Goal: Communication & Community: Ask a question

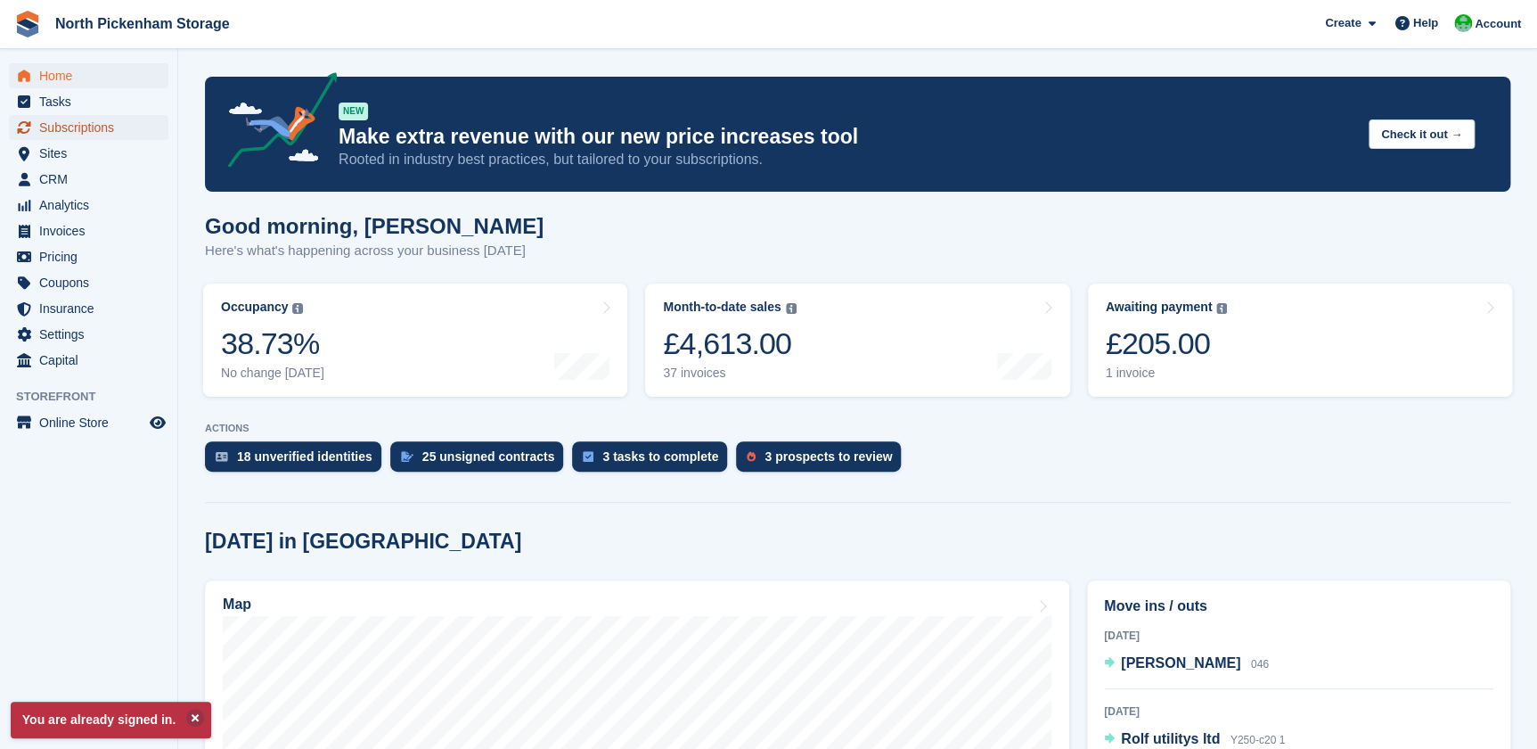
click at [63, 132] on span "Subscriptions" at bounding box center [92, 127] width 107 height 25
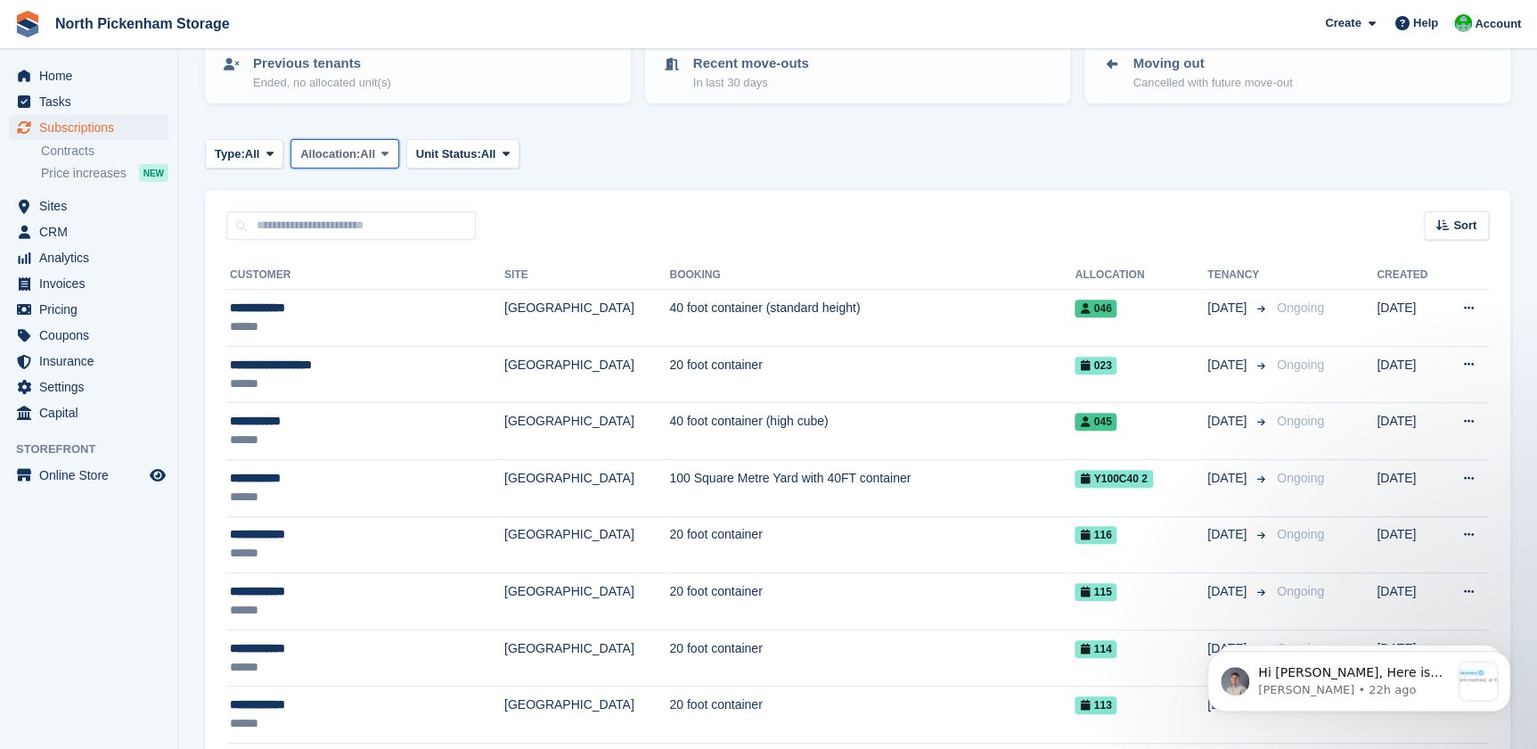
click at [375, 154] on span "All" at bounding box center [367, 154] width 15 height 18
click at [473, 149] on span "Unit Status:" at bounding box center [448, 154] width 65 height 18
click at [260, 148] on span "All" at bounding box center [252, 154] width 15 height 18
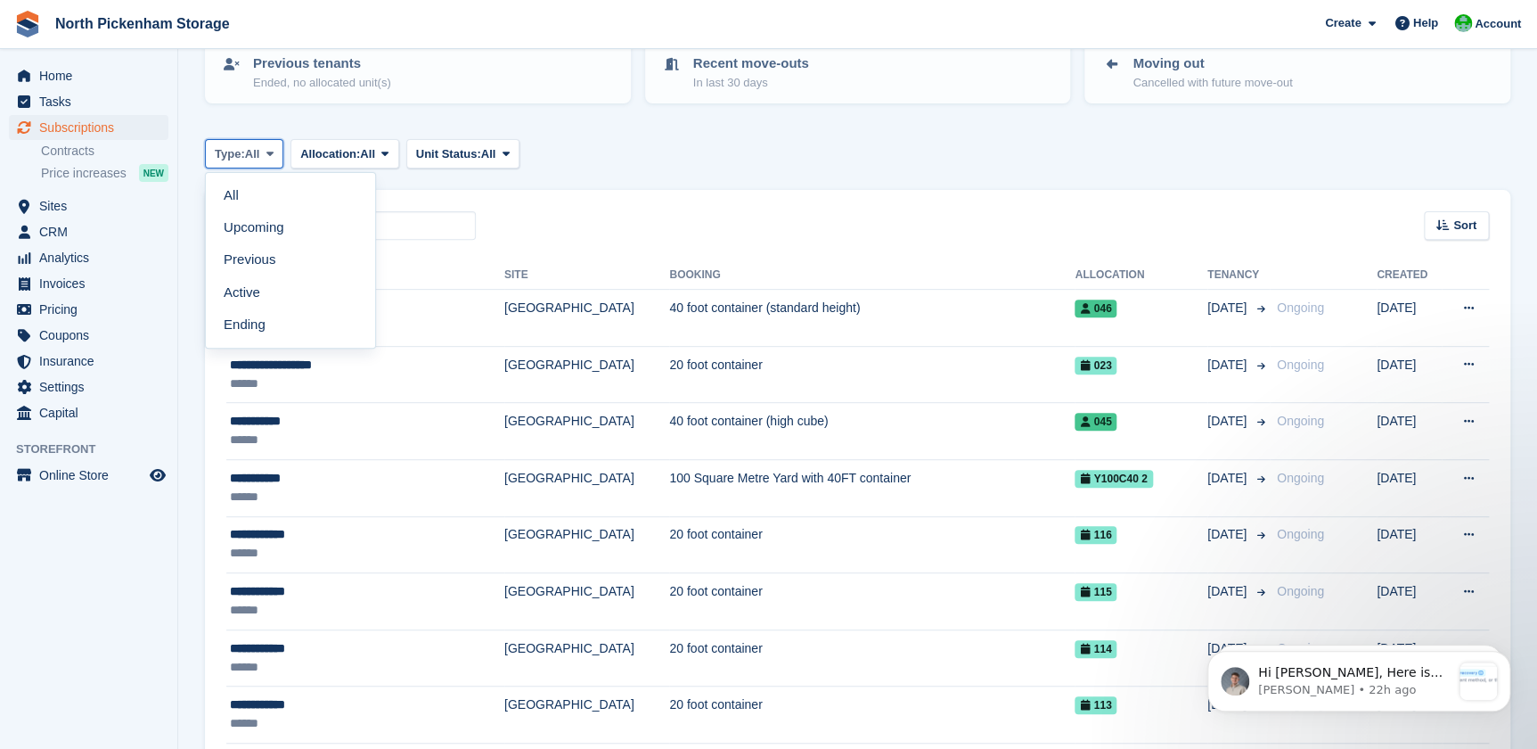
click at [260, 148] on span "All" at bounding box center [252, 154] width 15 height 18
click at [66, 71] on span "Home" at bounding box center [92, 75] width 107 height 25
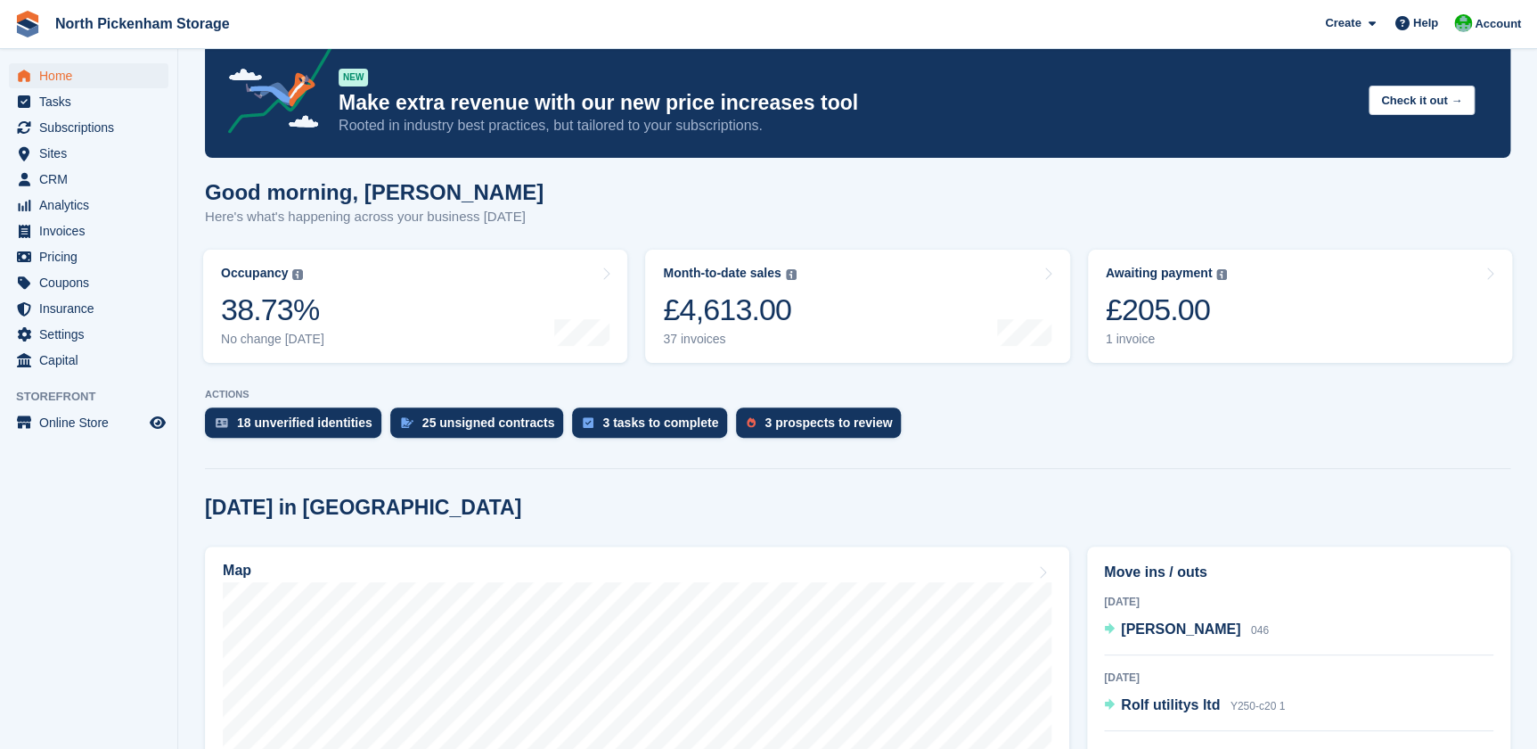
scroll to position [61, 0]
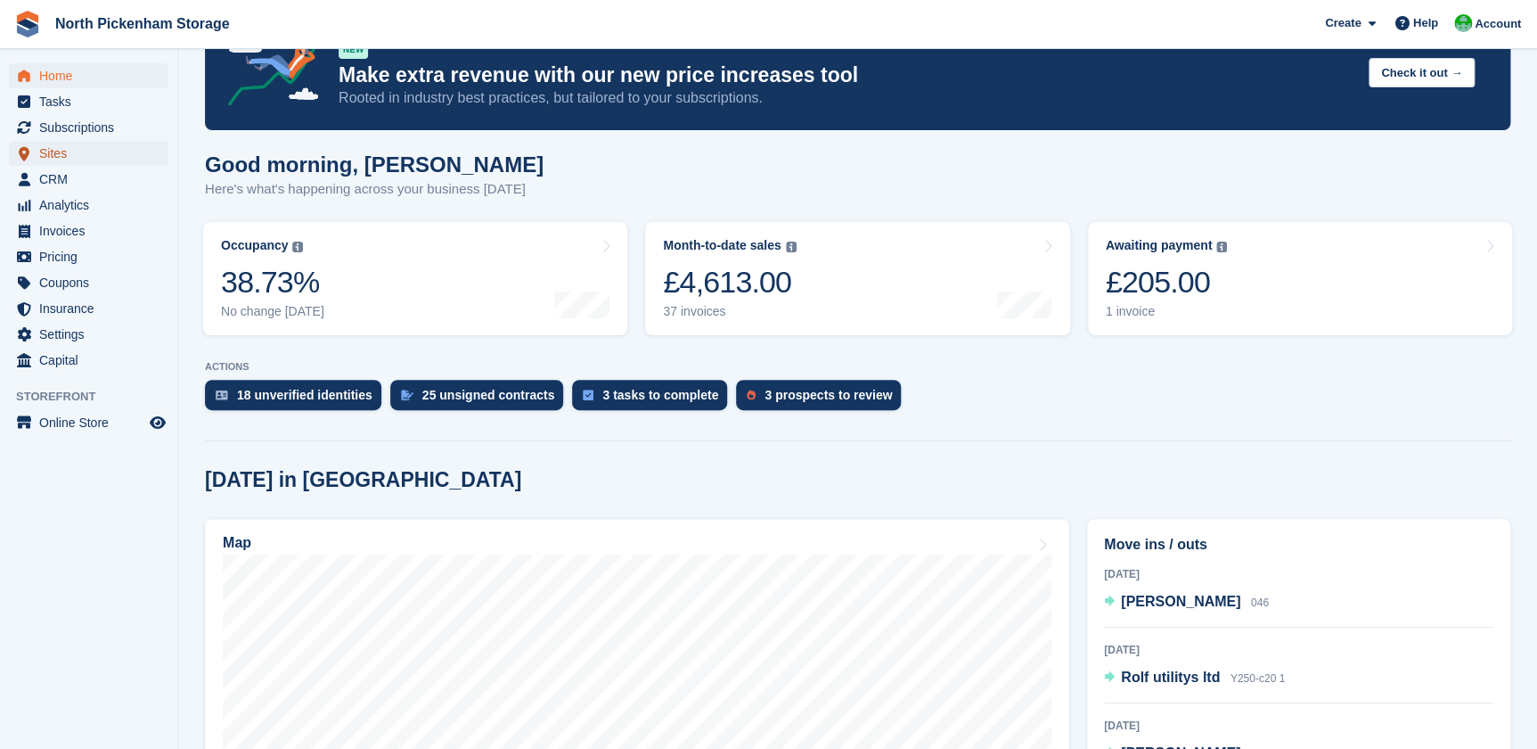
click at [57, 154] on span "Sites" at bounding box center [92, 153] width 107 height 25
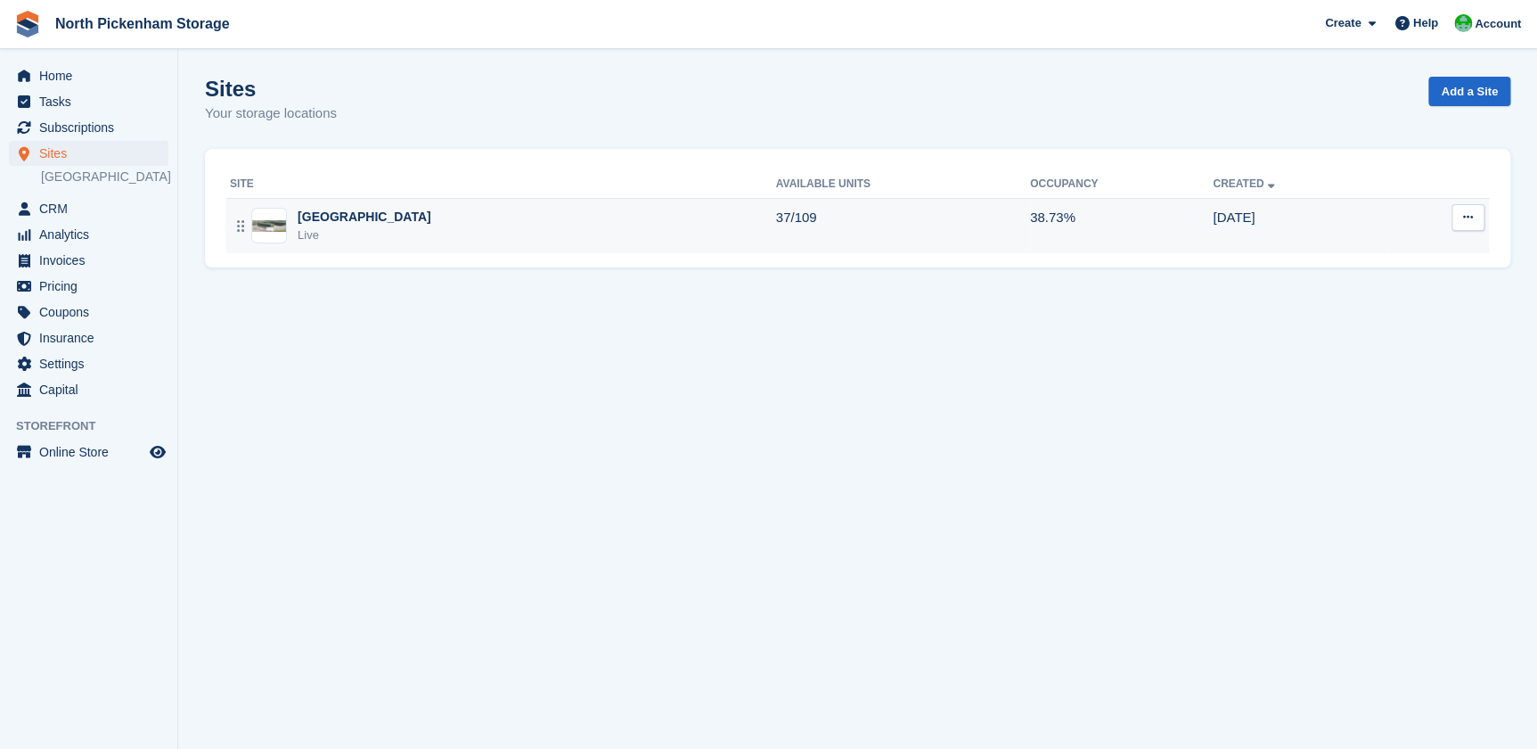
click at [368, 234] on div "Live" at bounding box center [365, 235] width 134 height 18
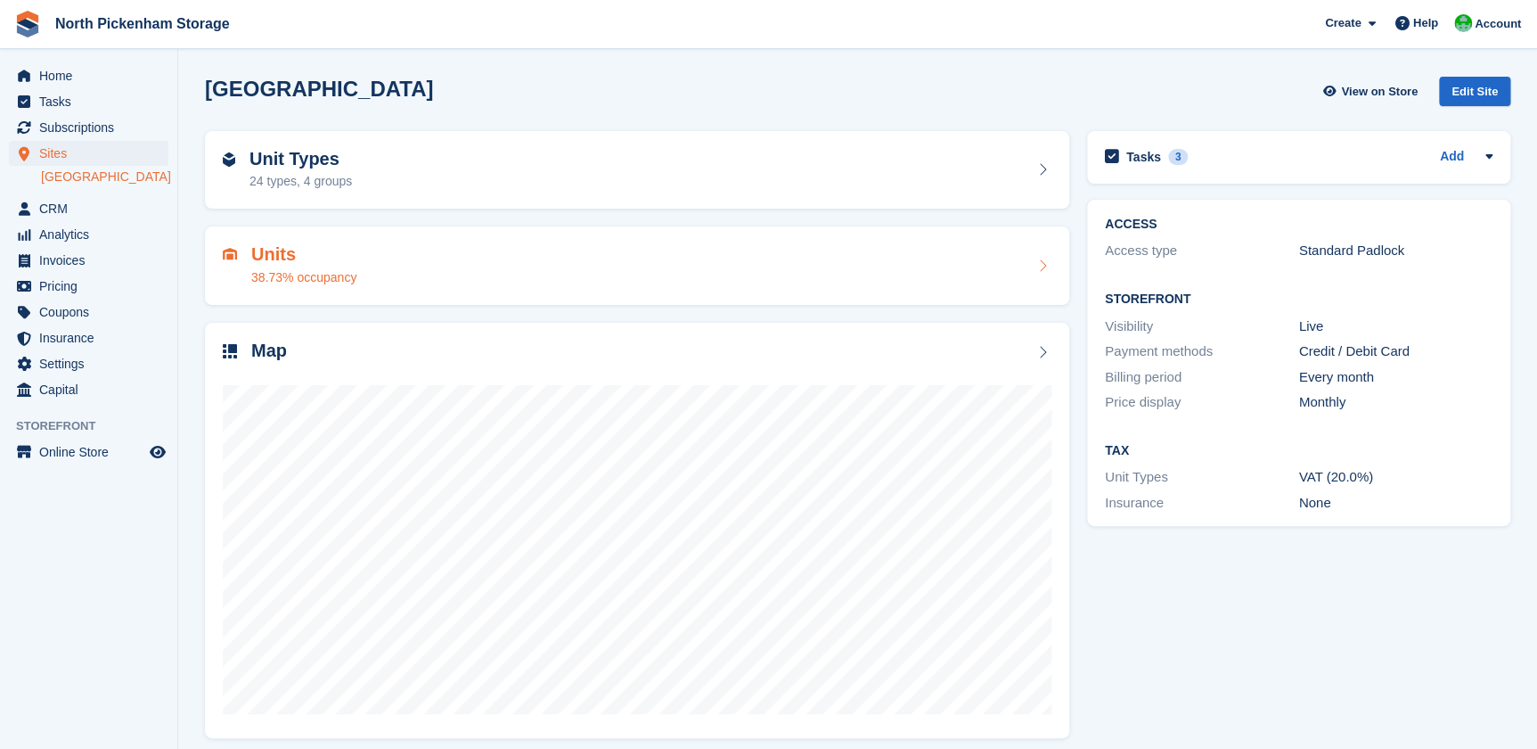
click at [384, 259] on div "Units 38.73% occupancy" at bounding box center [637, 265] width 829 height 43
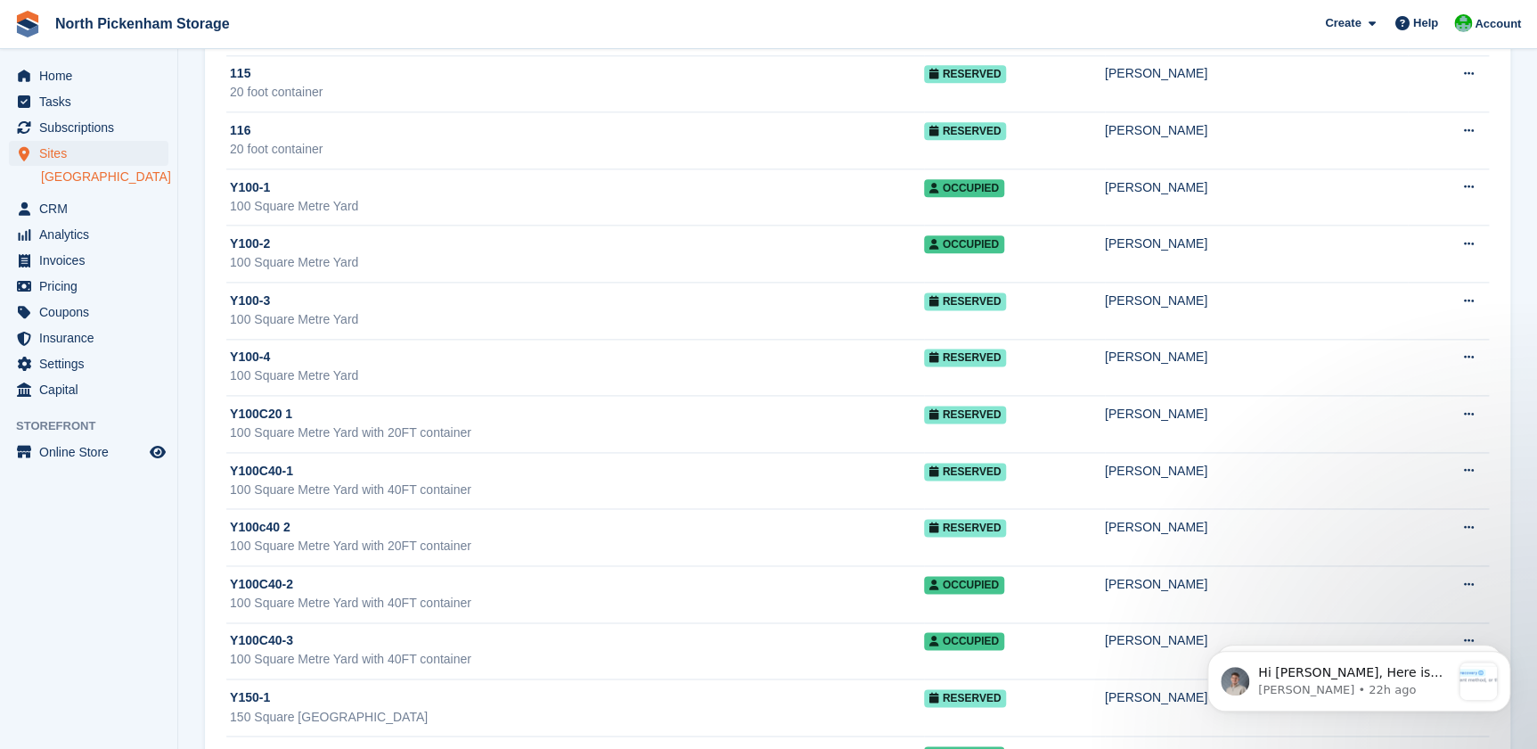
scroll to position [4385, 0]
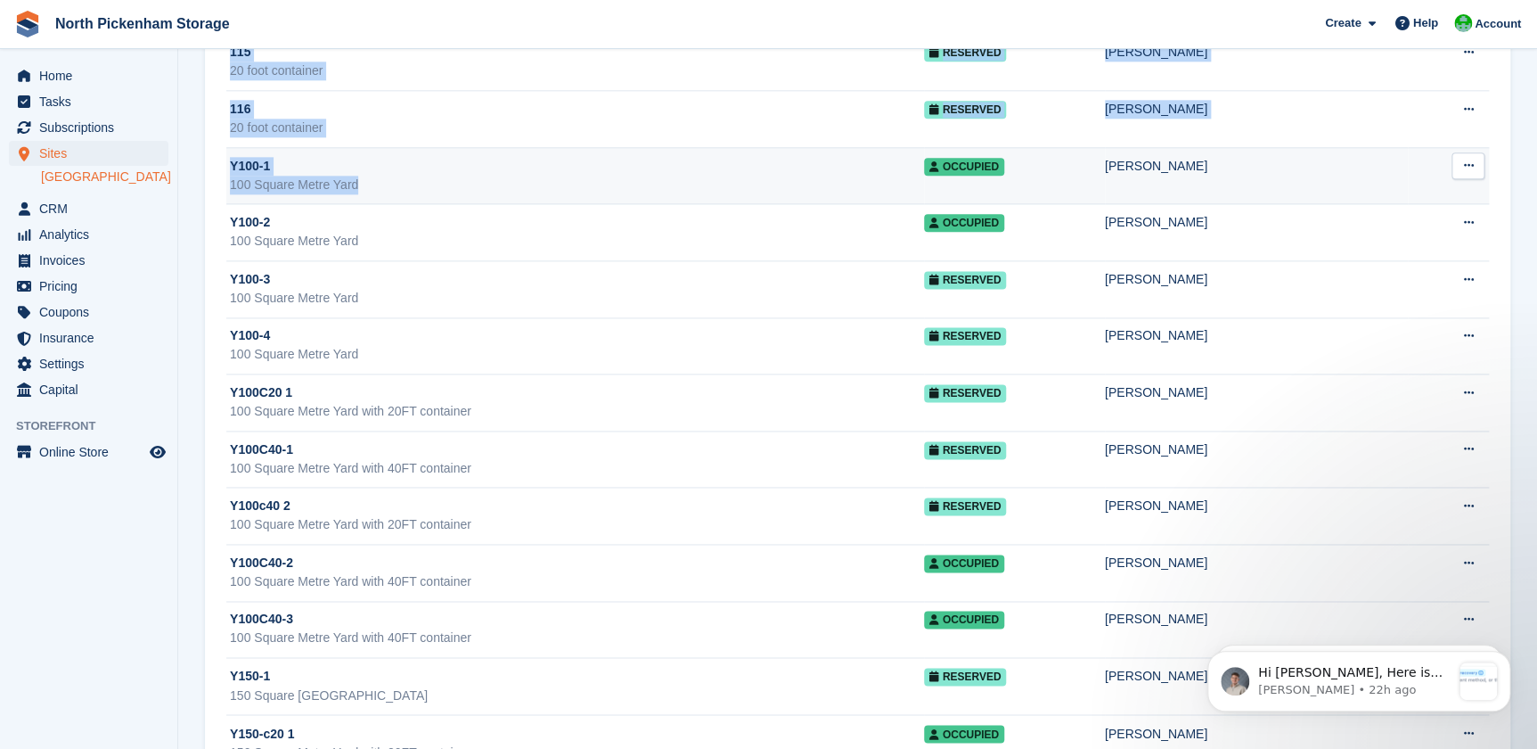
drag, startPoint x: 220, startPoint y: 152, endPoint x: 379, endPoint y: 184, distance: 161.7
drag, startPoint x: 379, startPoint y: 184, endPoint x: 501, endPoint y: 181, distance: 122.1
click at [494, 177] on div "100 Square Metre Yard" at bounding box center [577, 185] width 694 height 19
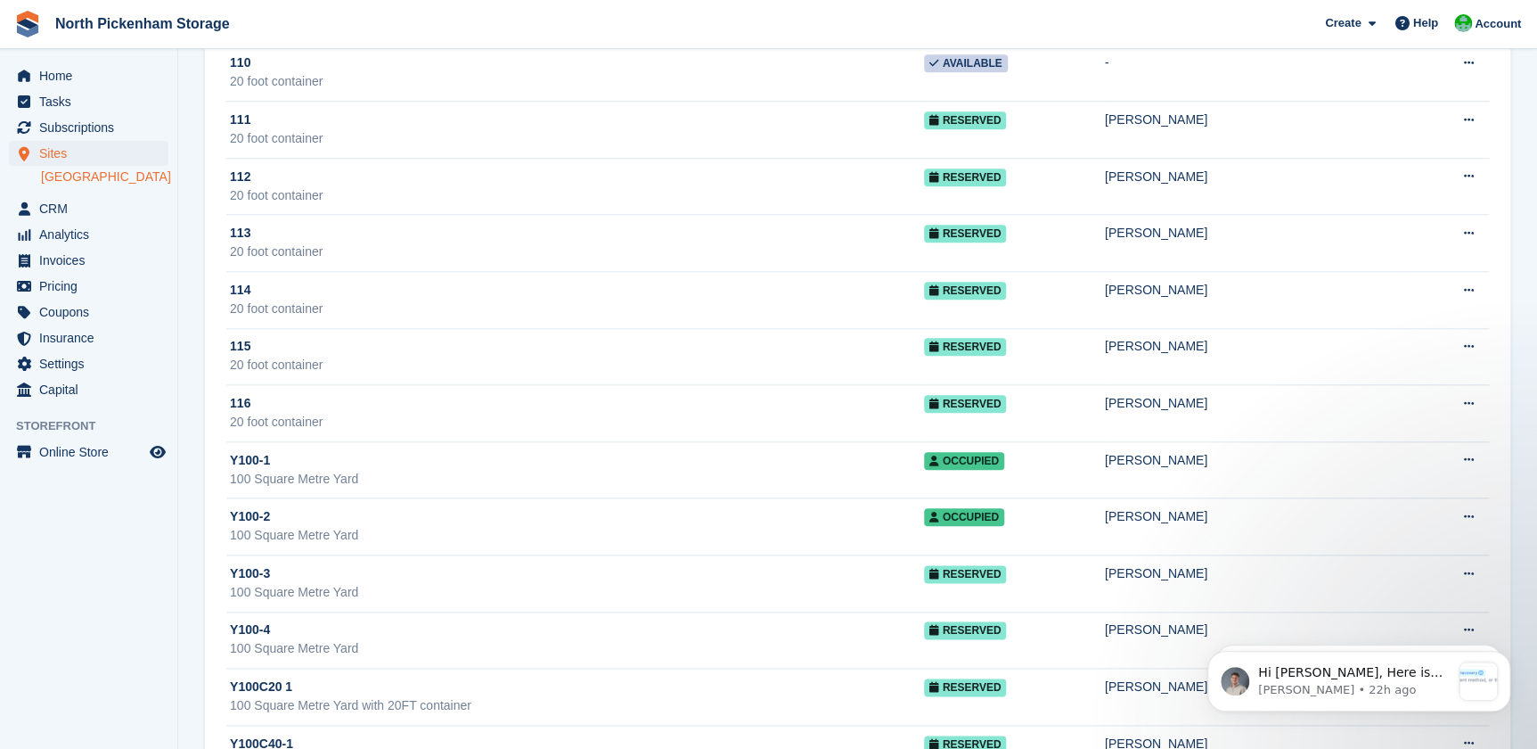
scroll to position [3761, 0]
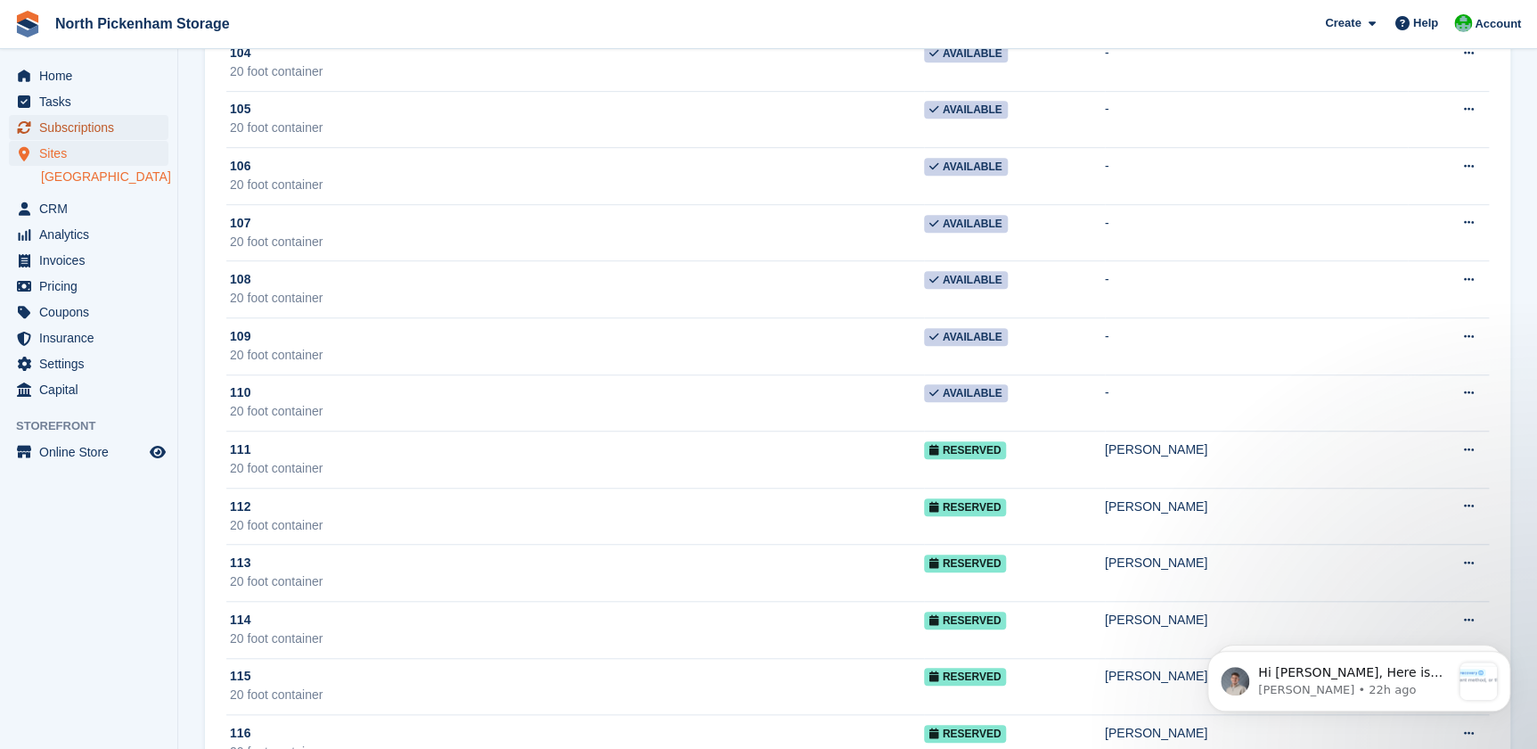
click at [76, 134] on span "Subscriptions" at bounding box center [92, 127] width 107 height 25
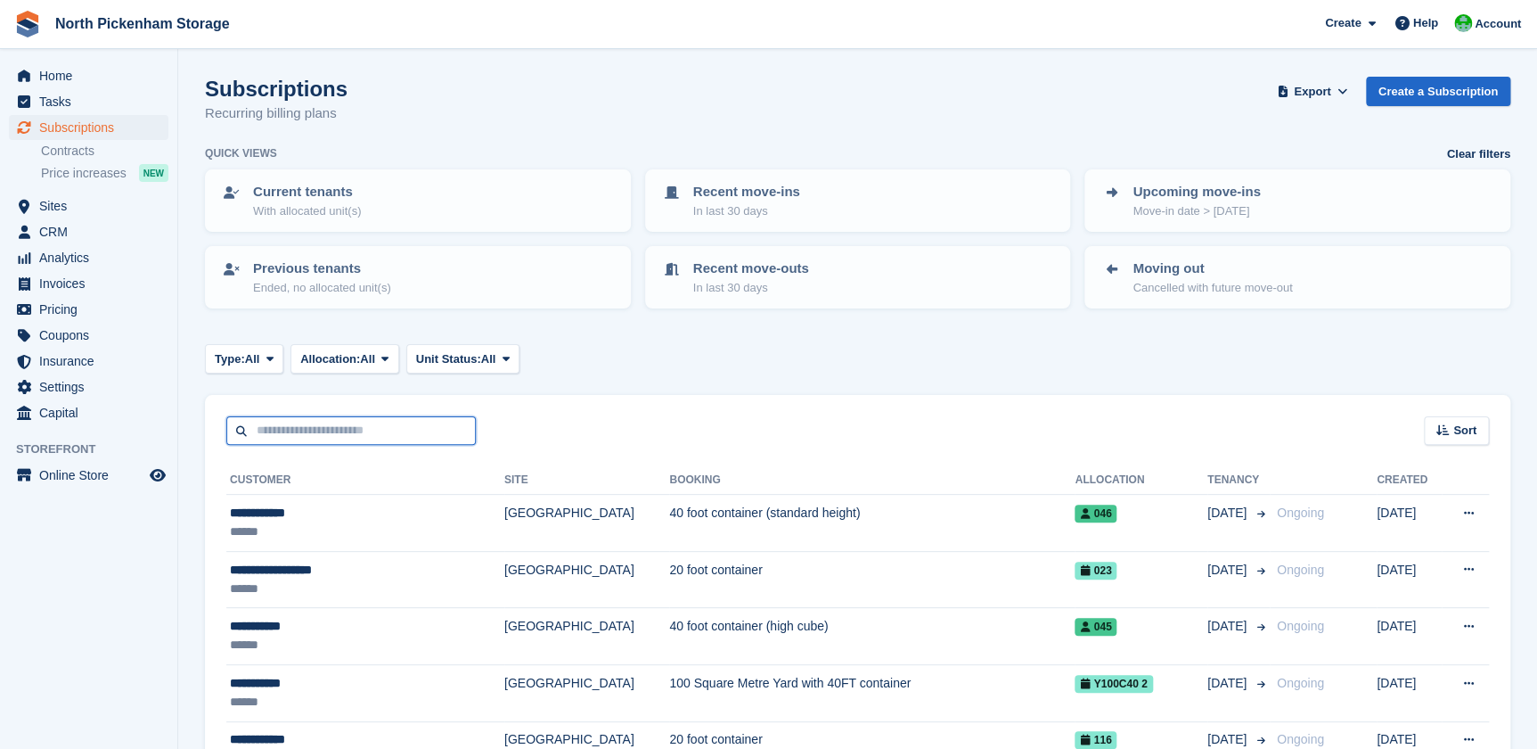
click at [348, 432] on input "text" at bounding box center [351, 430] width 250 height 29
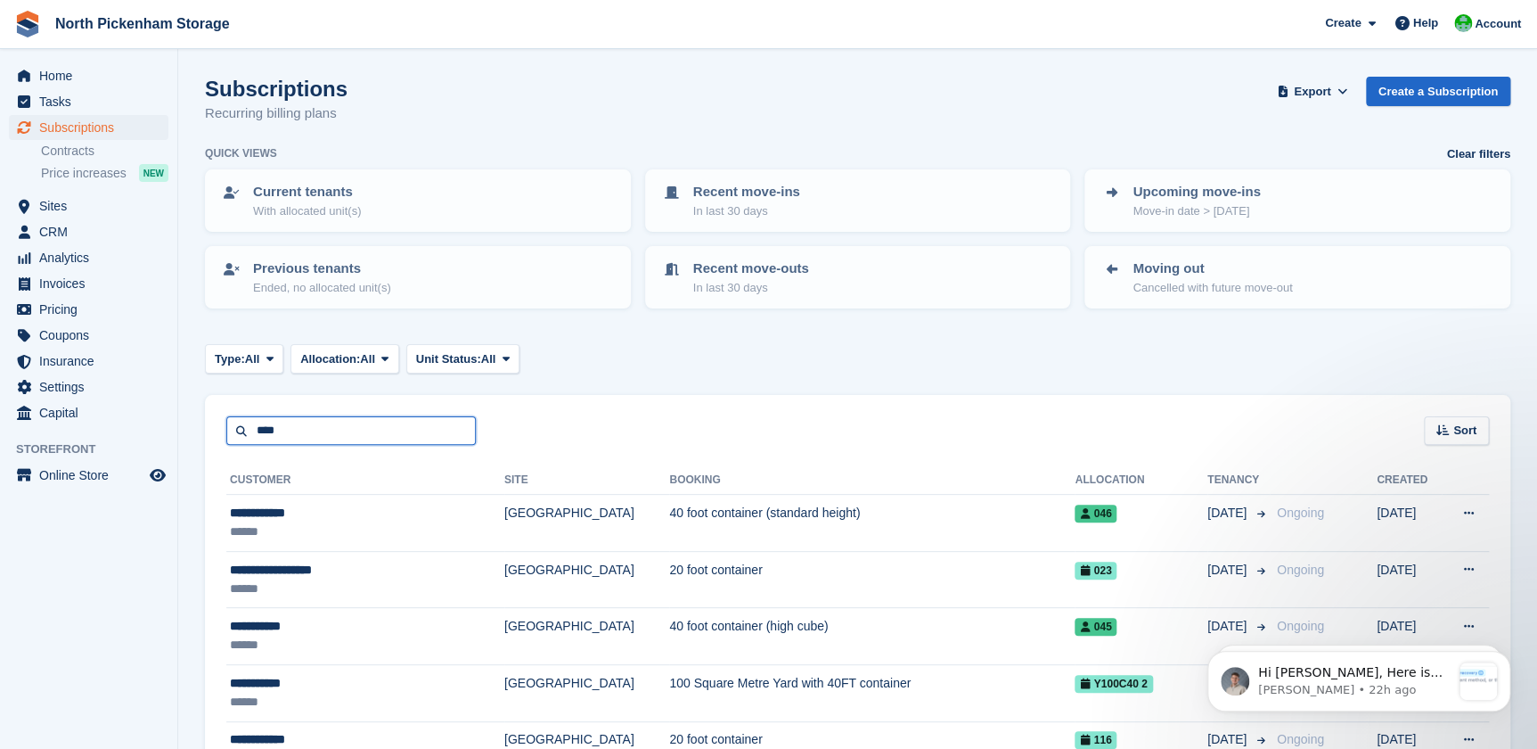
type input "****"
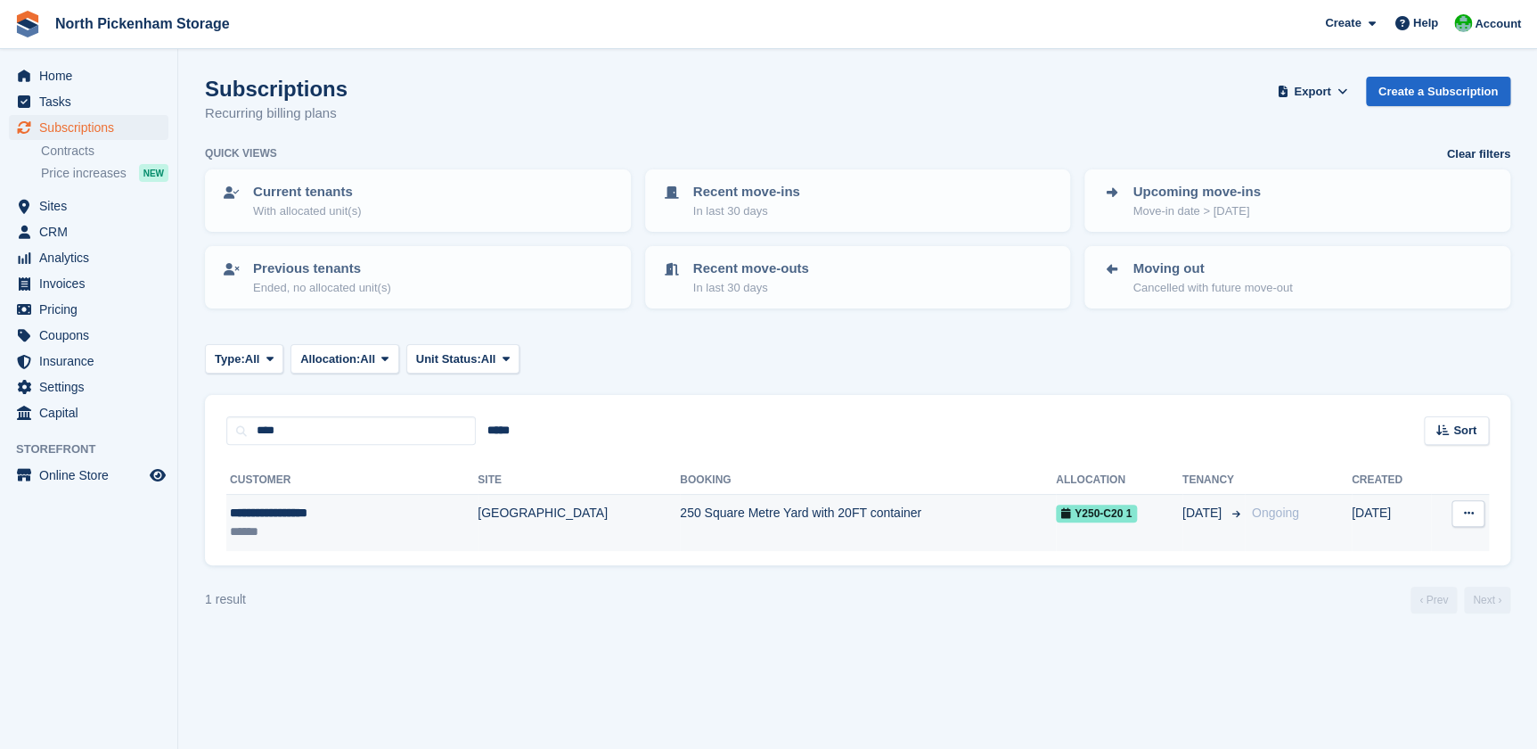
click at [363, 517] on div "**********" at bounding box center [309, 513] width 158 height 19
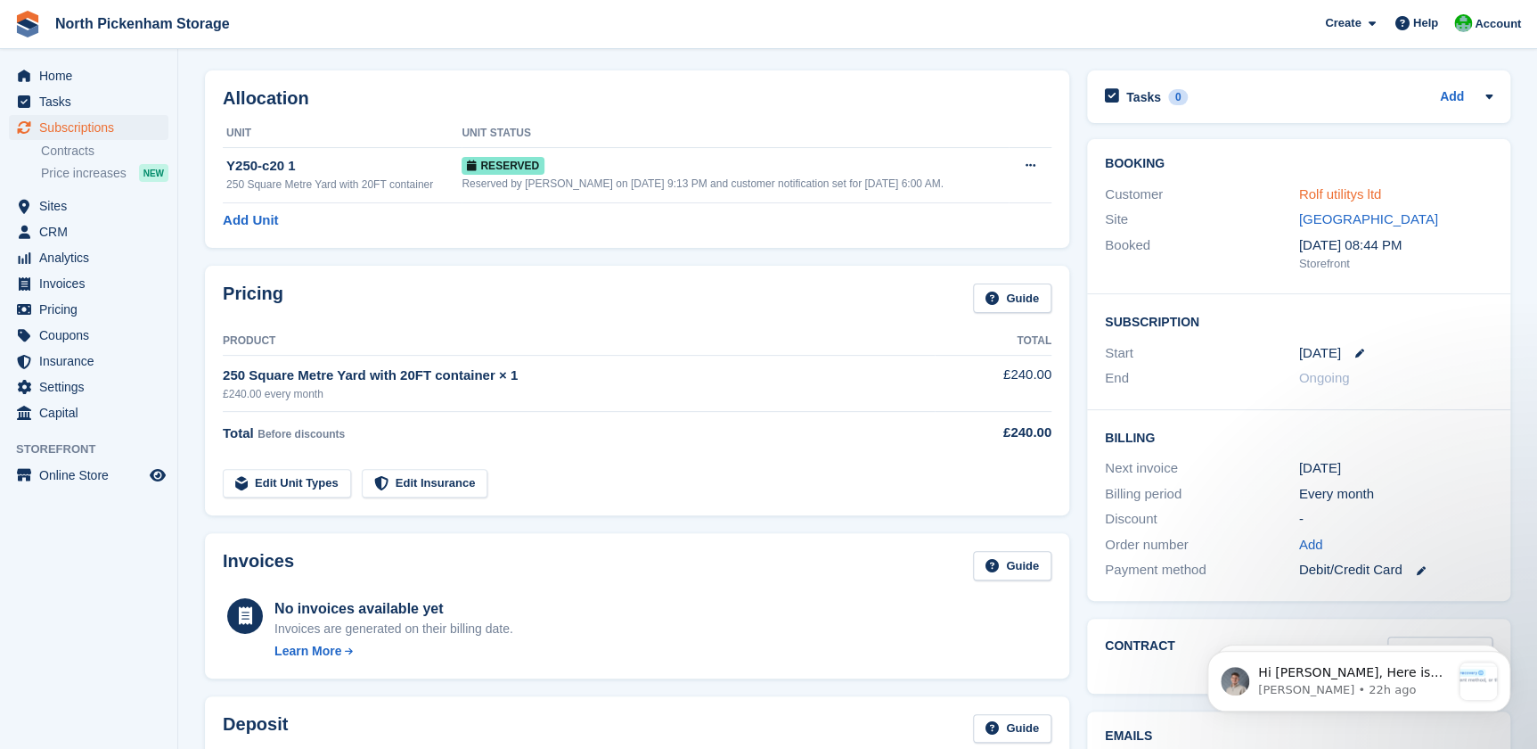
click at [1336, 197] on link "Rolf utilitys ltd" at bounding box center [1340, 193] width 83 height 15
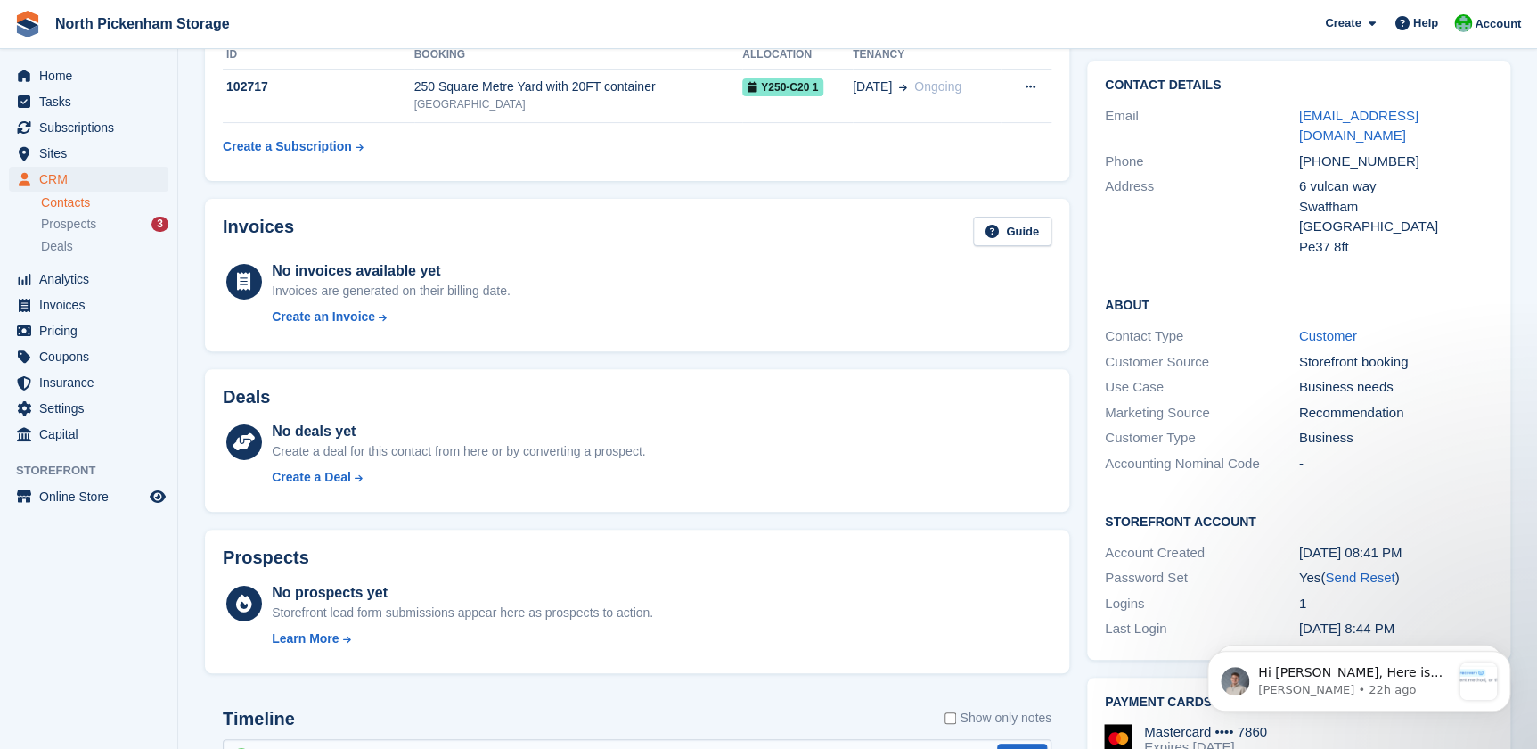
scroll to position [225, 0]
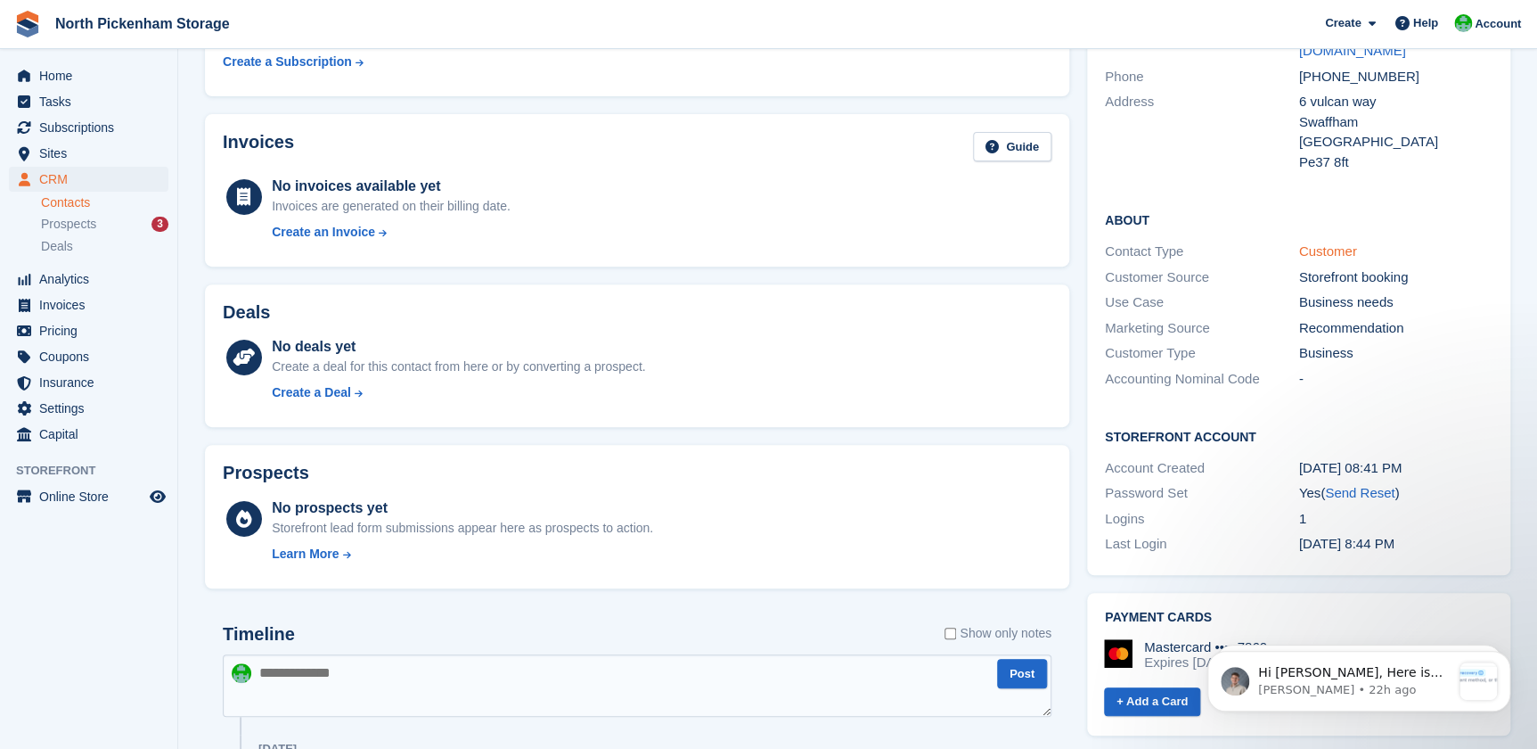
click at [1334, 243] on link "Customer" at bounding box center [1328, 250] width 58 height 15
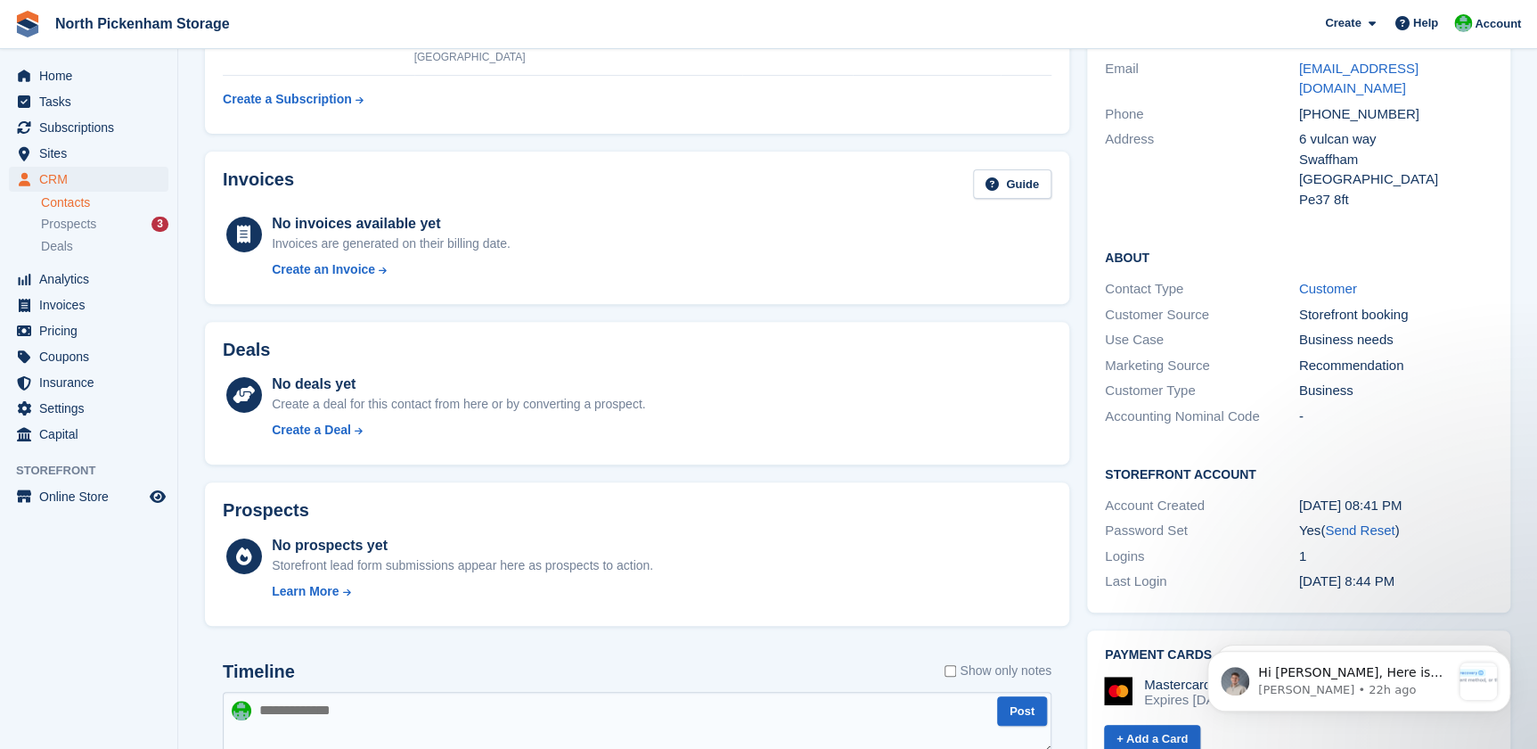
scroll to position [186, 0]
click at [1432, 26] on span "Help" at bounding box center [1426, 23] width 25 height 18
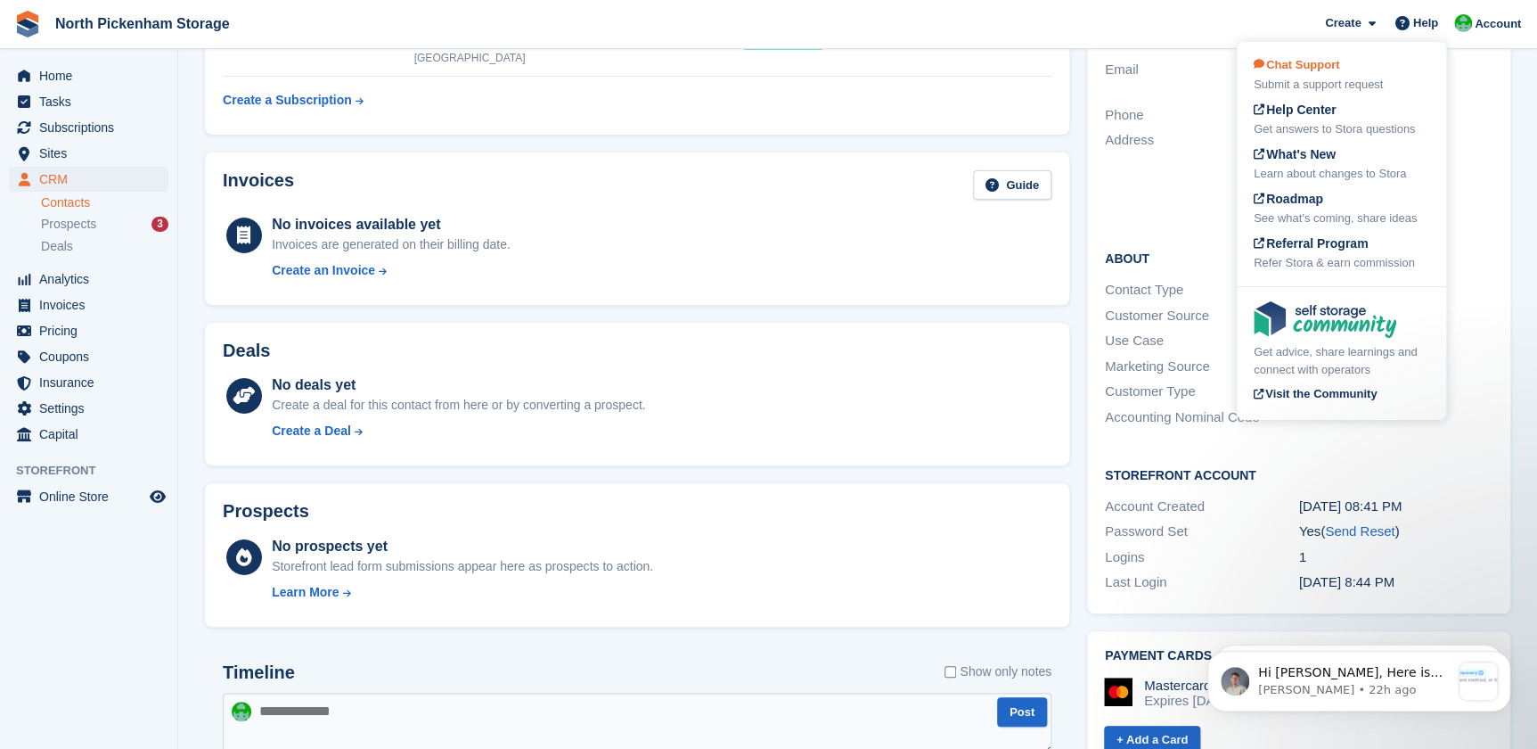
click at [1311, 72] on div "Chat Support Submit a support request" at bounding box center [1342, 74] width 176 height 37
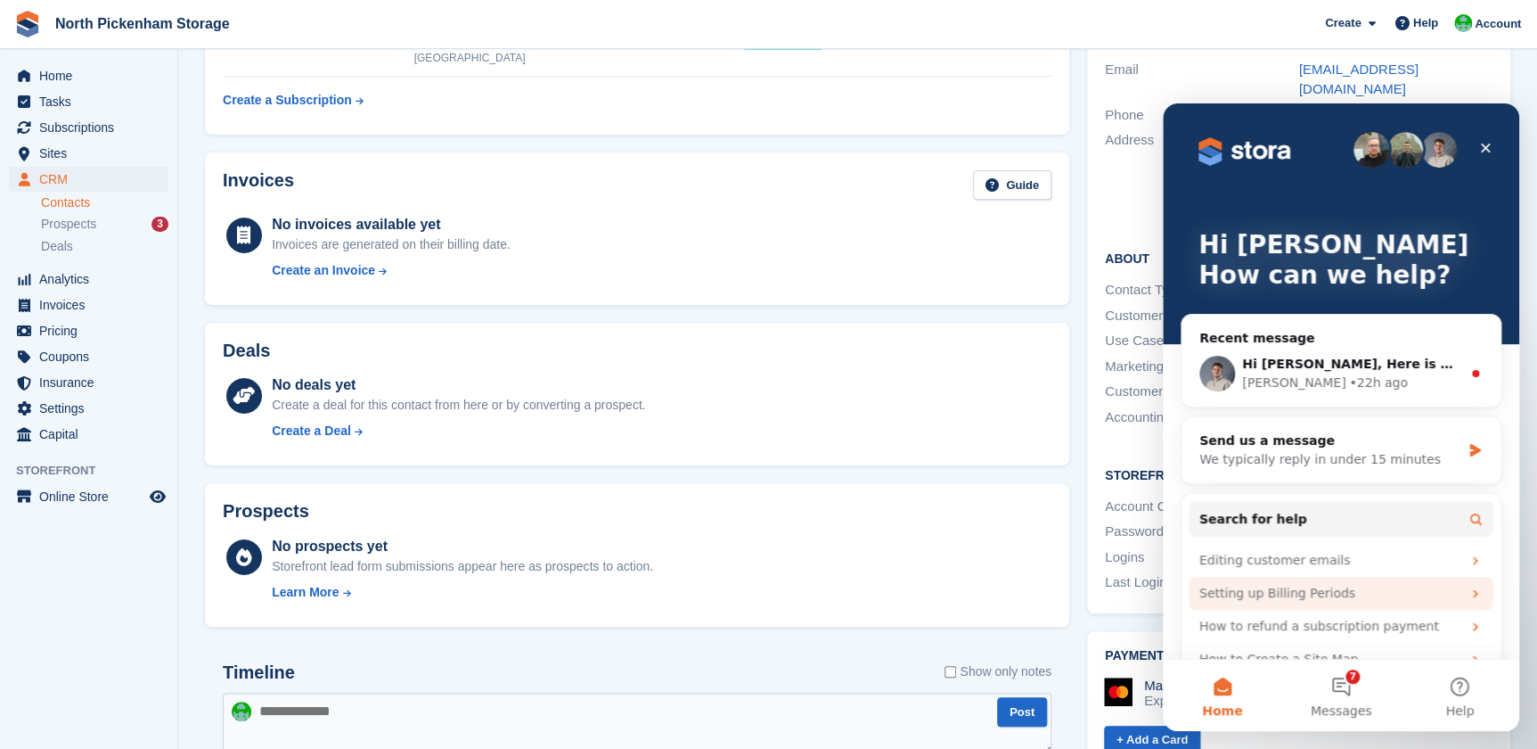
scroll to position [33, 0]
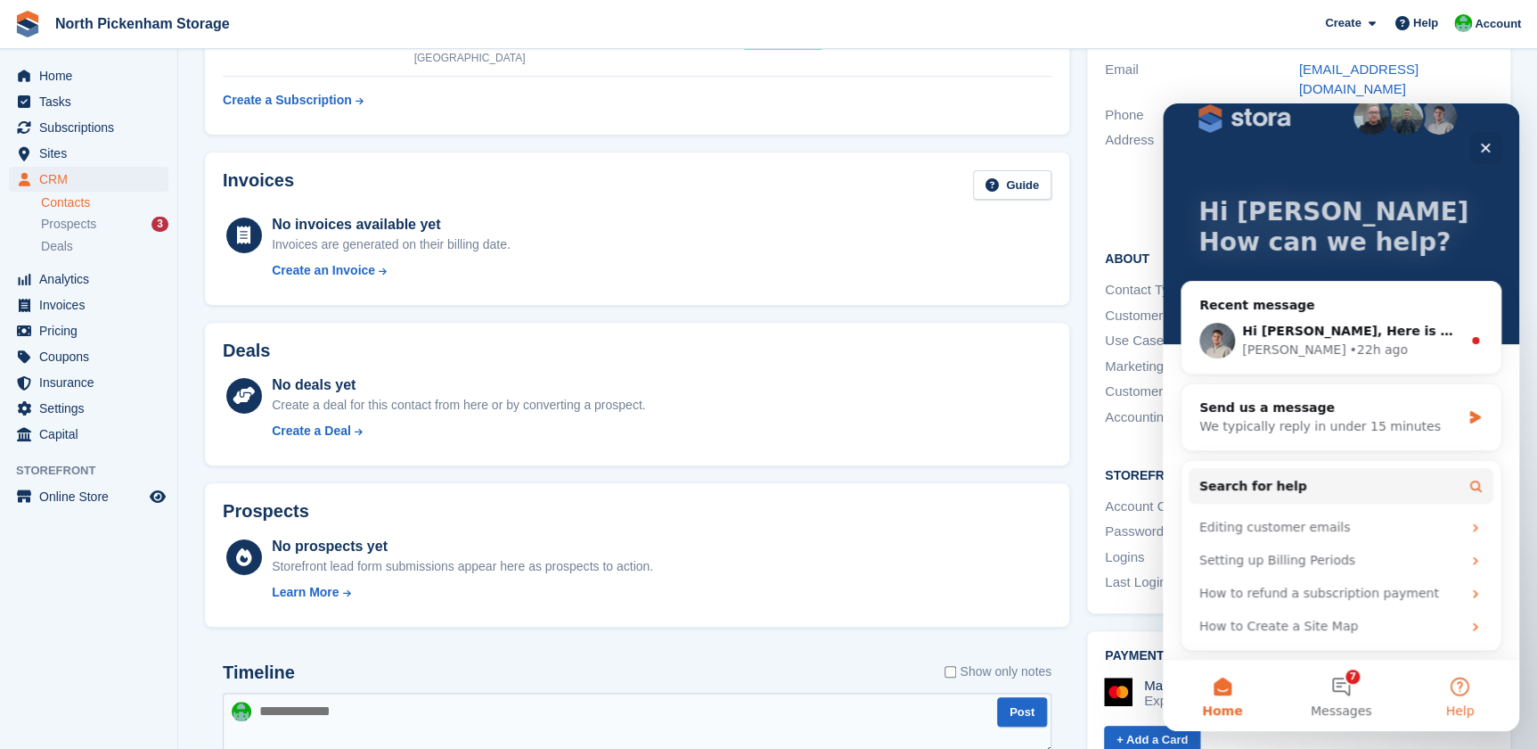
click at [1477, 681] on button "Help" at bounding box center [1460, 695] width 119 height 71
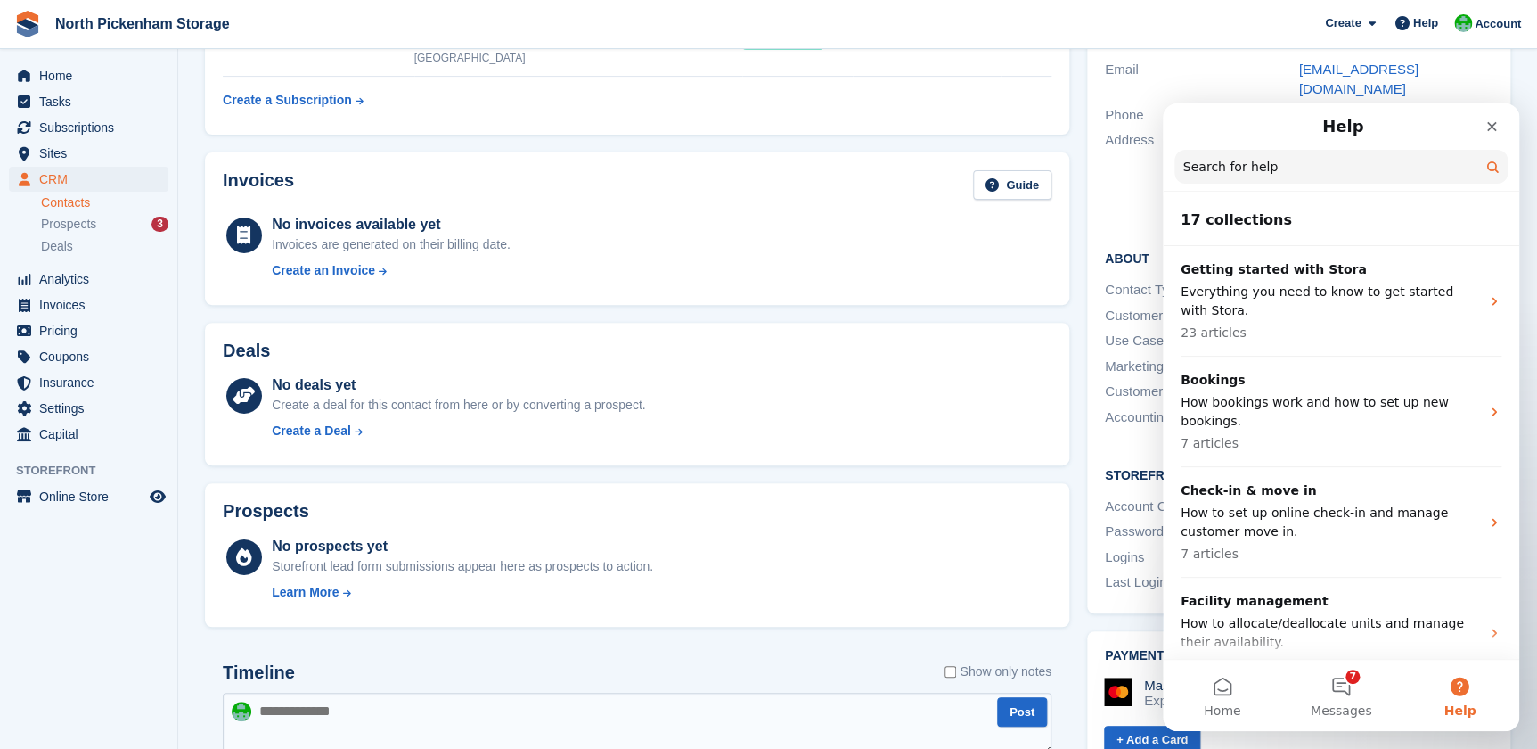
click at [1238, 174] on input "Search for help" at bounding box center [1341, 167] width 333 height 34
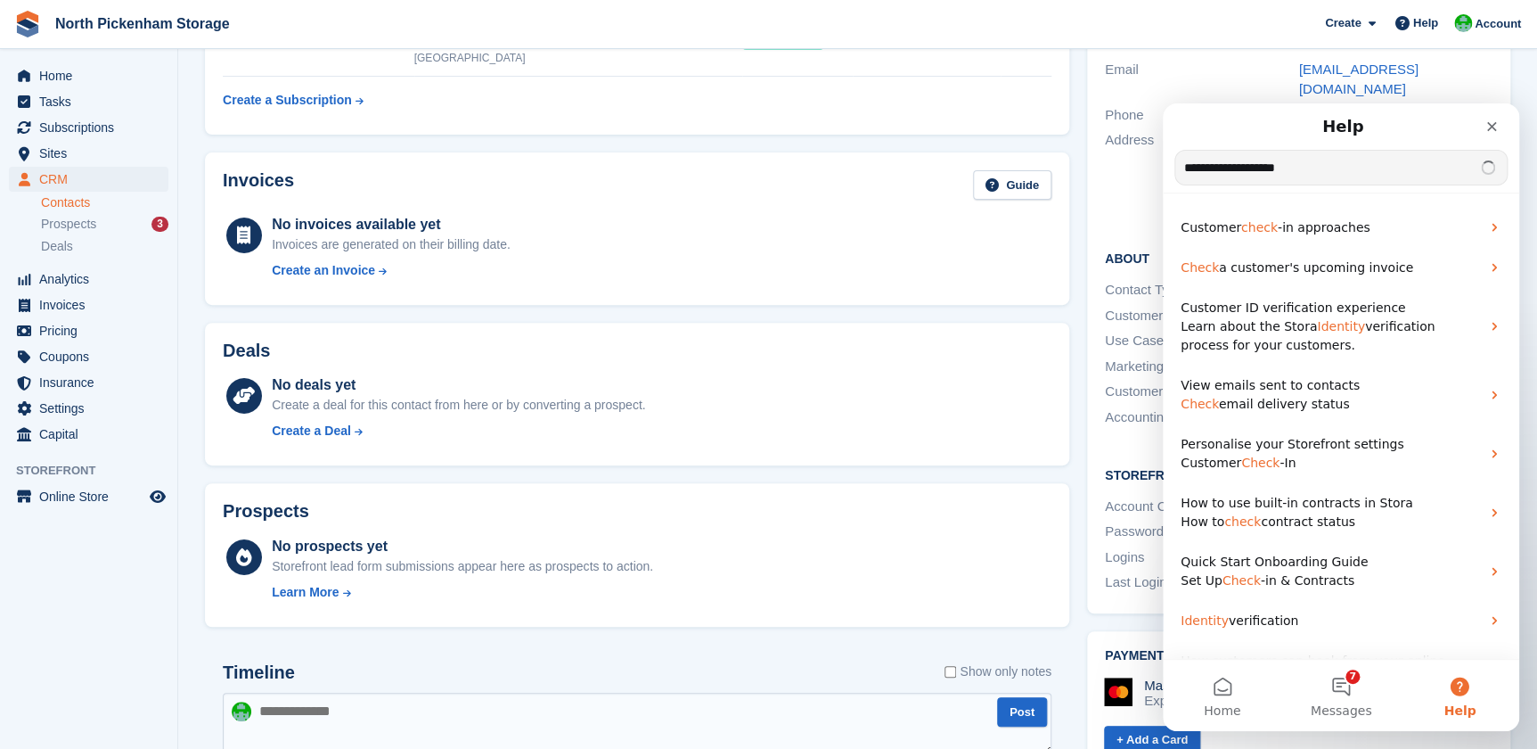
type input "**********"
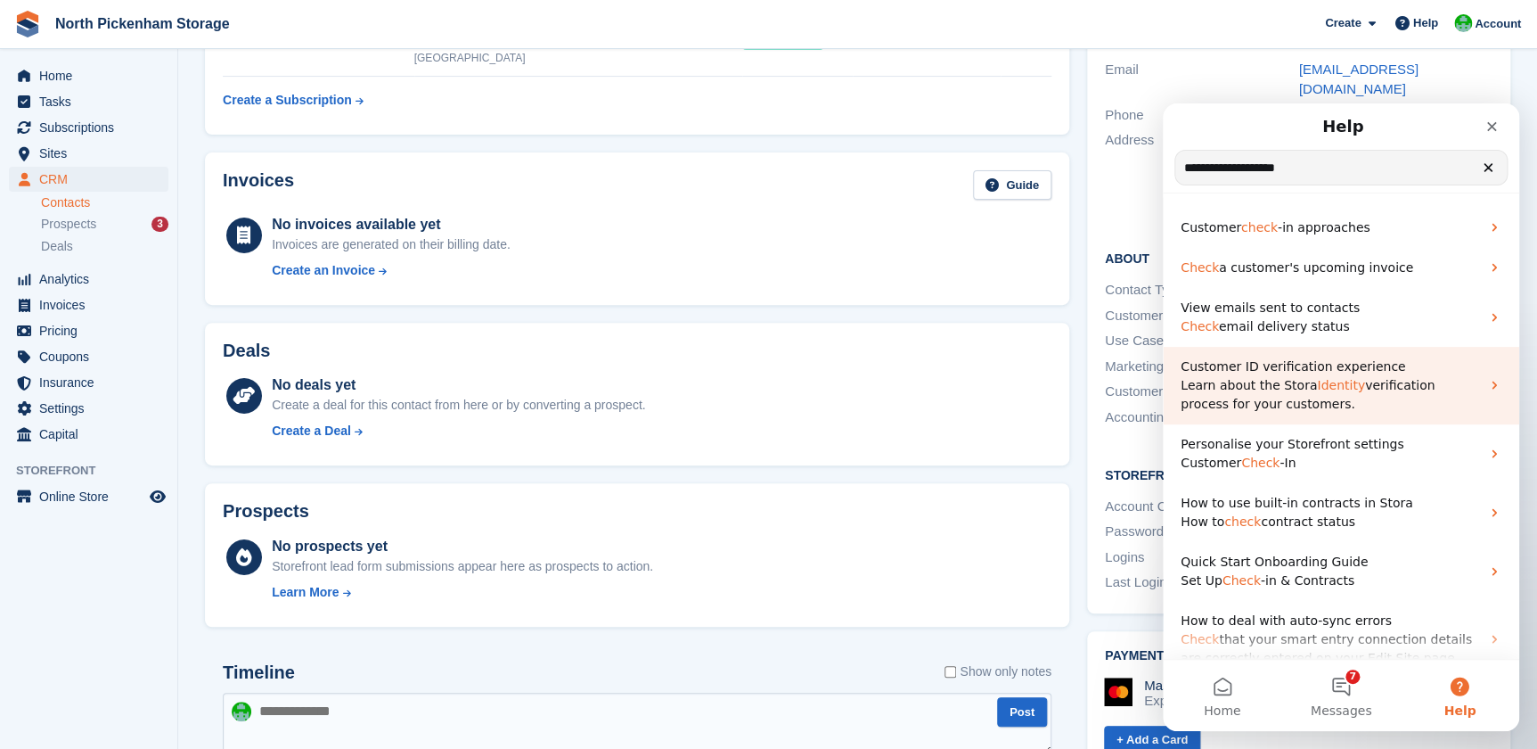
click at [1331, 388] on span "Identity" at bounding box center [1341, 385] width 48 height 14
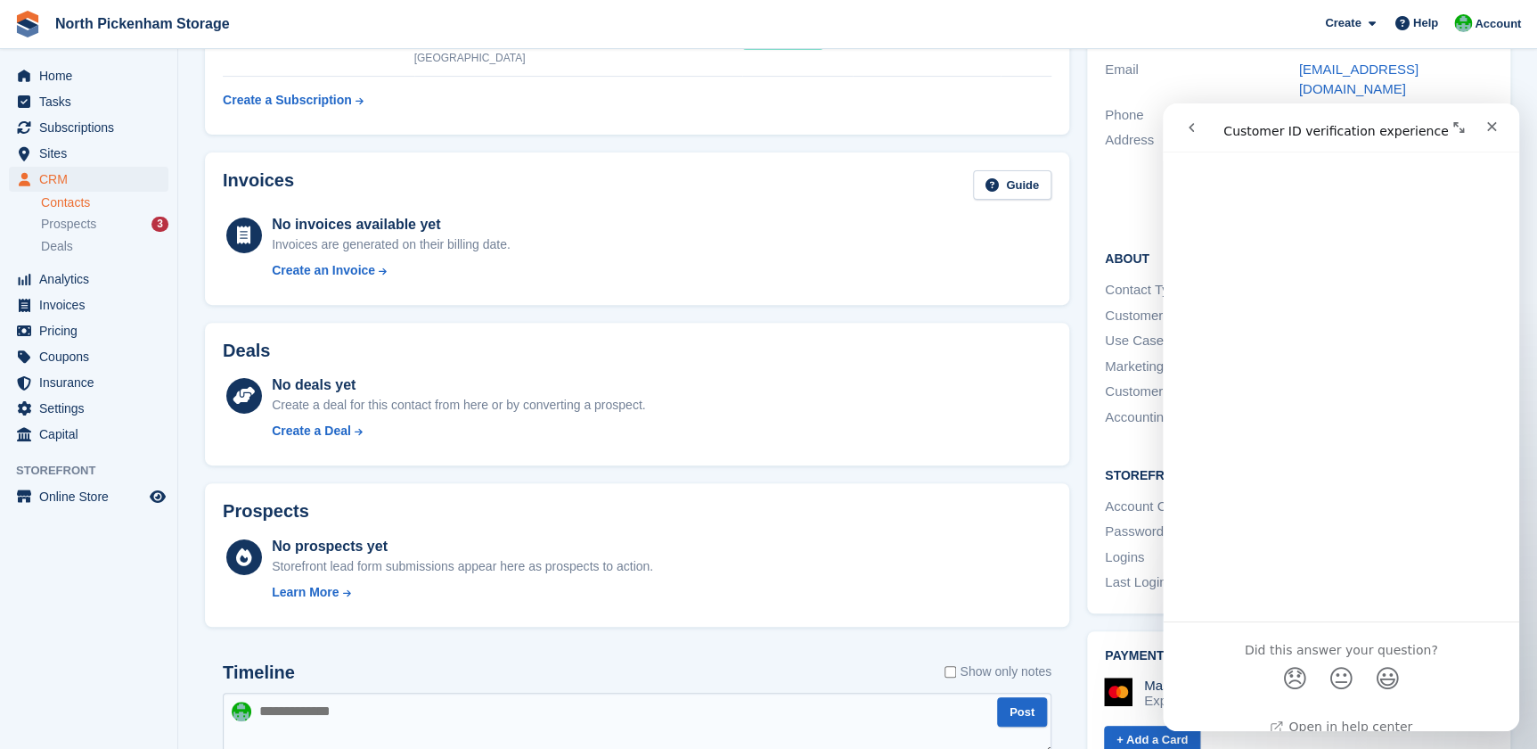
scroll to position [1773, 0]
click at [1493, 123] on icon "Close" at bounding box center [1492, 126] width 14 height 14
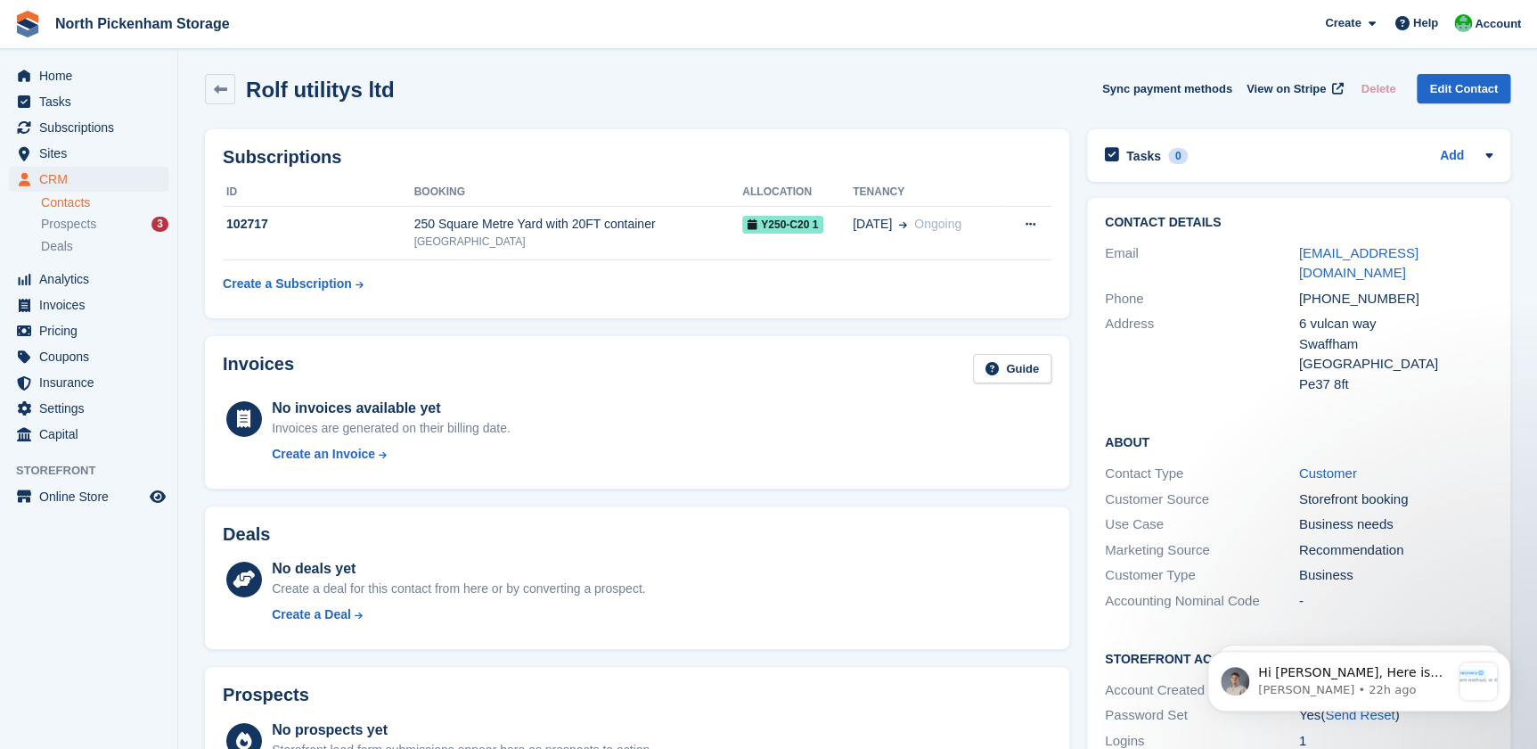
scroll to position [0, 0]
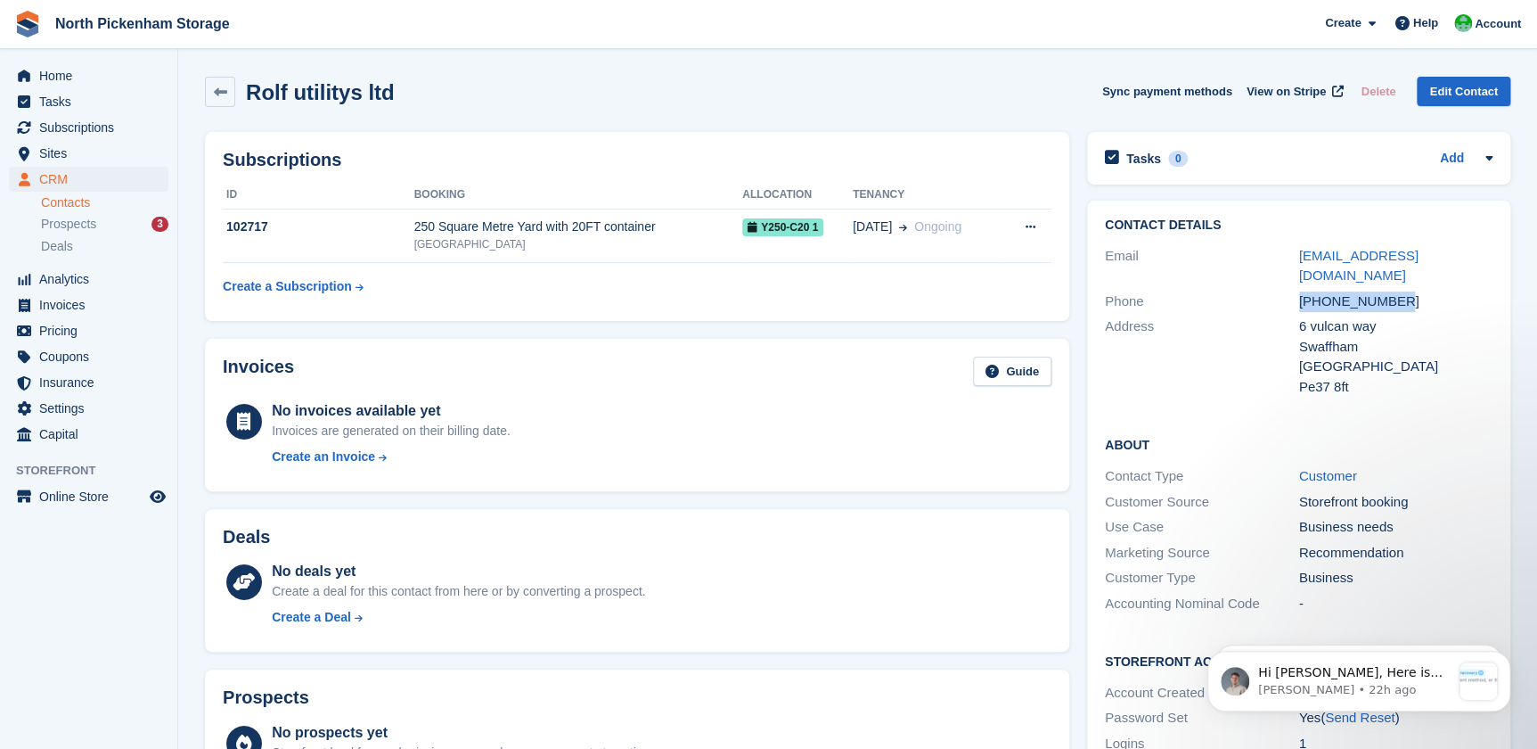
drag, startPoint x: 1399, startPoint y: 284, endPoint x: 1300, endPoint y: 285, distance: 98.9
click at [1300, 291] on div "+447907165051" at bounding box center [1396, 301] width 194 height 20
drag, startPoint x: 1300, startPoint y: 285, endPoint x: 1337, endPoint y: 283, distance: 36.6
copy div "+447907165051"
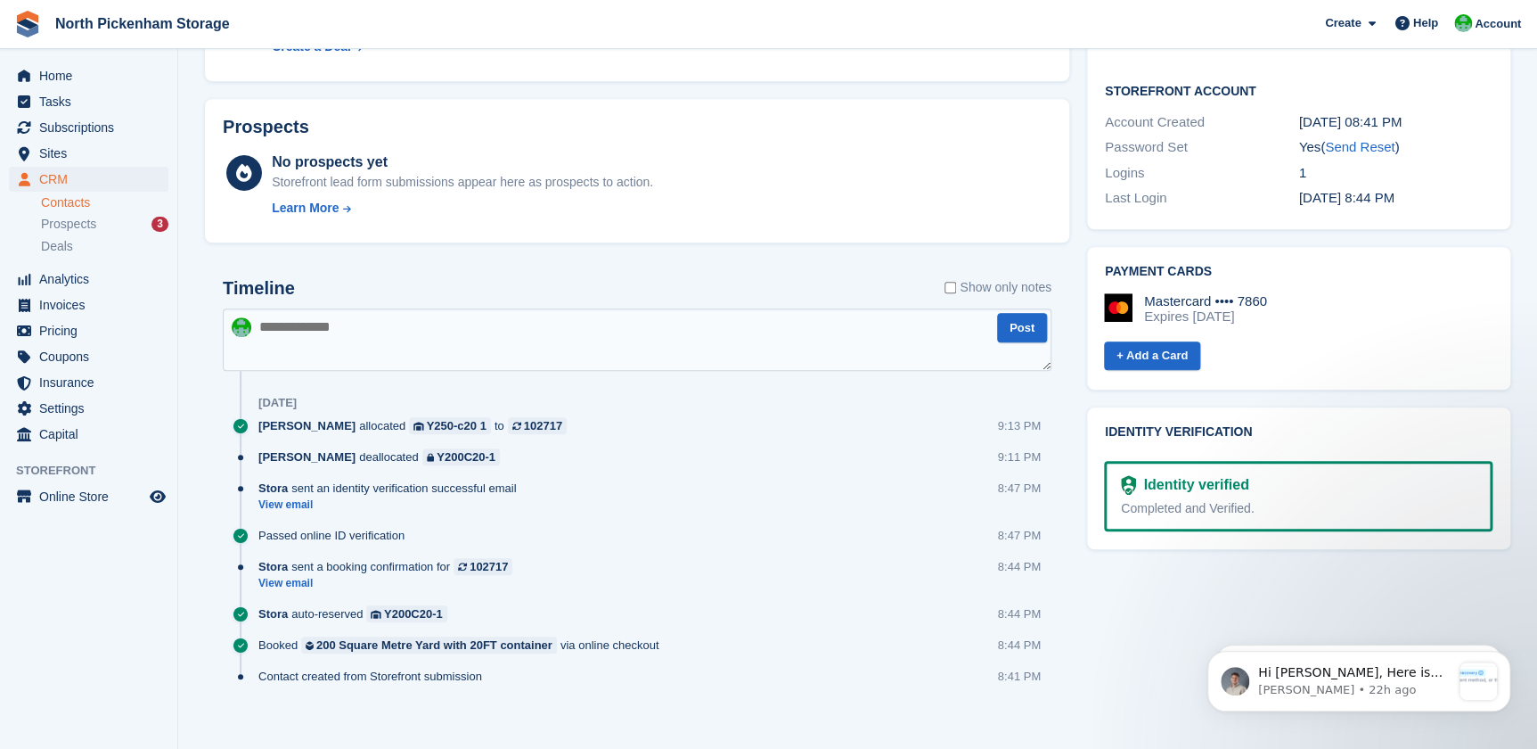
scroll to position [584, 0]
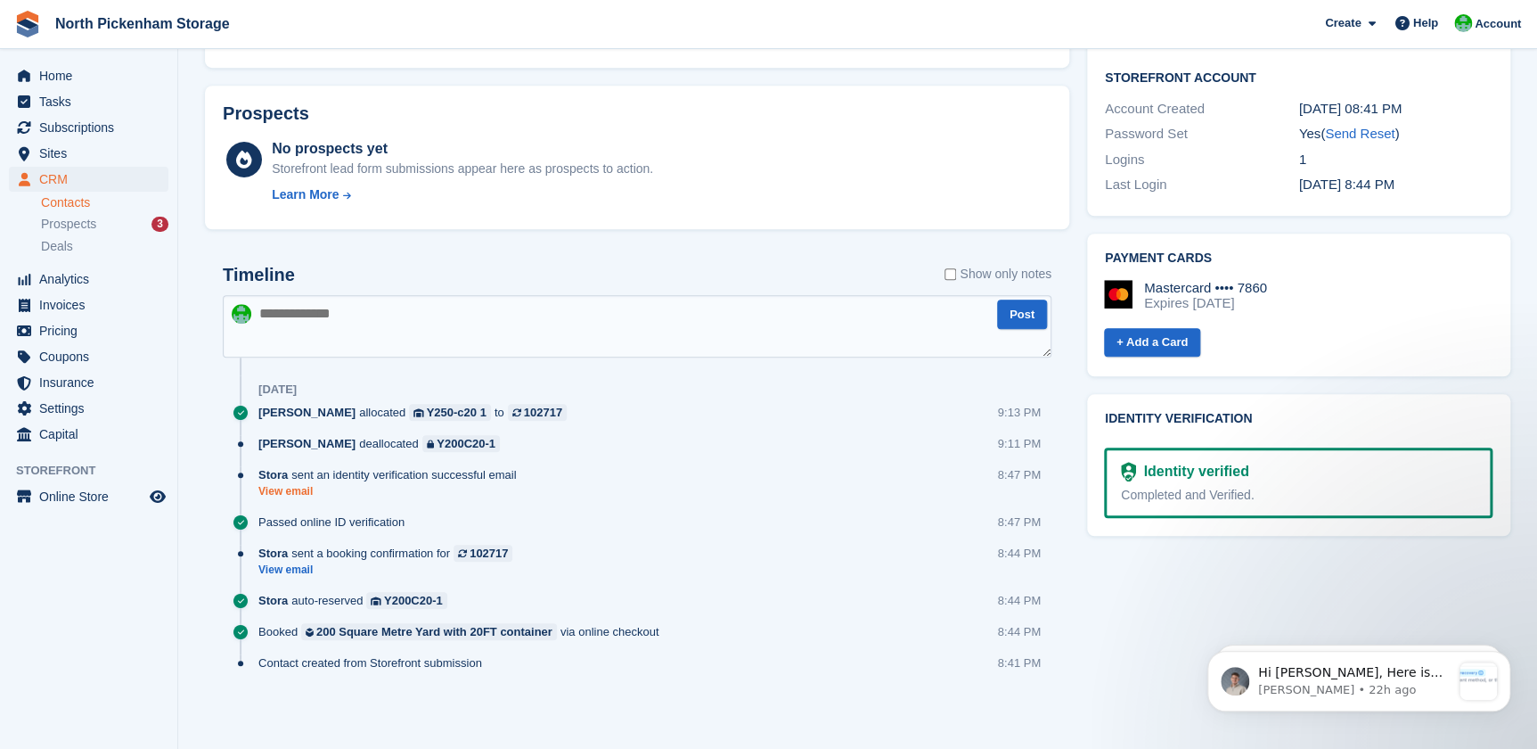
click at [292, 490] on link "View email" at bounding box center [391, 491] width 266 height 15
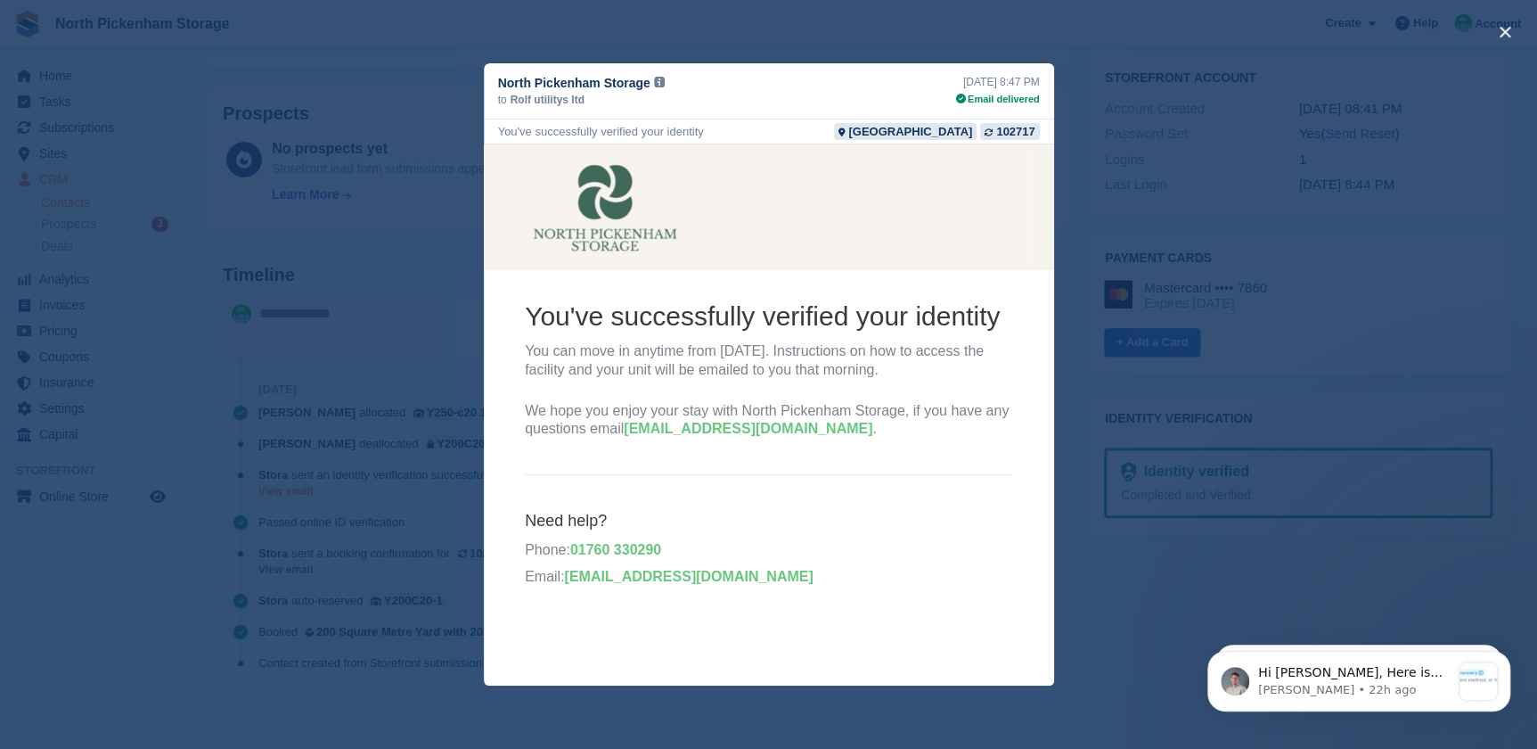
scroll to position [0, 0]
click at [628, 22] on div "close" at bounding box center [768, 374] width 1537 height 749
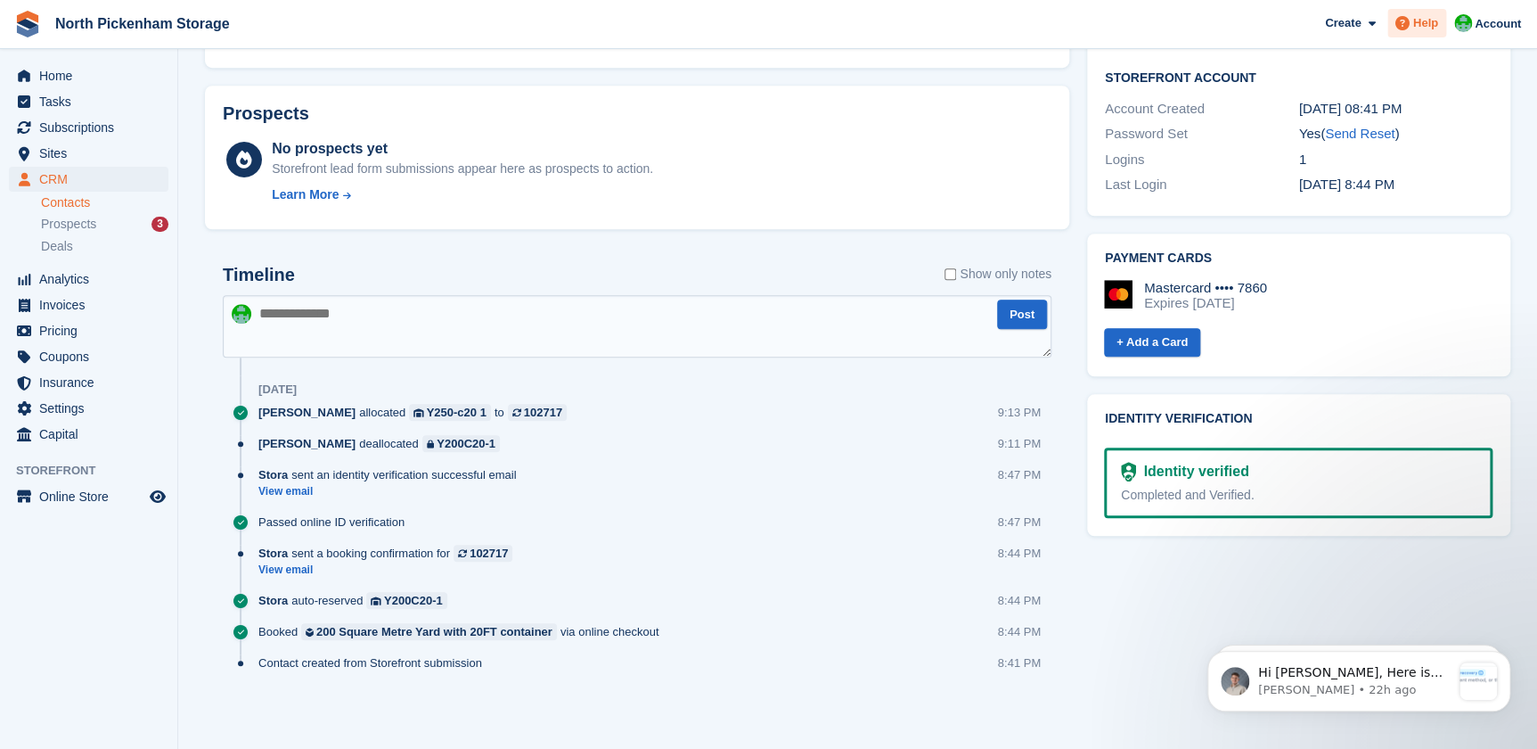
click at [1427, 28] on span "Help" at bounding box center [1426, 23] width 25 height 18
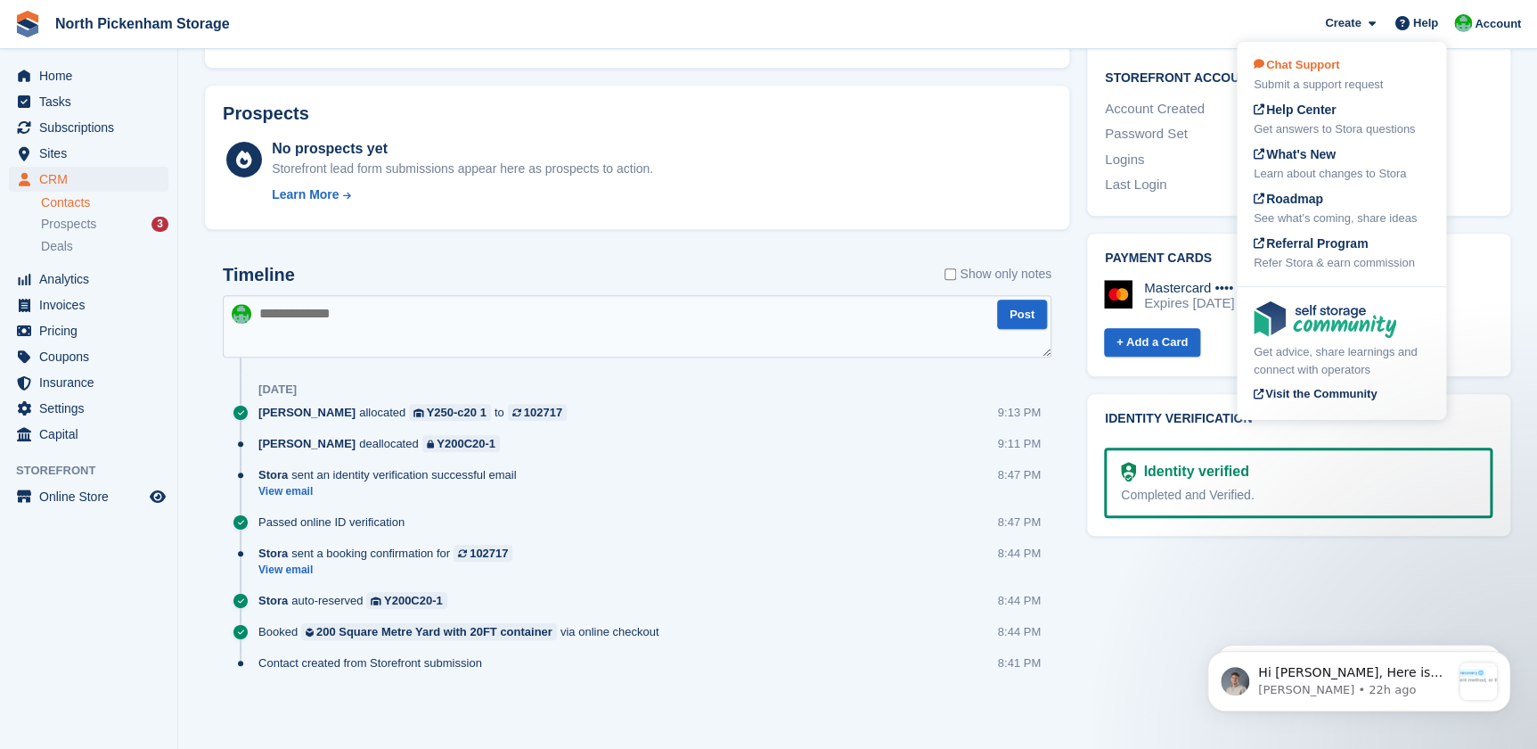
click at [1296, 66] on span "Chat Support" at bounding box center [1297, 64] width 86 height 13
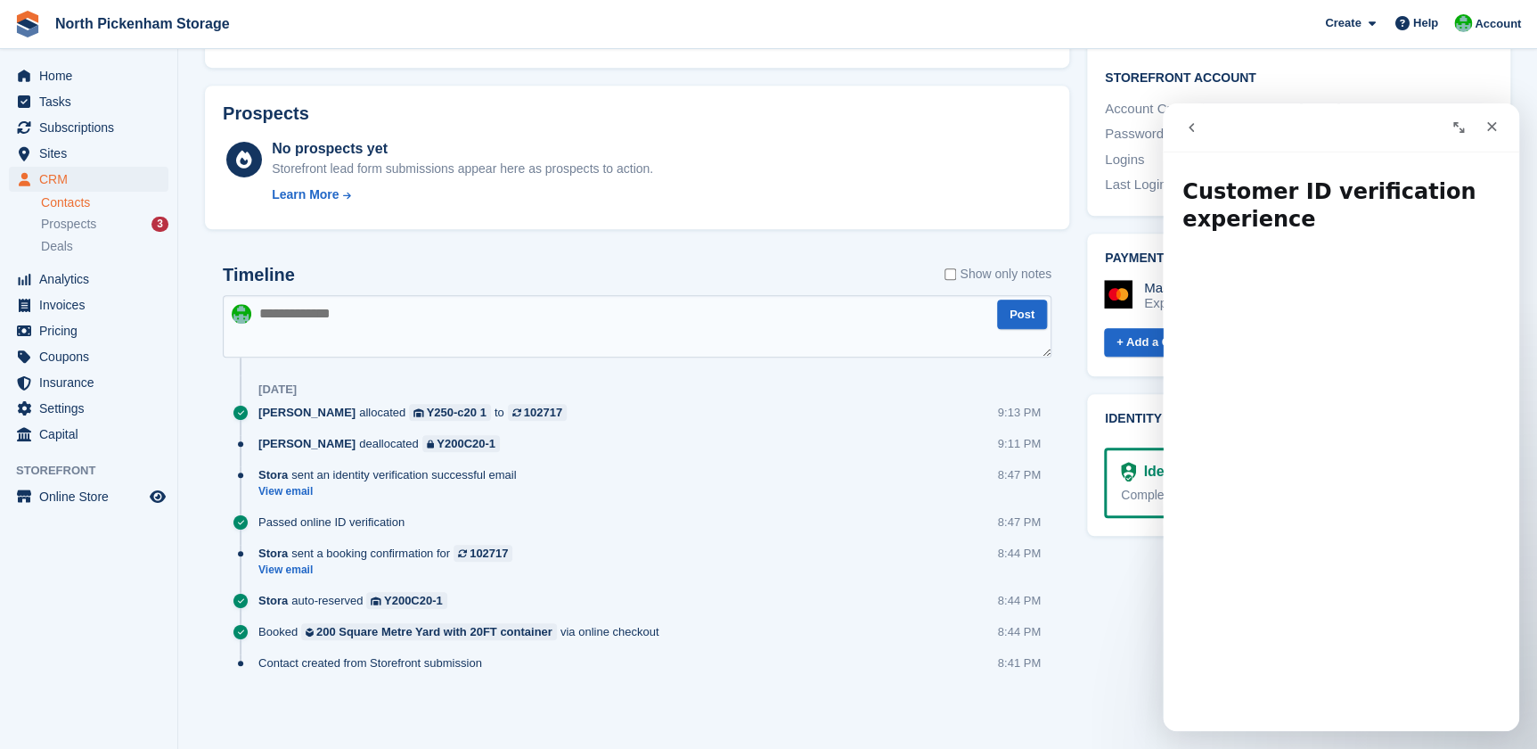
click at [1184, 124] on icon "go back" at bounding box center [1191, 127] width 14 height 14
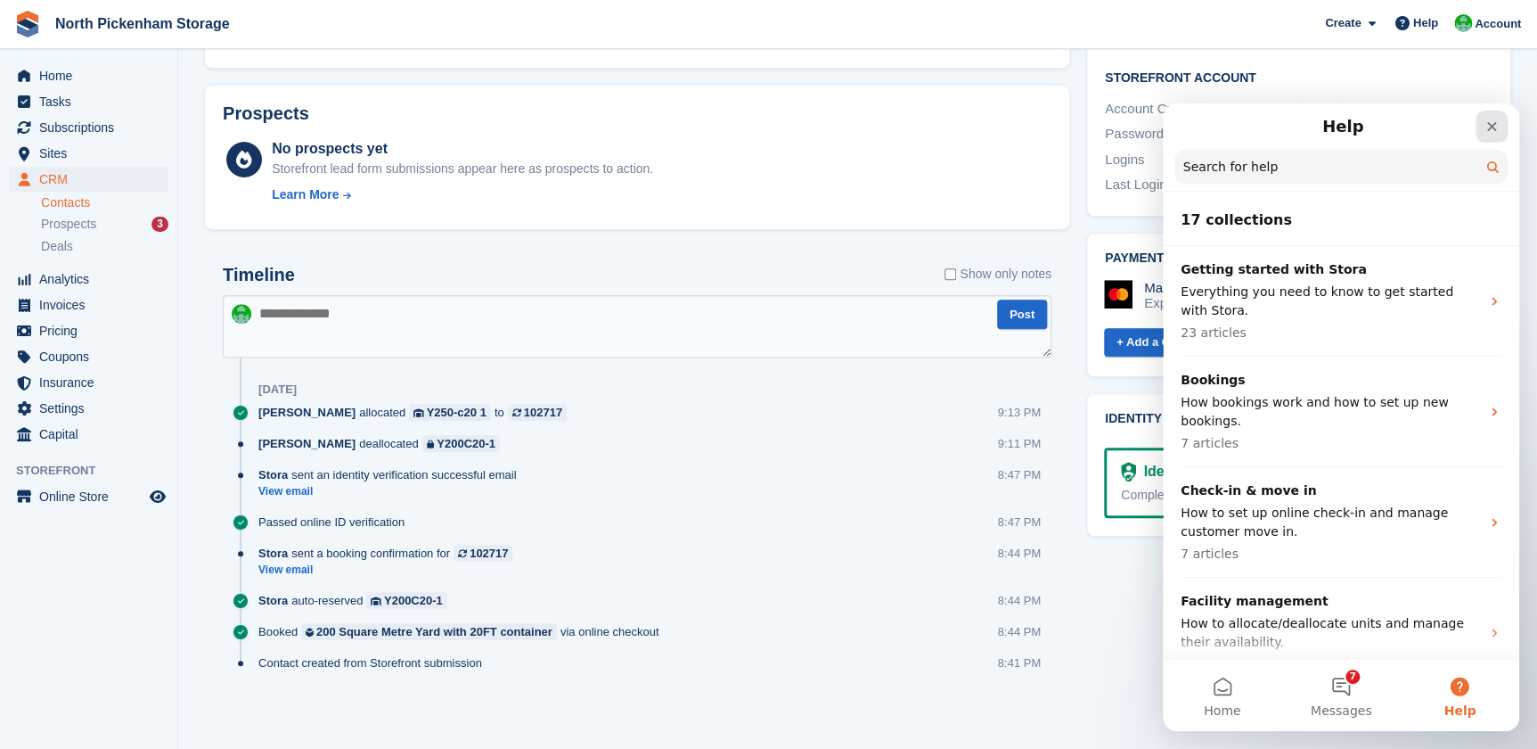
drag, startPoint x: 1491, startPoint y: 123, endPoint x: 2653, endPoint y: 227, distance: 1166.9
click at [1491, 123] on icon "Close" at bounding box center [1492, 126] width 14 height 14
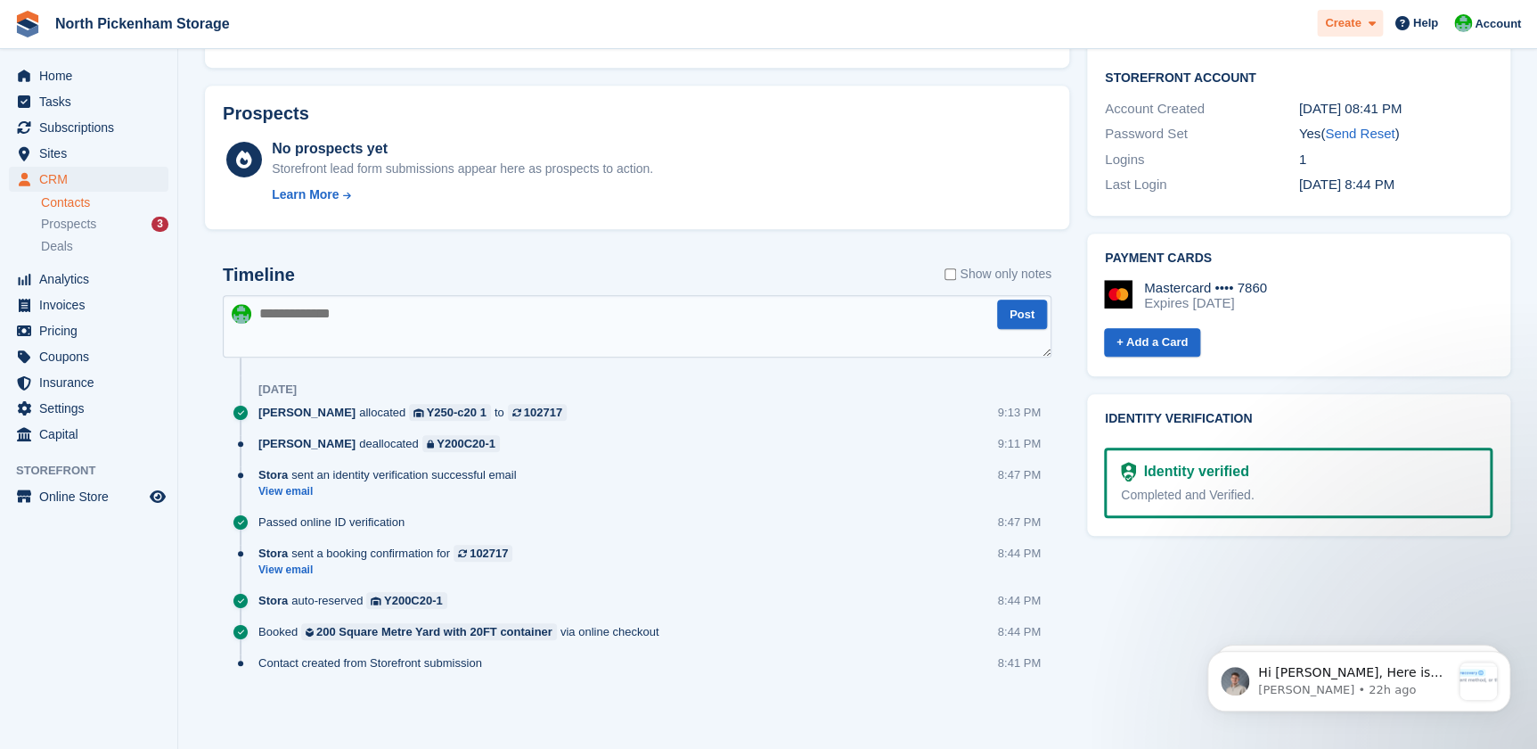
click at [1346, 13] on div "Create" at bounding box center [1350, 24] width 66 height 28
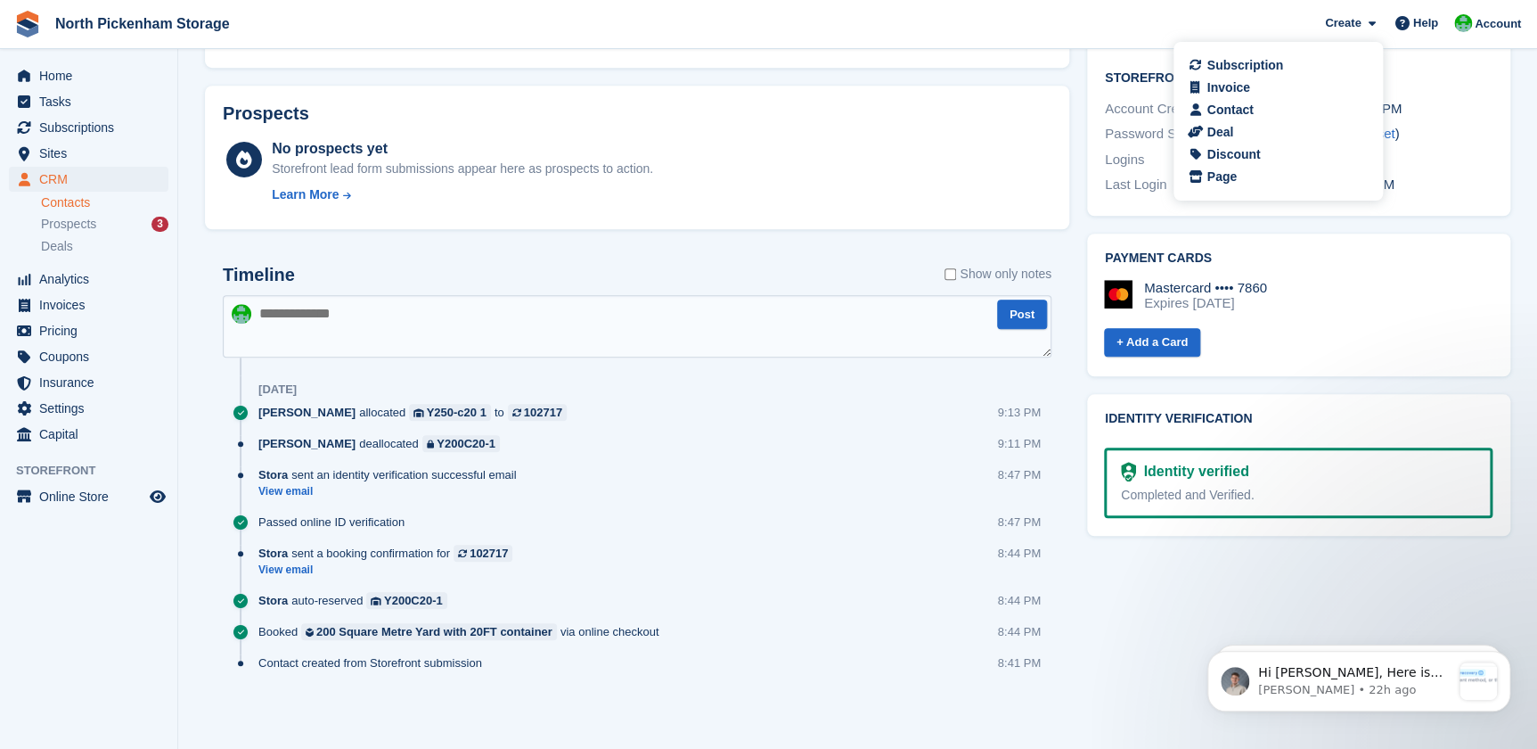
click at [1250, 17] on span "North Pickenham Storage Create Subscription Invoice Contact Deal Discount Page …" at bounding box center [768, 24] width 1537 height 48
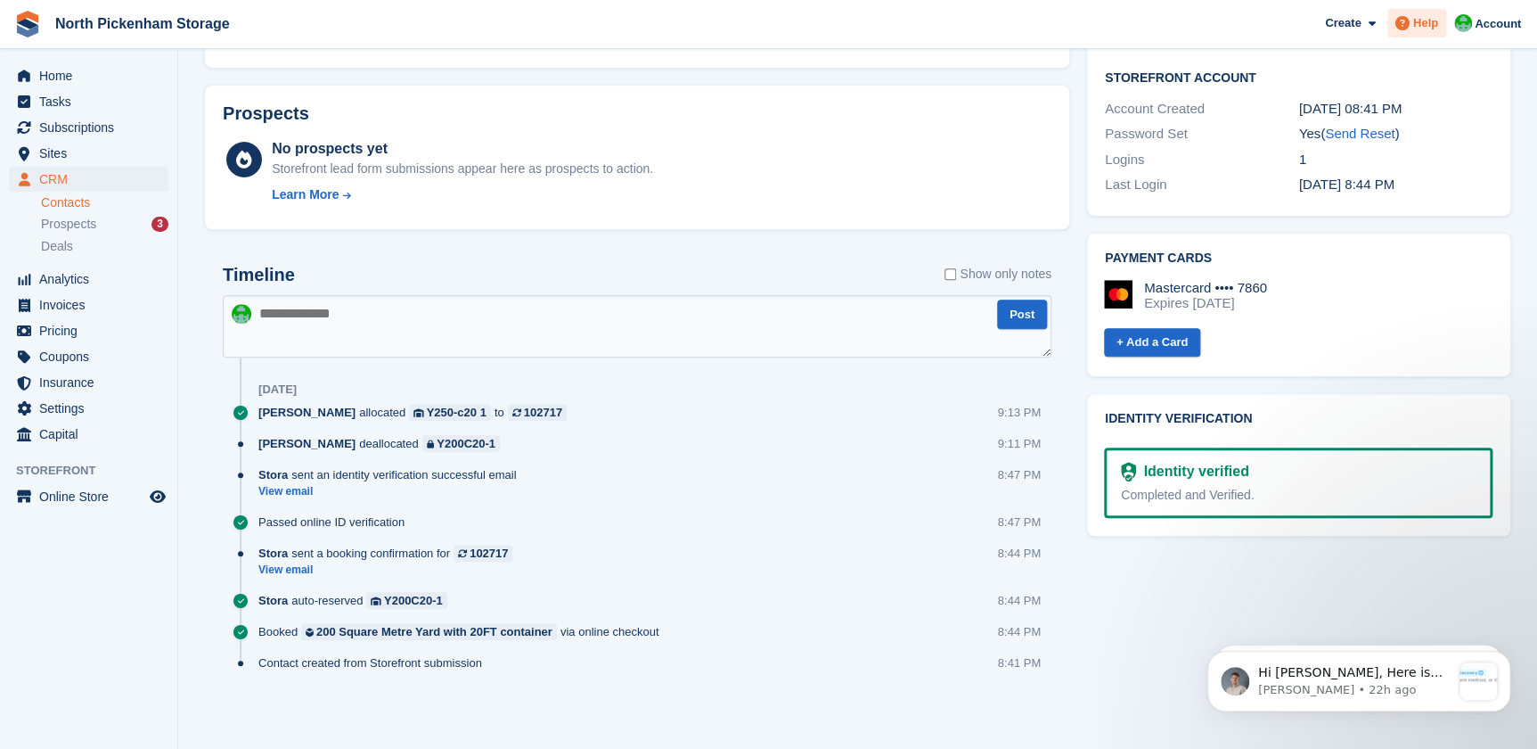
click at [1406, 32] on span at bounding box center [1402, 22] width 21 height 21
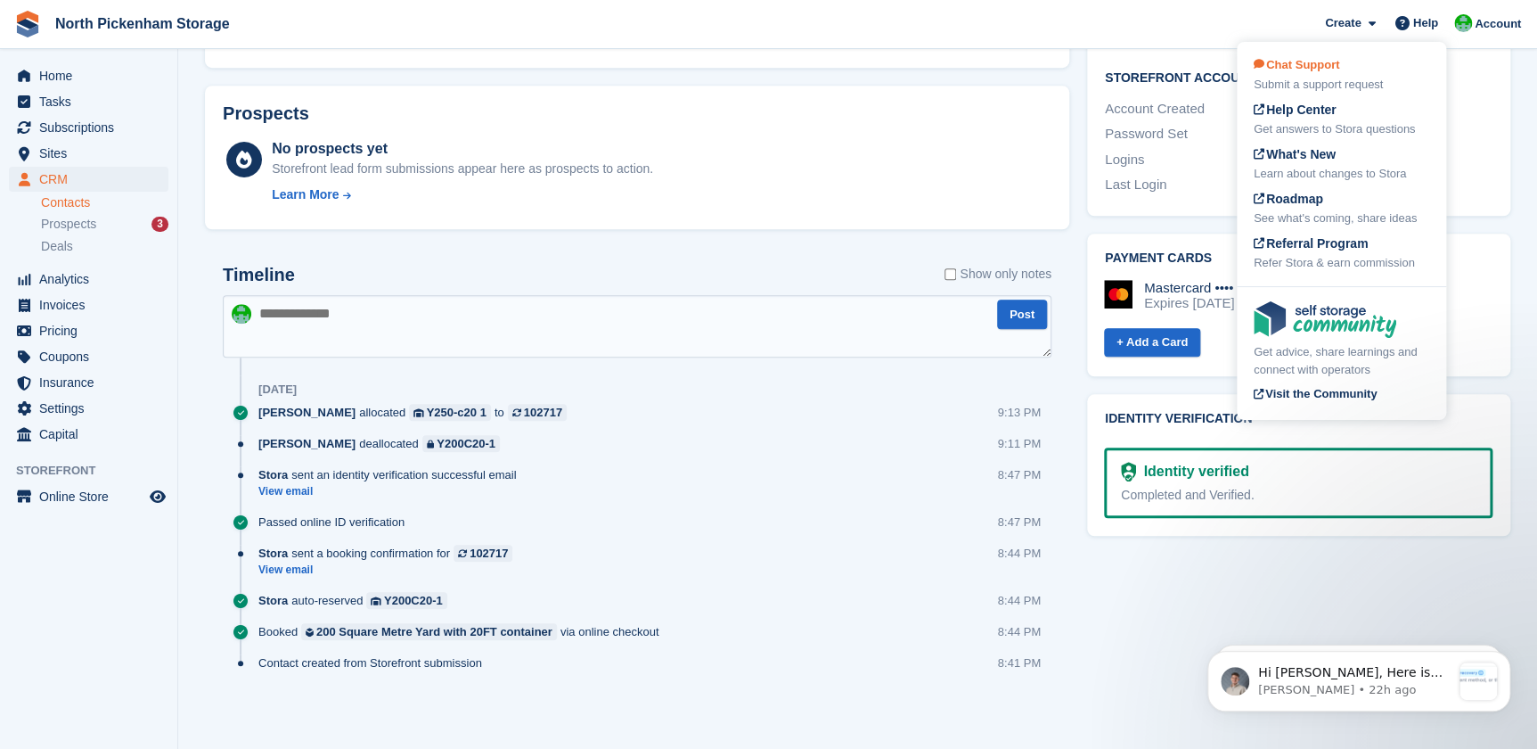
click at [1283, 68] on span "Chat Support" at bounding box center [1297, 64] width 86 height 13
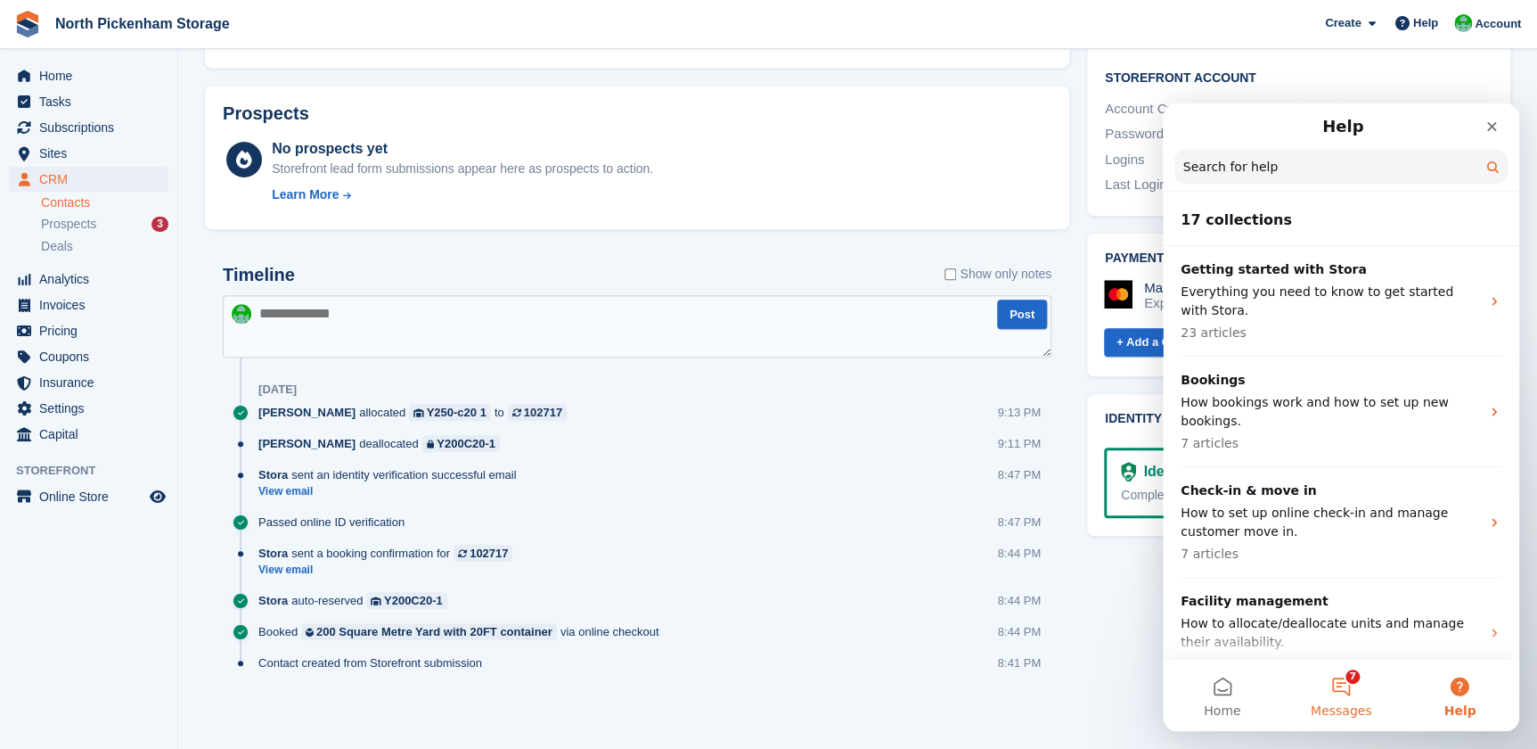
click at [1342, 687] on button "7 Messages" at bounding box center [1341, 695] width 119 height 71
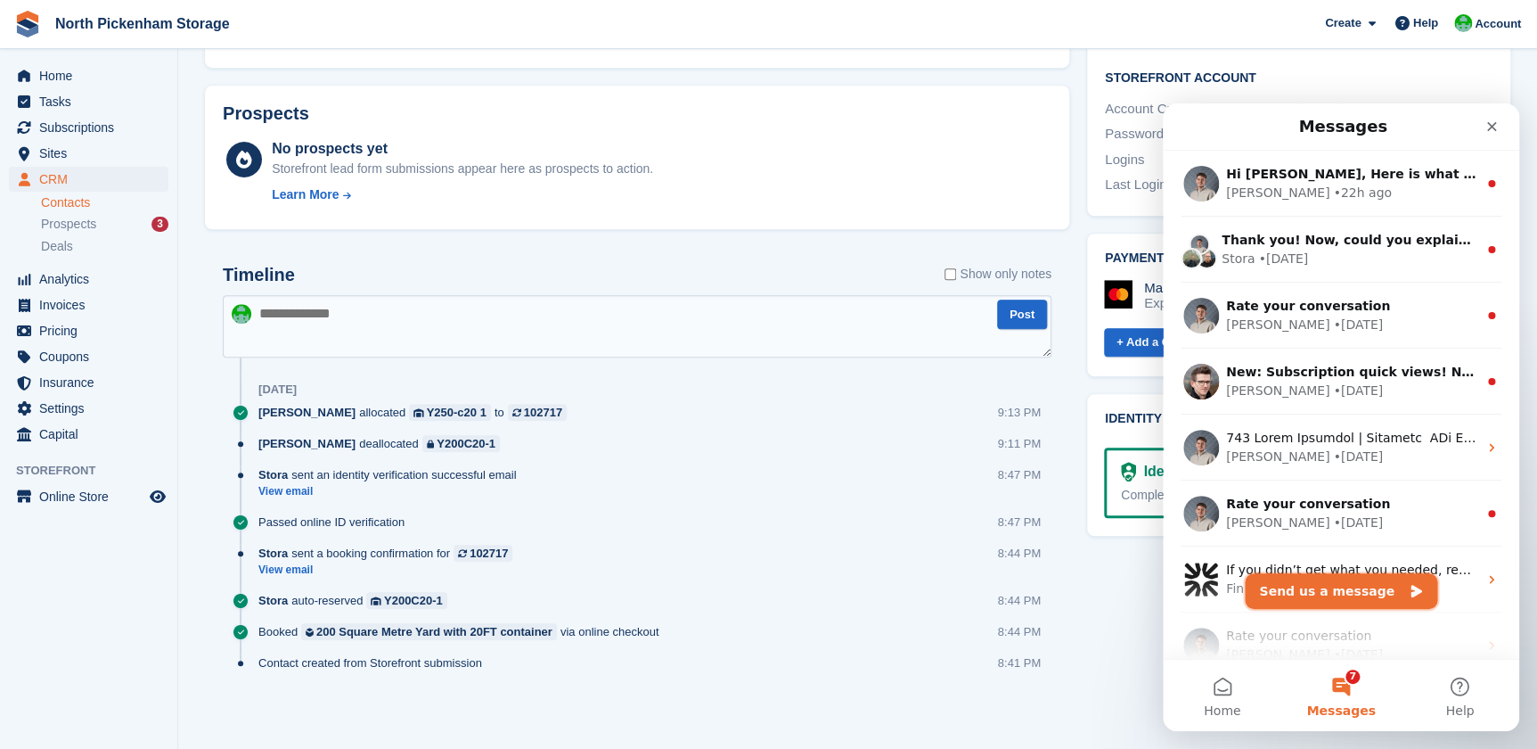
click at [1332, 586] on button "Send us a message" at bounding box center [1341, 591] width 193 height 36
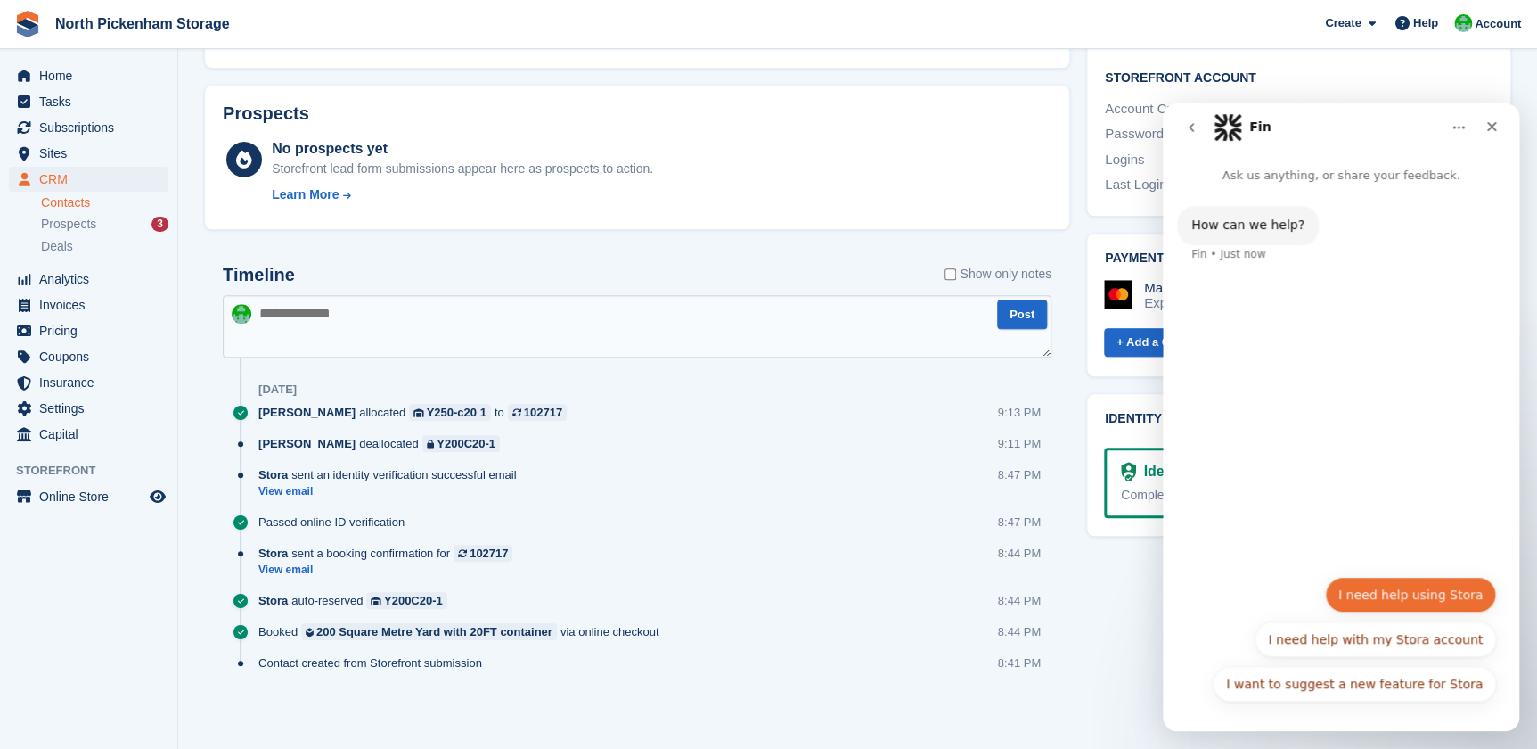
click at [1397, 599] on button "I need help using Stora" at bounding box center [1410, 595] width 171 height 36
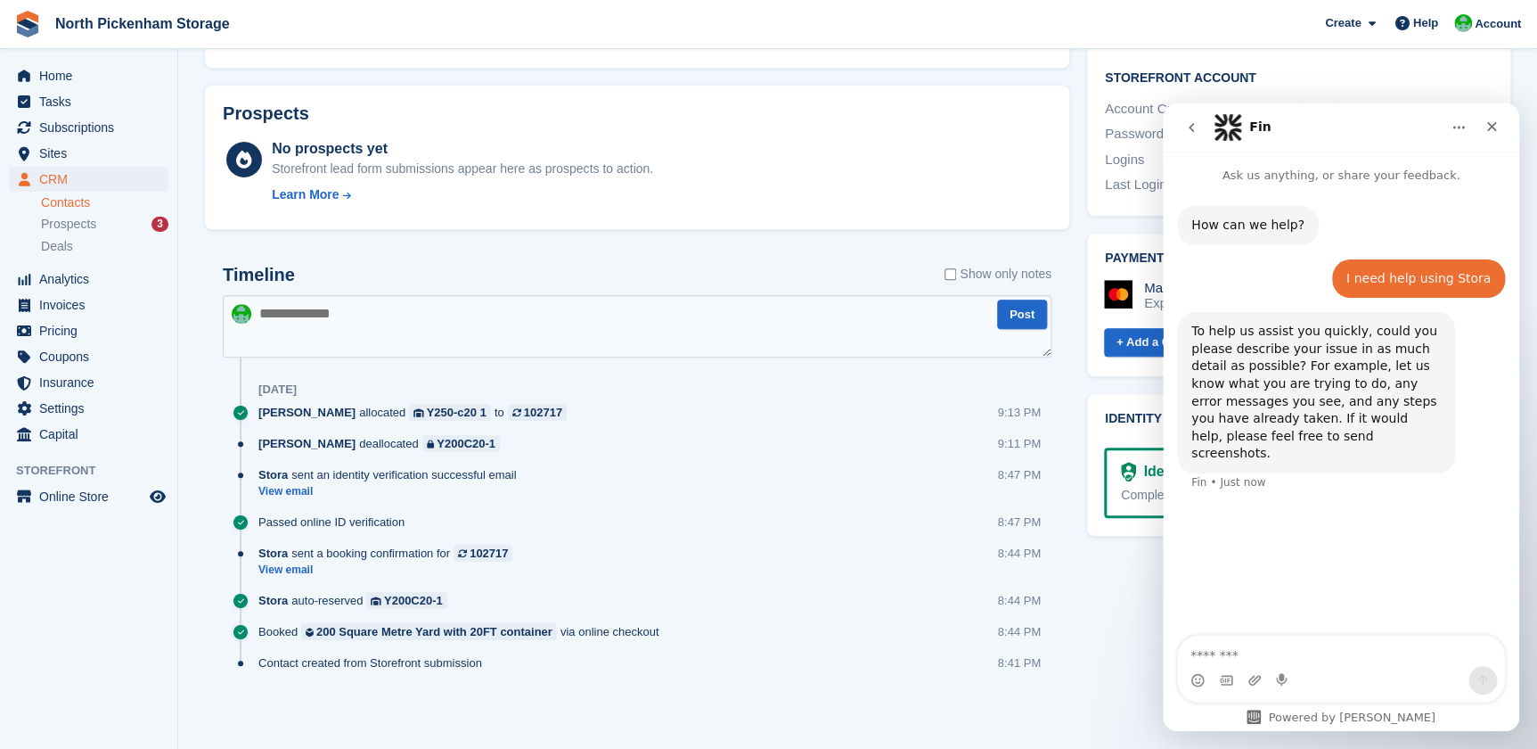
click at [1305, 675] on div "Intercom messenger" at bounding box center [1341, 680] width 326 height 29
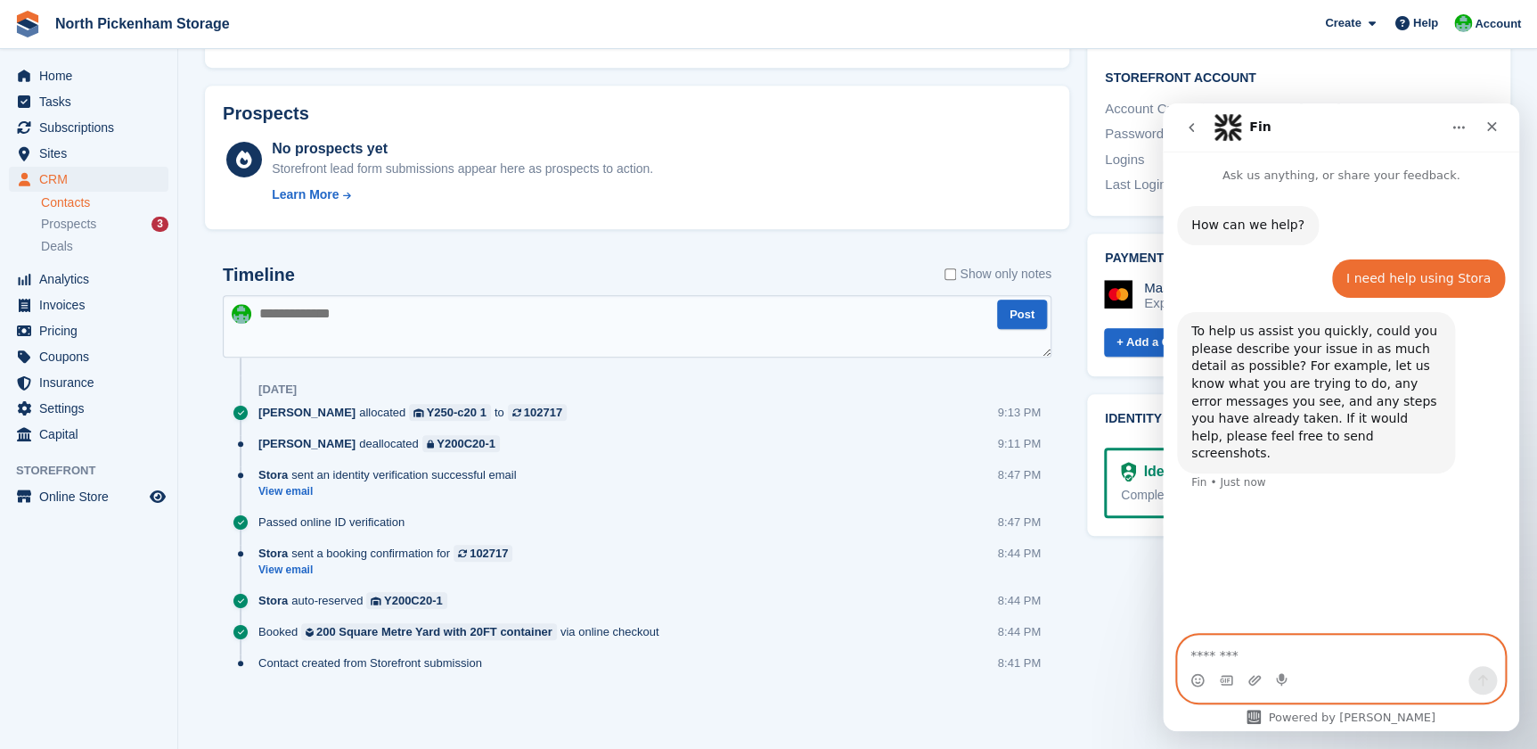
click at [1275, 653] on textarea "Message…" at bounding box center [1341, 650] width 326 height 30
type textarea "*"
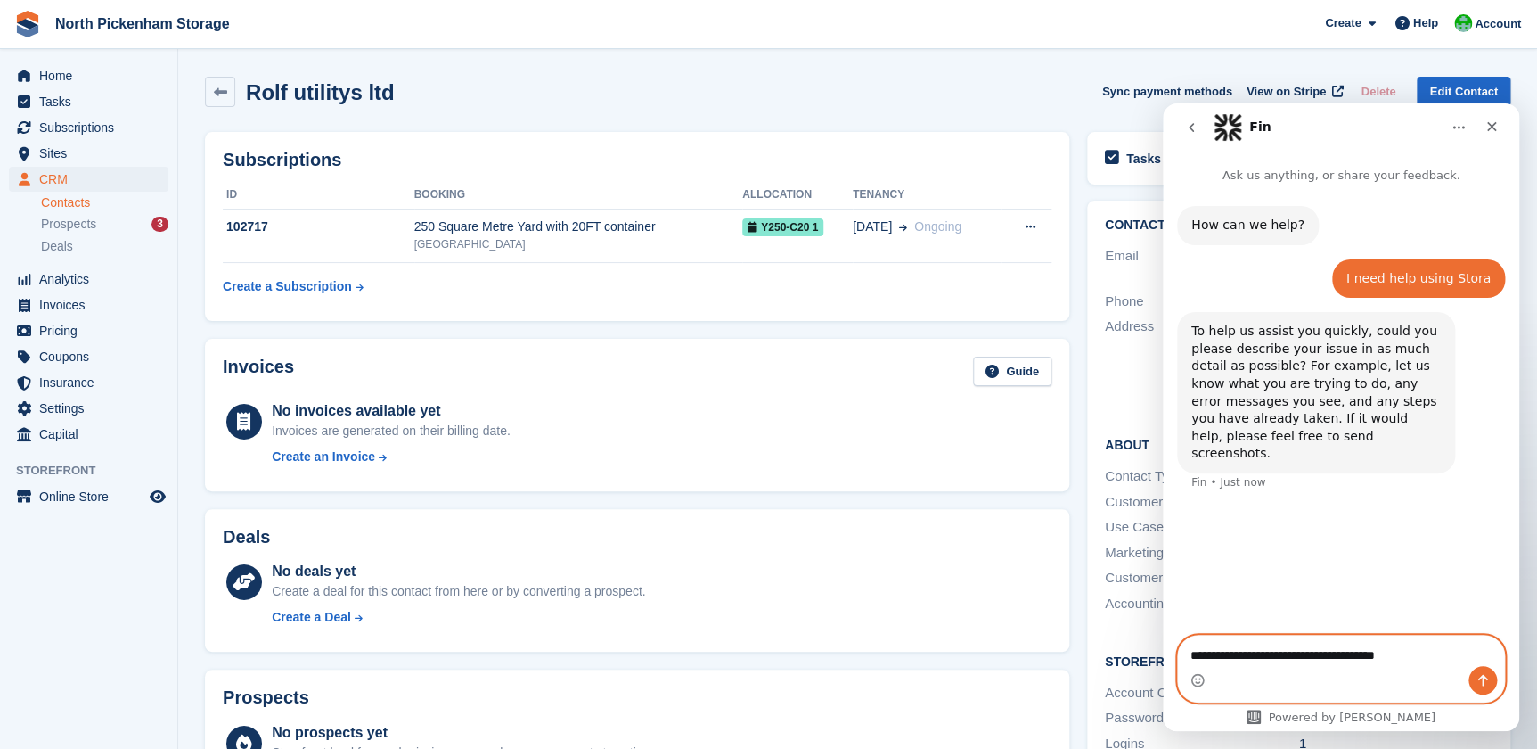
click at [1433, 660] on textarea "**********" at bounding box center [1341, 650] width 326 height 30
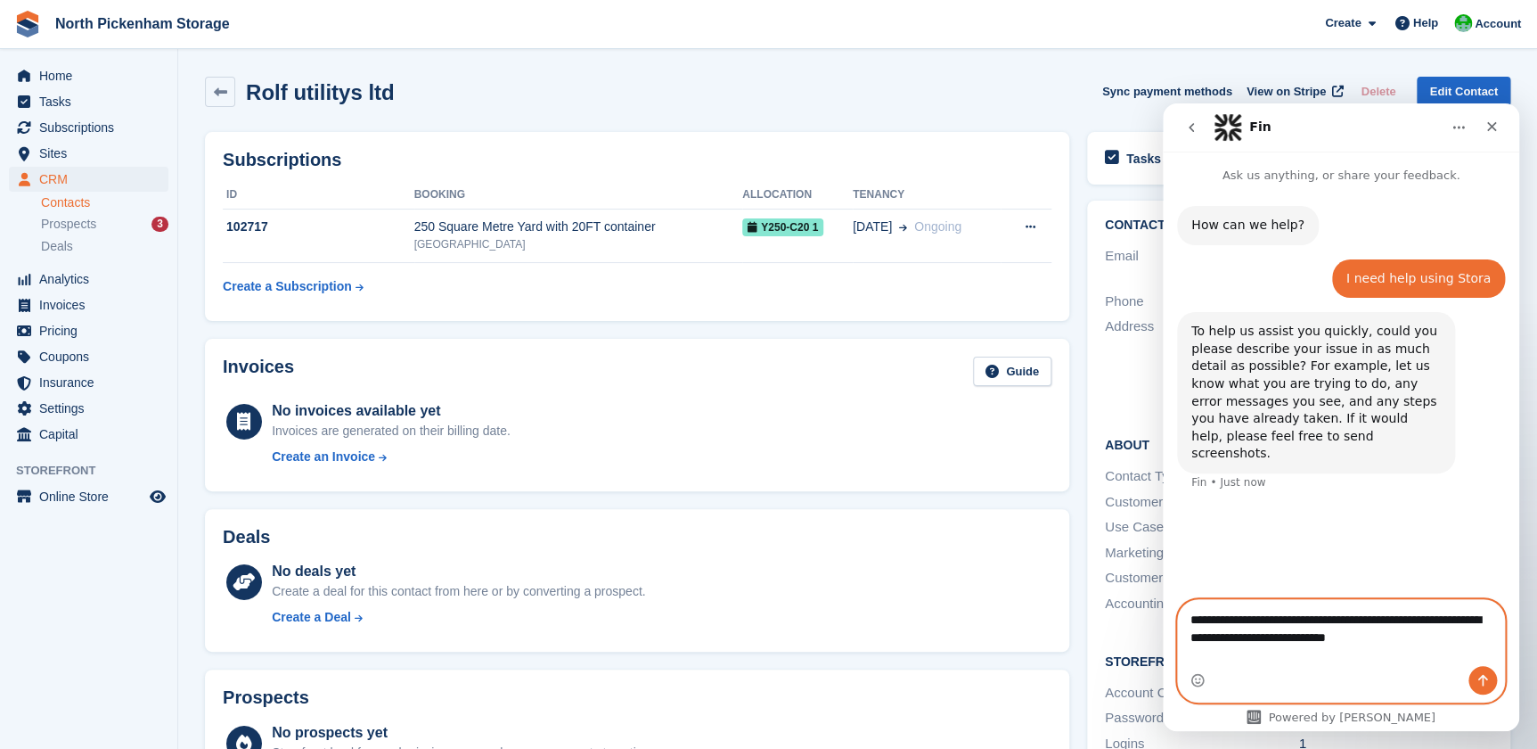
click at [1444, 648] on textarea "**********" at bounding box center [1341, 624] width 326 height 48
paste textarea "**********"
type textarea "**********"
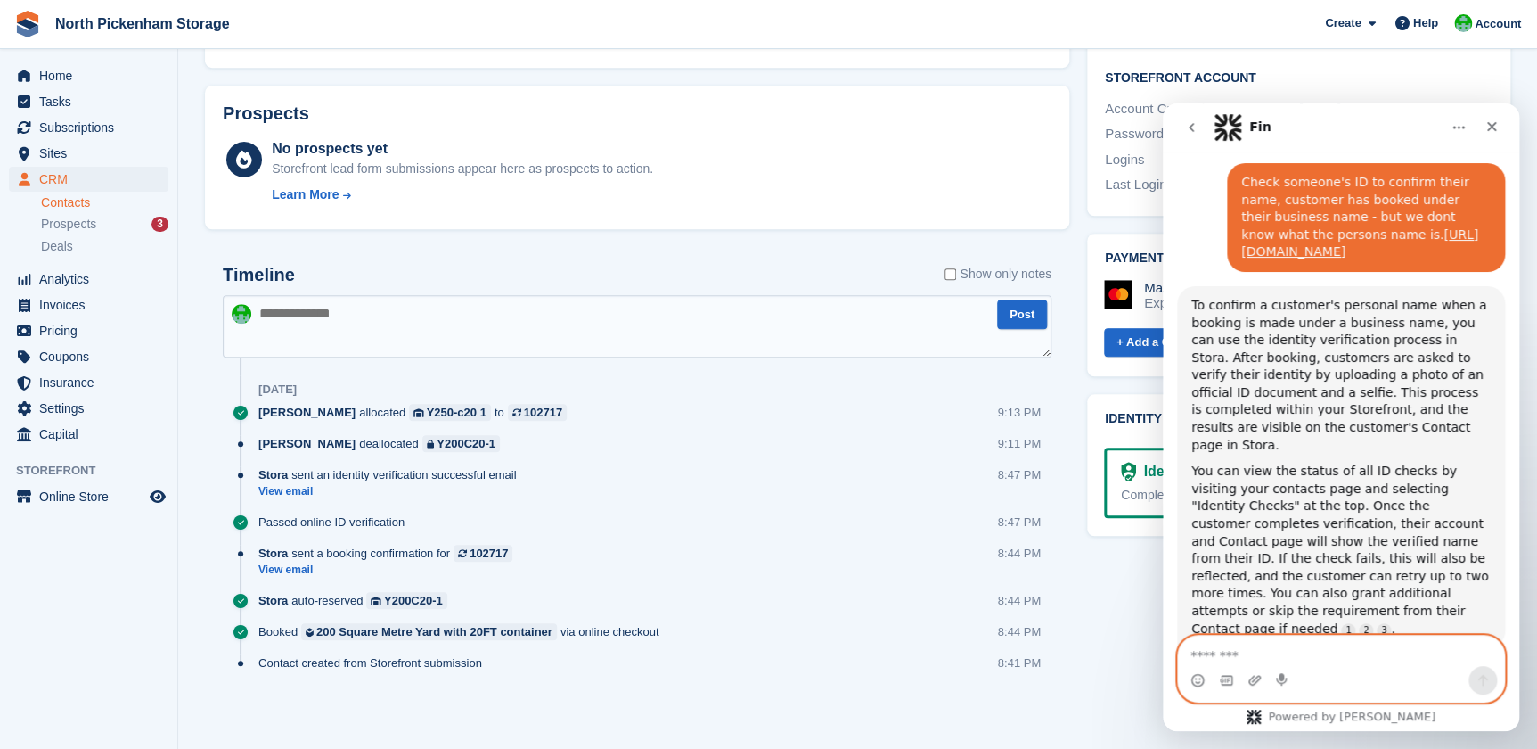
scroll to position [363, 0]
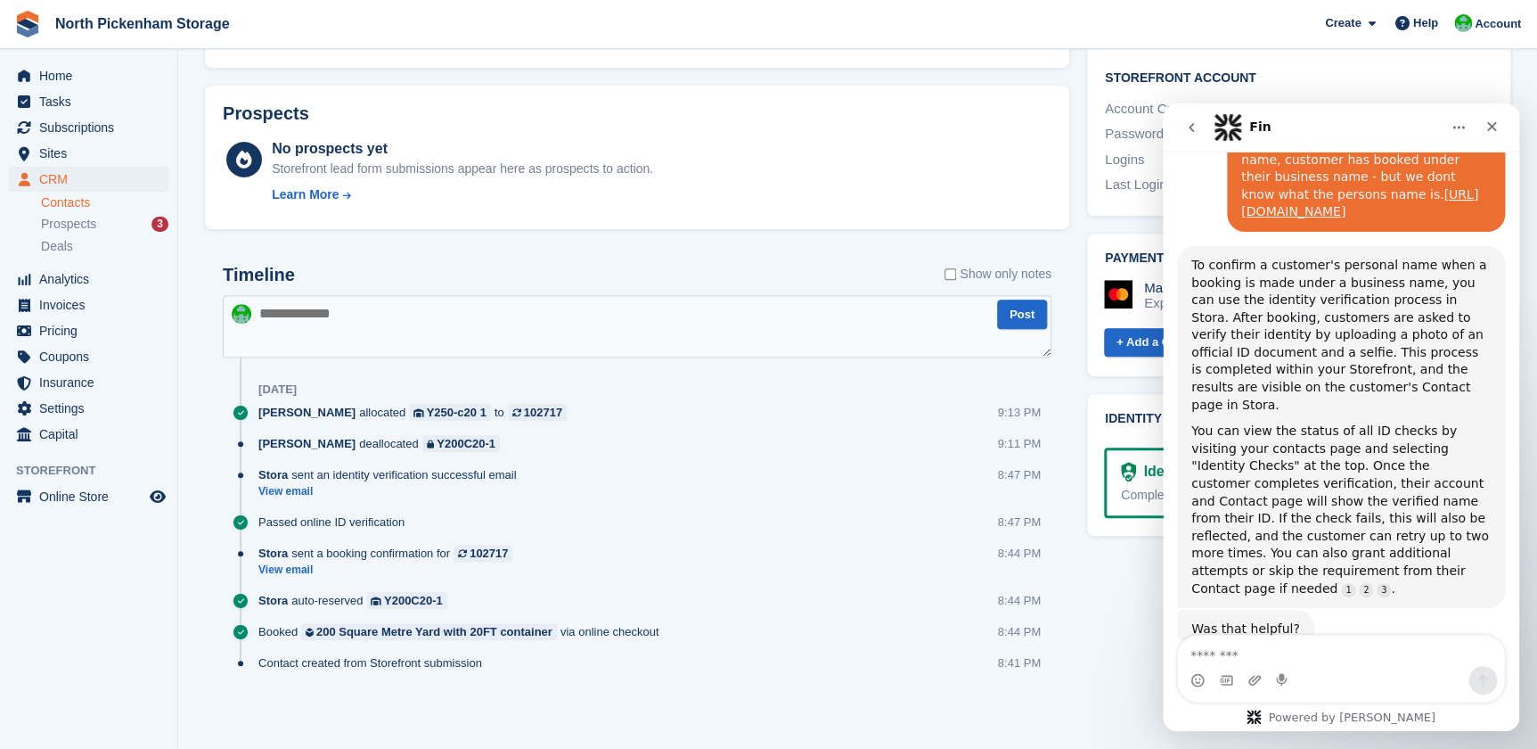
click at [71, 206] on link "Contacts" at bounding box center [104, 202] width 127 height 17
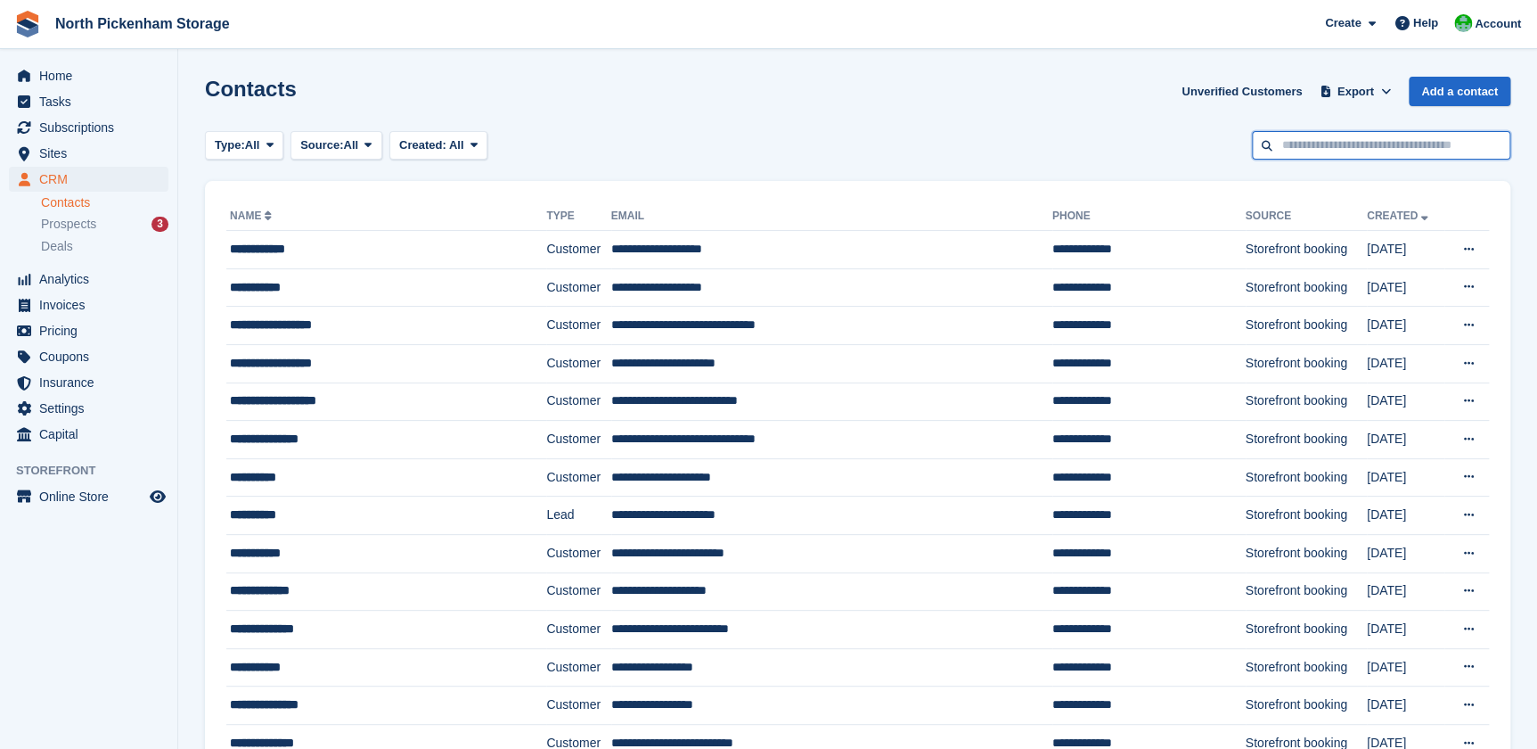
click at [1323, 149] on input "text" at bounding box center [1381, 145] width 258 height 29
type input "****"
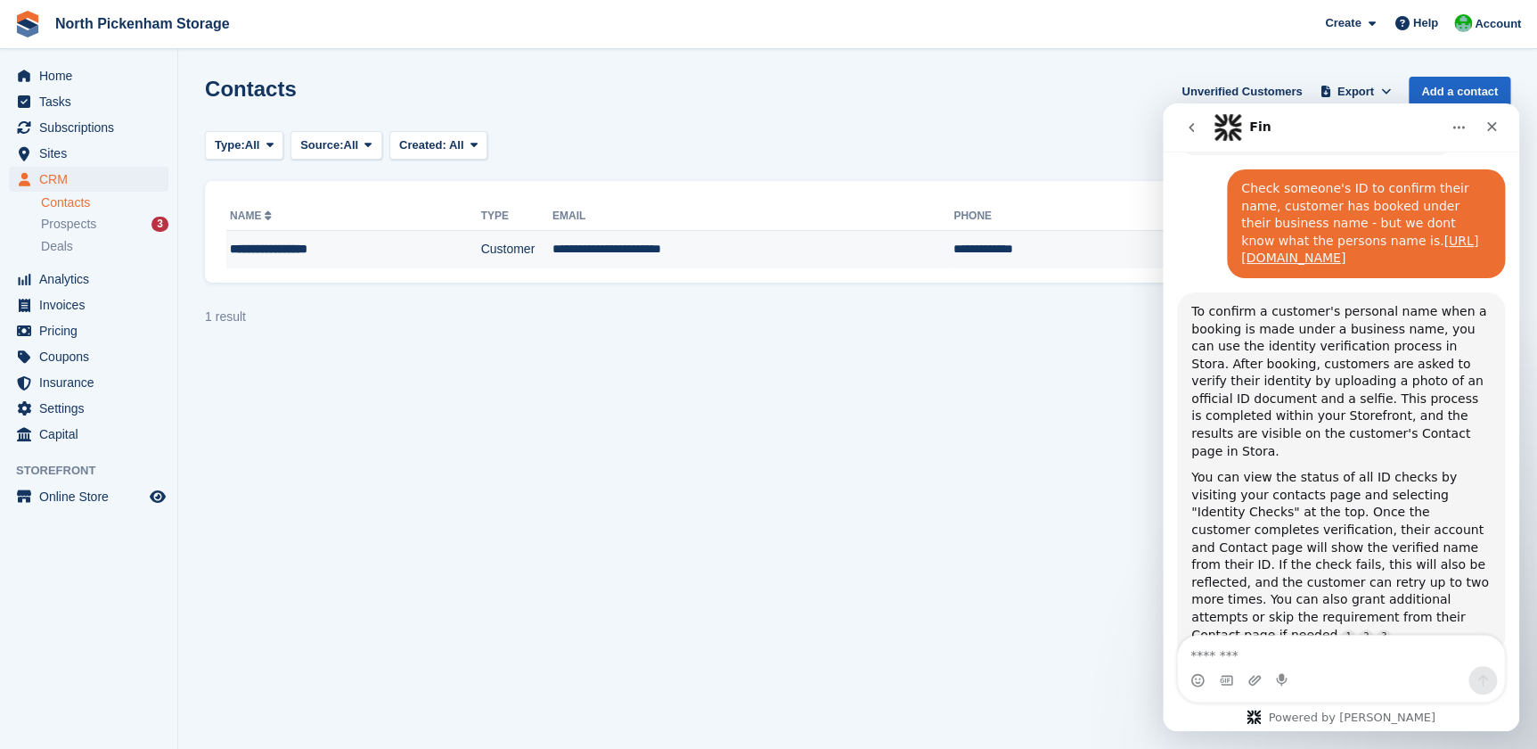
scroll to position [363, 0]
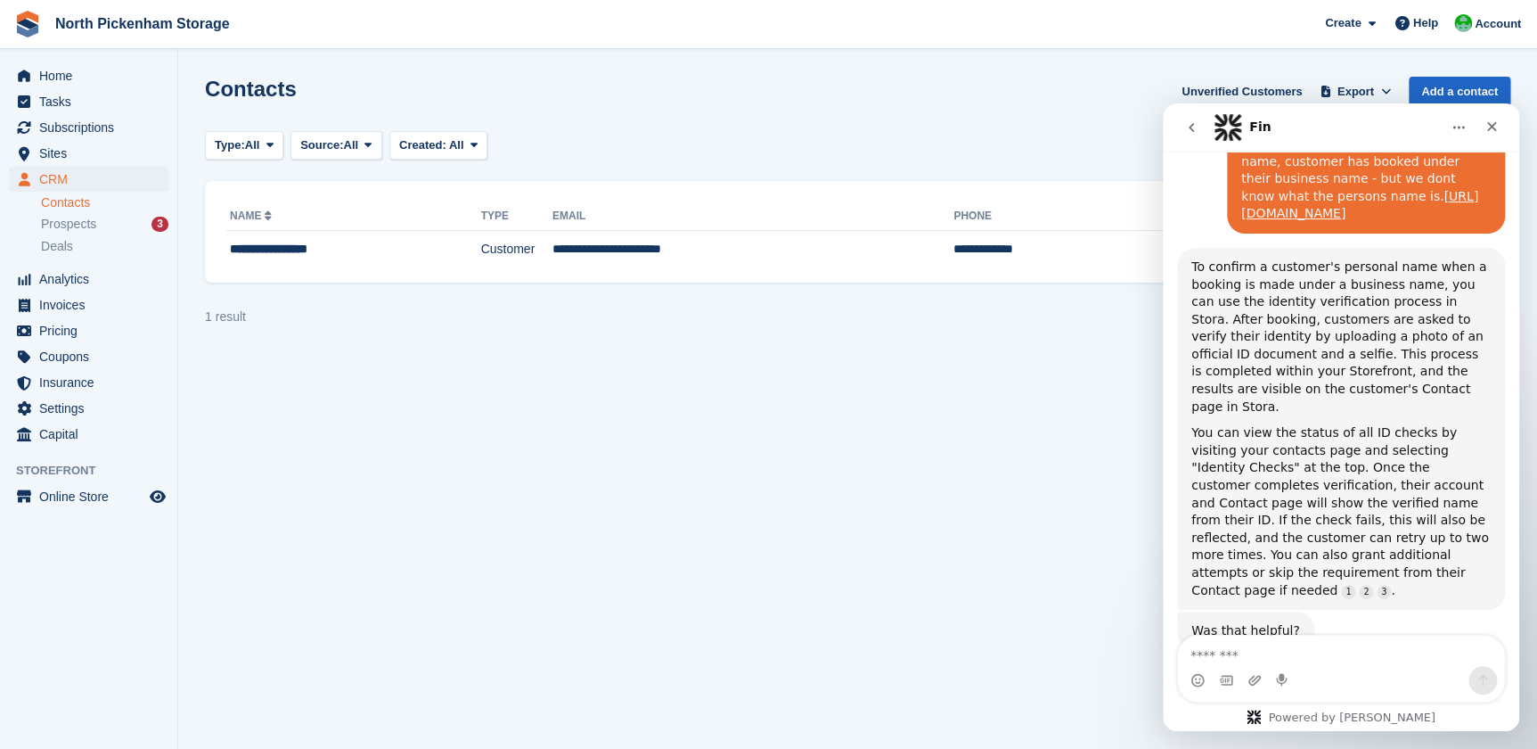
click at [1191, 128] on icon "go back" at bounding box center [1191, 127] width 5 height 9
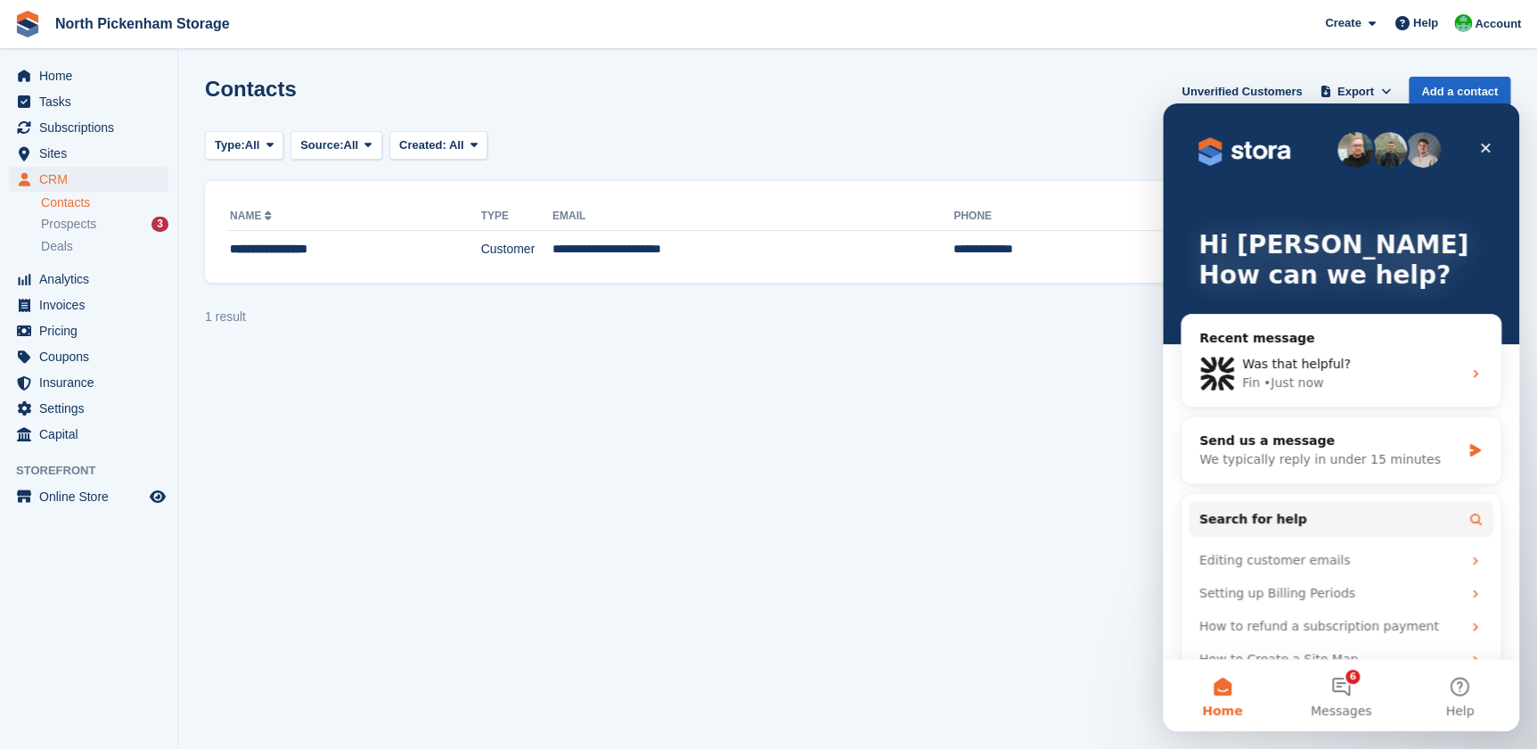
scroll to position [0, 0]
click at [1479, 151] on icon "Close" at bounding box center [1486, 148] width 14 height 14
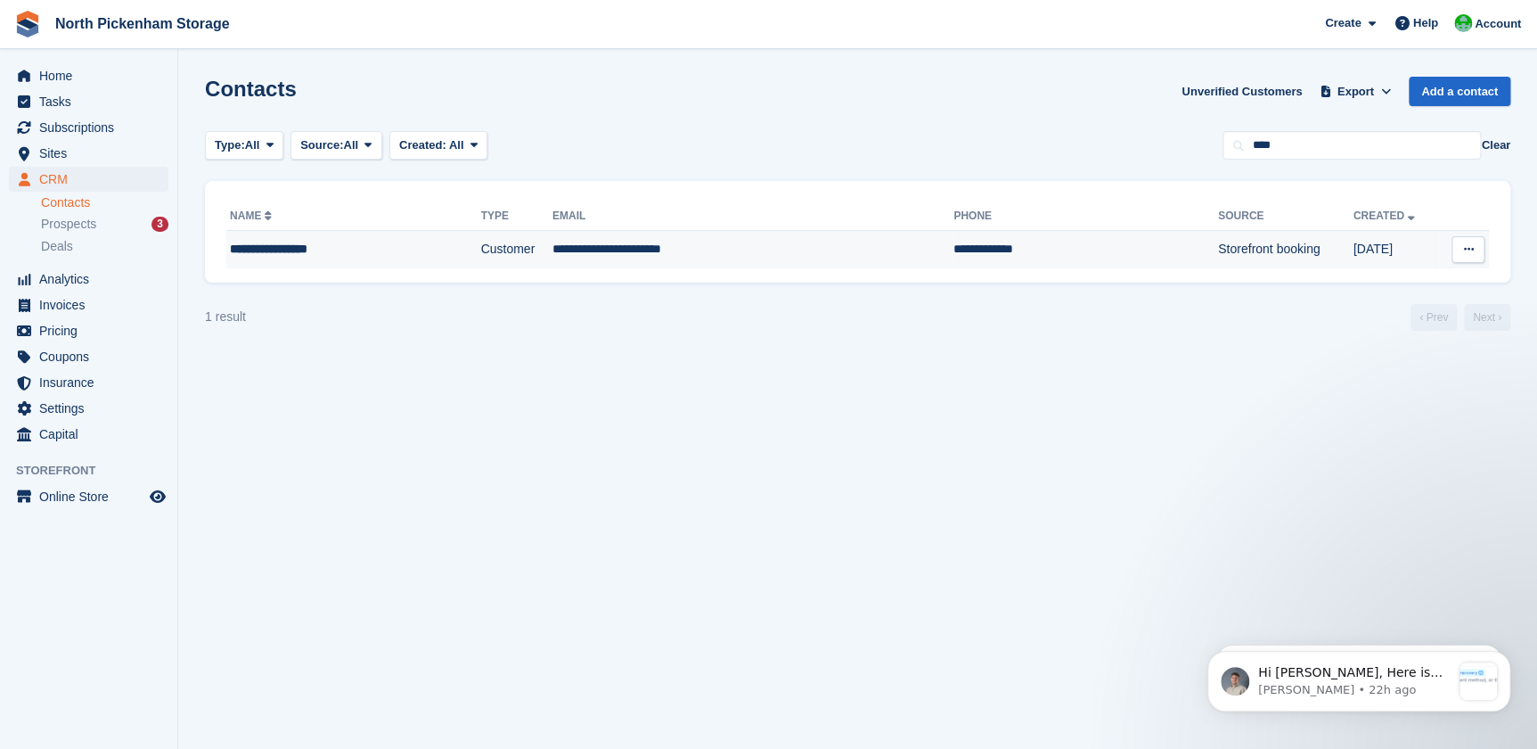
click at [1218, 249] on td "Storefront booking" at bounding box center [1285, 249] width 135 height 37
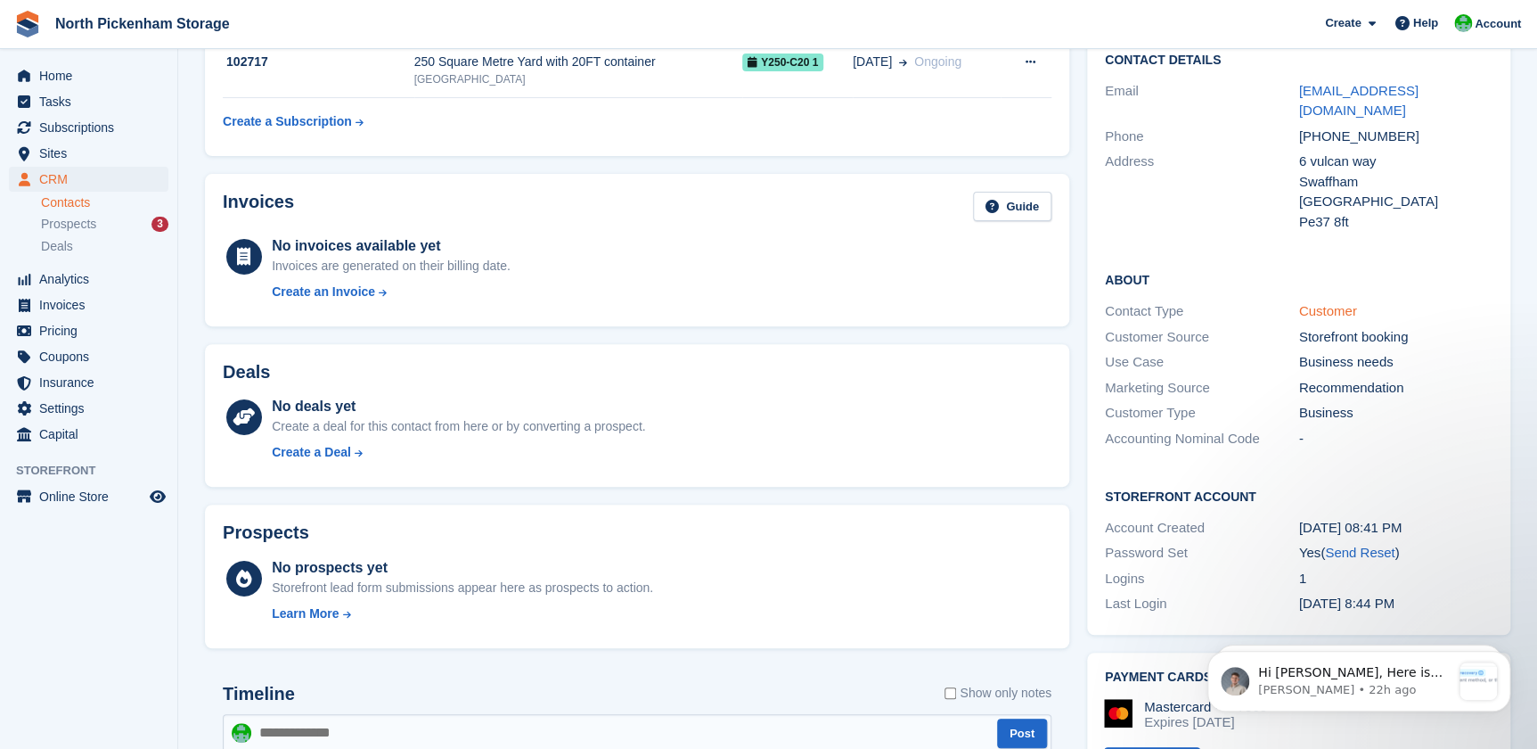
click at [1326, 303] on link "Customer" at bounding box center [1328, 310] width 58 height 15
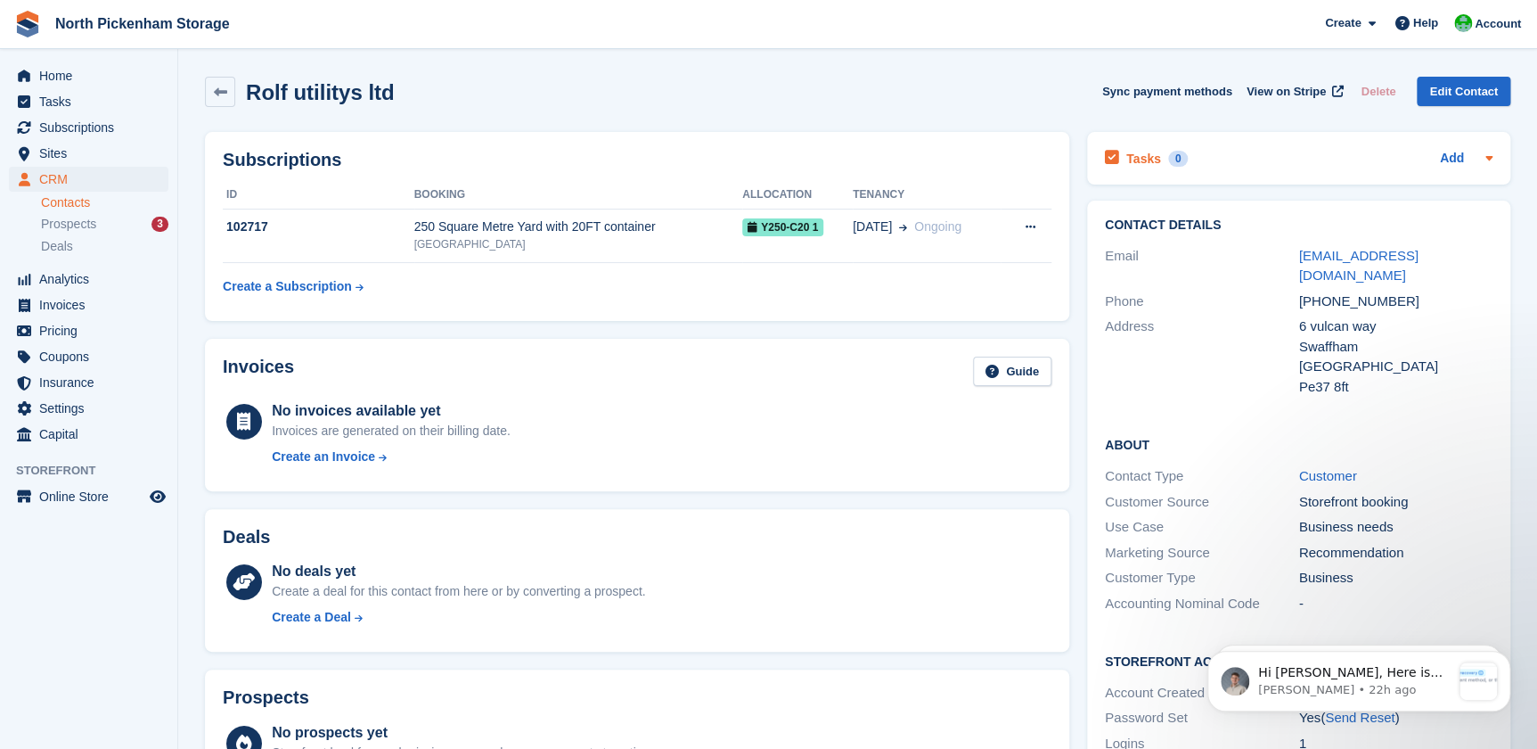
click at [1488, 157] on icon at bounding box center [1489, 158] width 7 height 4
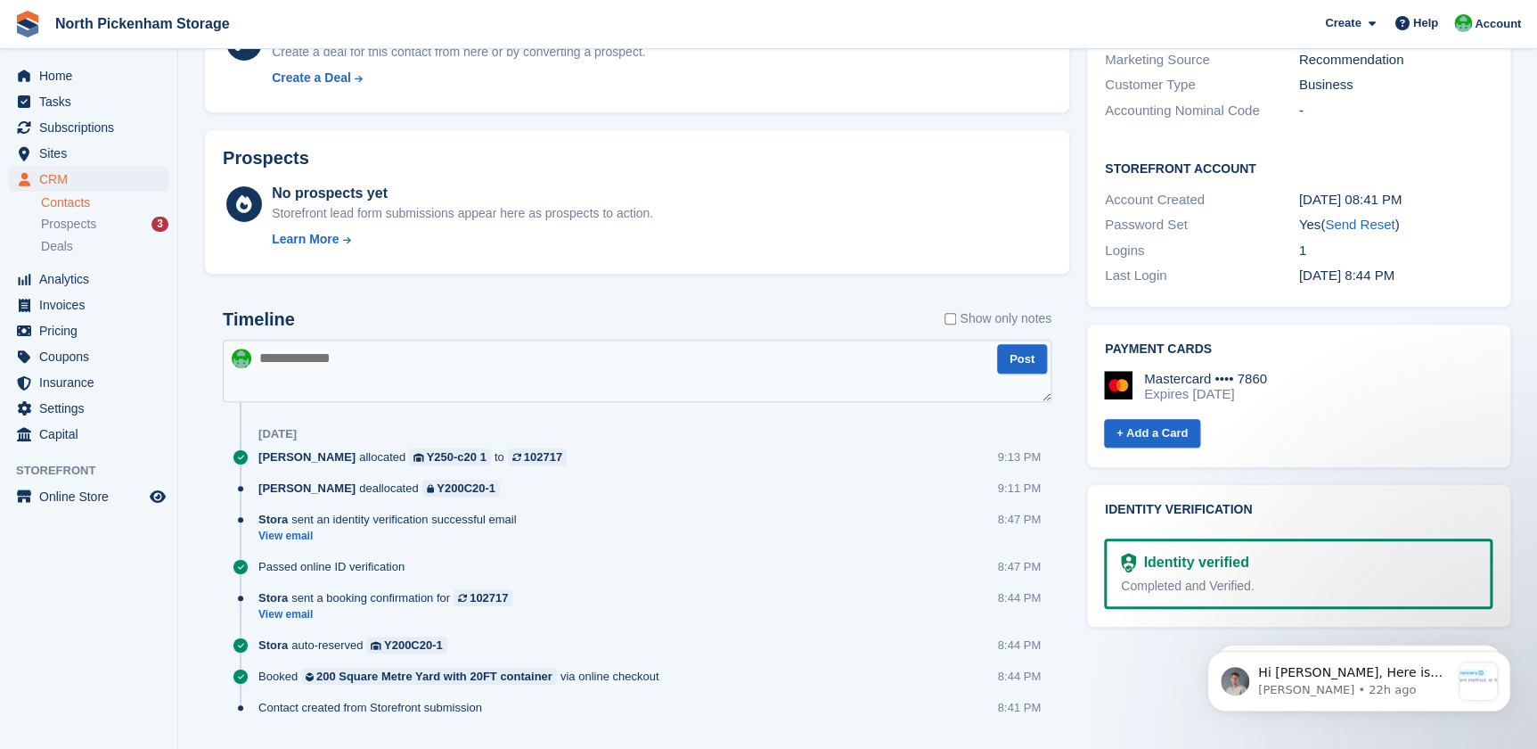
scroll to position [584, 0]
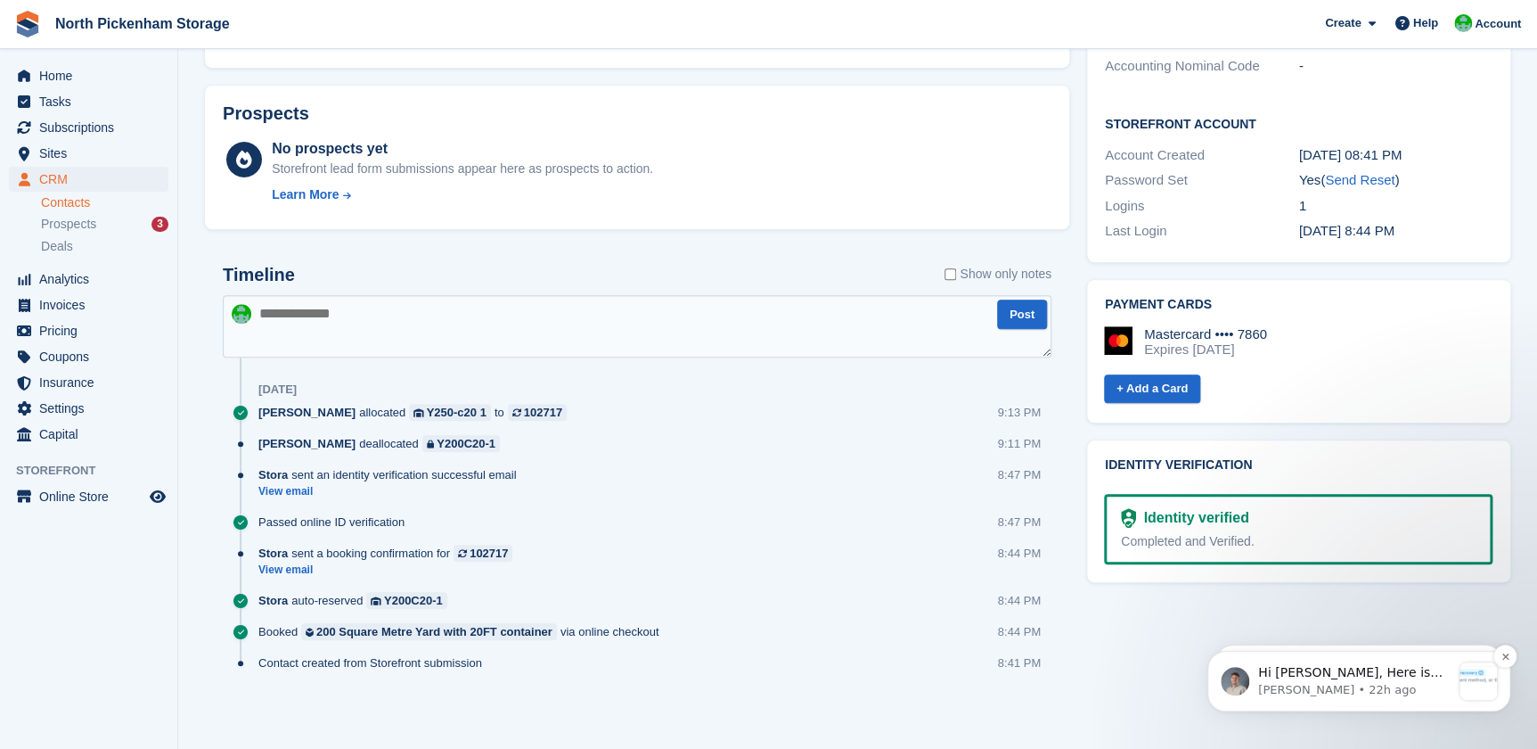
click at [1359, 674] on p "Hi [PERSON_NAME], Here is what Stripe is showing: Unfortunately, it doesn't pro…" at bounding box center [1354, 673] width 193 height 18
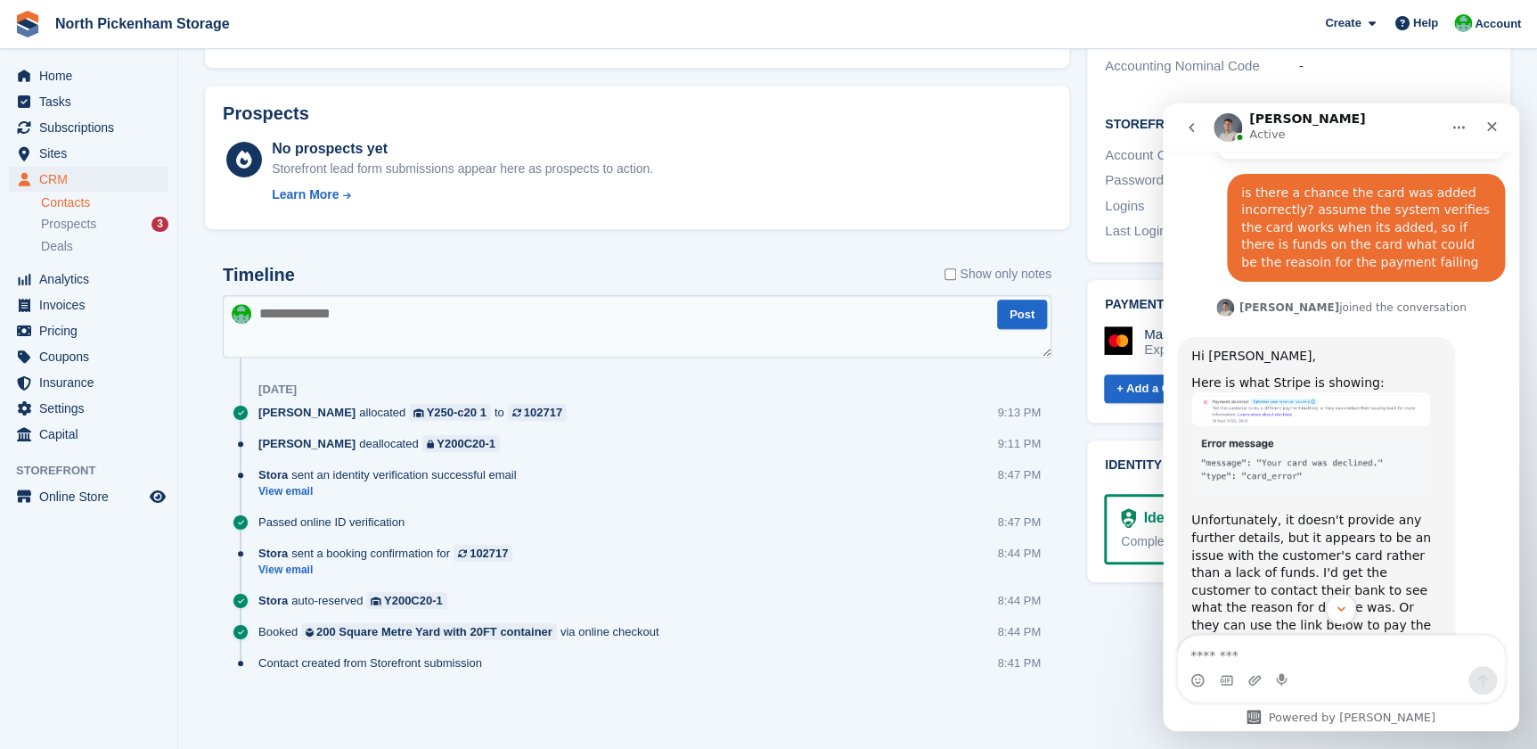
scroll to position [832, 0]
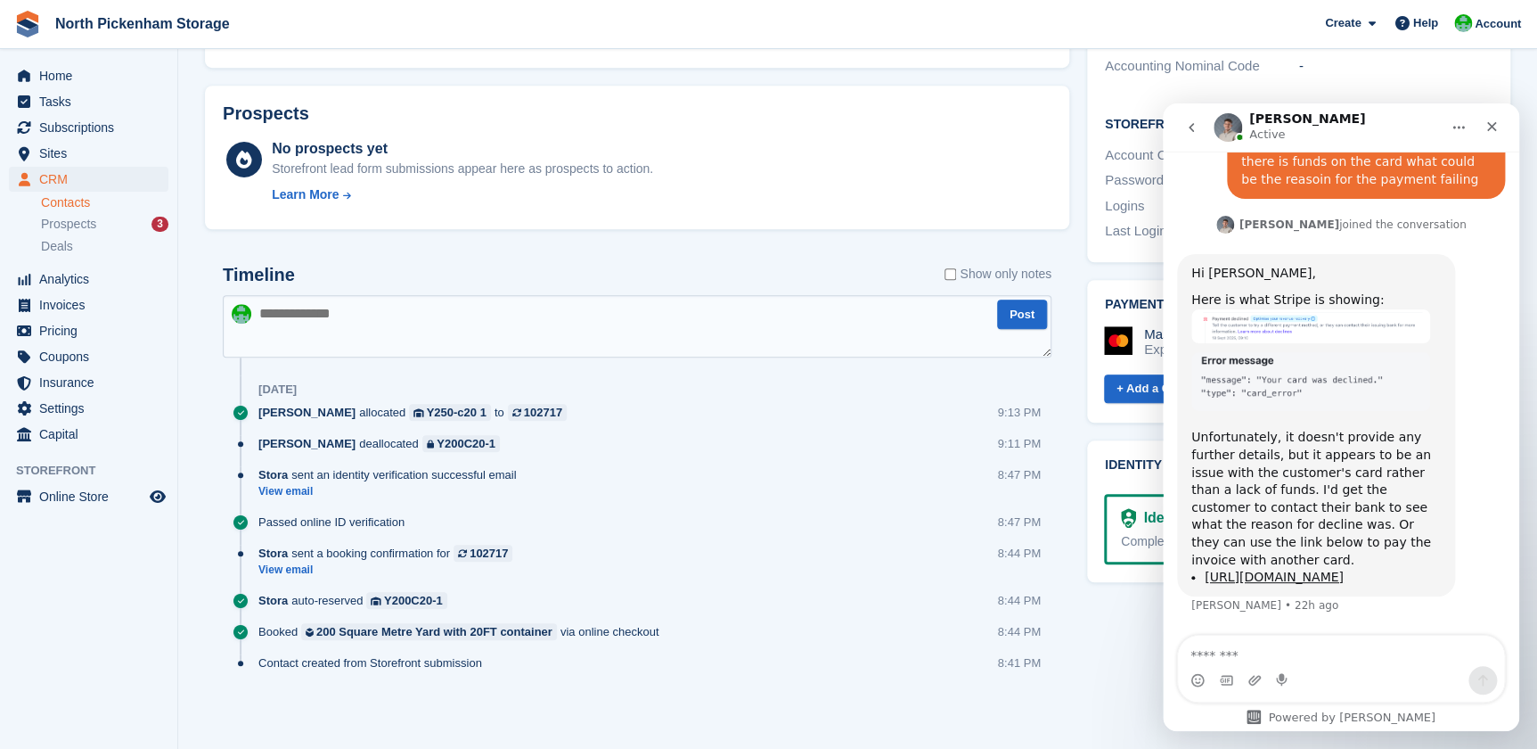
click at [1193, 125] on icon "go back" at bounding box center [1191, 127] width 14 height 14
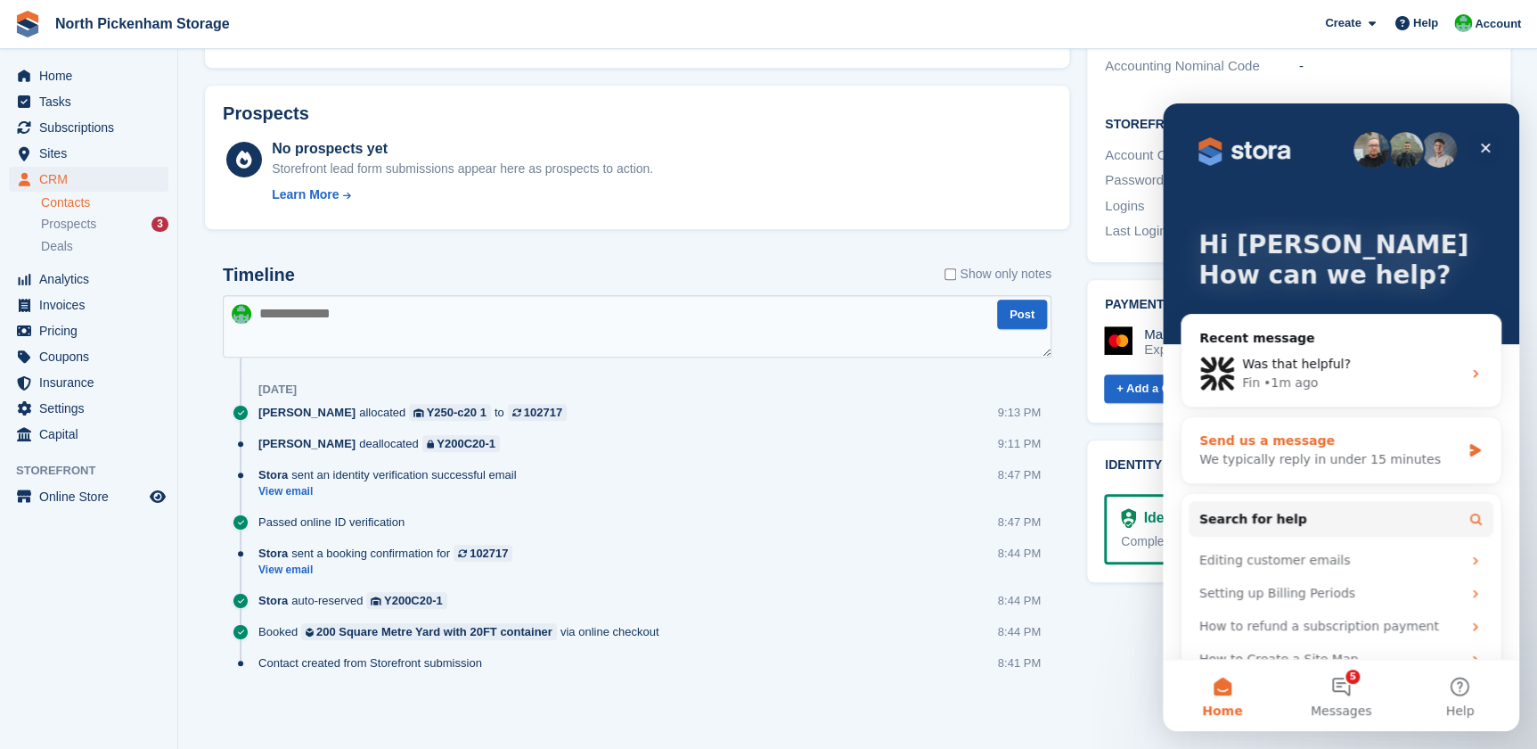
scroll to position [33, 0]
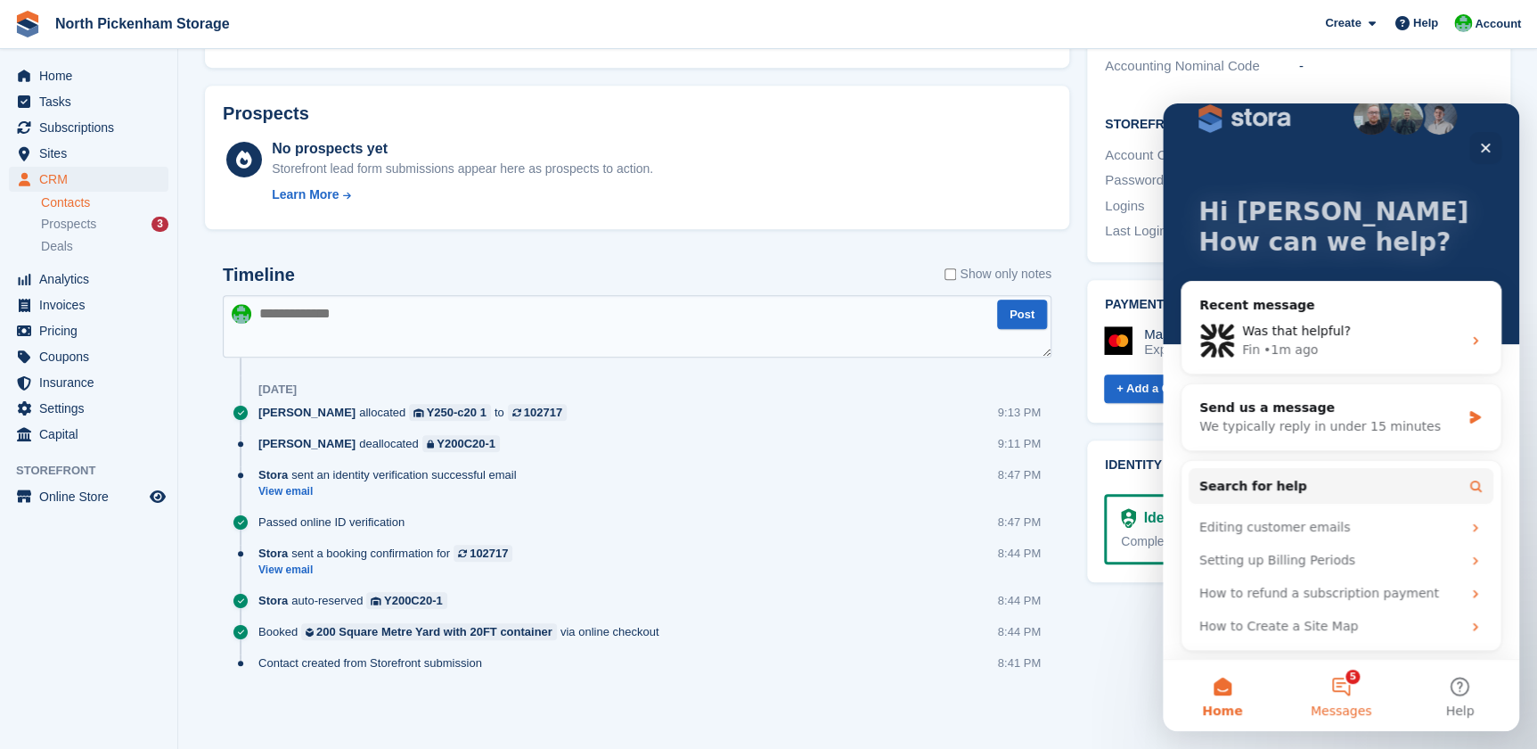
click at [1337, 683] on button "5 Messages" at bounding box center [1341, 695] width 119 height 71
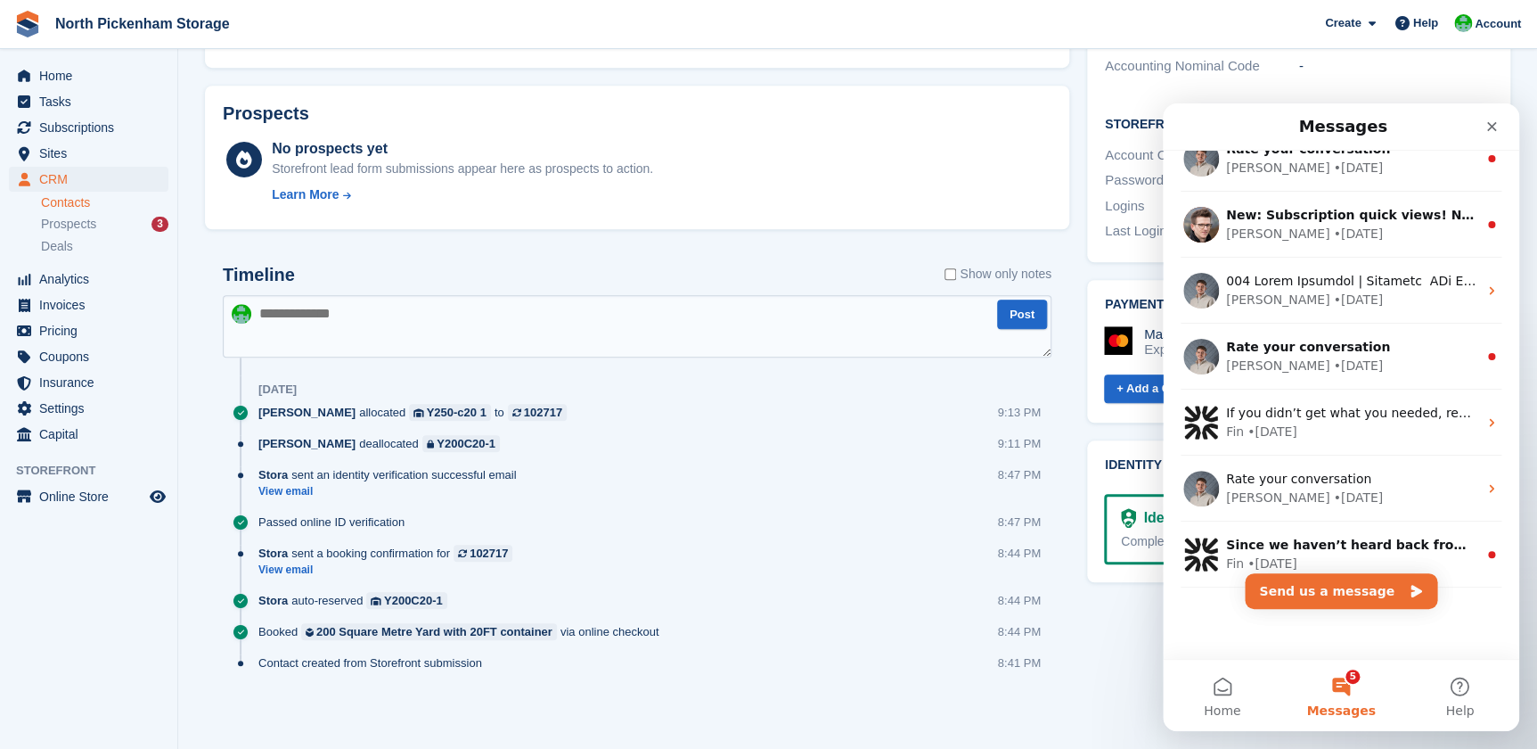
scroll to position [0, 0]
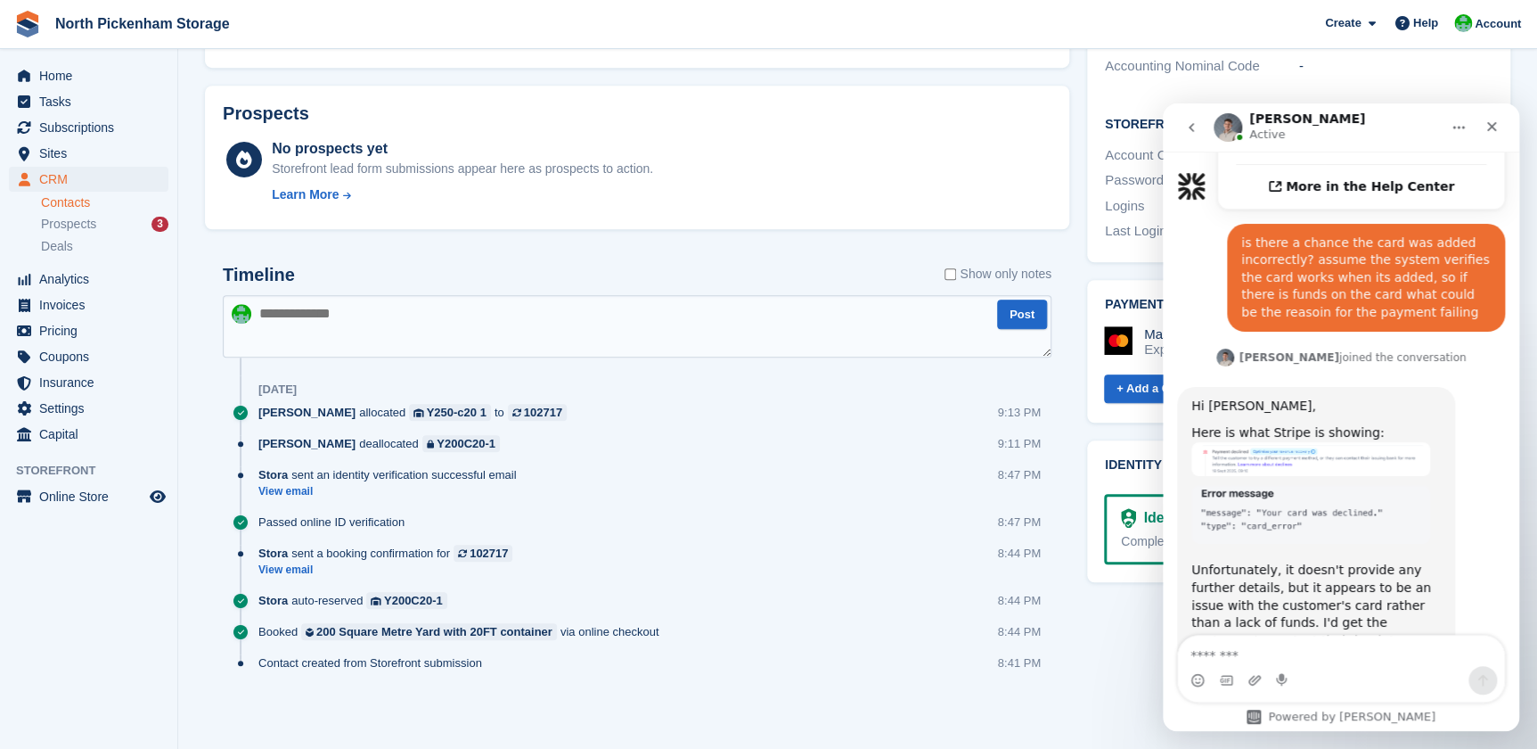
scroll to position [832, 0]
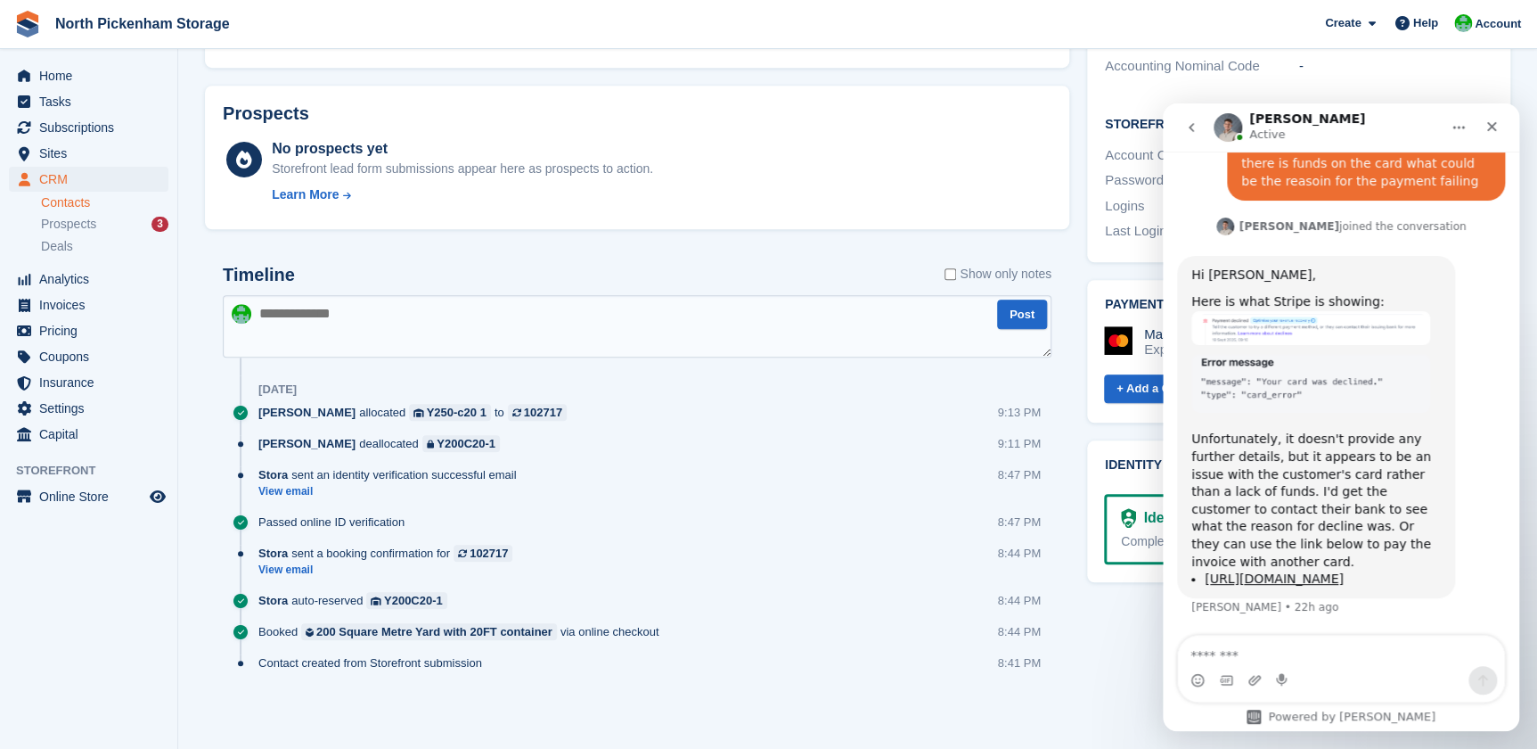
click at [1194, 131] on icon "go back" at bounding box center [1191, 127] width 14 height 14
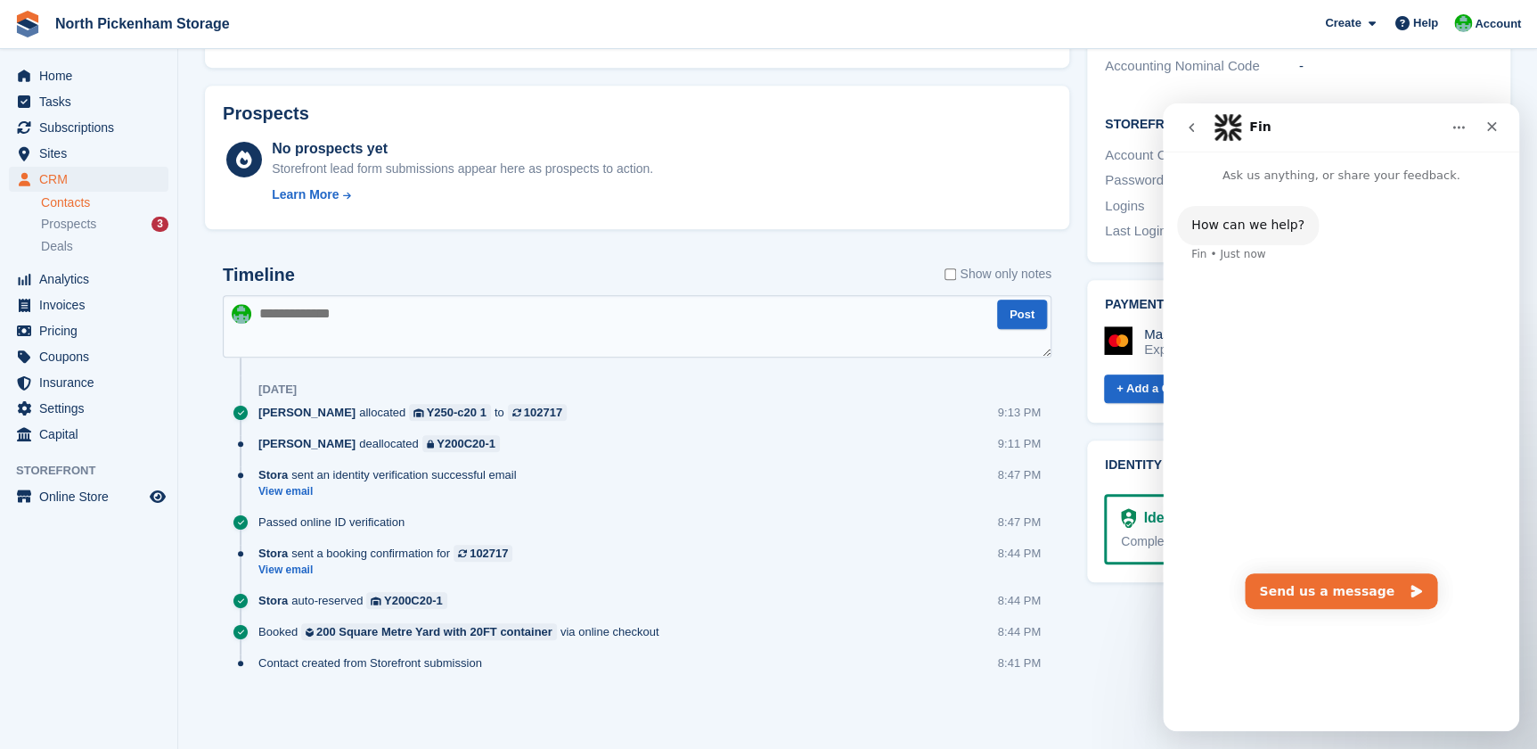
scroll to position [0, 0]
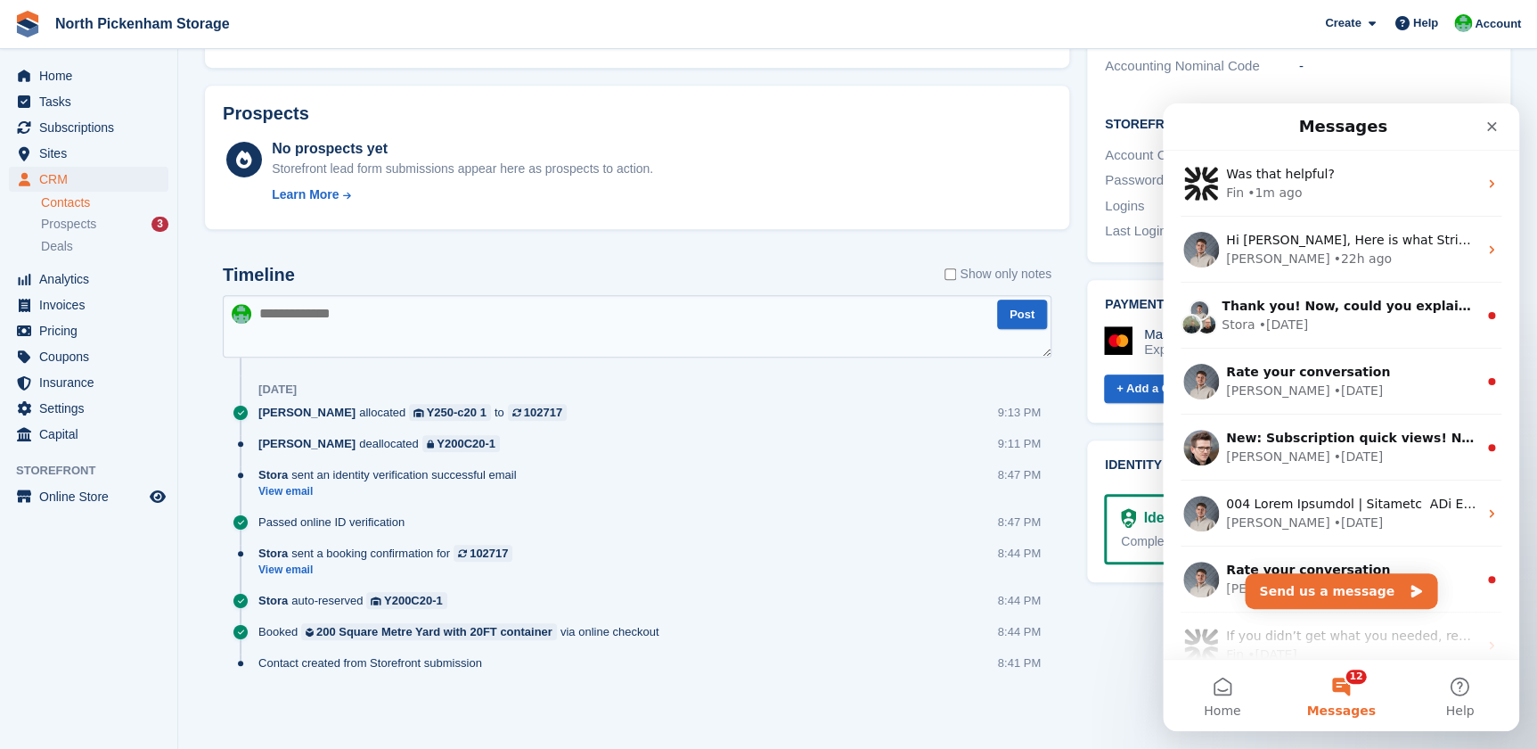
click at [825, 195] on div "No prospects yet Storefront lead form submissions appear here as prospects to a…" at bounding box center [662, 174] width 780 height 73
click at [899, 156] on div "No prospects yet Storefront lead form submissions appear here as prospects to a…" at bounding box center [662, 174] width 780 height 73
click at [1491, 128] on icon "Close" at bounding box center [1492, 126] width 14 height 14
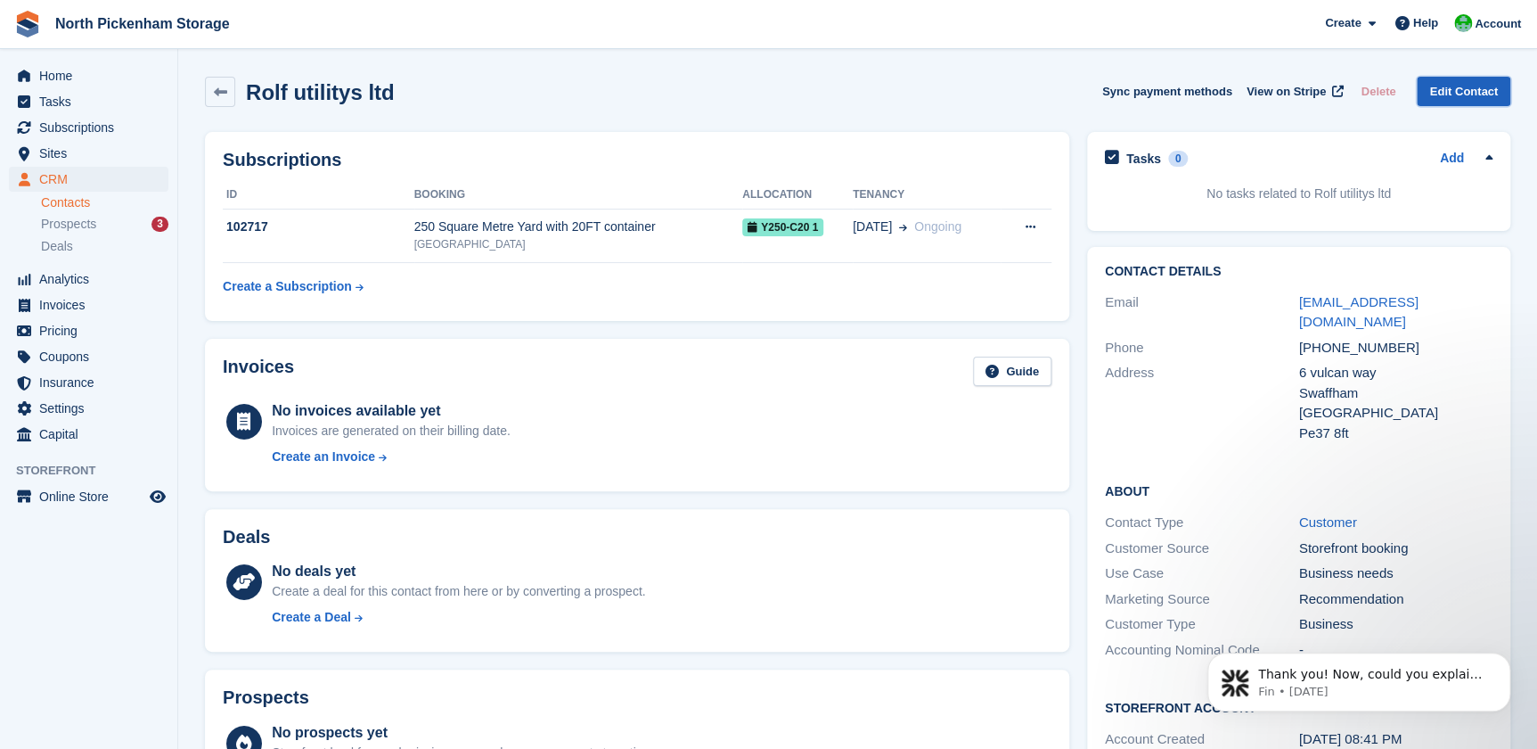
click at [1443, 92] on link "Edit Contact" at bounding box center [1464, 91] width 94 height 29
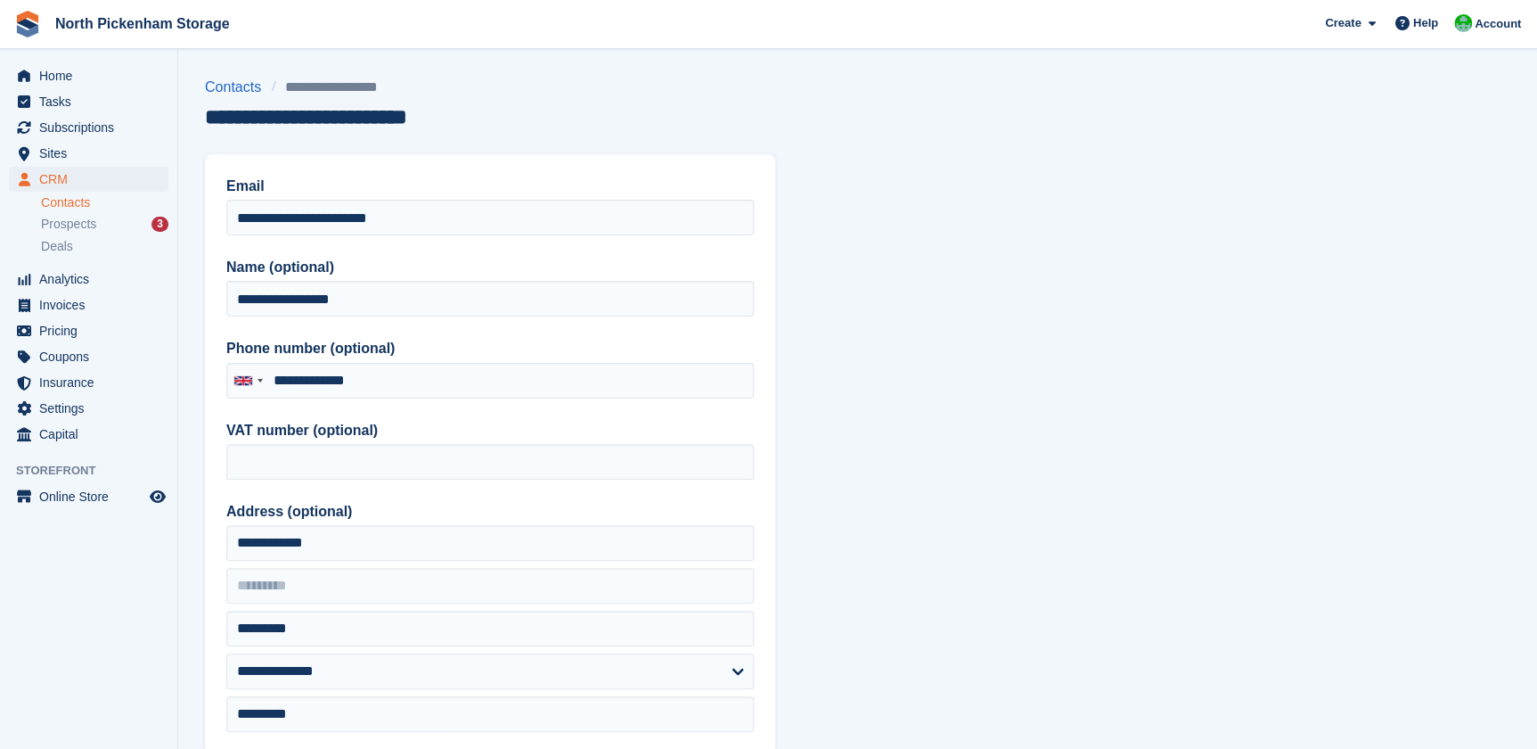
type input "**********"
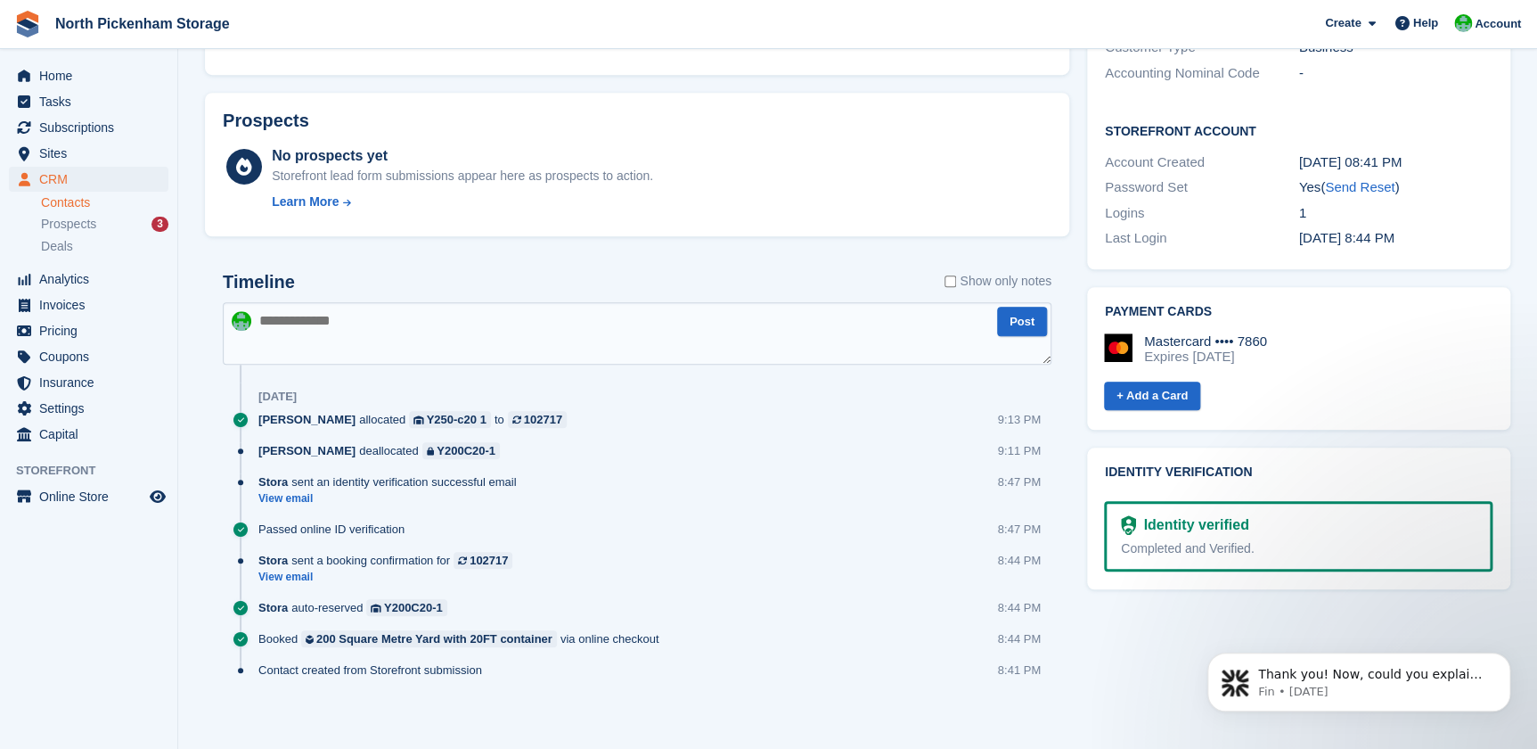
scroll to position [584, 0]
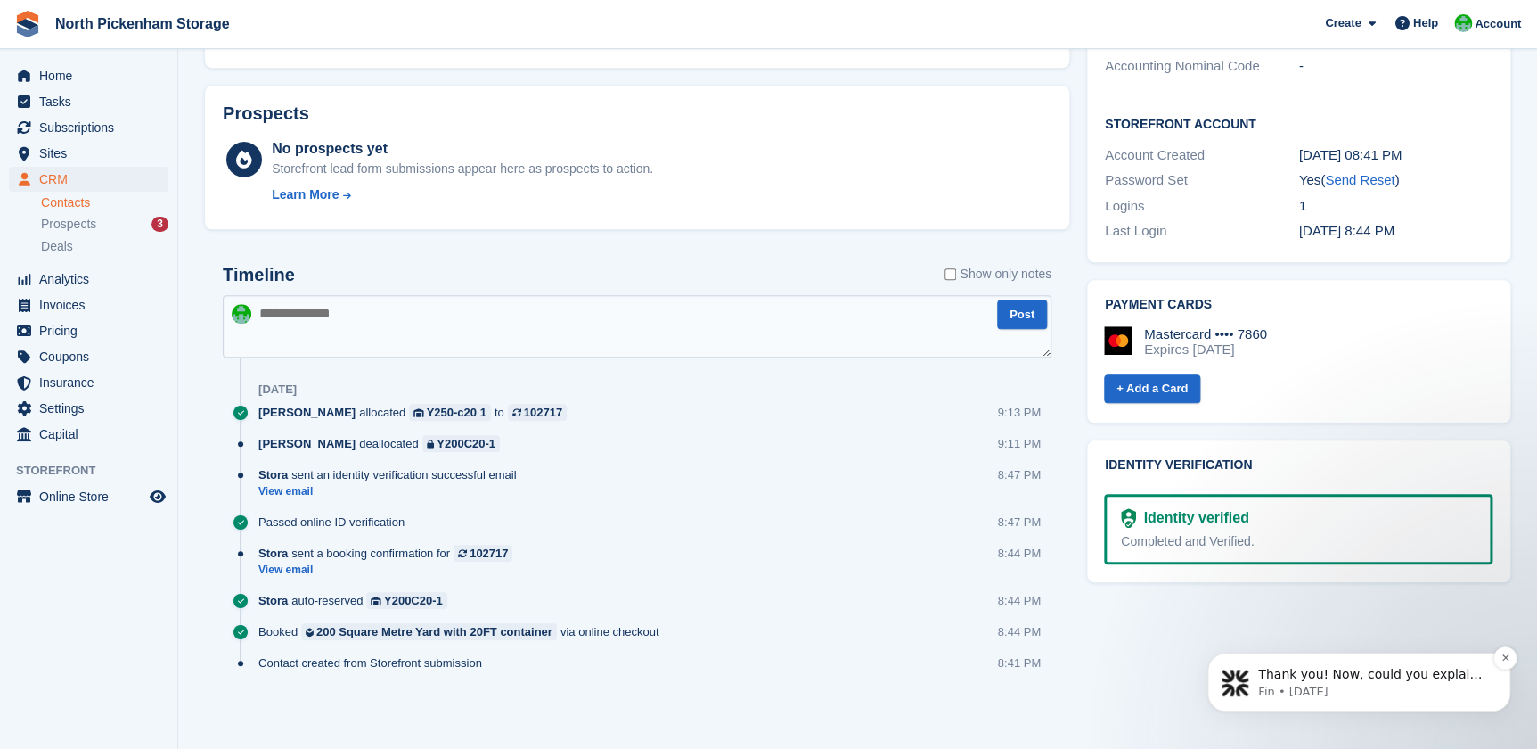
click at [1410, 682] on p "Thank you! Now, could you explain what problem this feature would help you solv…" at bounding box center [1373, 675] width 230 height 18
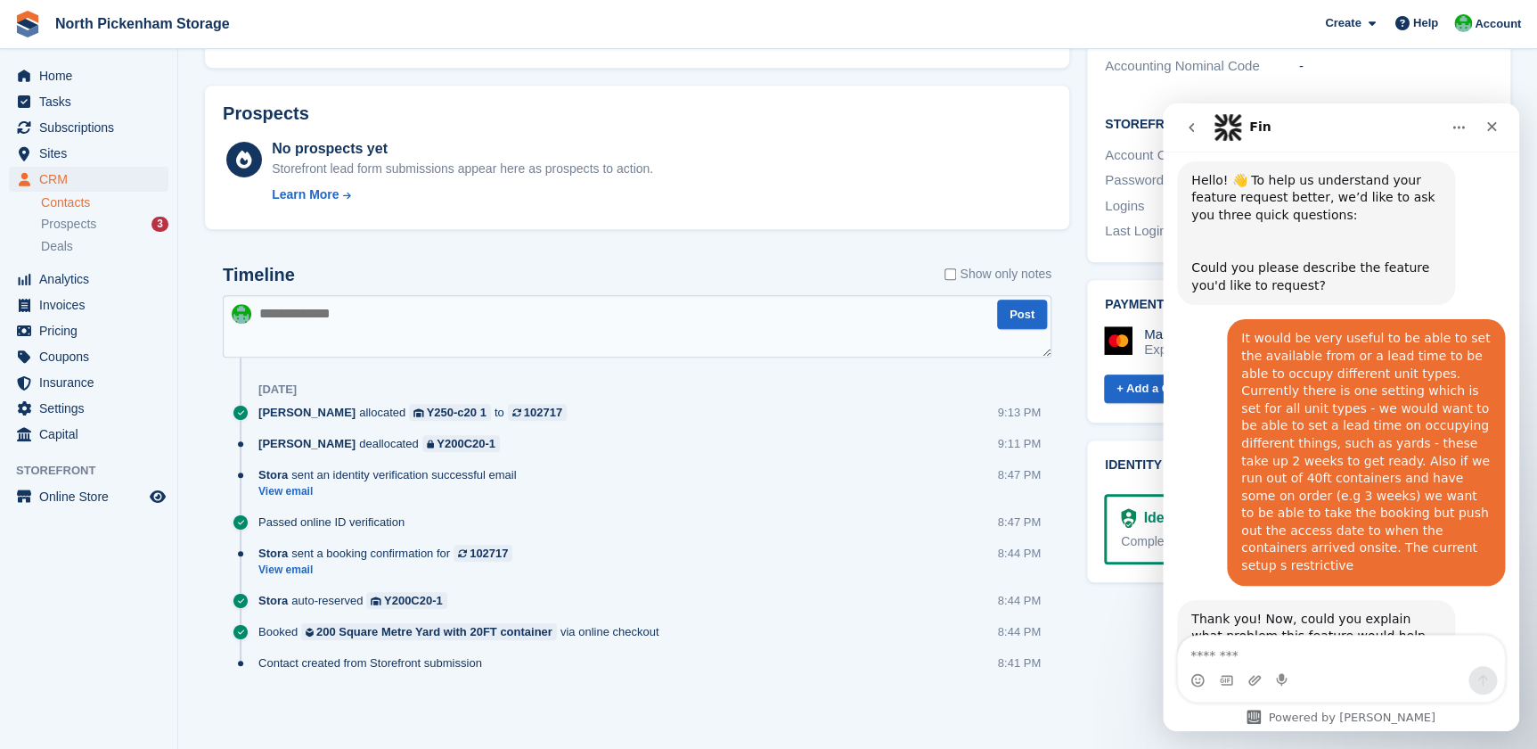
scroll to position [174, 0]
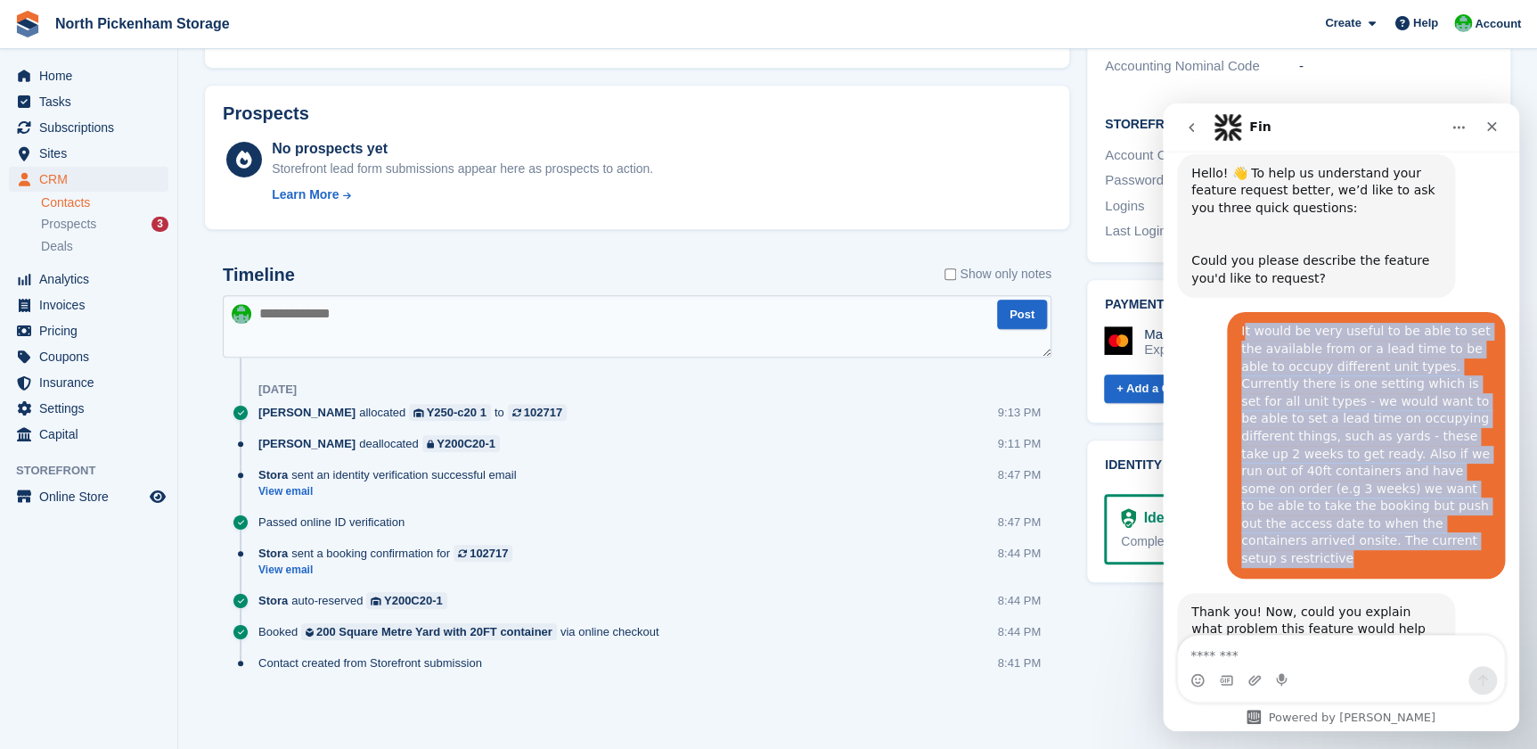
drag, startPoint x: 1234, startPoint y: 311, endPoint x: 1401, endPoint y: 508, distance: 258.0
click at [1401, 508] on div "It would be very useful to be able to set the available from or a lead time to …" at bounding box center [1367, 445] width 250 height 244
drag, startPoint x: 1401, startPoint y: 508, endPoint x: 1356, endPoint y: 463, distance: 64.3
copy div "t would be very useful to be able to set the available from or a lead time to b…"
drag, startPoint x: 1239, startPoint y: 324, endPoint x: 1234, endPoint y: 311, distance: 13.2
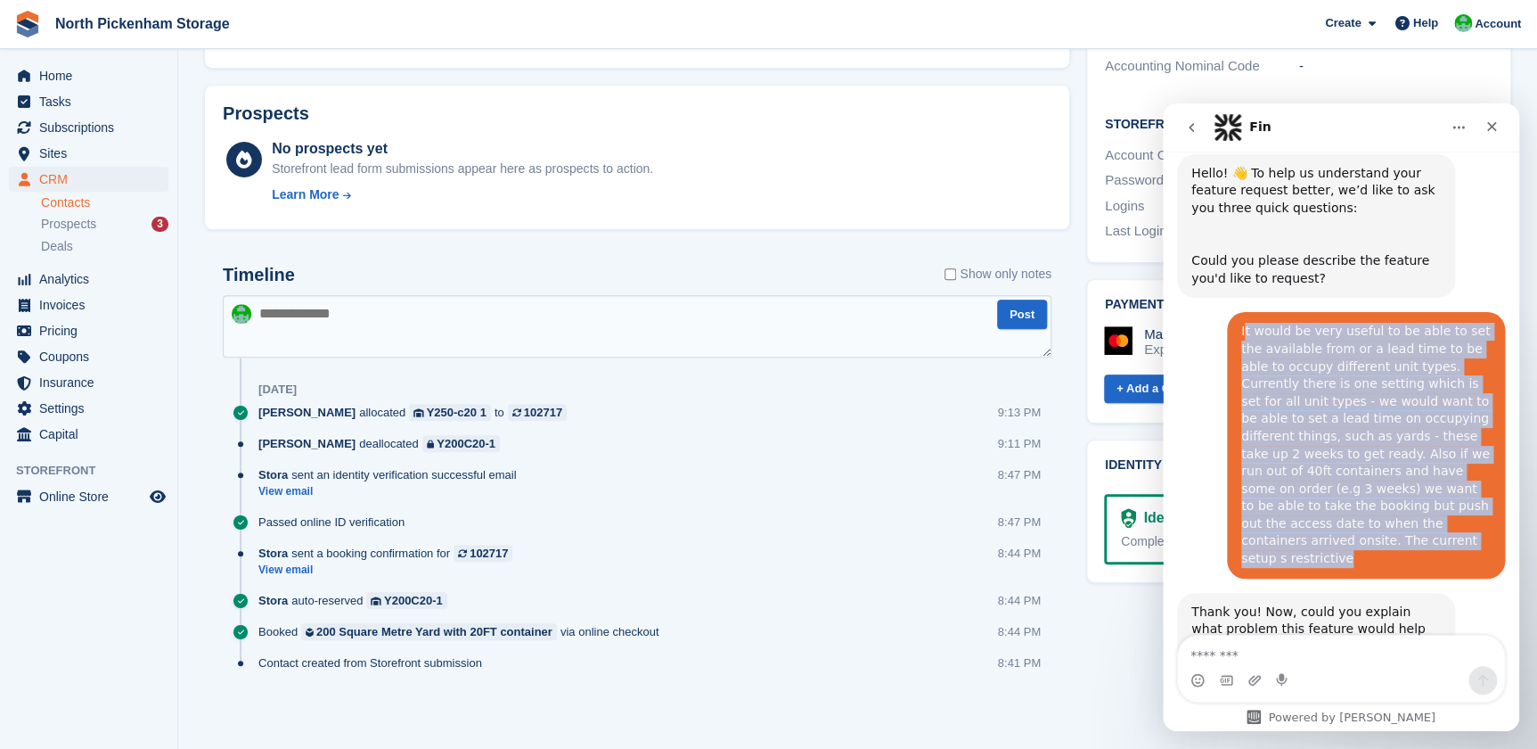
click at [1242, 323] on div "It would be very useful to be able to set the available from or a lead time to …" at bounding box center [1367, 445] width 250 height 244
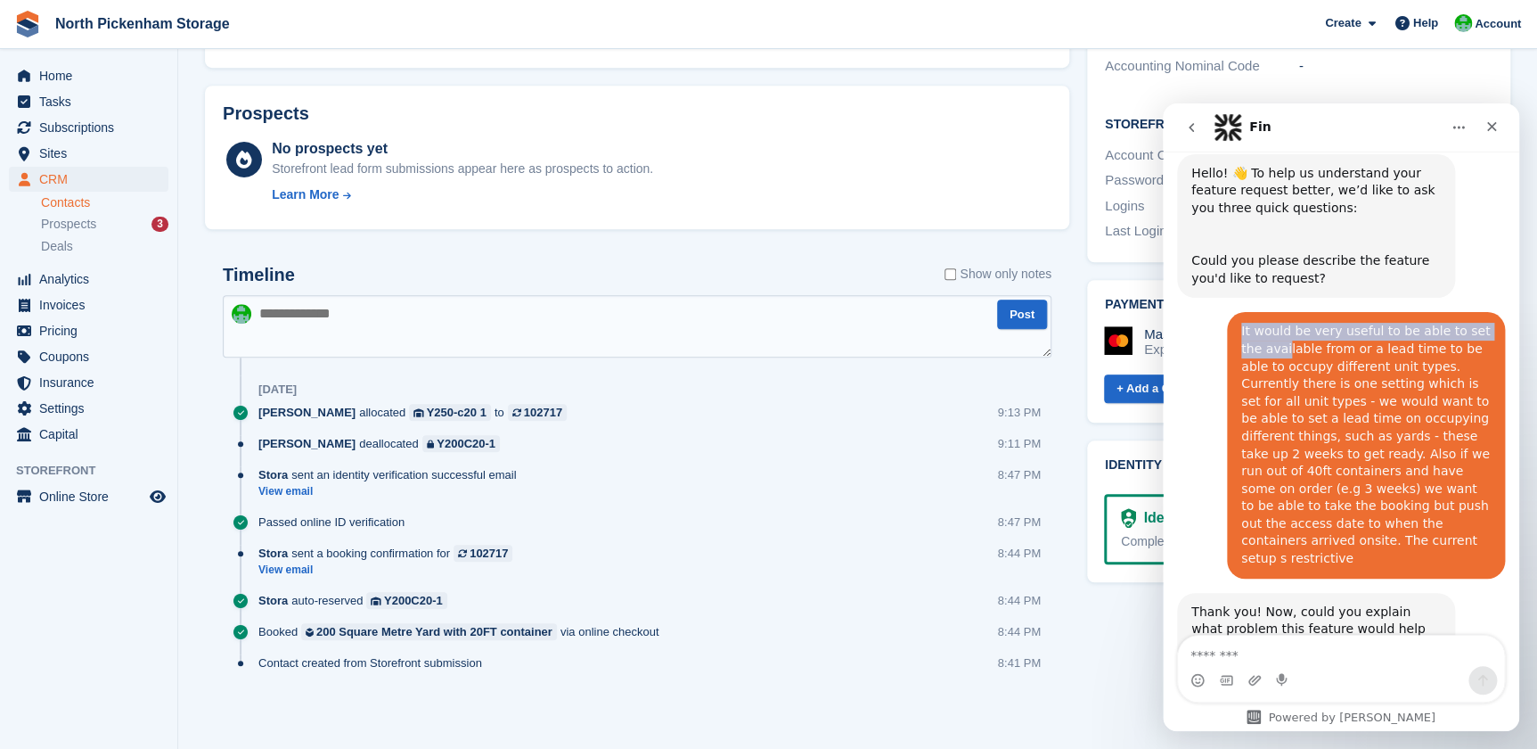
drag, startPoint x: 1232, startPoint y: 310, endPoint x: 1256, endPoint y: 327, distance: 29.4
click at [1256, 327] on div "It would be very useful to be able to set the available from or a lead time to …" at bounding box center [1366, 445] width 278 height 266
click at [1257, 327] on div "It would be very useful to be able to set the available from or a lead time to …" at bounding box center [1367, 445] width 250 height 244
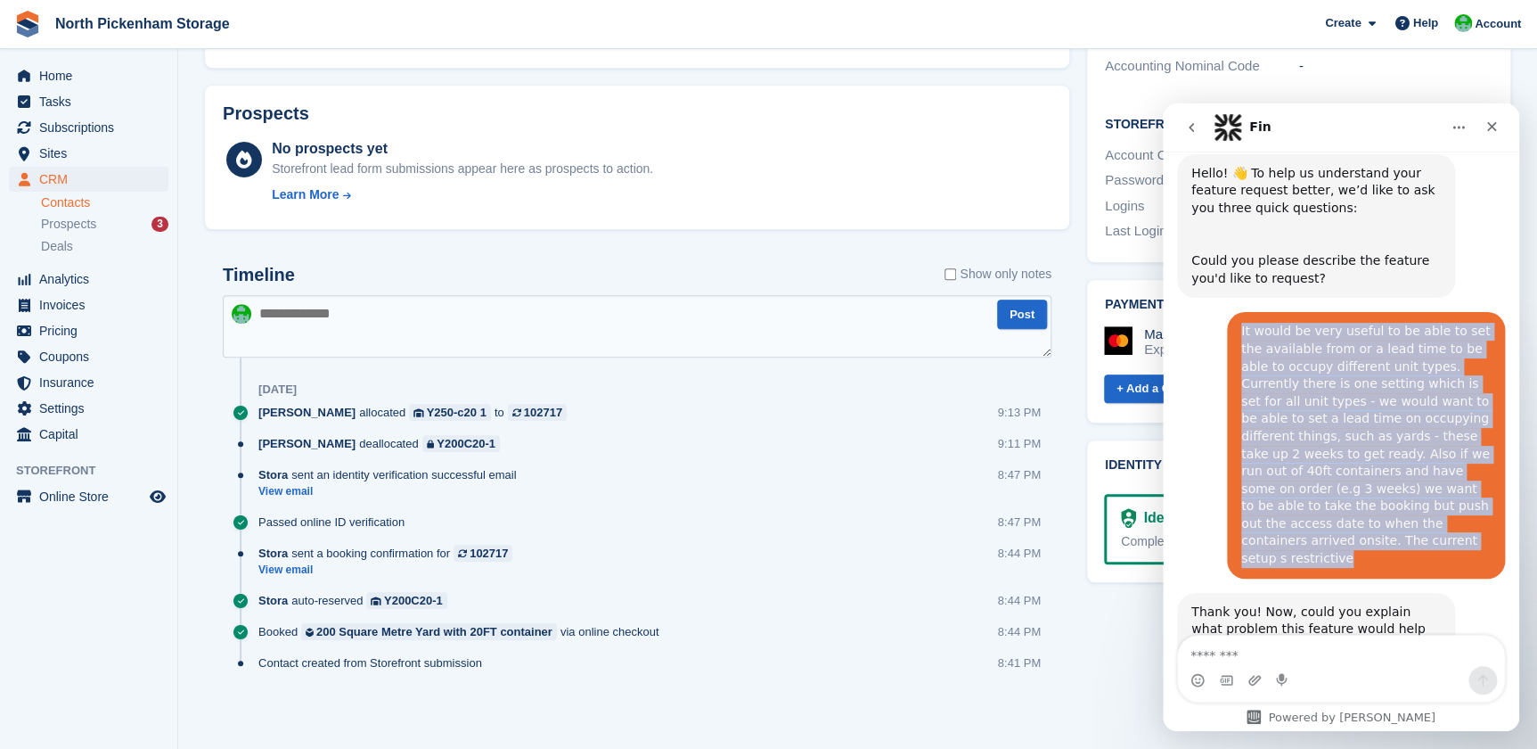
drag, startPoint x: 1398, startPoint y: 507, endPoint x: 1232, endPoint y: 315, distance: 254.6
click at [1232, 315] on div "It would be very useful to be able to set the available from or a lead time to …" at bounding box center [1366, 445] width 278 height 266
drag, startPoint x: 1232, startPoint y: 315, endPoint x: 1298, endPoint y: 369, distance: 85.5
copy div "It would be very useful to be able to set the available from or a lead time to …"
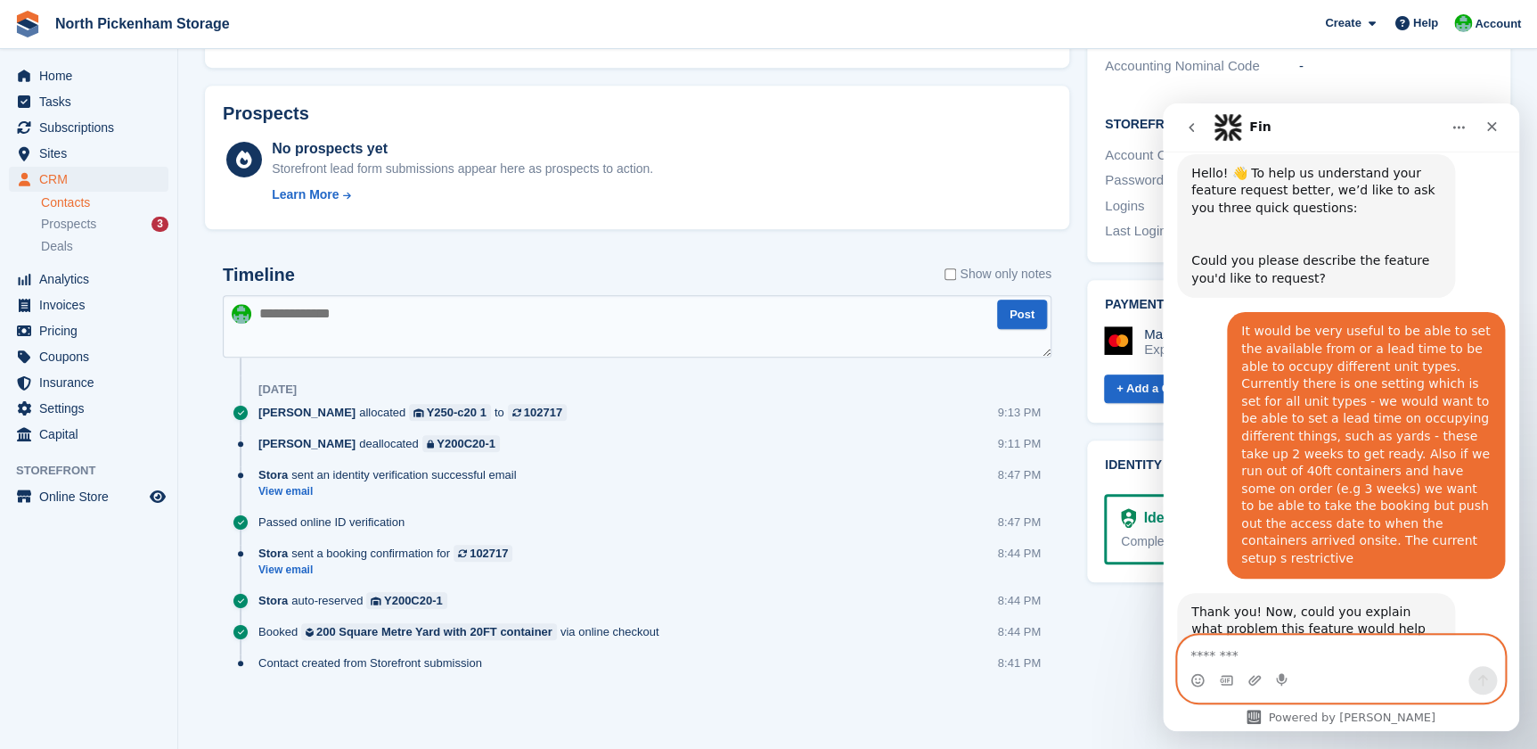
click at [1286, 657] on textarea "Message…" at bounding box center [1341, 650] width 326 height 30
paste textarea "**********"
type textarea "**********"
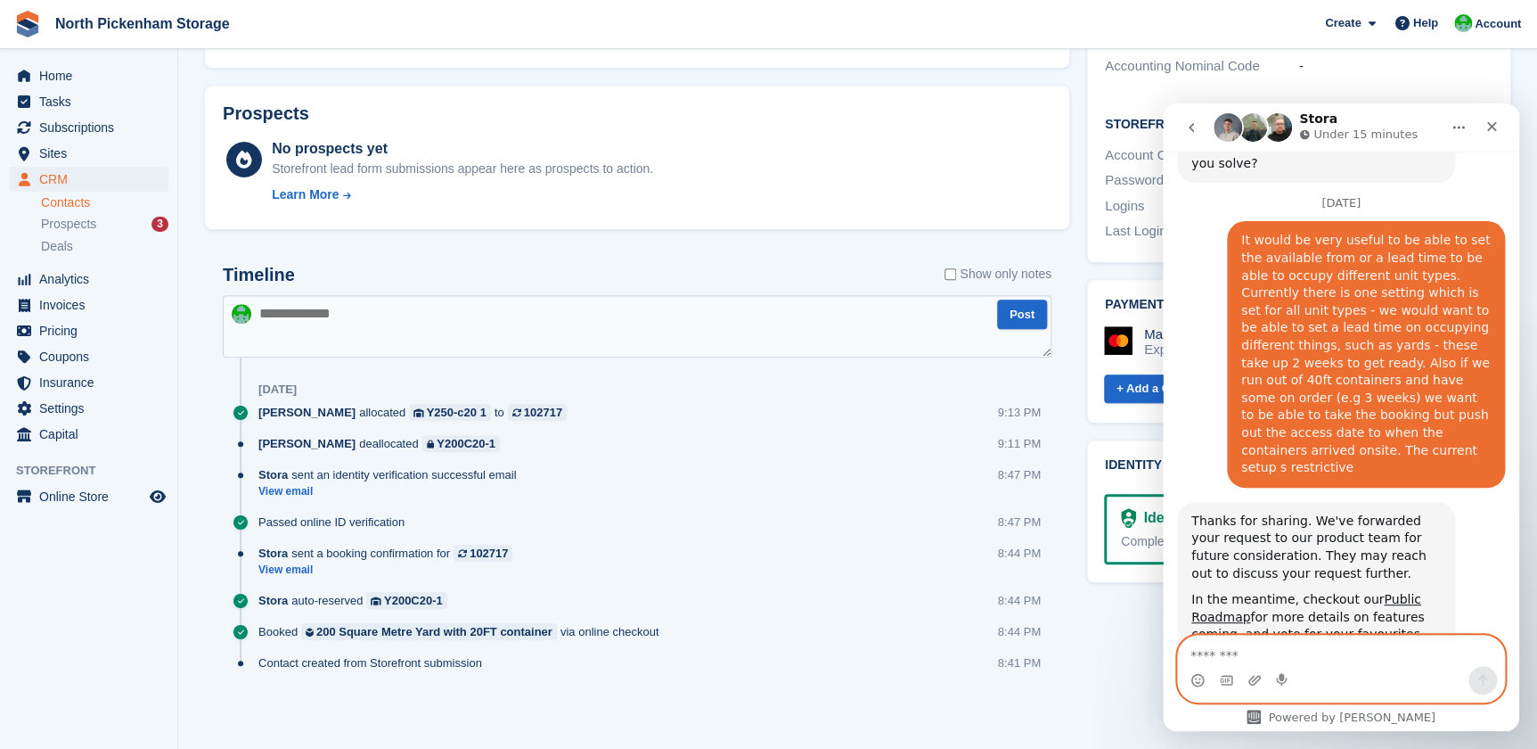
scroll to position [684, 0]
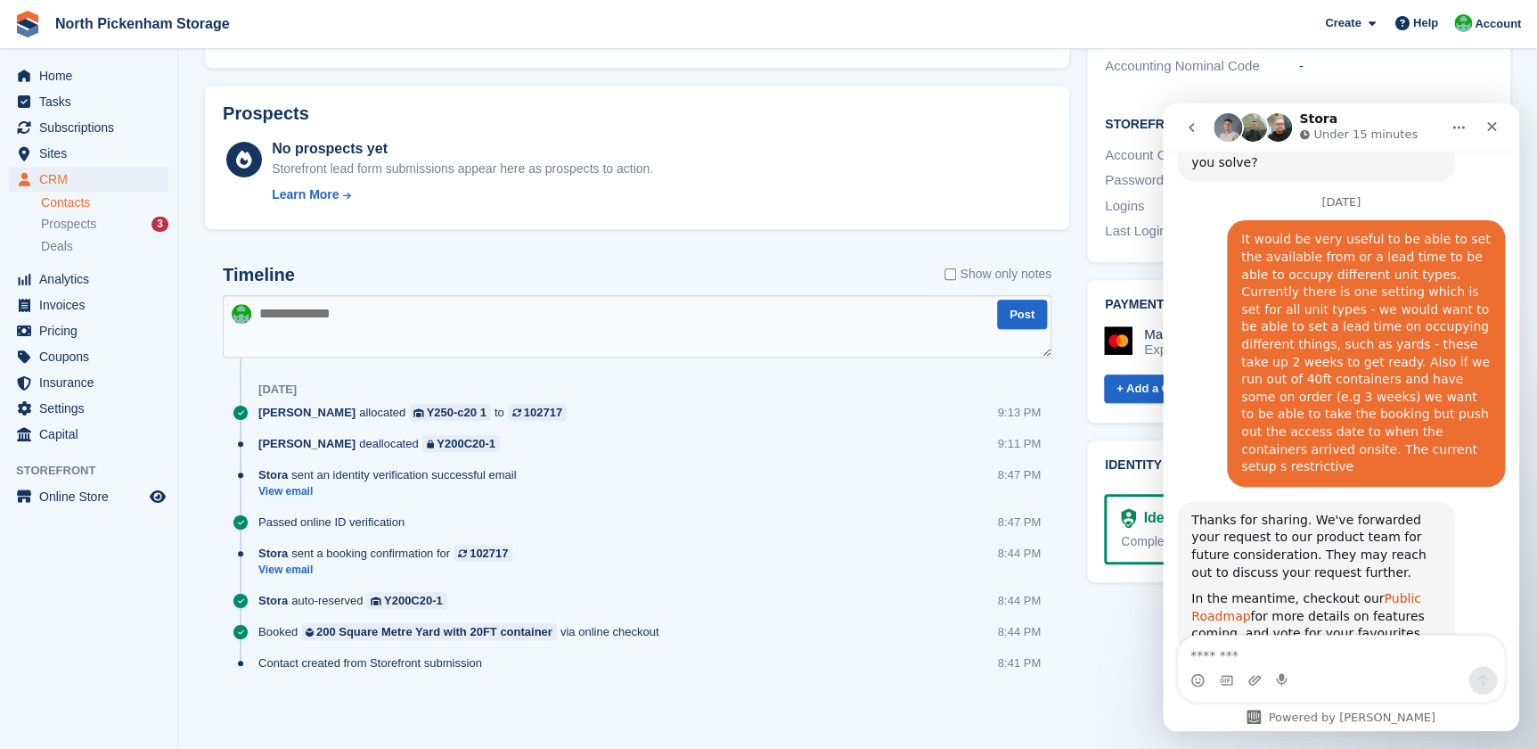
click at [1388, 591] on link "Public Roadmap" at bounding box center [1307, 607] width 230 height 32
click at [1487, 123] on icon "Close" at bounding box center [1492, 126] width 14 height 14
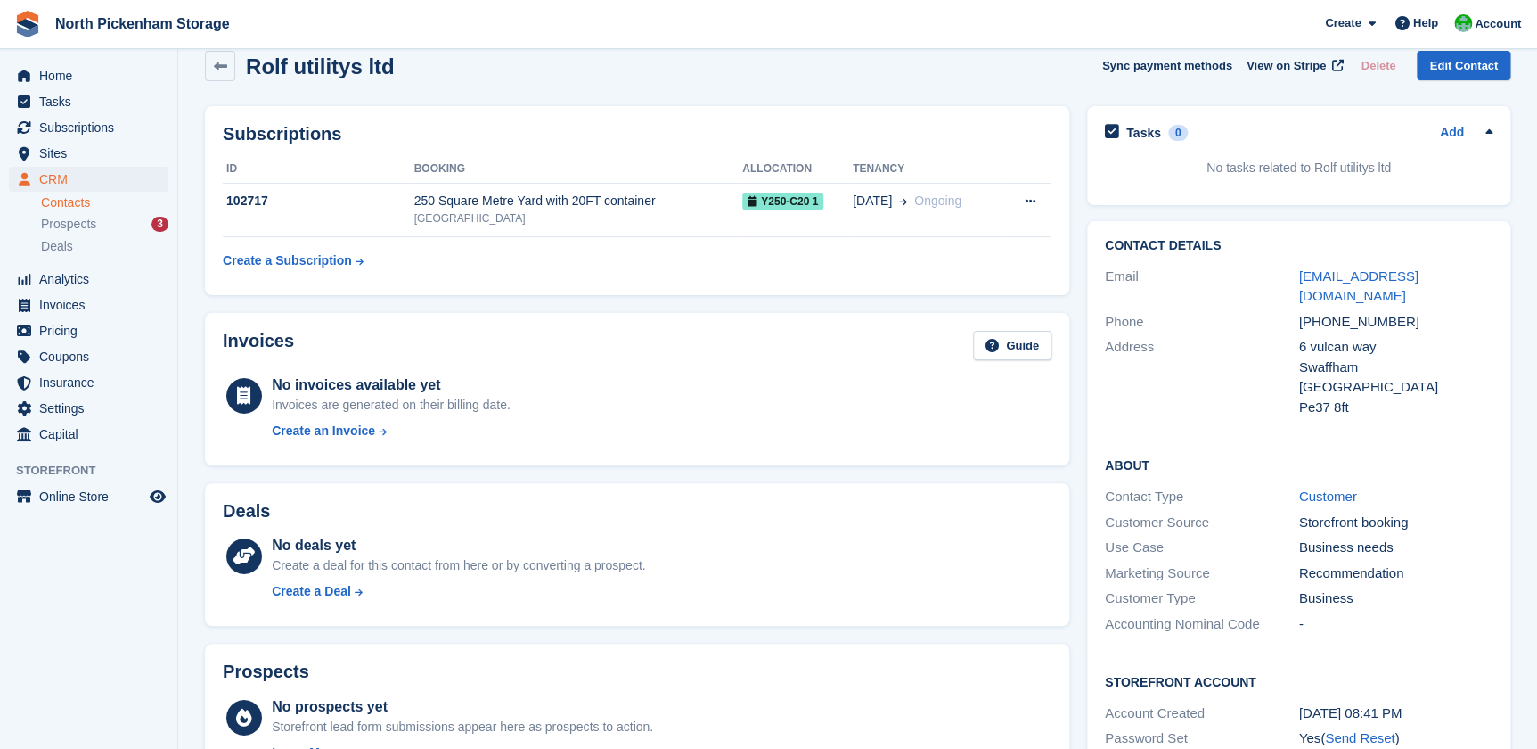
scroll to position [0, 0]
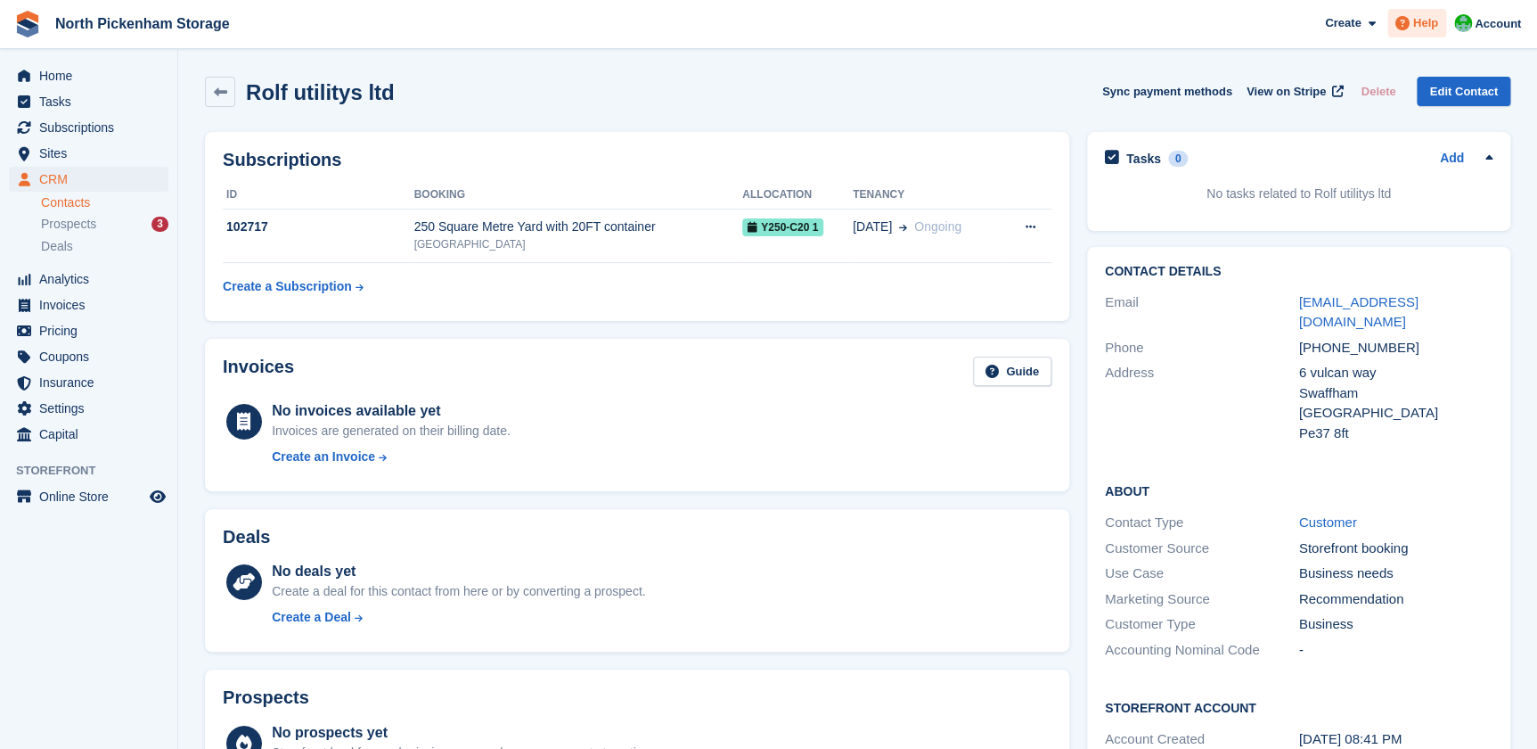
click at [1417, 25] on span "Help" at bounding box center [1426, 23] width 25 height 18
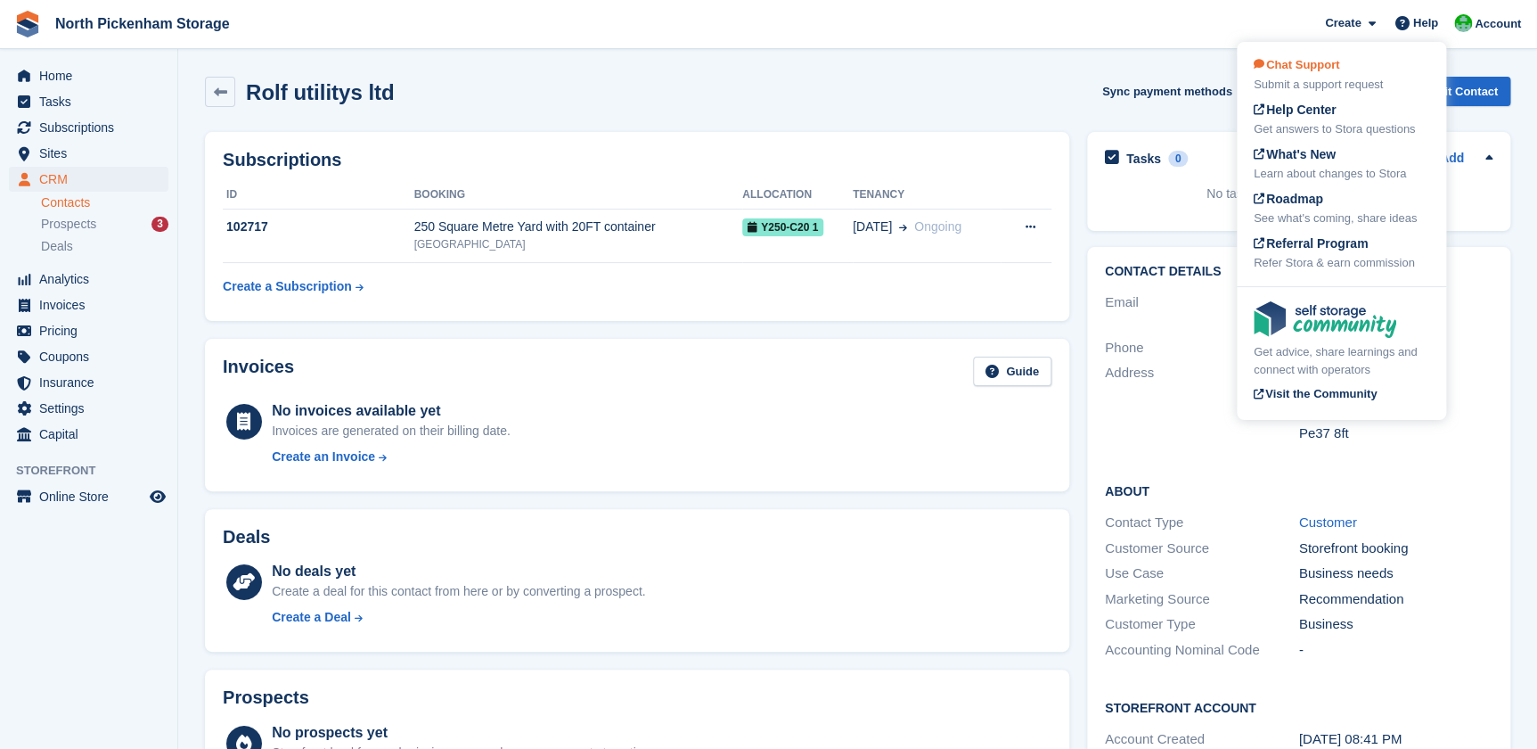
click at [1307, 70] on span "Chat Support" at bounding box center [1297, 64] width 86 height 13
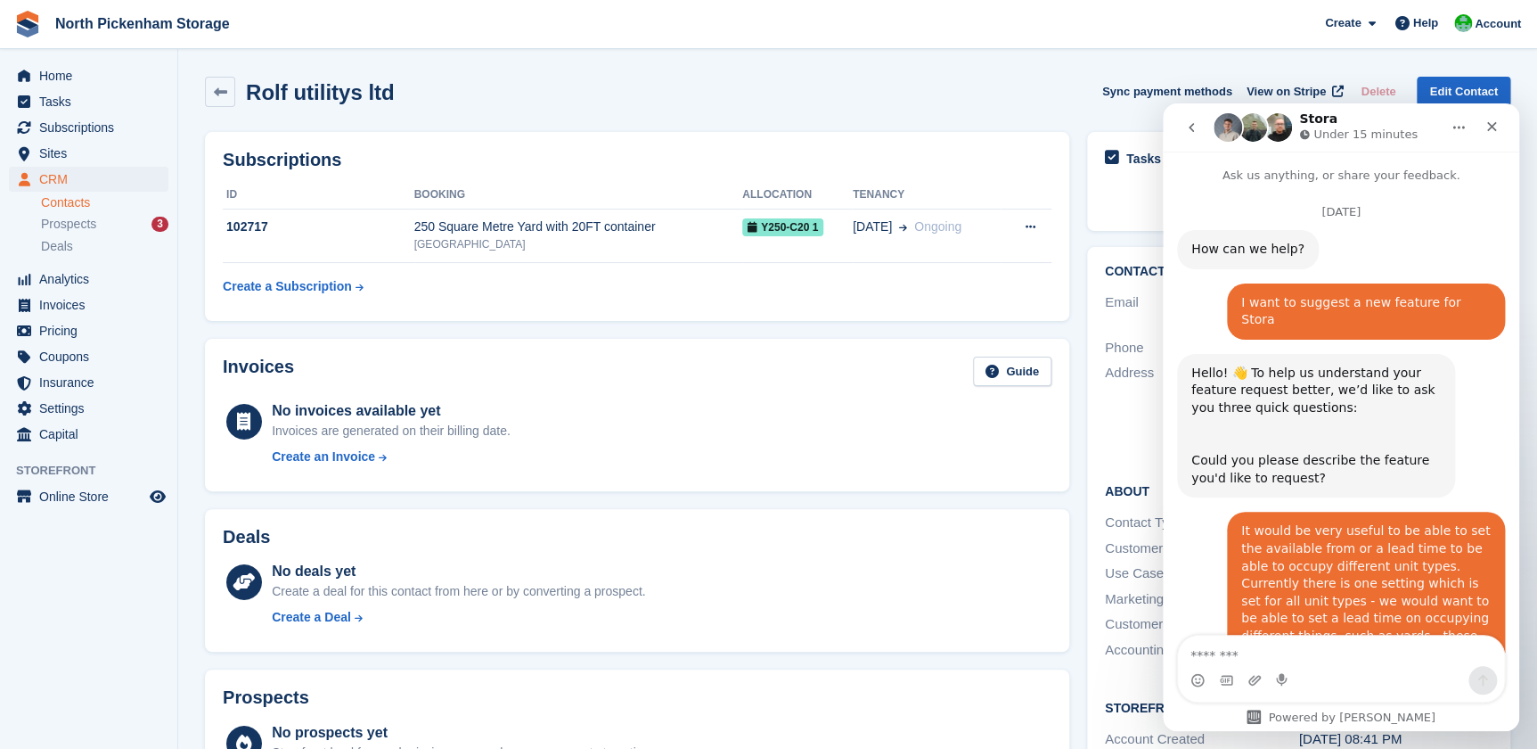
scroll to position [684, 0]
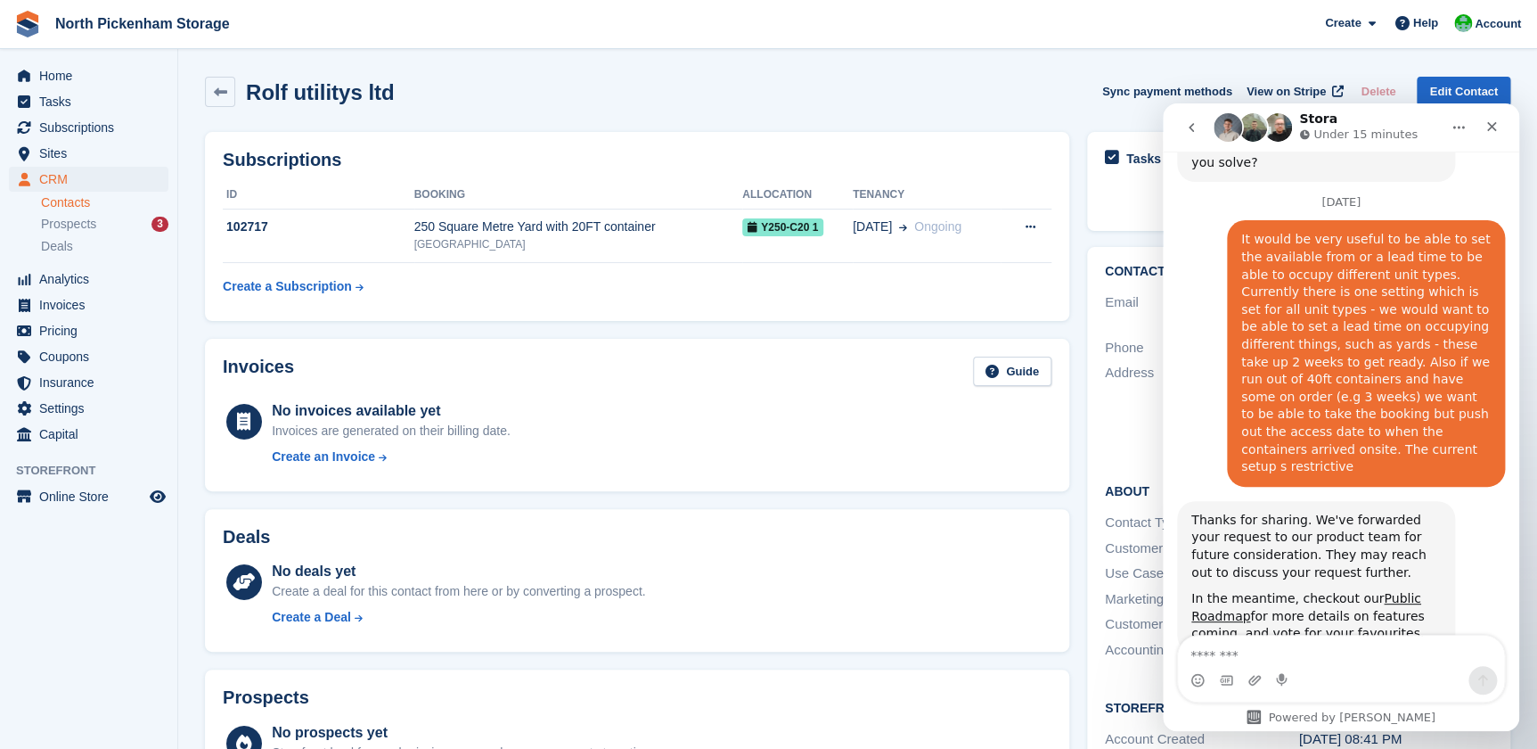
click at [1192, 125] on icon "go back" at bounding box center [1191, 127] width 5 height 9
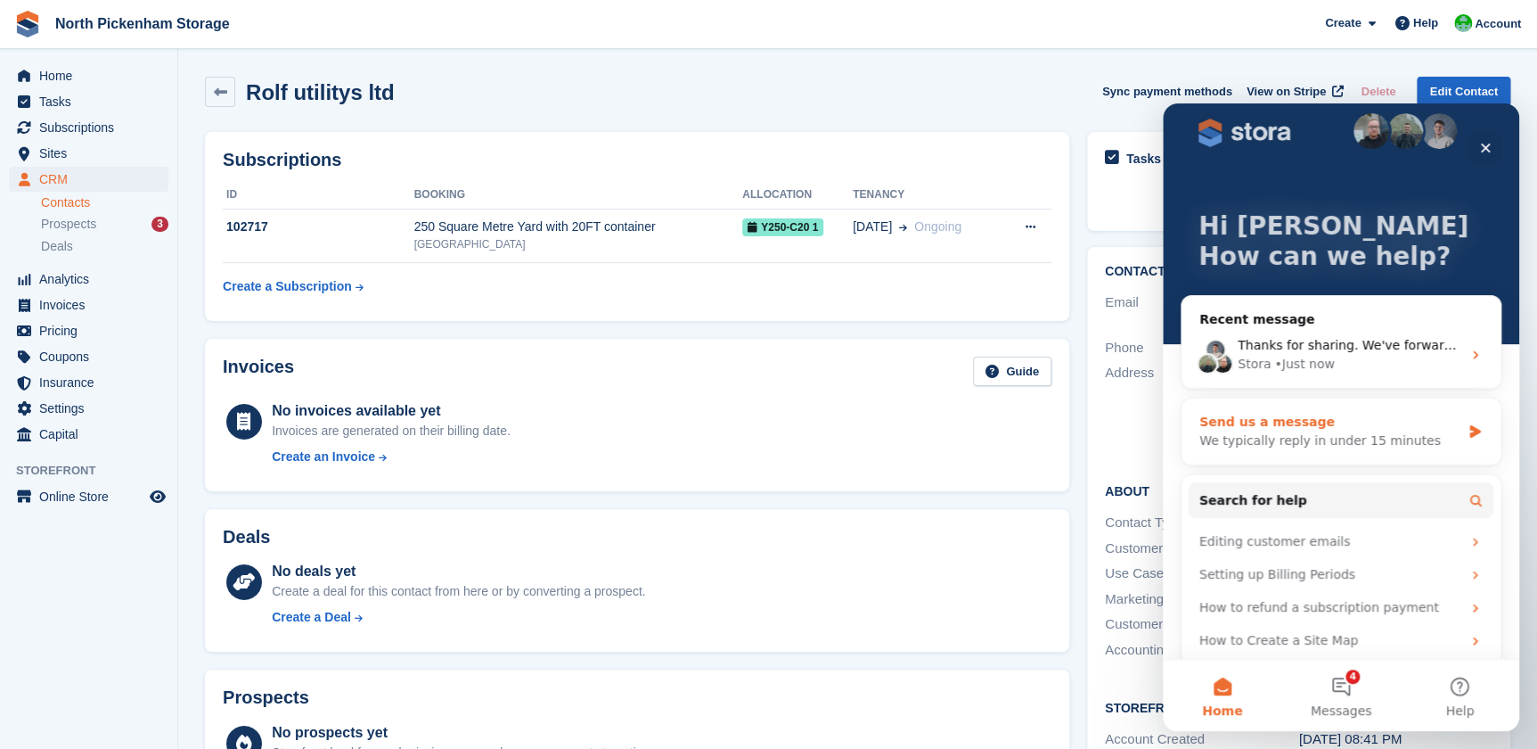
scroll to position [33, 0]
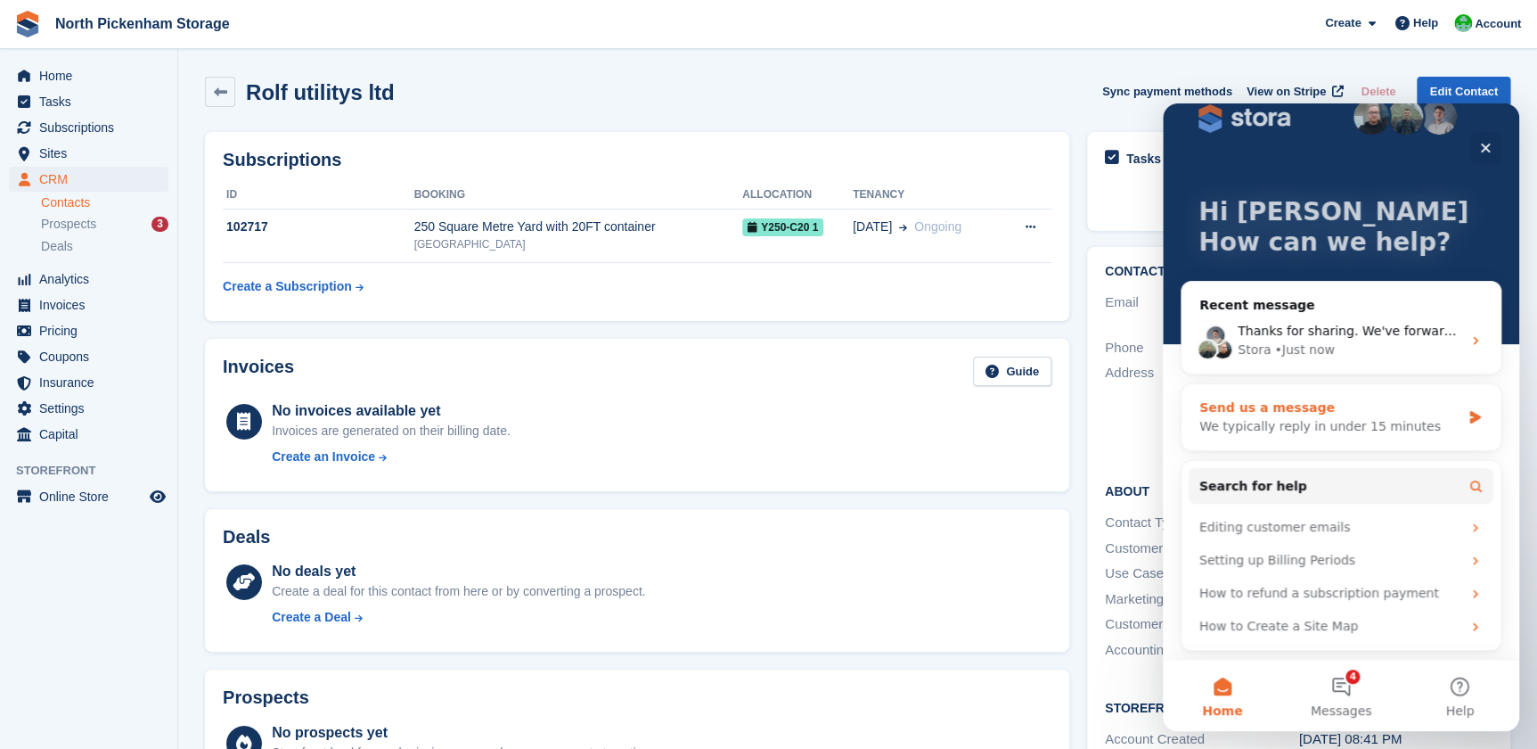
click at [1301, 421] on div "We typically reply in under 15 minutes" at bounding box center [1330, 426] width 261 height 19
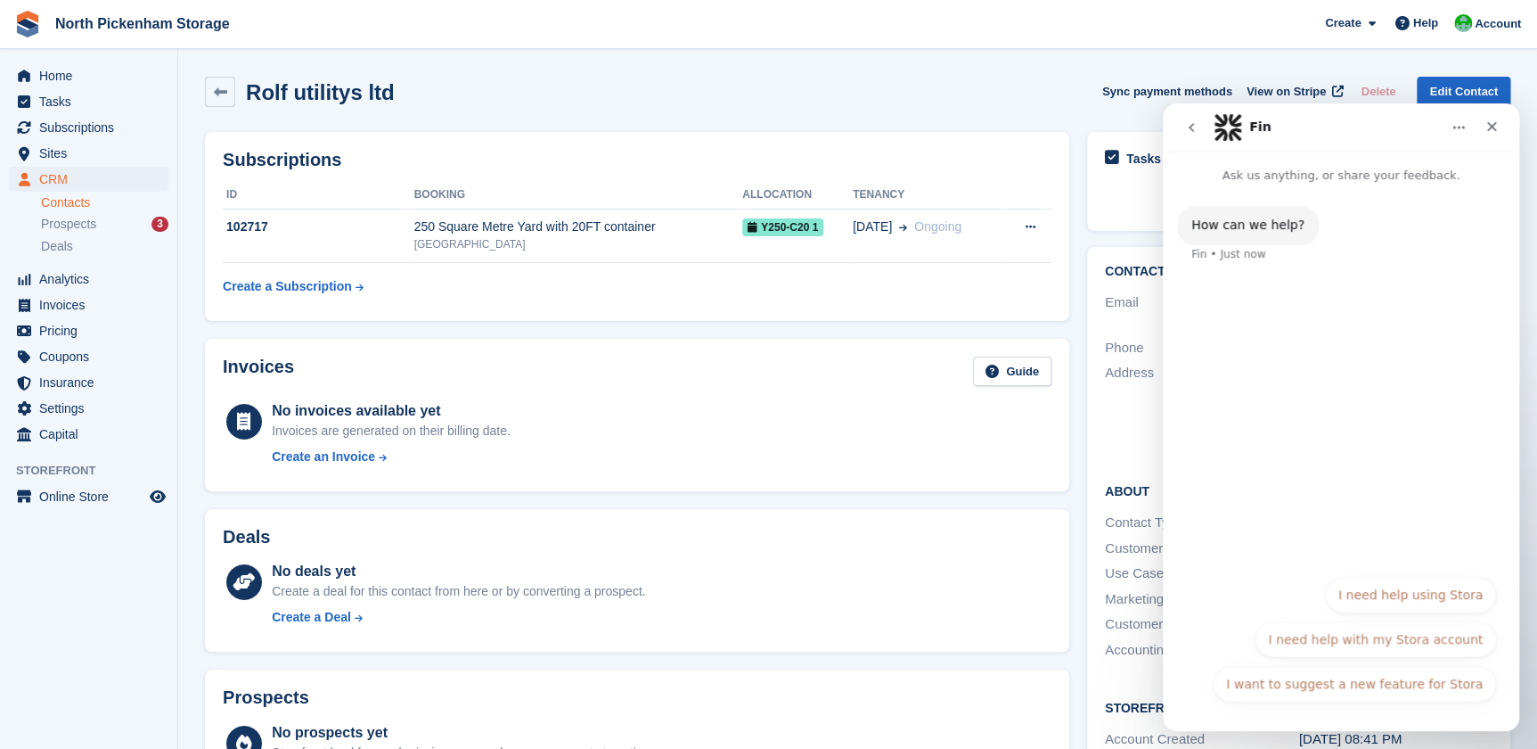
click at [1406, 590] on button "I need help using Stora" at bounding box center [1410, 595] width 171 height 36
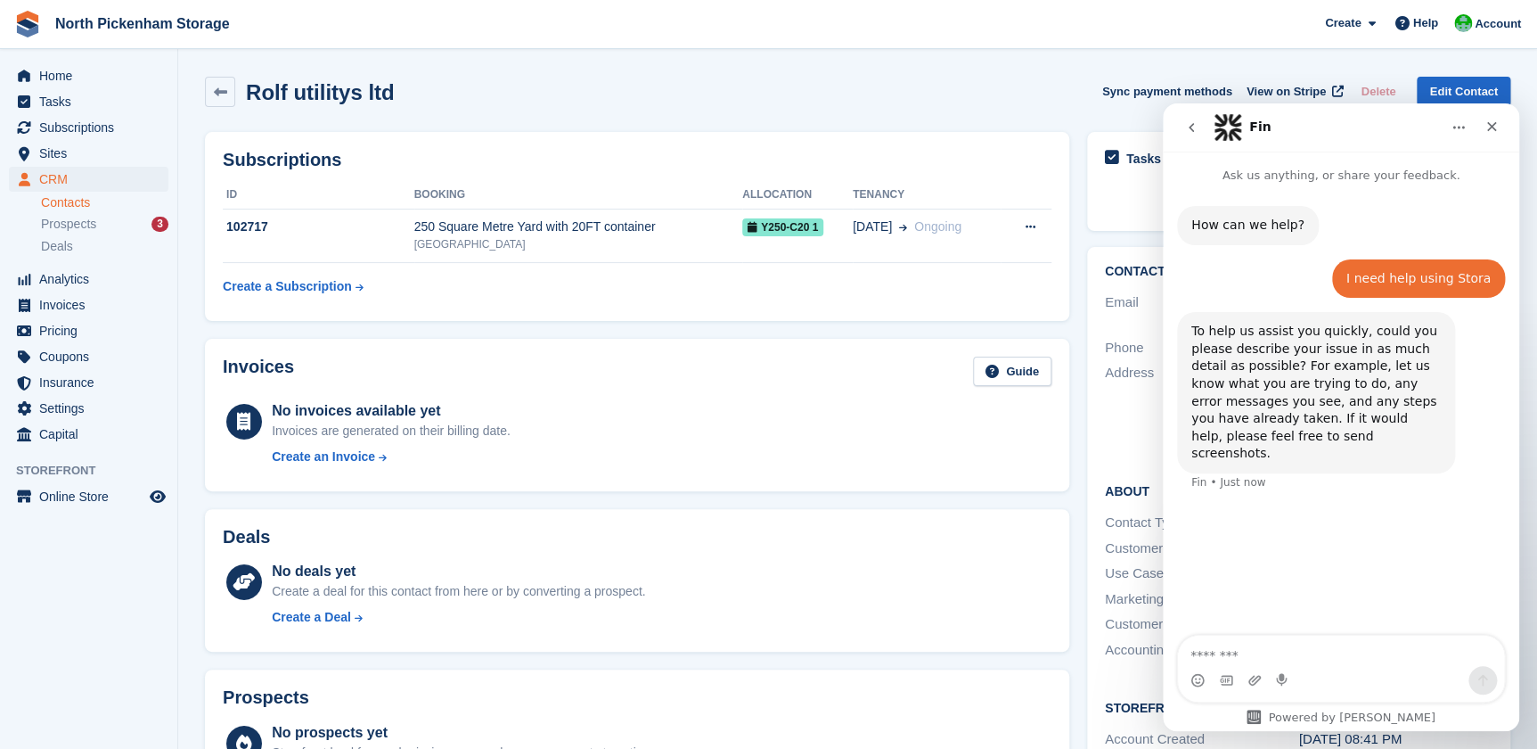
click at [1311, 660] on textarea "Message…" at bounding box center [1341, 650] width 326 height 30
type textarea "**********"
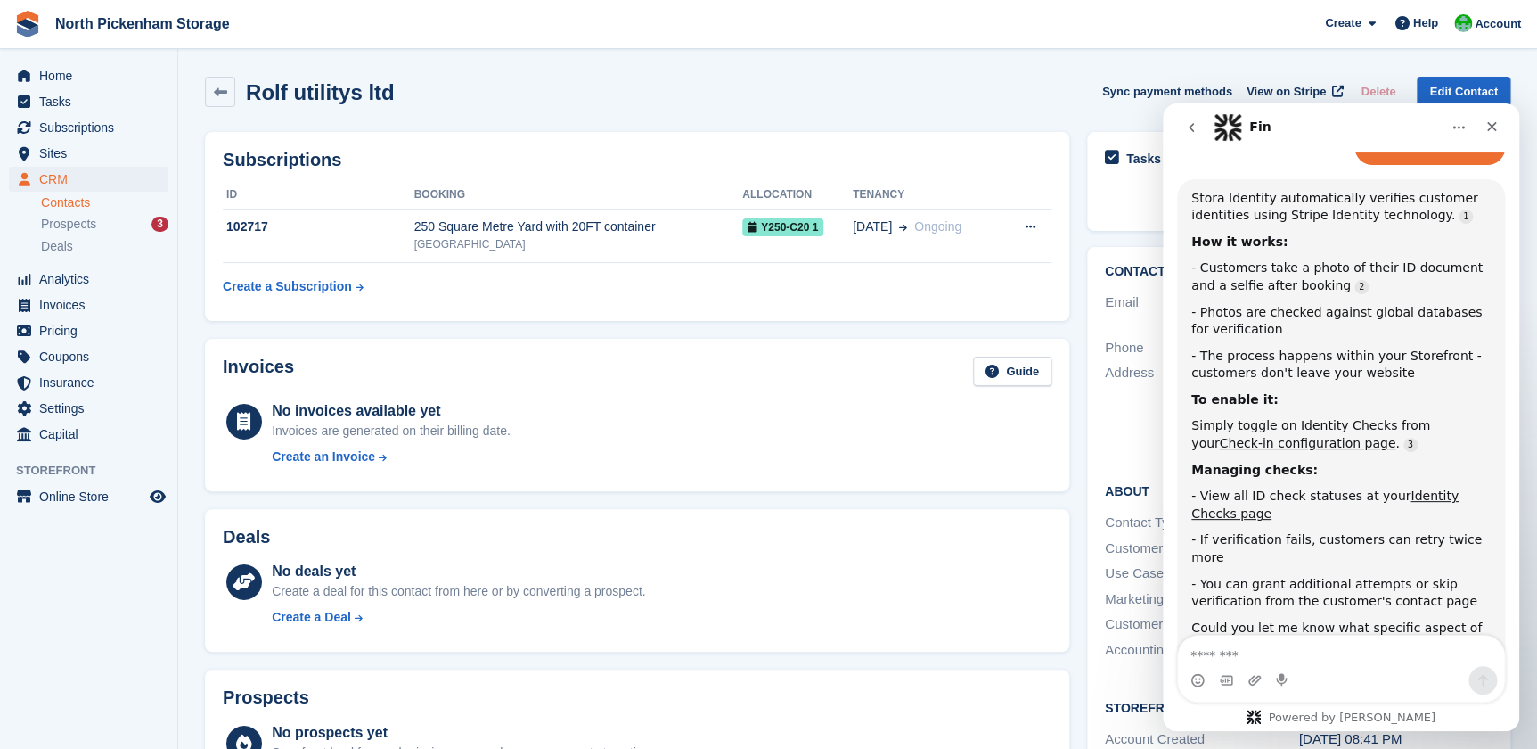
scroll to position [393, 0]
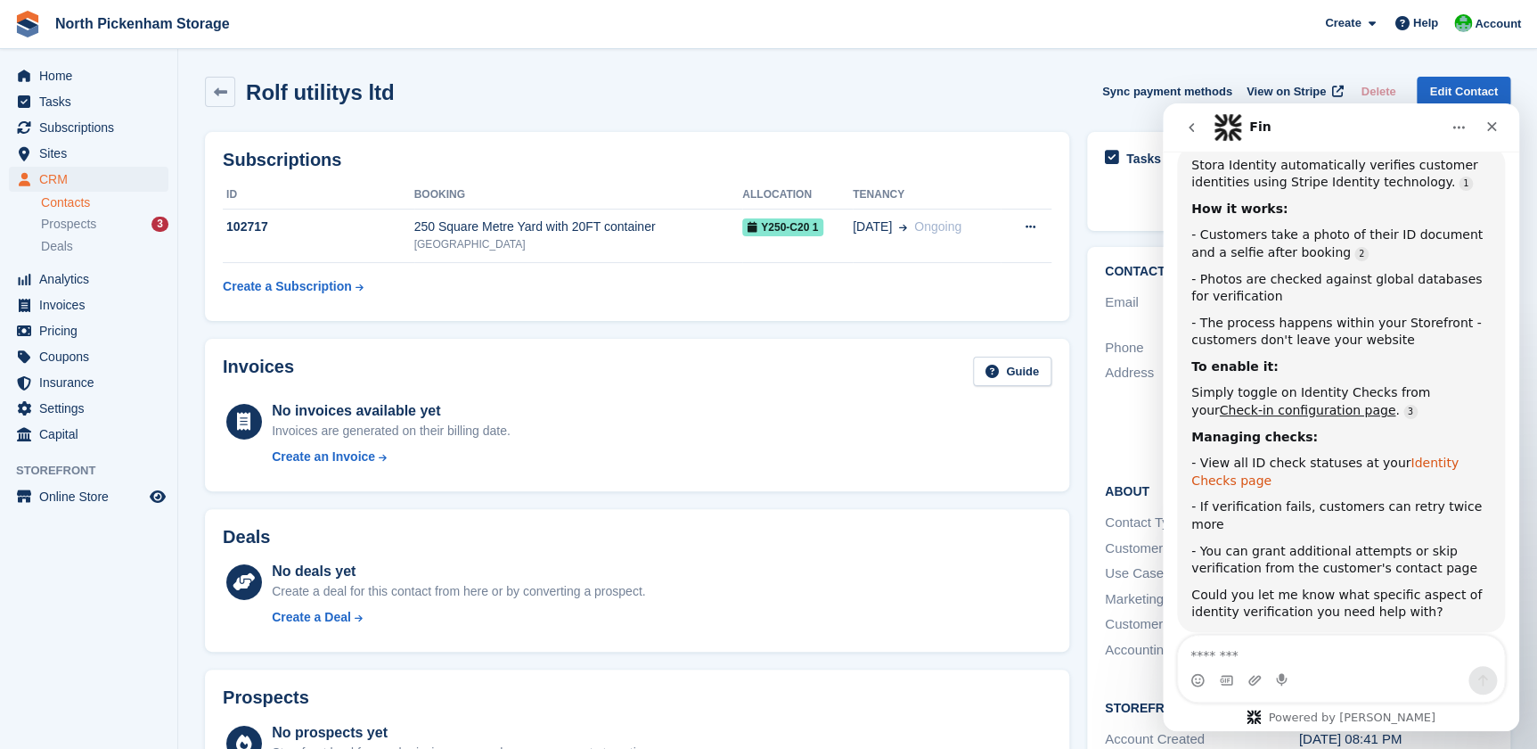
click at [1422, 455] on link "Identity Checks page" at bounding box center [1325, 471] width 267 height 32
click at [791, 337] on div "Invoices Guide No invoices available yet Invoices are generated on their billin…" at bounding box center [637, 415] width 882 height 170
click at [1342, 88] on icon at bounding box center [1338, 92] width 12 height 12
click at [1439, 455] on link "Identity Checks page" at bounding box center [1325, 471] width 267 height 32
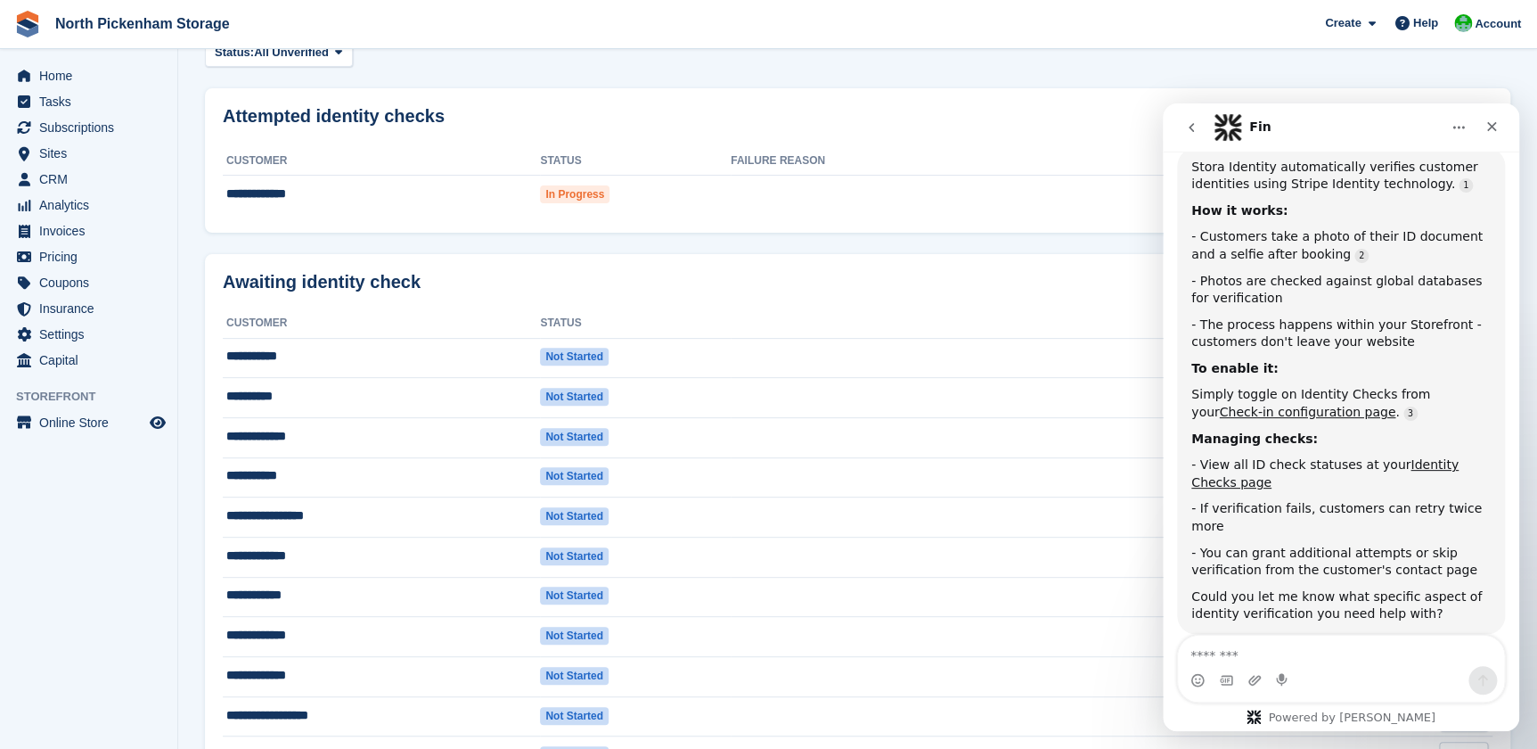
scroll to position [33, 0]
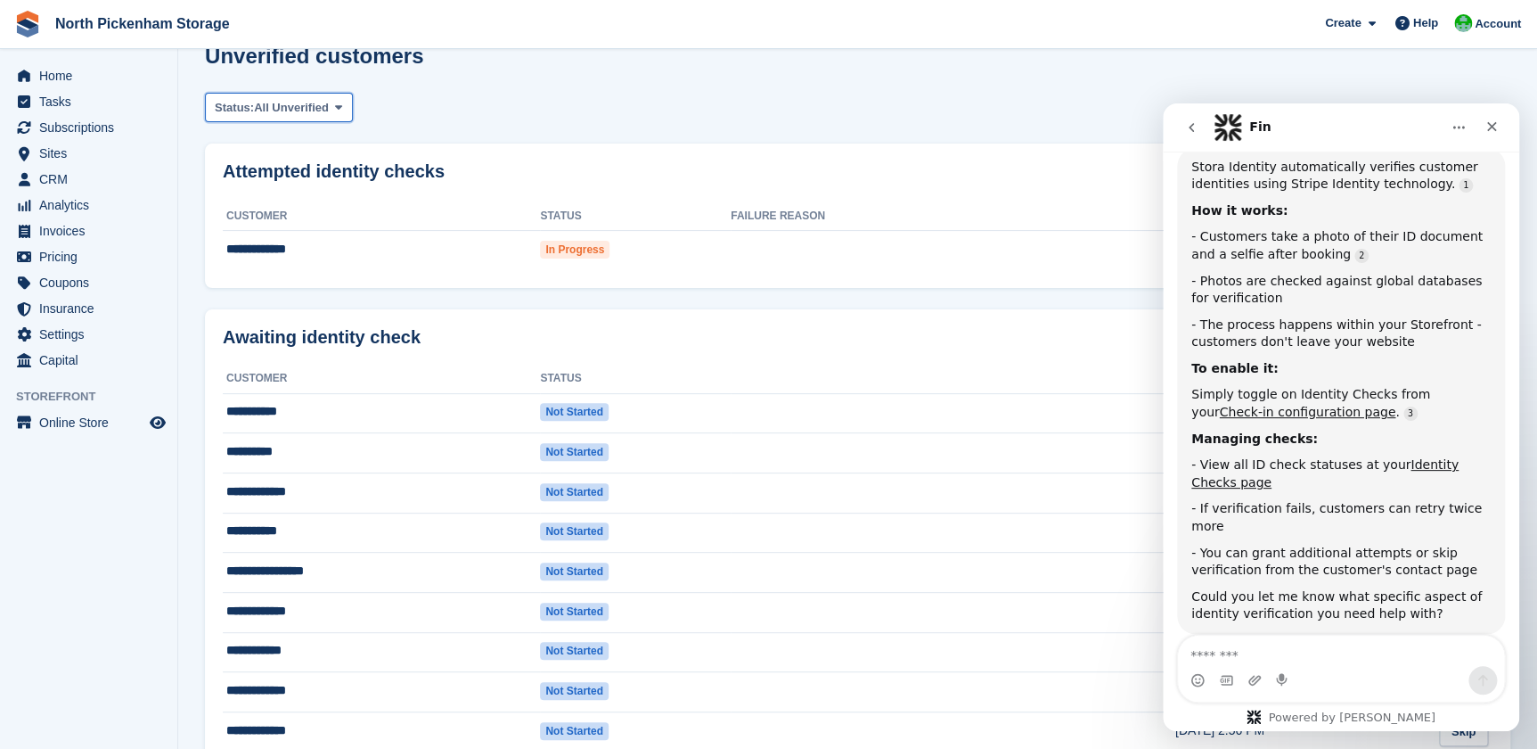
click at [324, 110] on span "All Unverified" at bounding box center [291, 108] width 75 height 18
click at [297, 151] on link "All Unverified" at bounding box center [290, 150] width 155 height 32
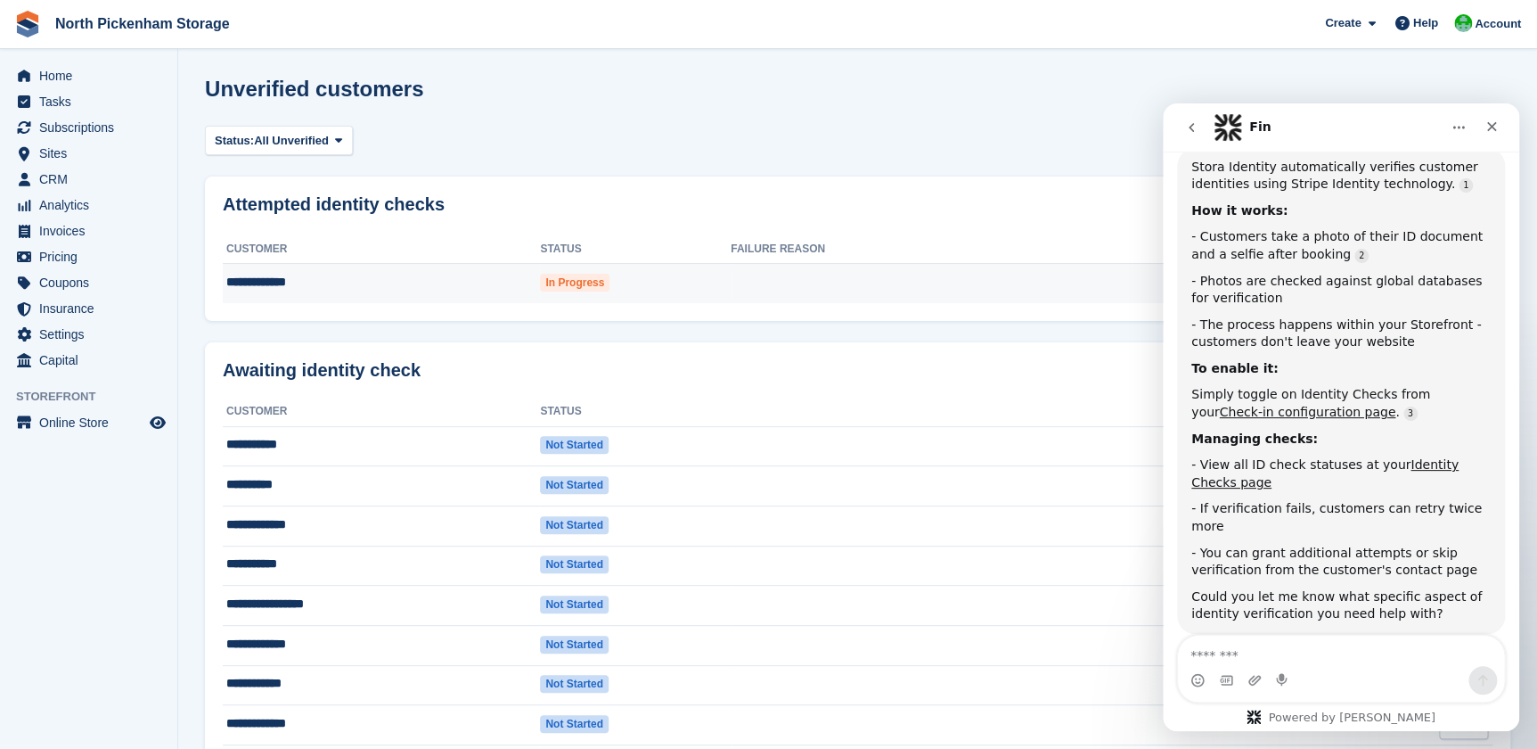
drag, startPoint x: 321, startPoint y: 284, endPoint x: 317, endPoint y: 275, distance: 9.6
click at [321, 284] on td "**********" at bounding box center [381, 283] width 317 height 39
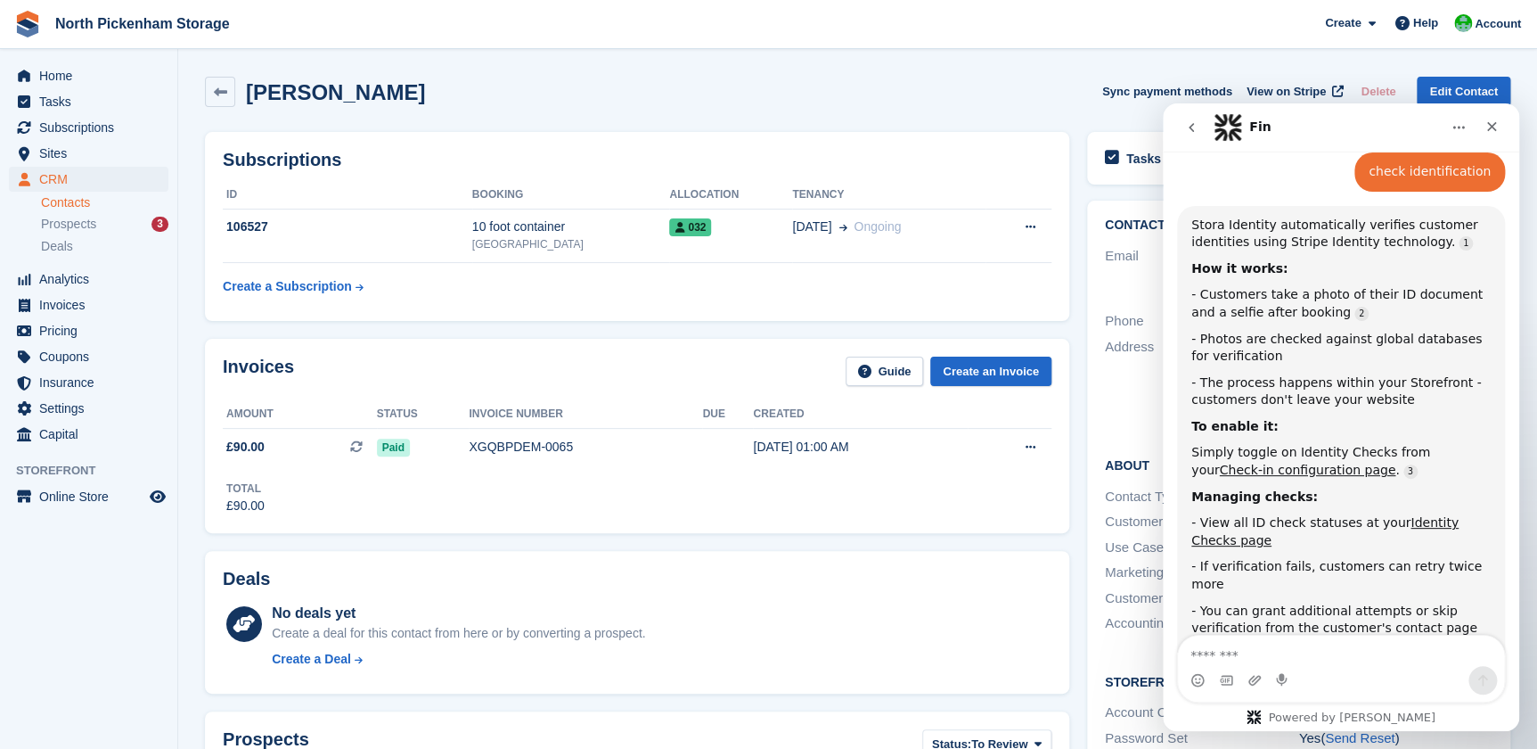
scroll to position [393, 0]
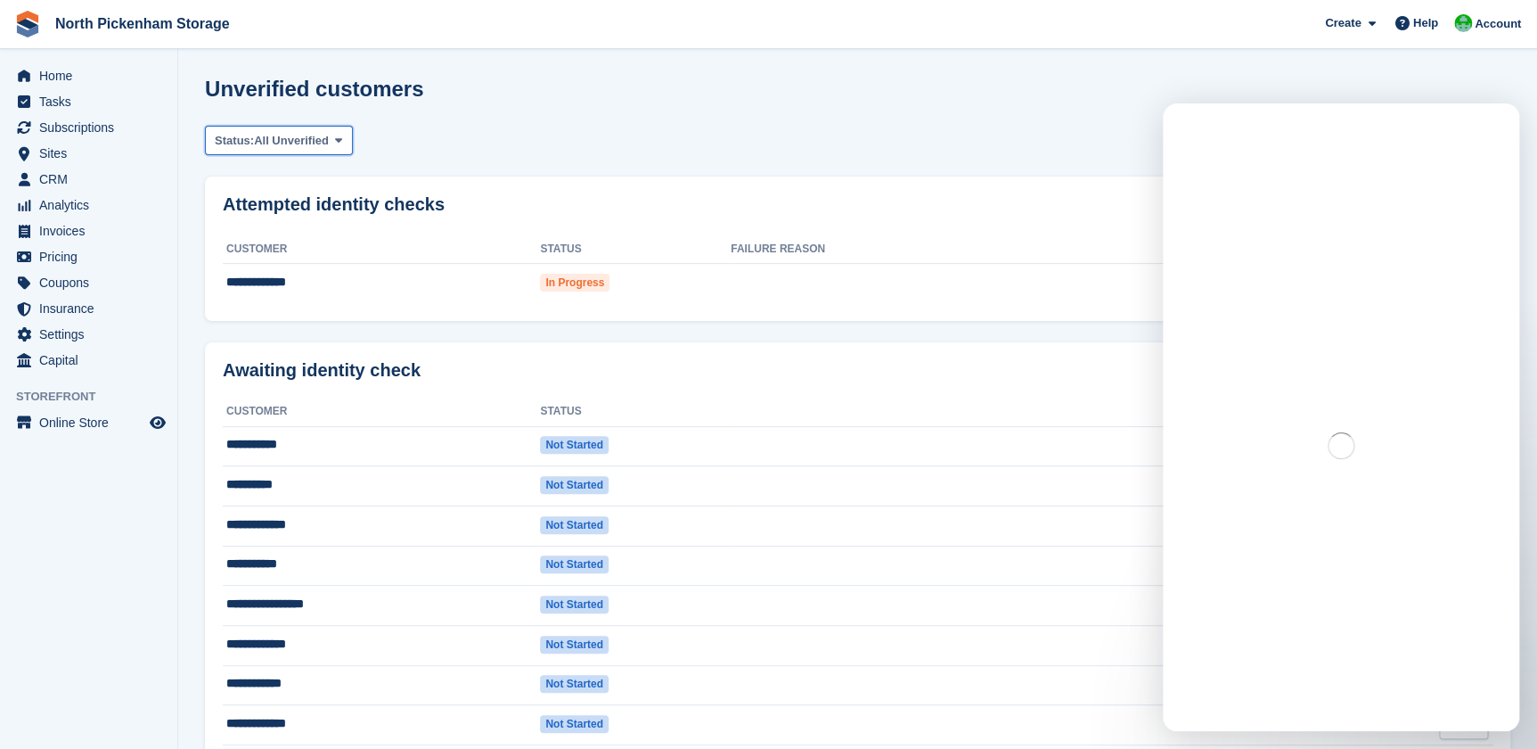
click at [325, 152] on button "Status: All Unverified" at bounding box center [279, 140] width 148 height 29
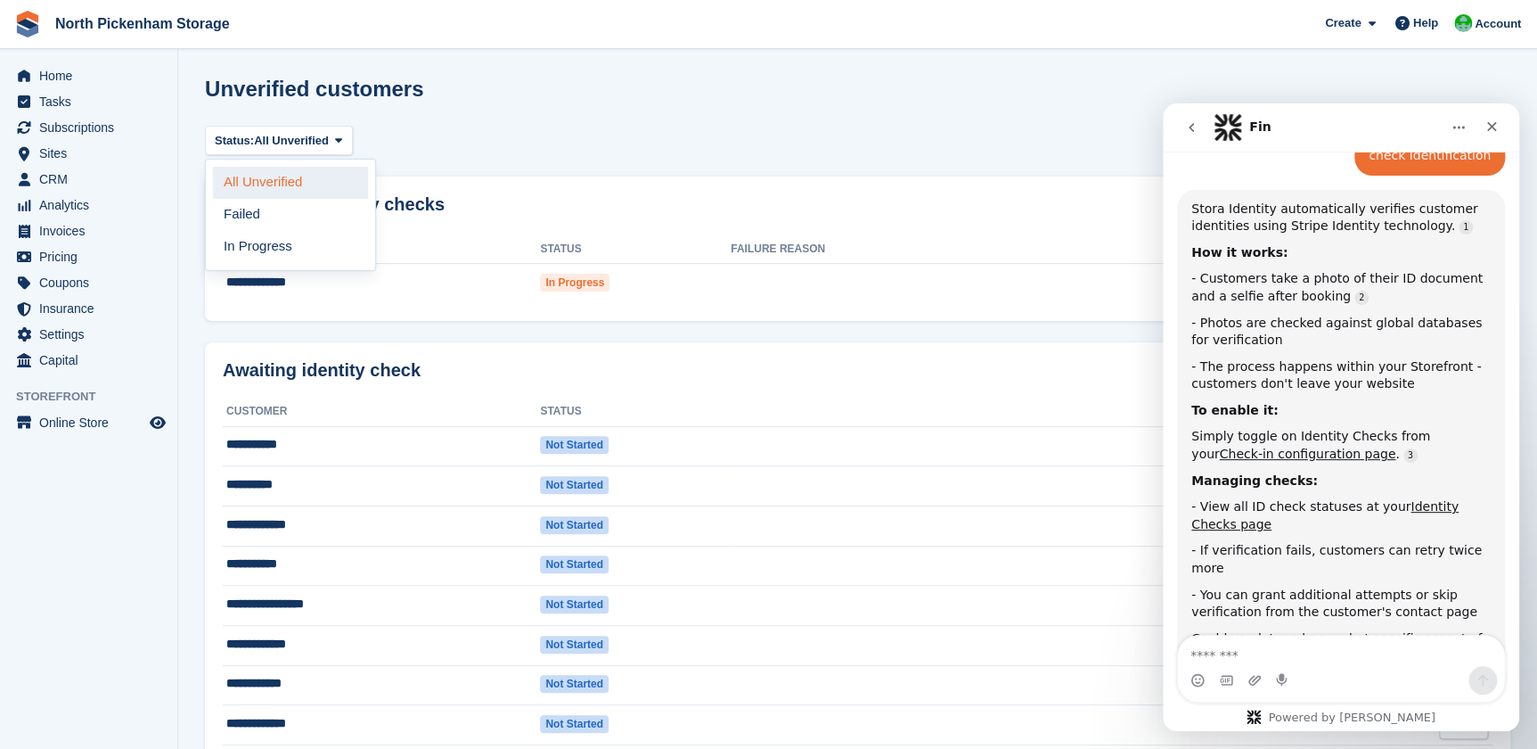
scroll to position [393, 0]
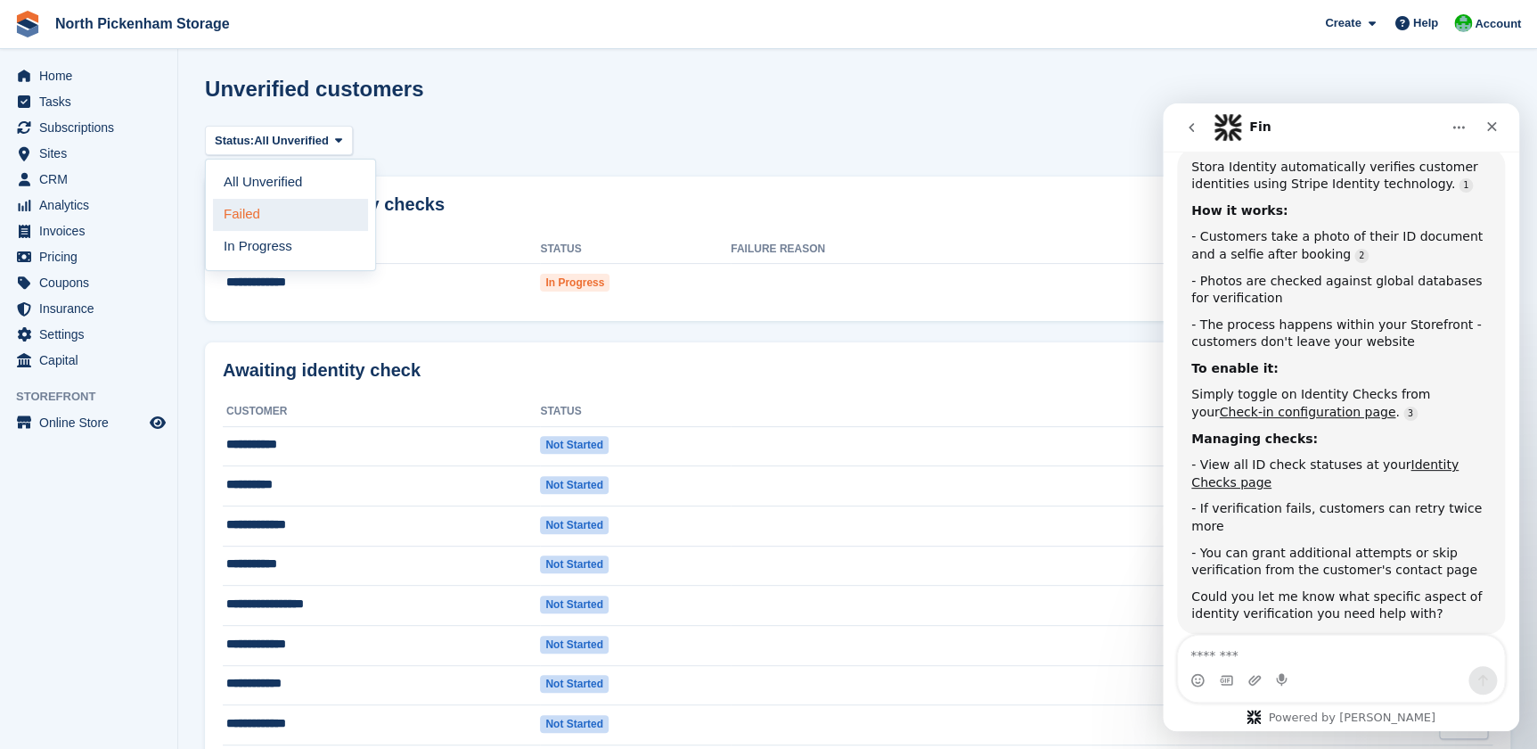
click at [284, 214] on link "Failed" at bounding box center [290, 215] width 155 height 32
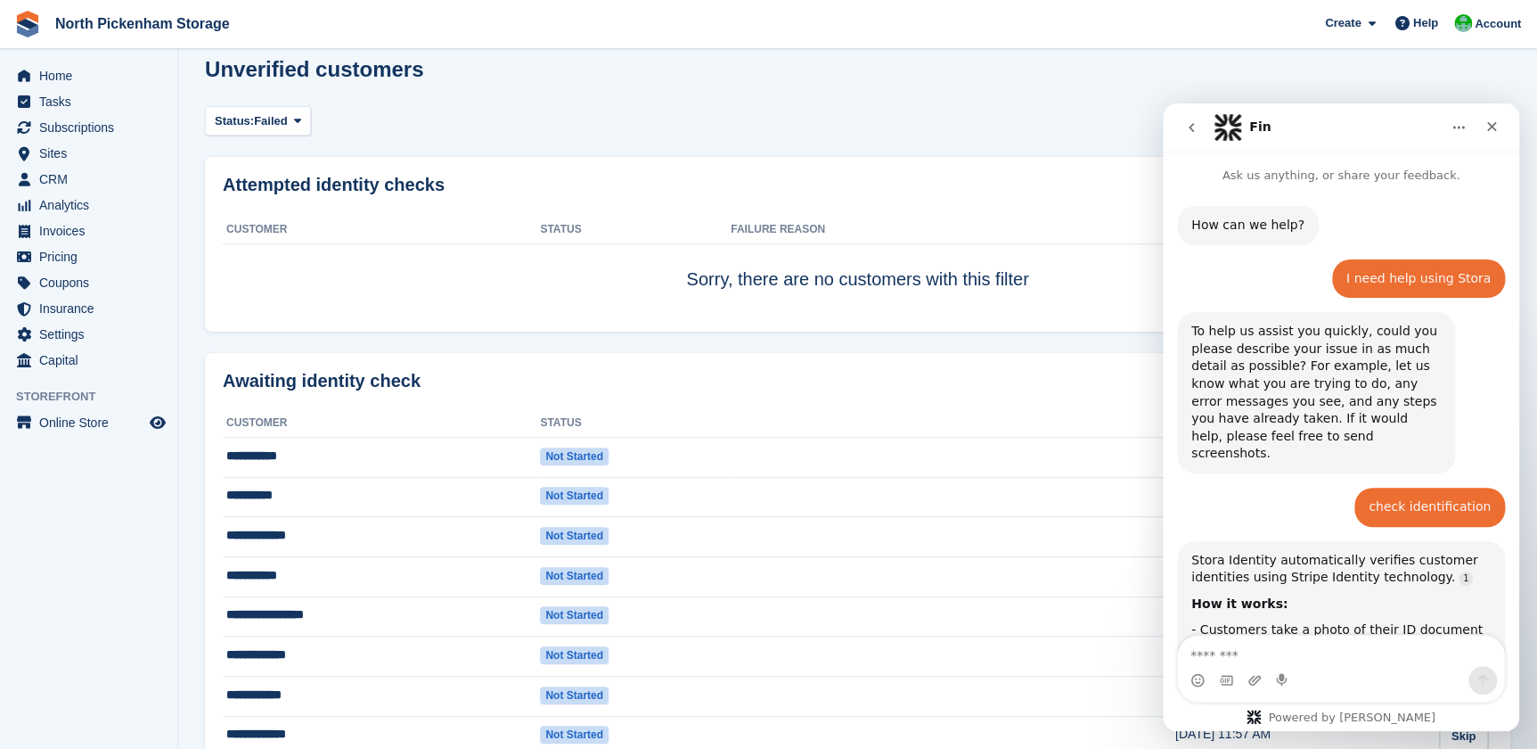
scroll to position [393, 0]
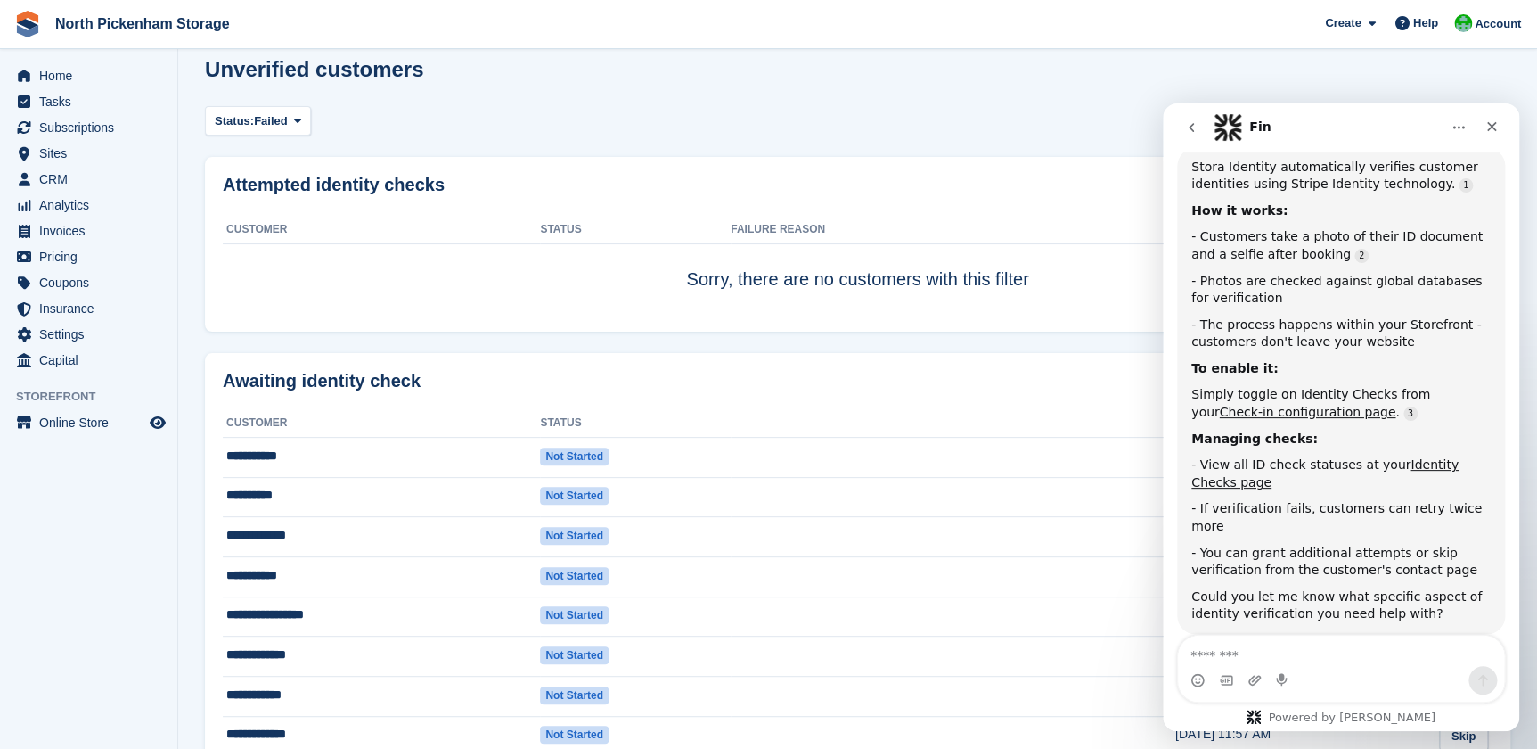
click at [298, 145] on turbo-frame "**********" at bounding box center [858, 623] width 1306 height 1133
click at [277, 116] on span "Failed" at bounding box center [271, 121] width 34 height 18
click at [276, 167] on link "All Unverified" at bounding box center [290, 163] width 155 height 32
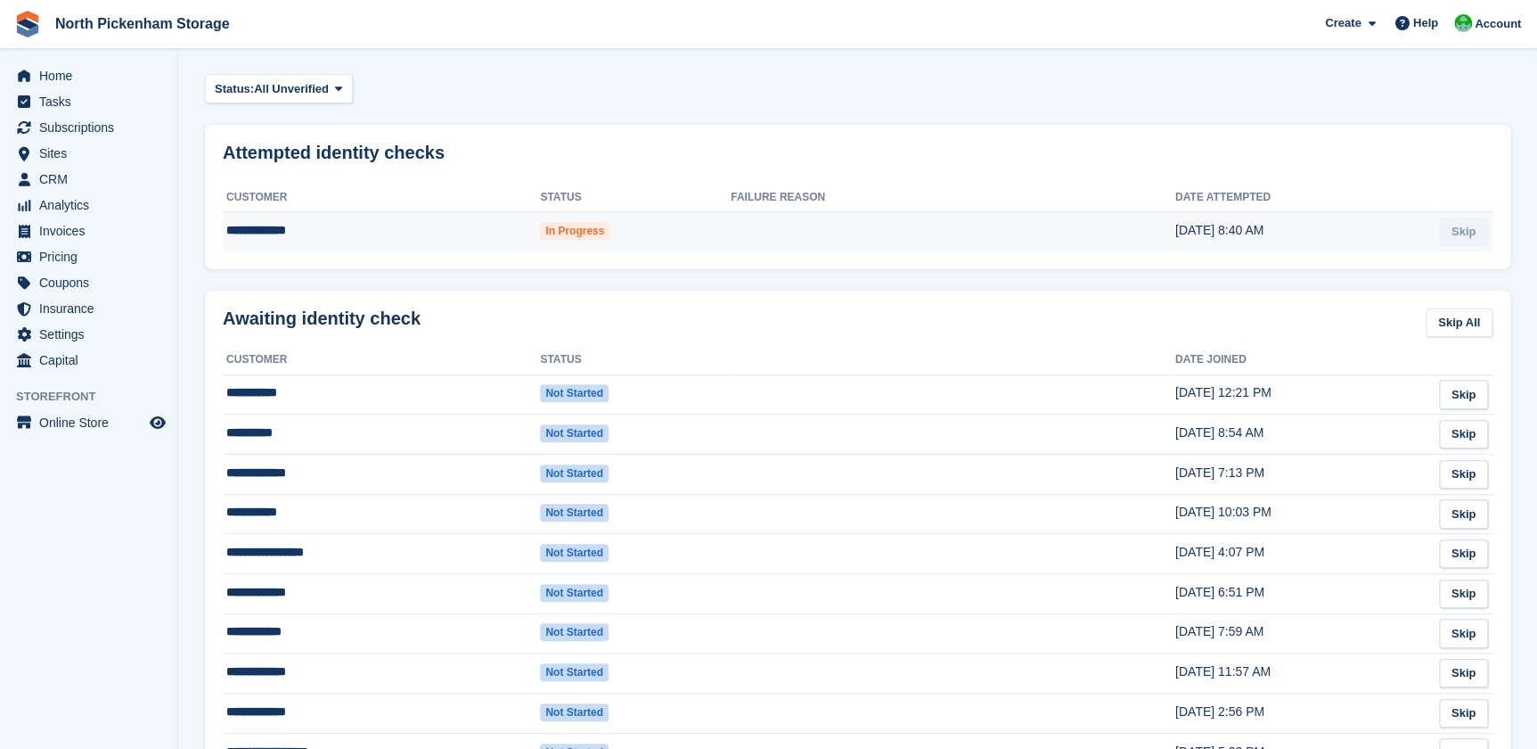
scroll to position [15, 0]
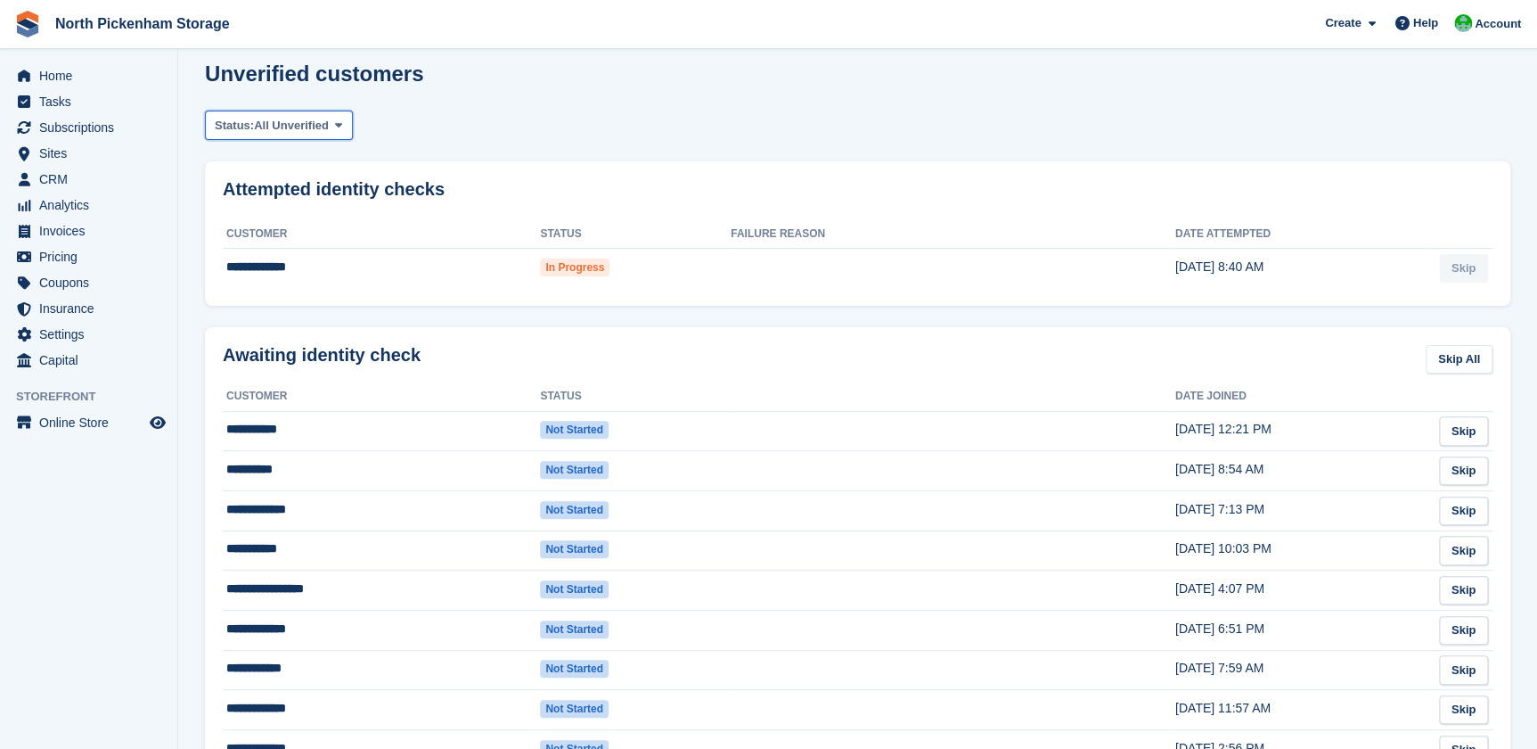
click at [313, 130] on span "All Unverified" at bounding box center [291, 126] width 75 height 18
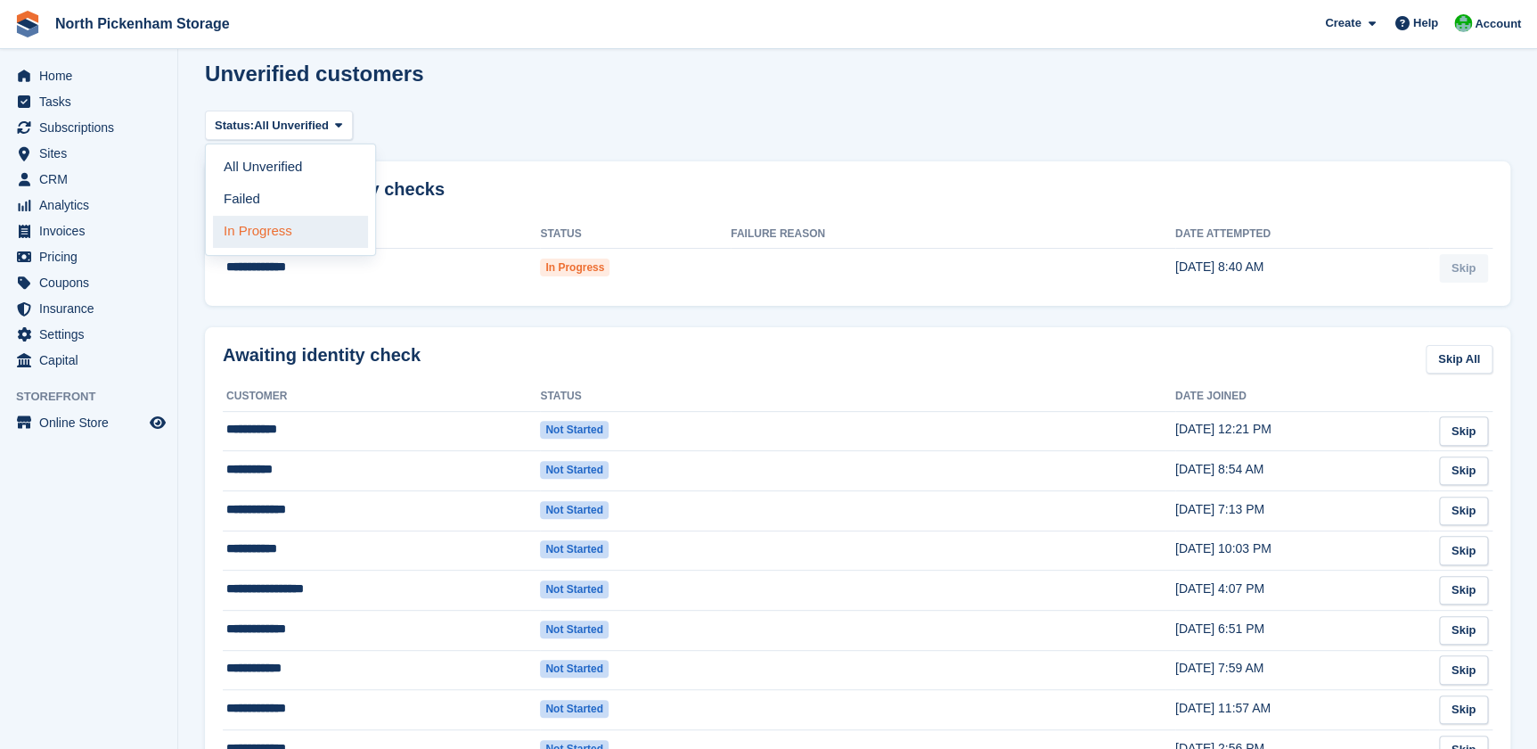
click at [278, 228] on link "In Progress" at bounding box center [290, 232] width 155 height 32
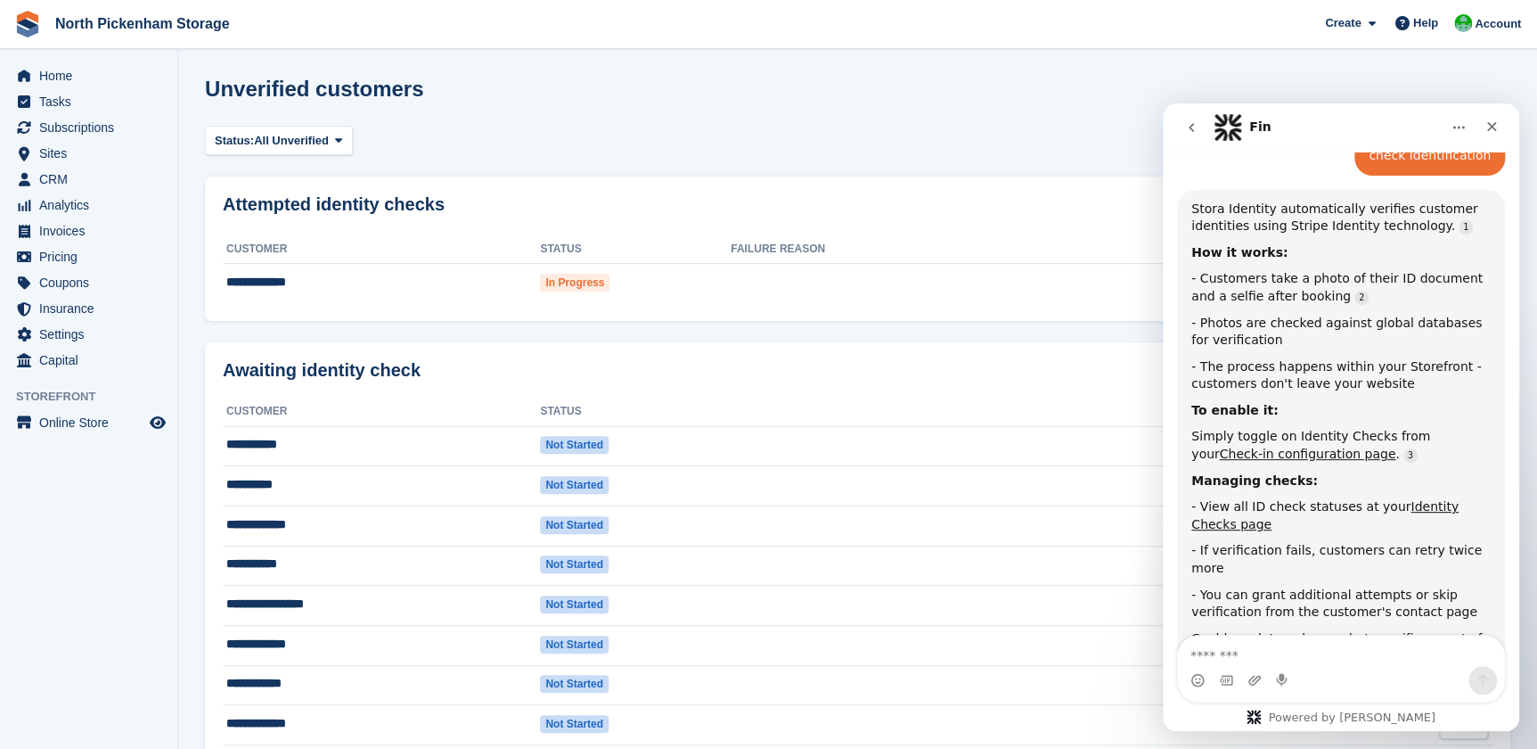
scroll to position [393, 0]
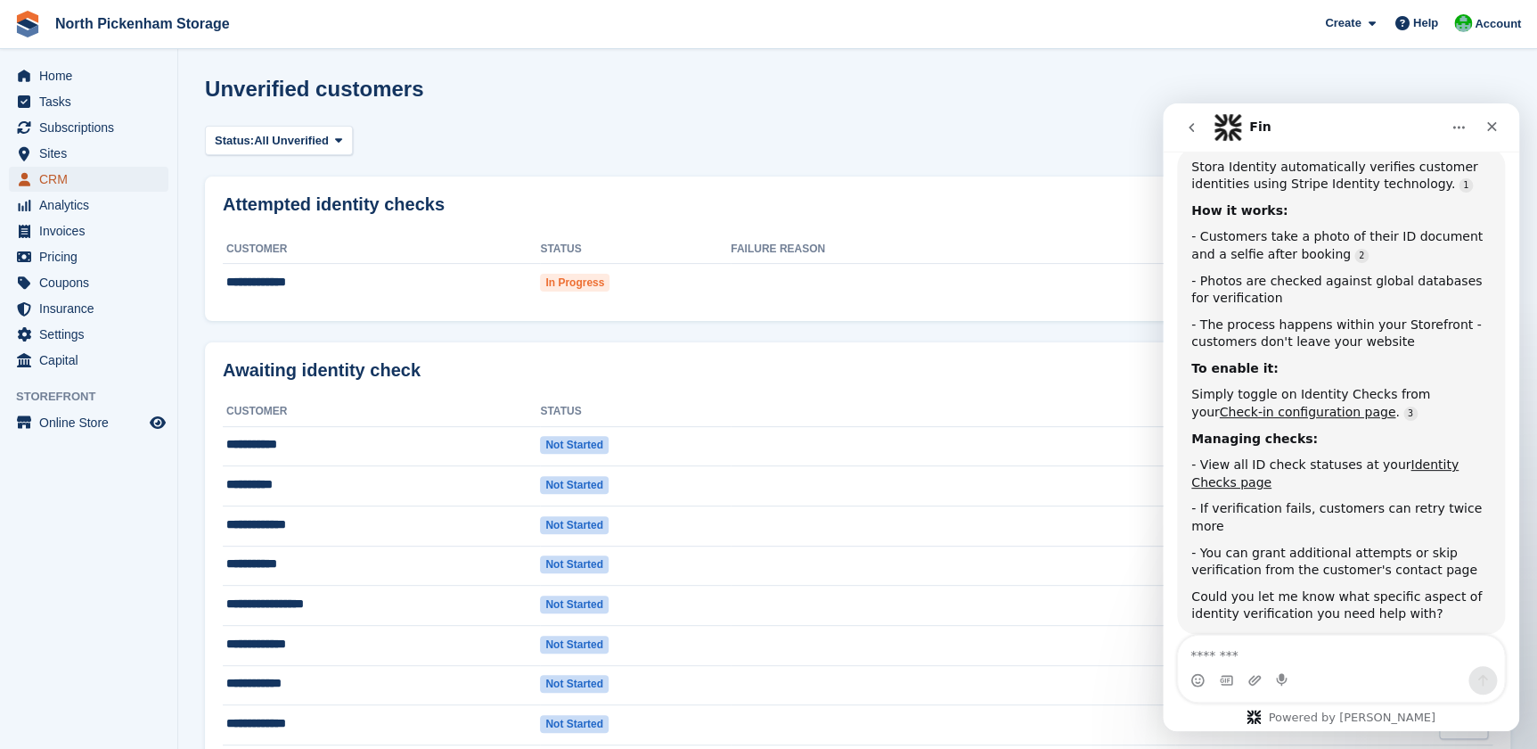
click at [66, 176] on span "CRM" at bounding box center [92, 179] width 107 height 25
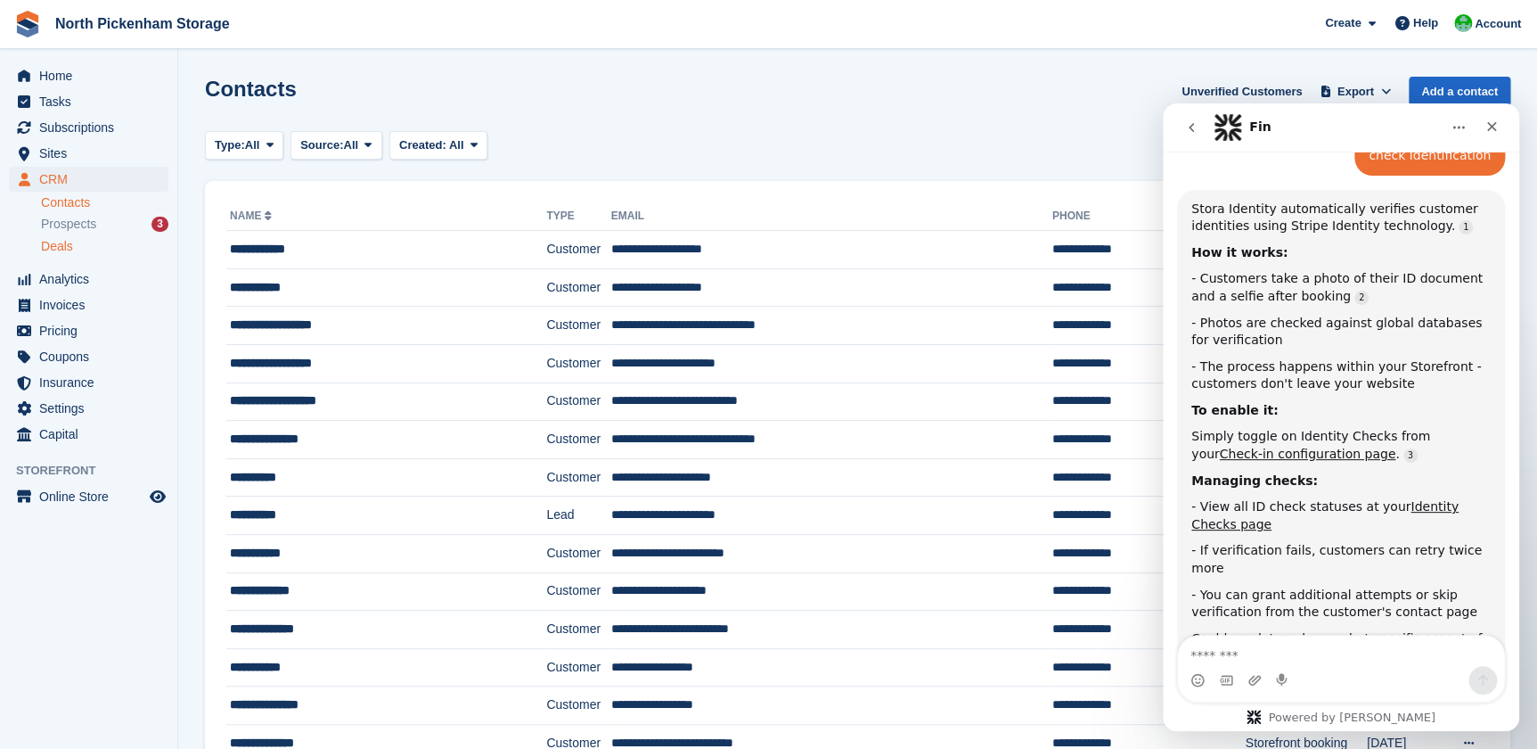
scroll to position [393, 0]
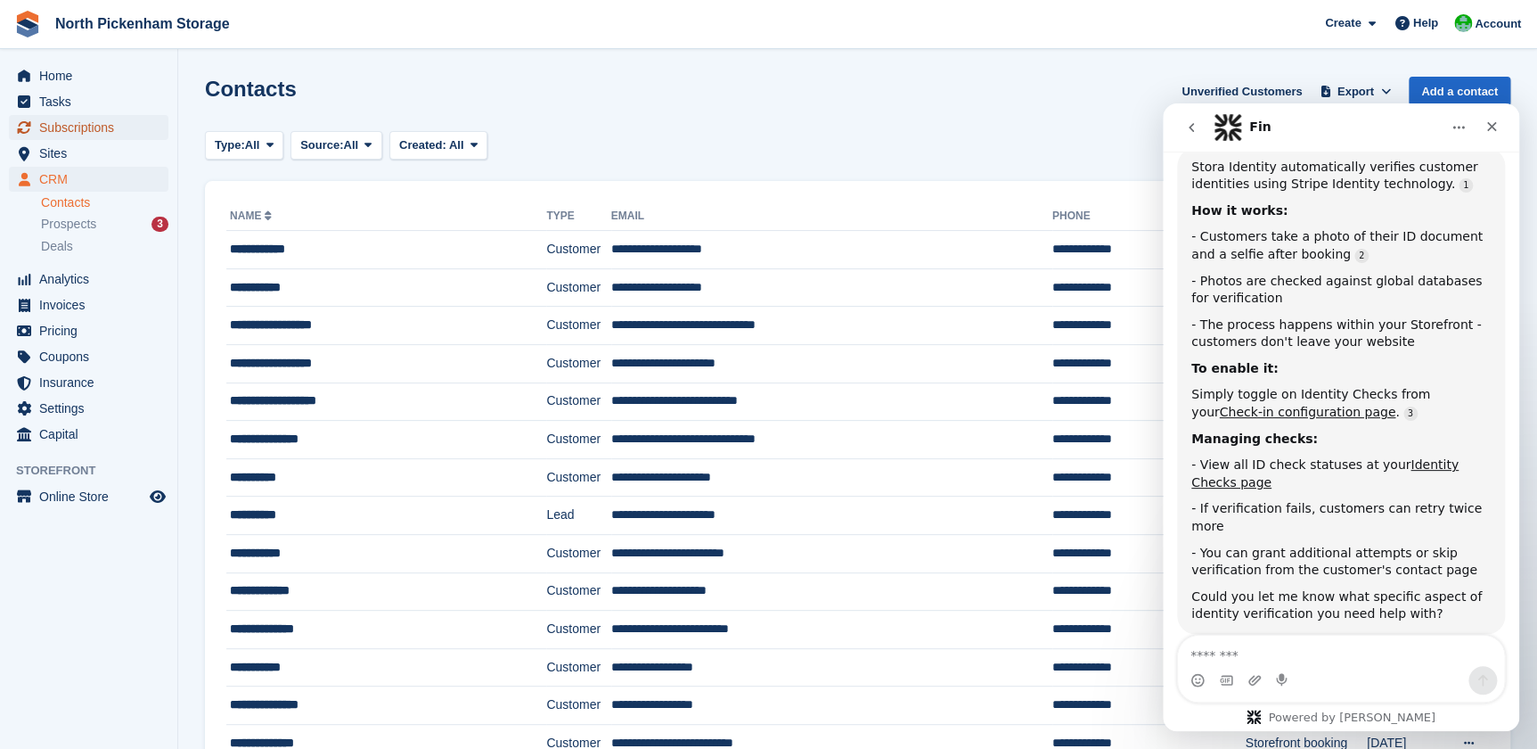
click at [79, 129] on span "Subscriptions" at bounding box center [92, 127] width 107 height 25
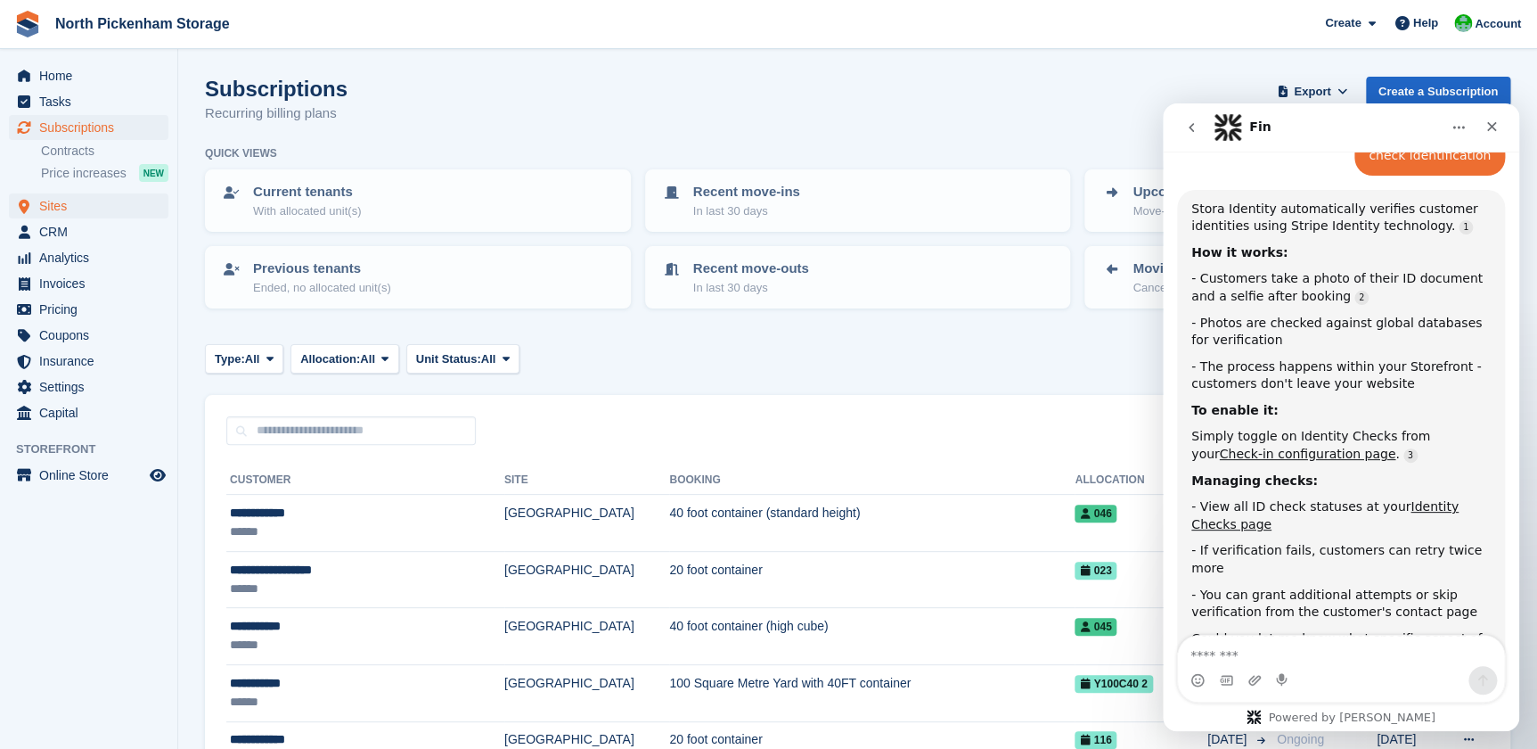
scroll to position [393, 0]
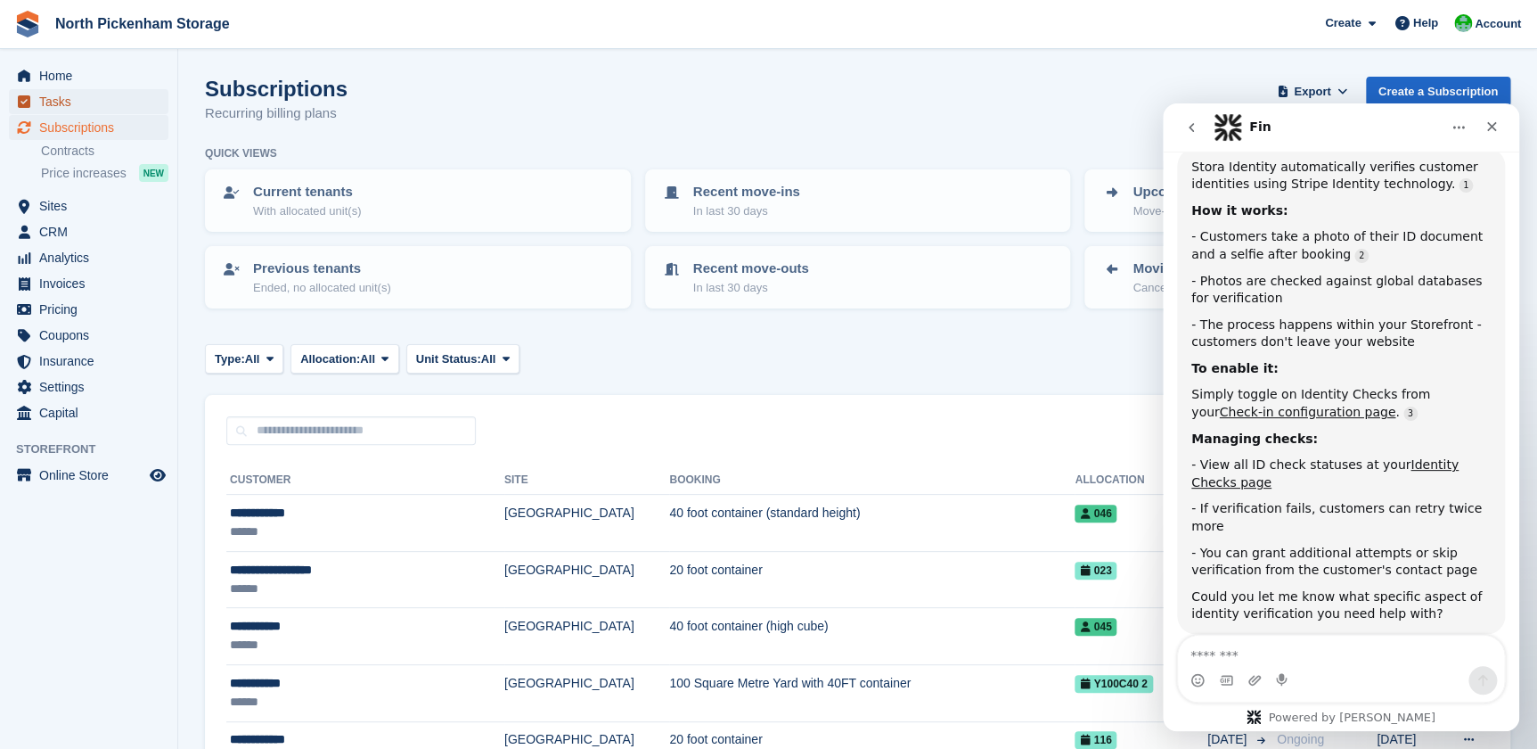
click at [53, 98] on span "Tasks" at bounding box center [92, 101] width 107 height 25
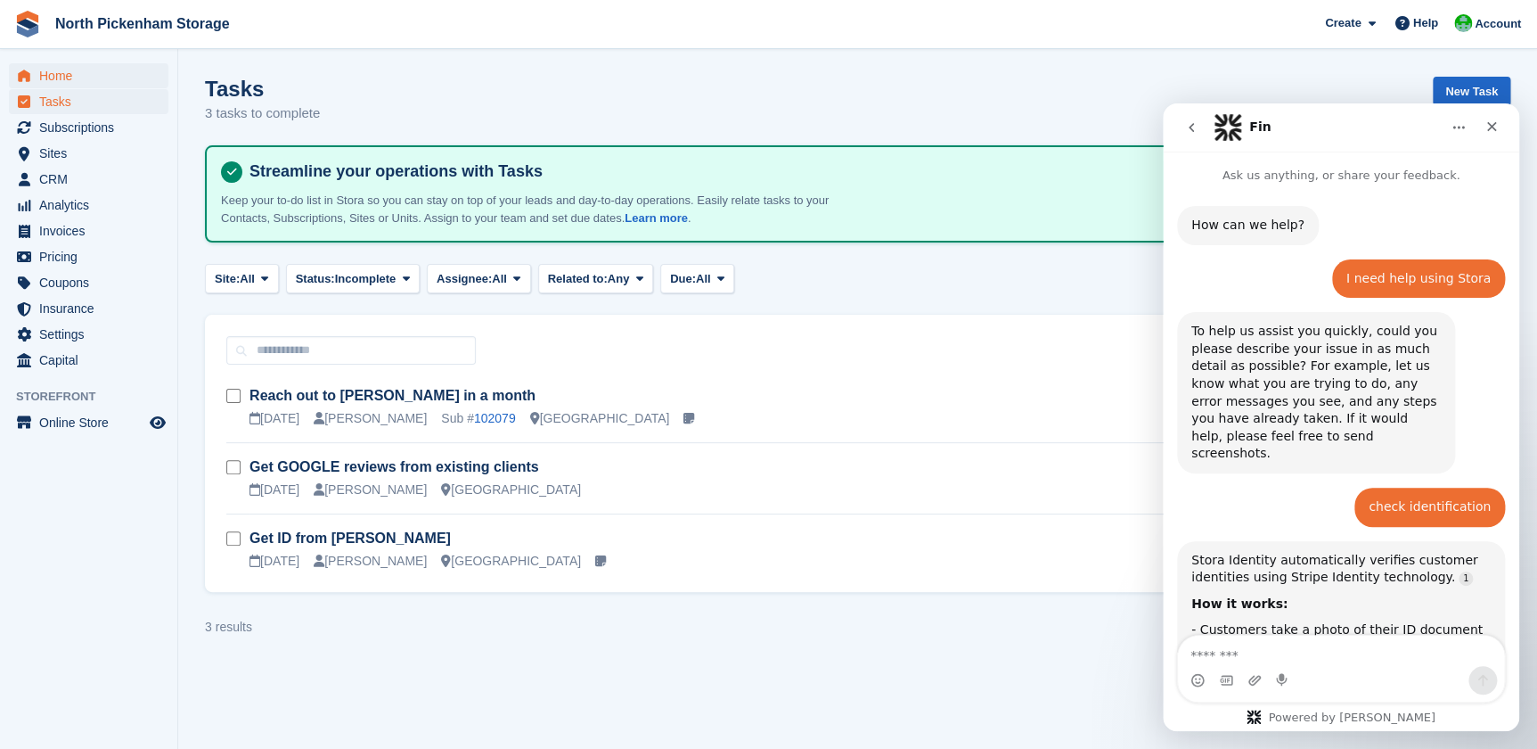
scroll to position [393, 0]
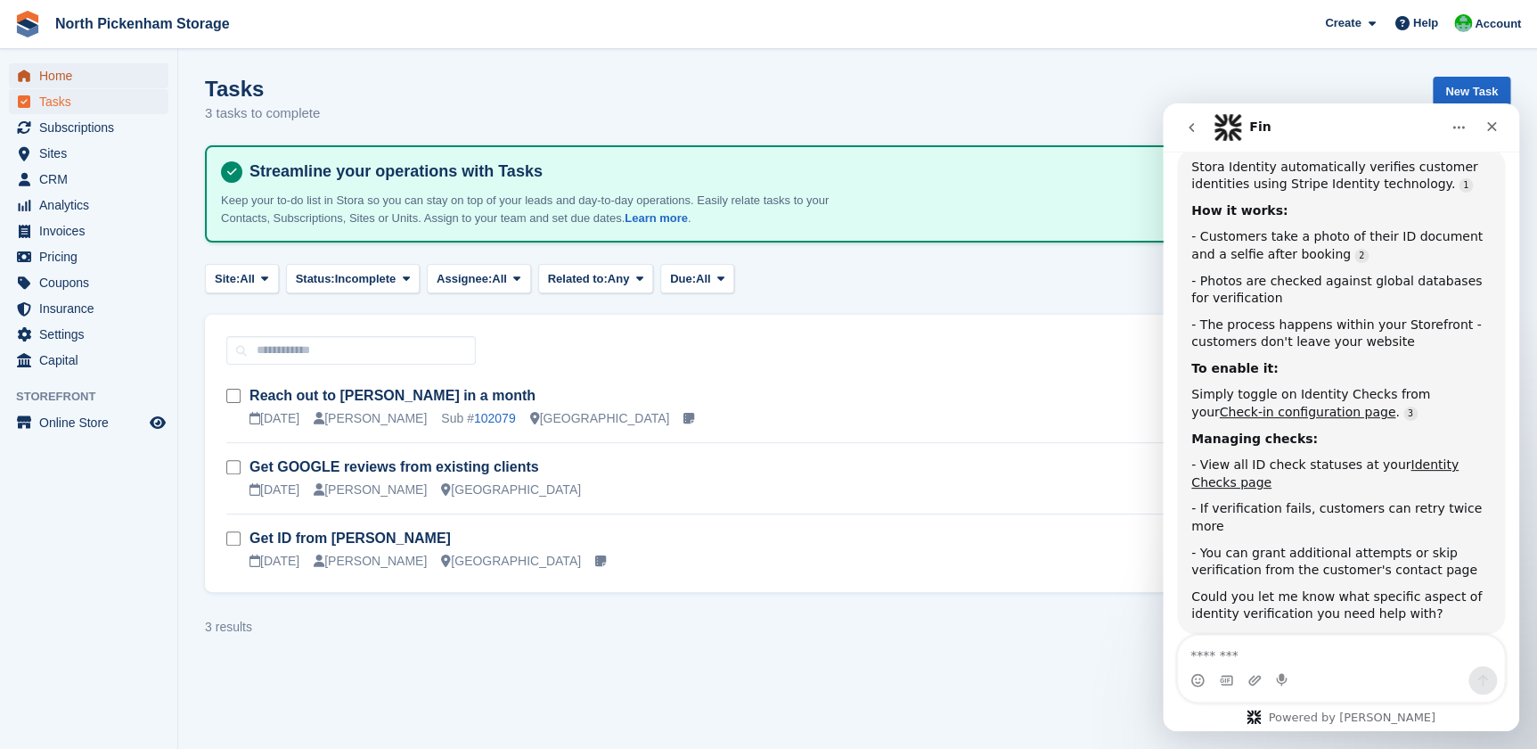
click at [46, 72] on span "Home" at bounding box center [92, 75] width 107 height 25
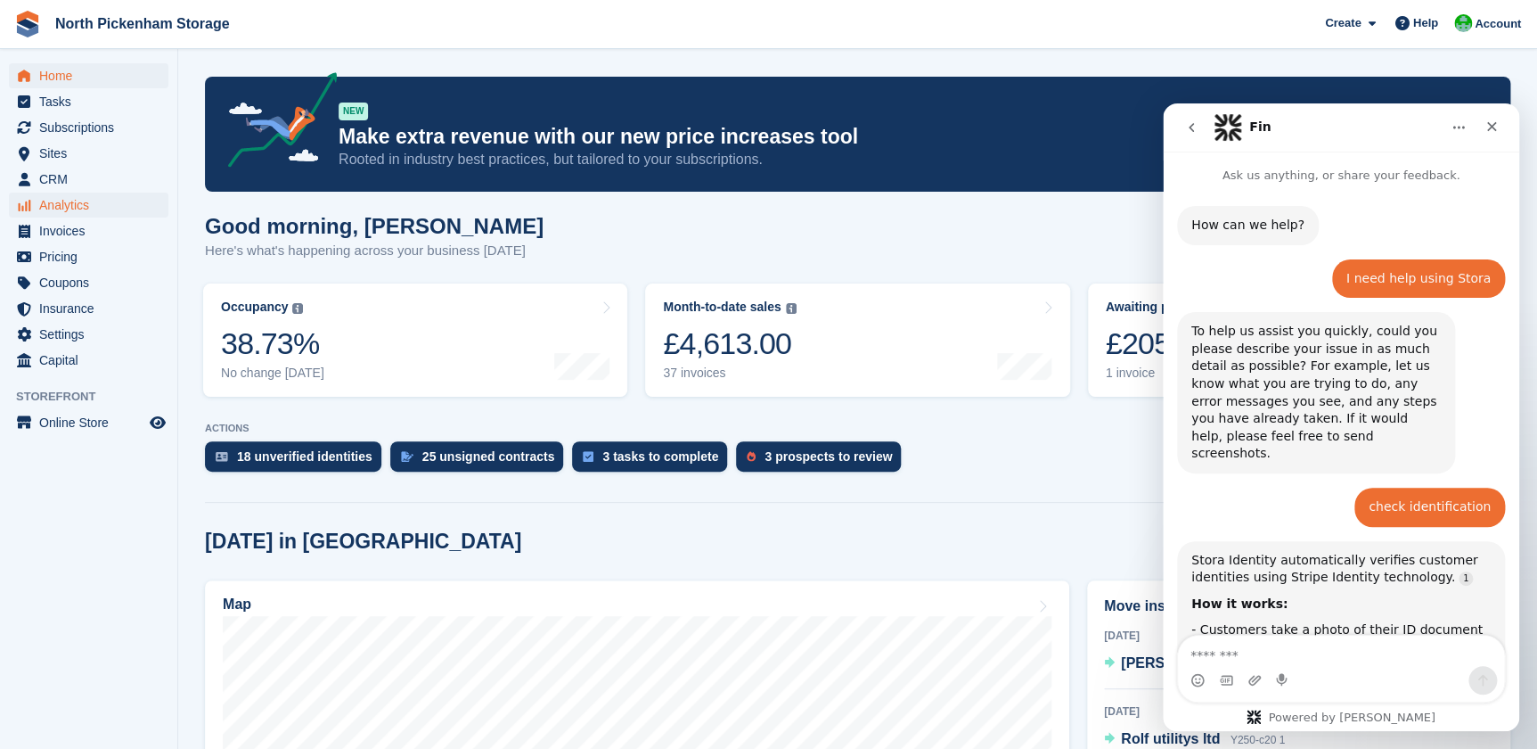
scroll to position [292, 0]
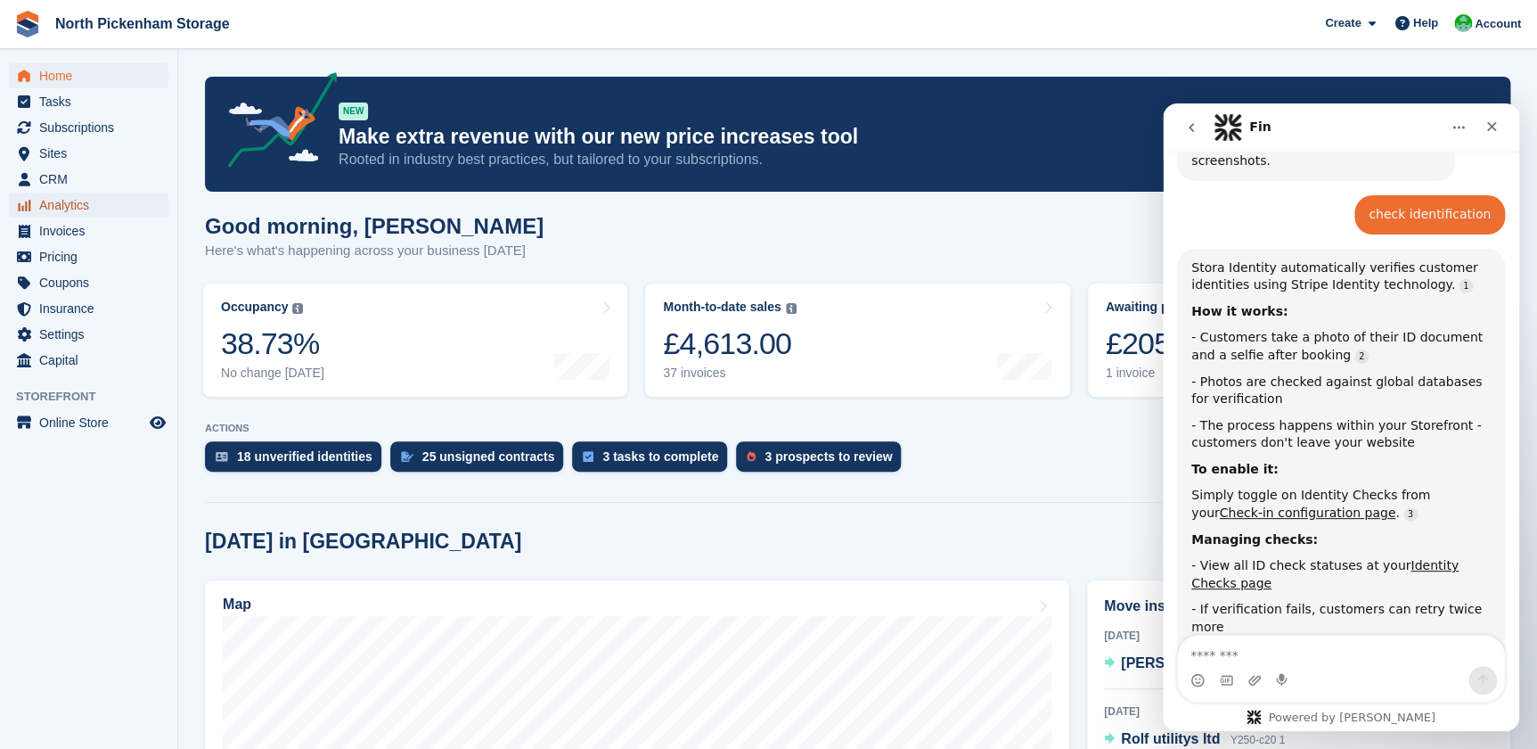
click at [53, 207] on span "Analytics" at bounding box center [92, 205] width 107 height 25
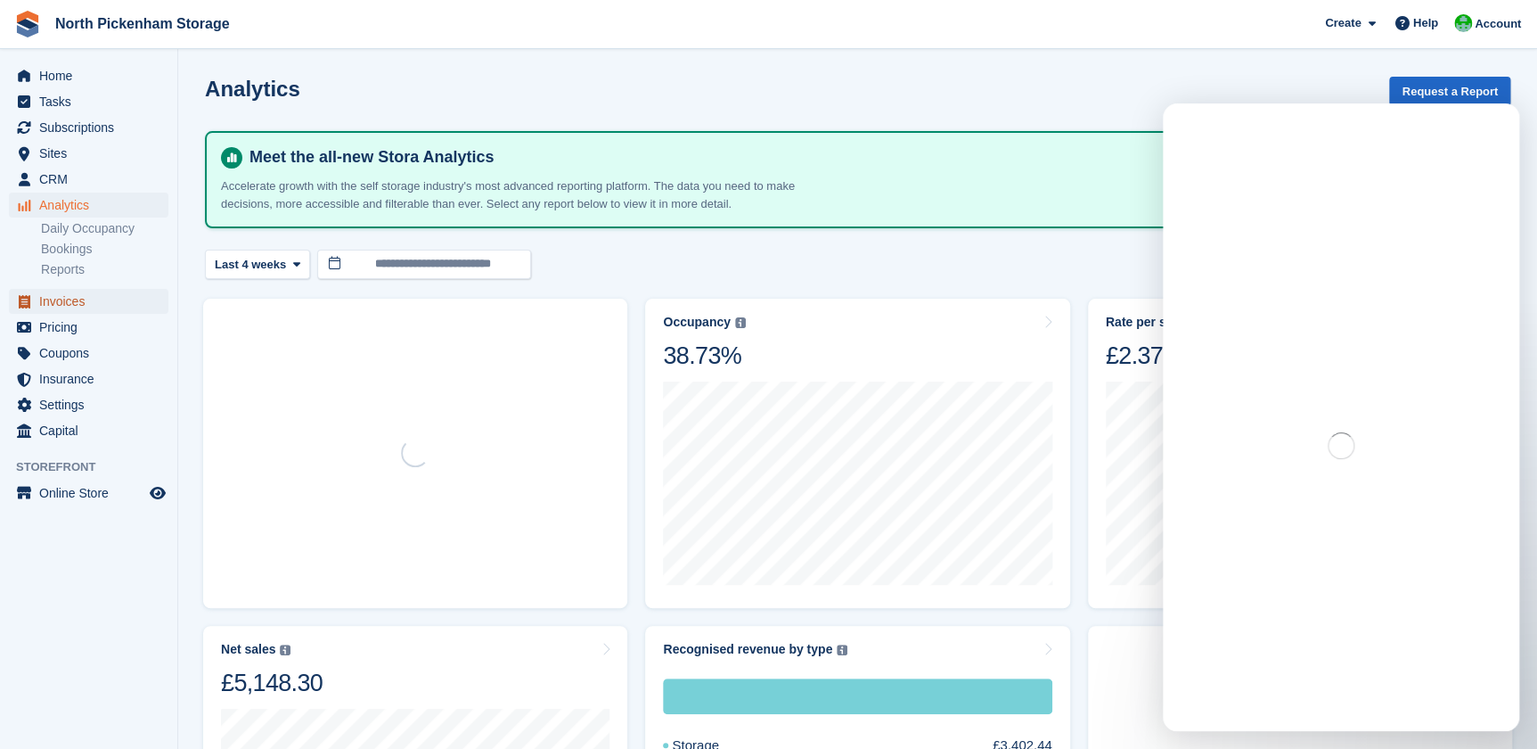
click at [60, 299] on span "Invoices" at bounding box center [92, 301] width 107 height 25
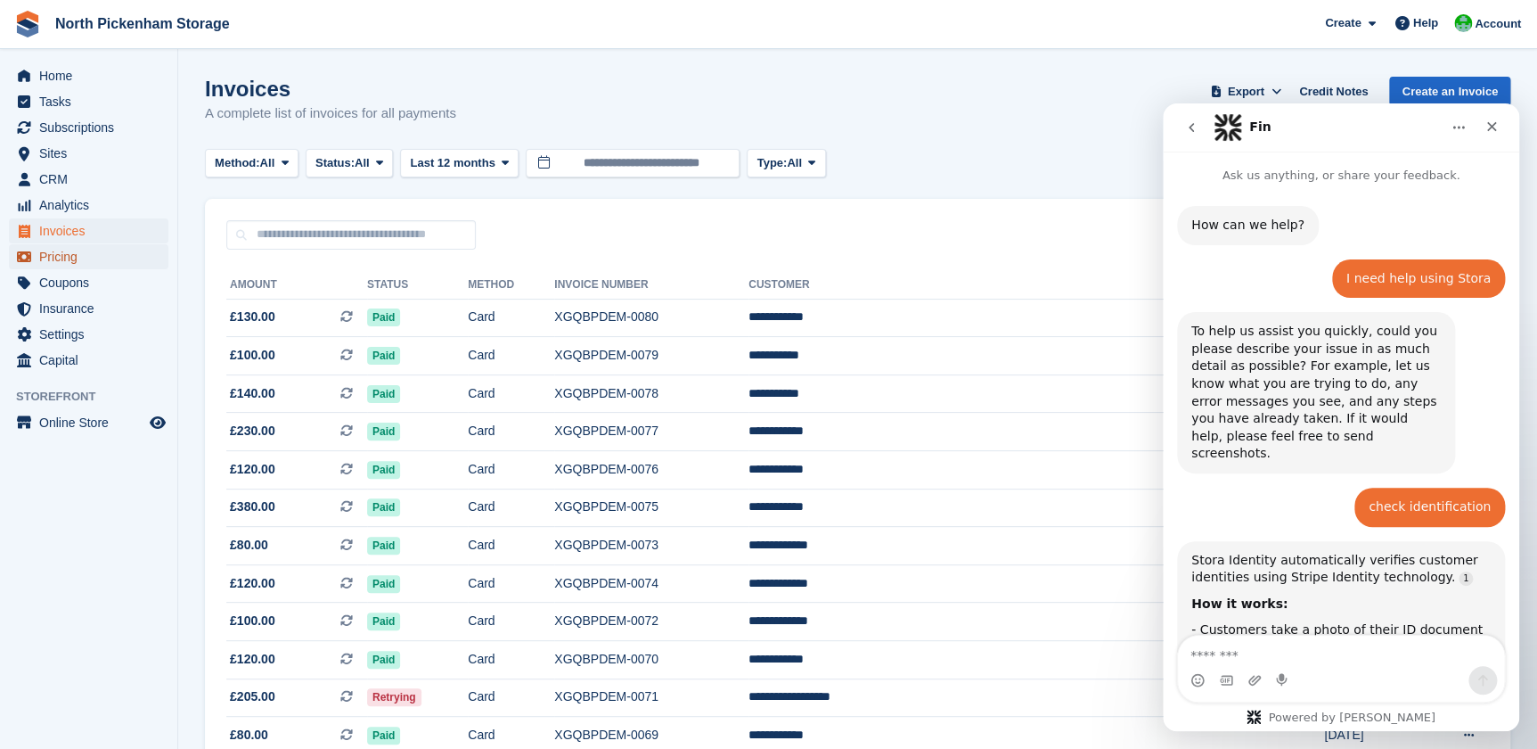
scroll to position [351, 0]
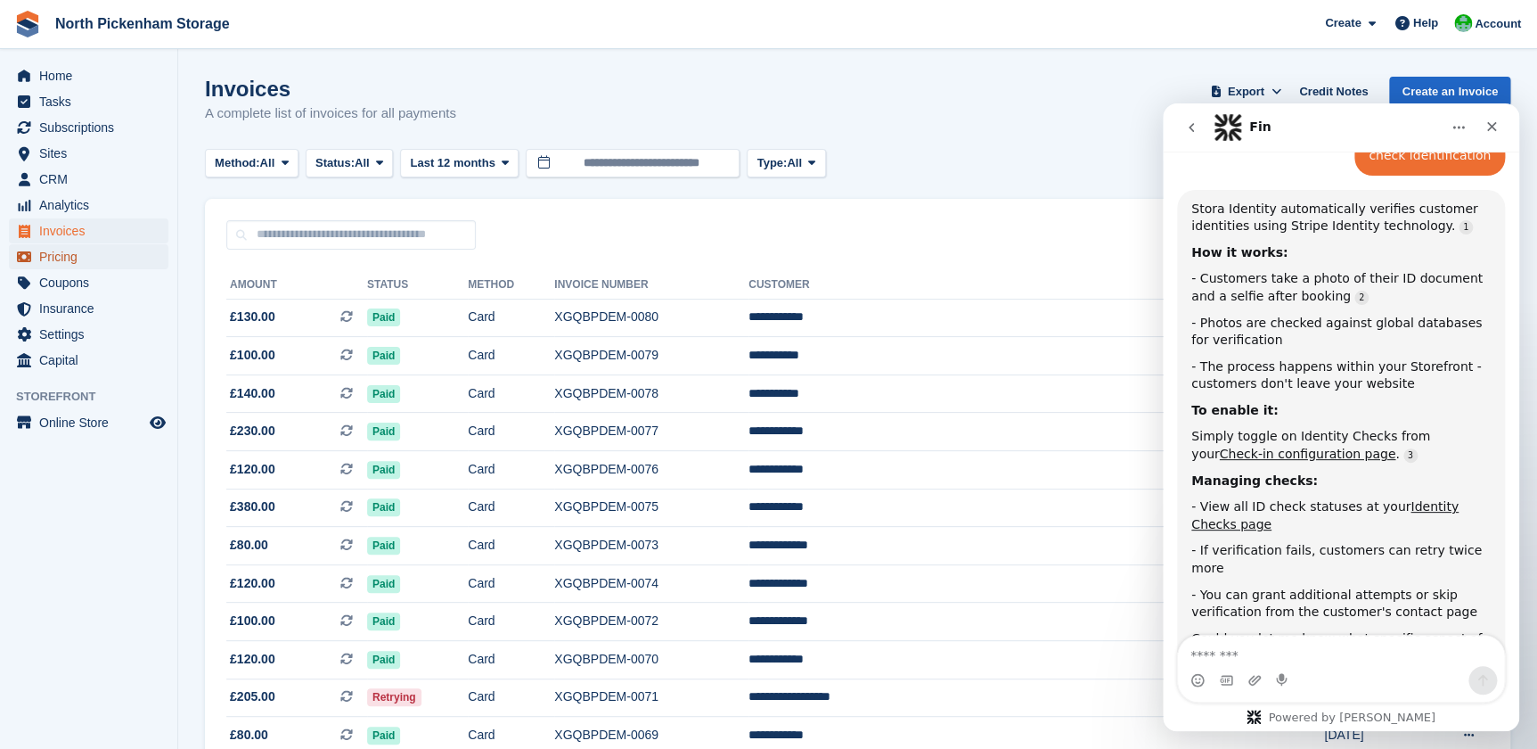
click at [62, 258] on span "Pricing" at bounding box center [92, 256] width 107 height 25
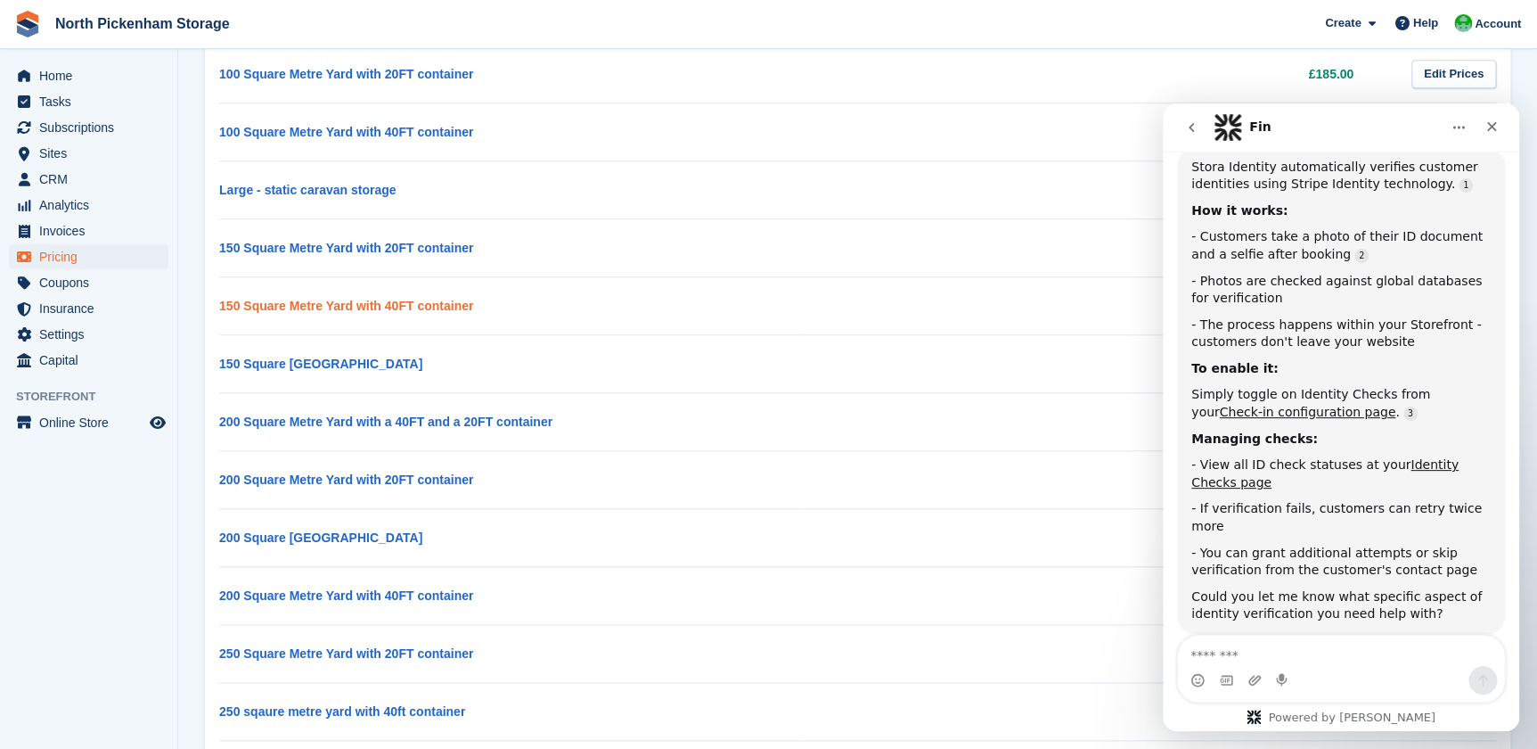
scroll to position [716, 0]
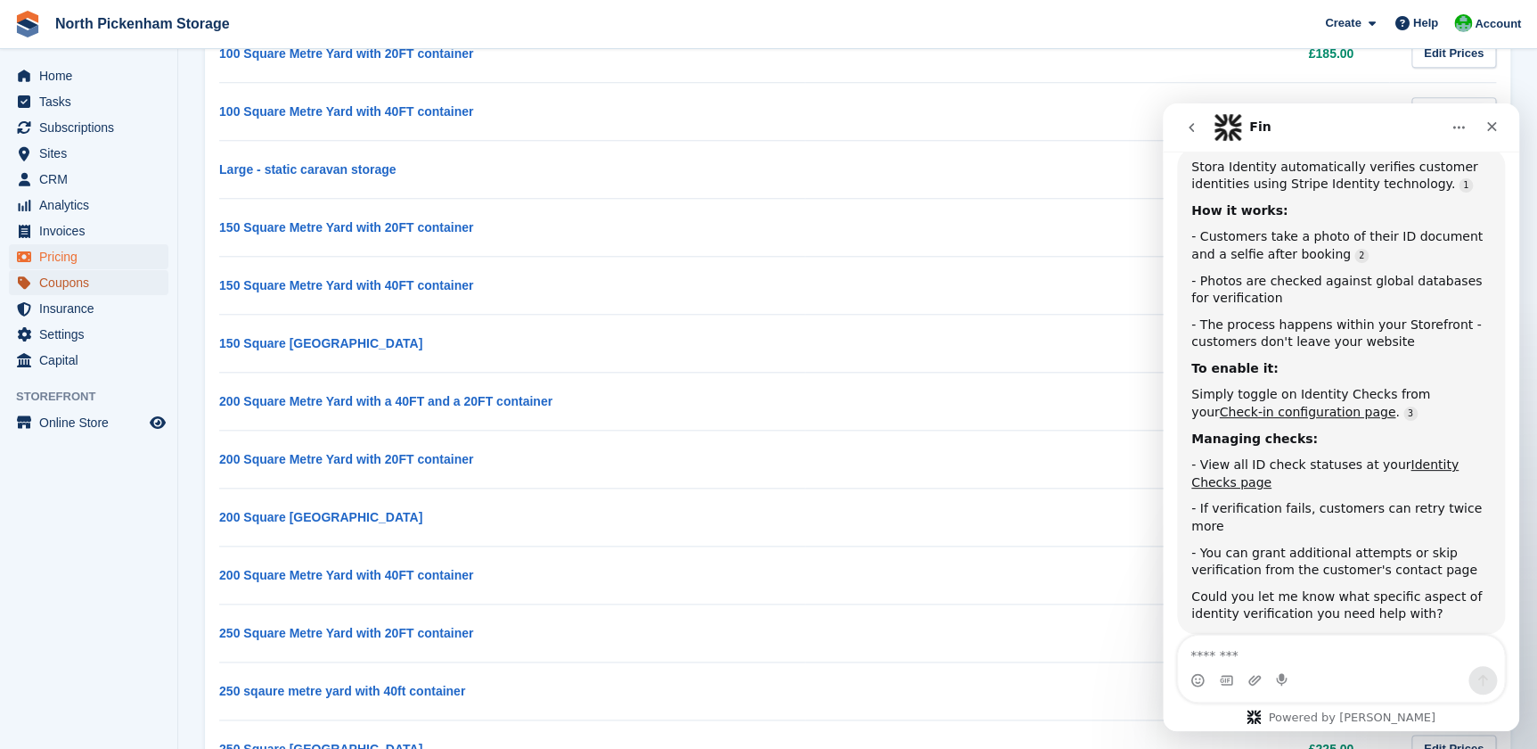
click at [62, 283] on span "Coupons" at bounding box center [92, 282] width 107 height 25
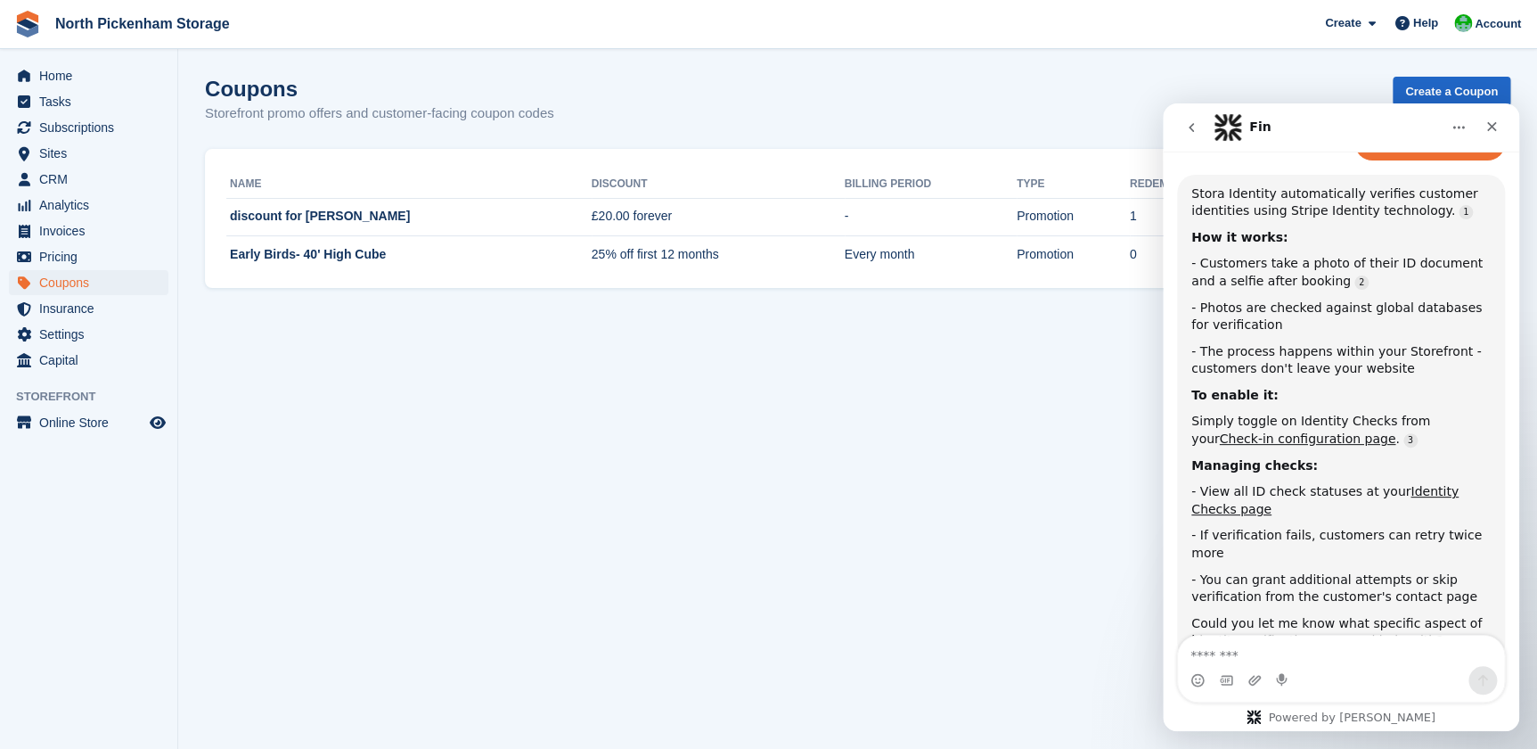
scroll to position [393, 0]
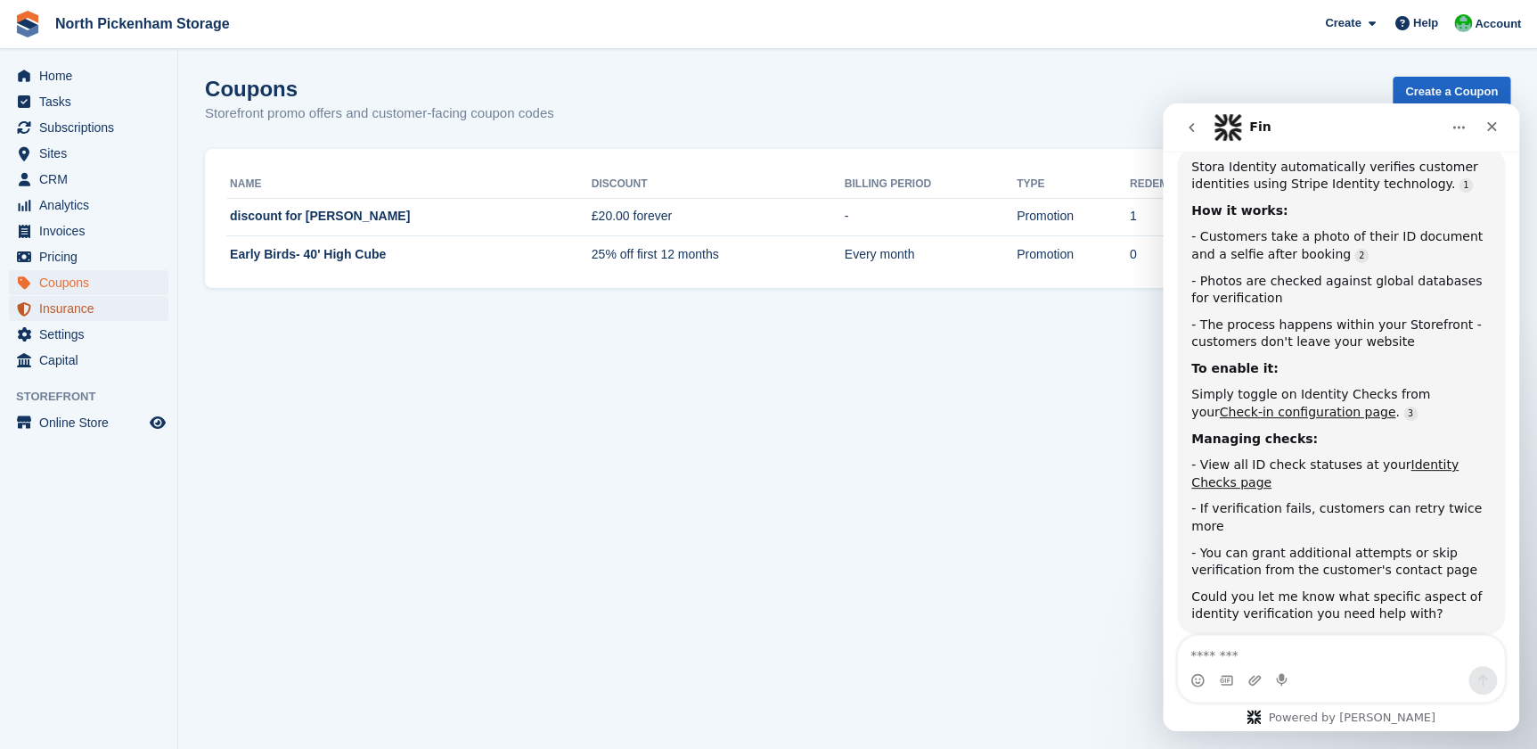
click at [62, 308] on span "Insurance" at bounding box center [92, 308] width 107 height 25
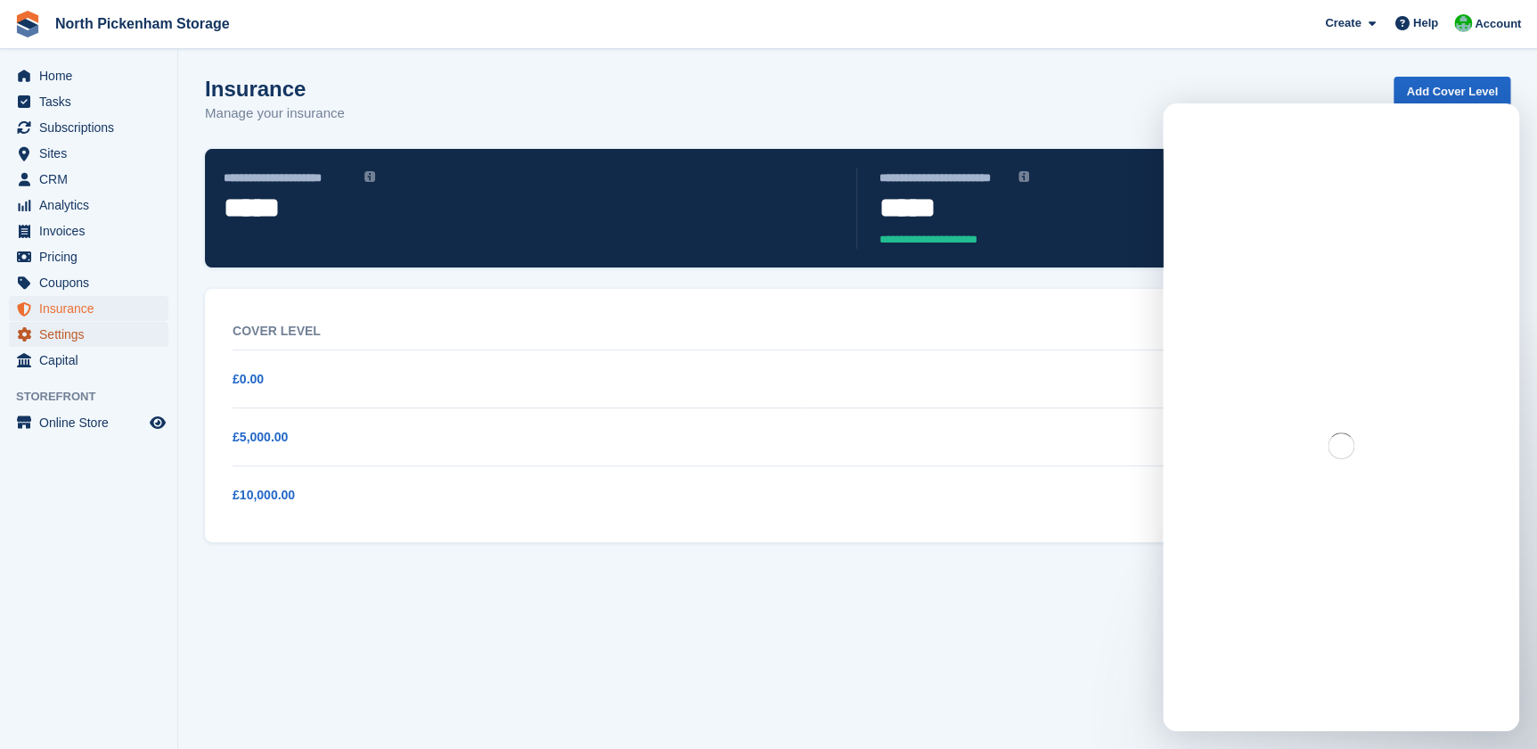
click at [61, 339] on span "Settings" at bounding box center [92, 334] width 107 height 25
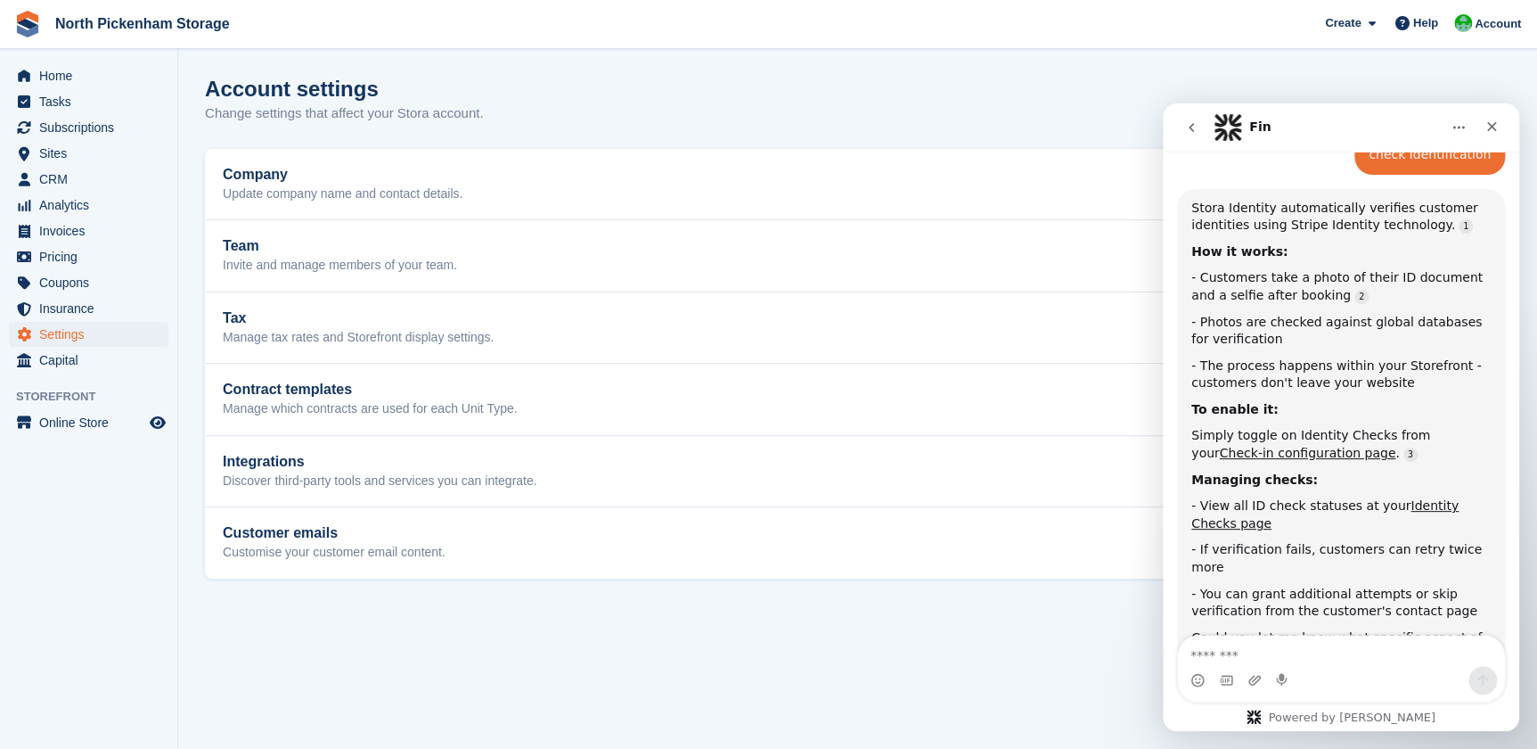
scroll to position [393, 0]
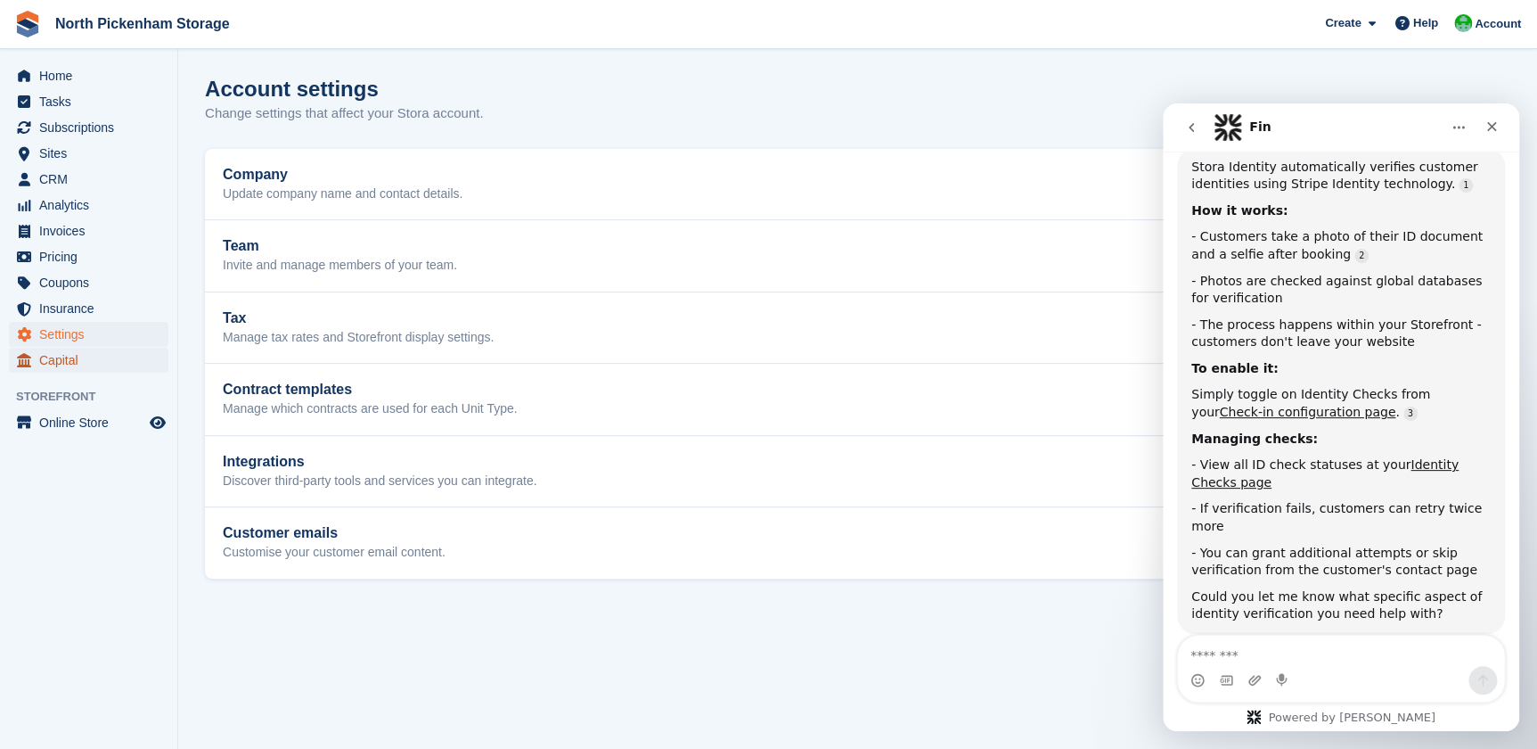
click at [61, 349] on span "Capital" at bounding box center [92, 360] width 107 height 25
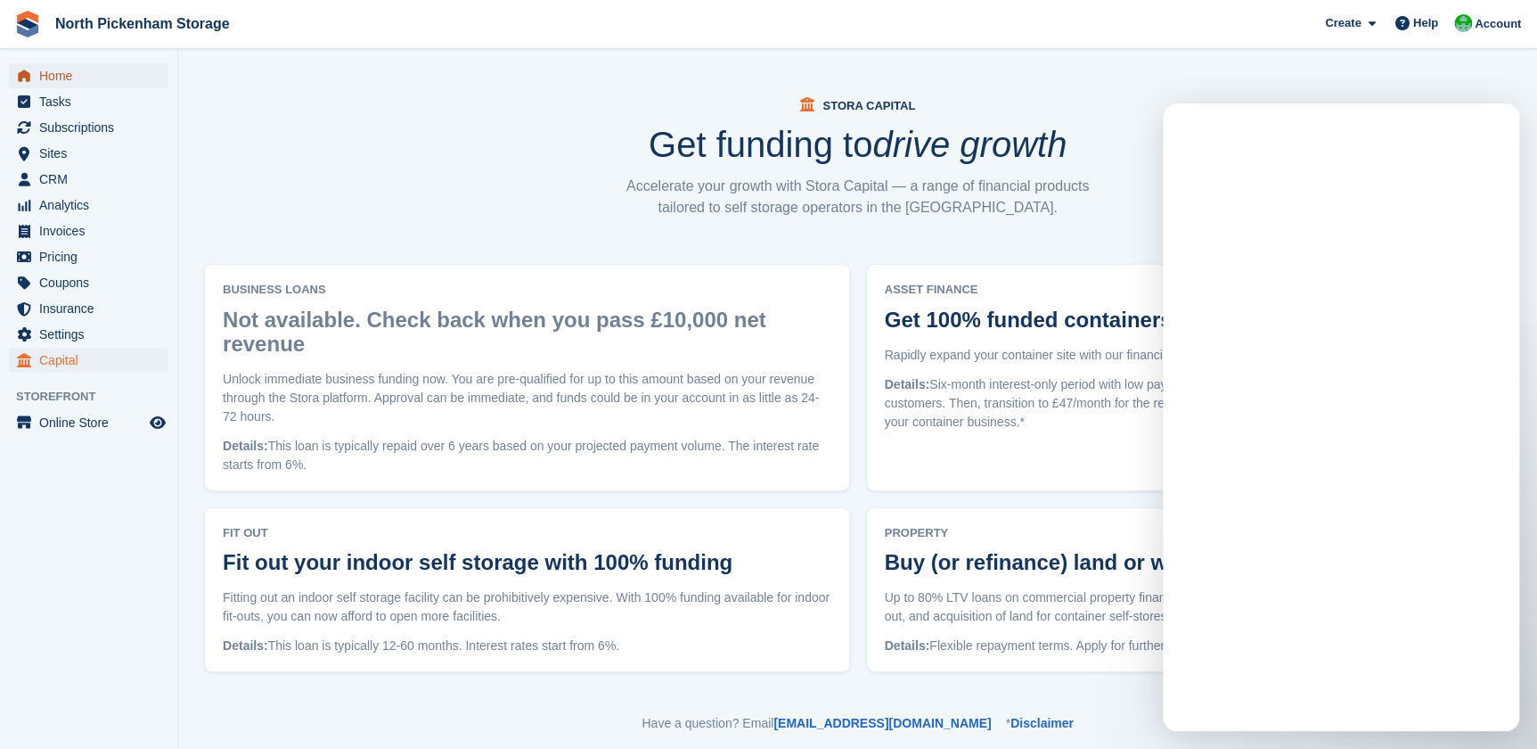
click at [70, 76] on span "Home" at bounding box center [92, 75] width 107 height 25
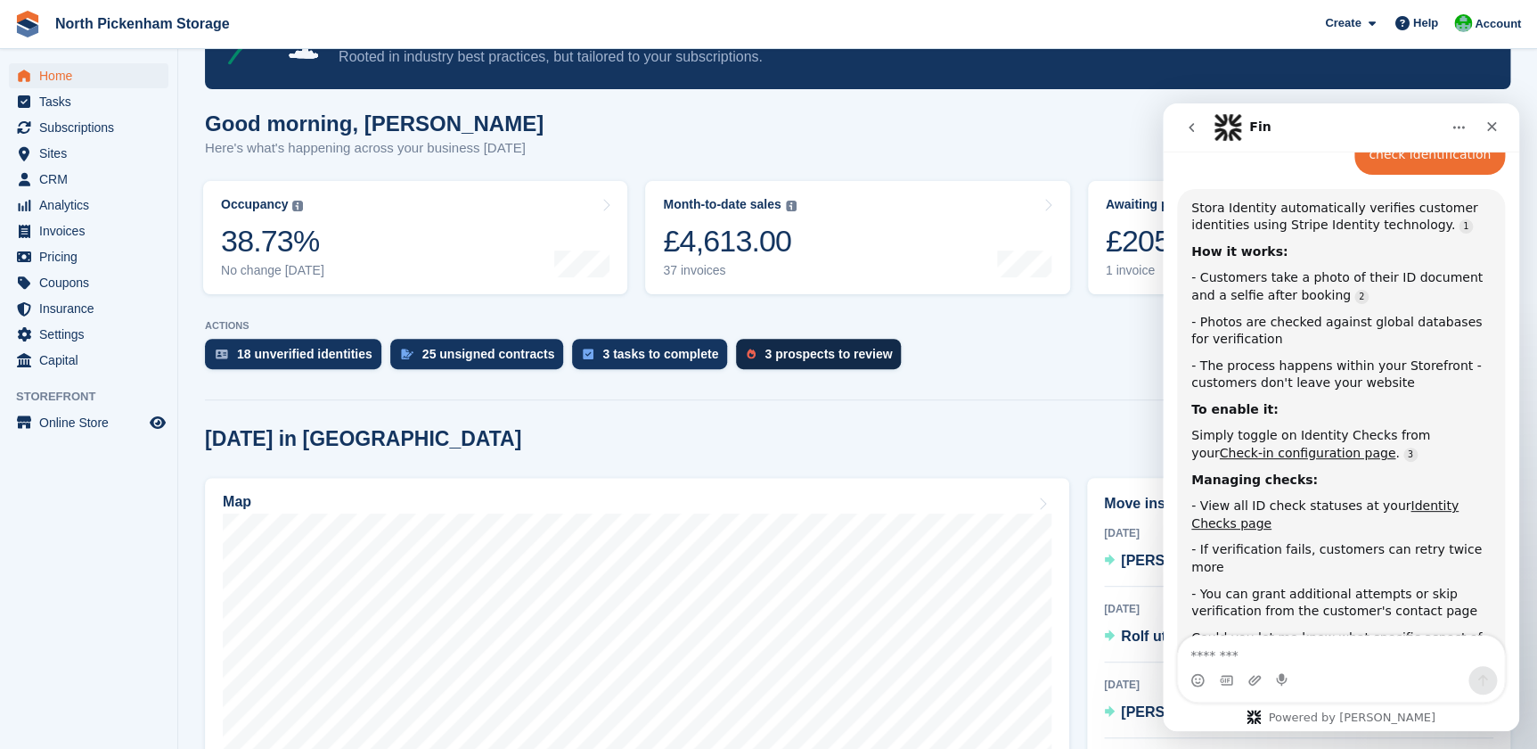
scroll to position [393, 0]
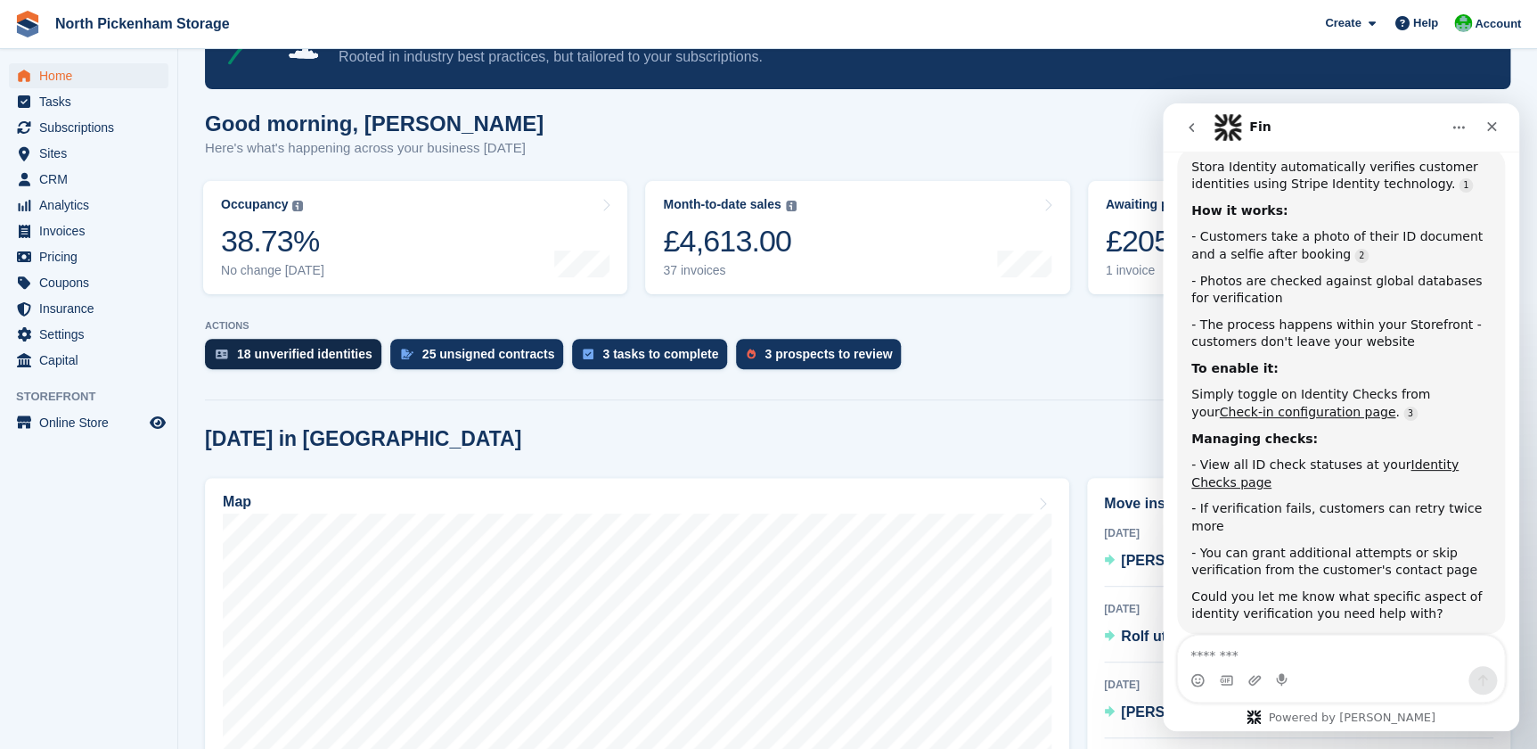
click at [294, 360] on div "18 unverified identities" at bounding box center [304, 354] width 135 height 14
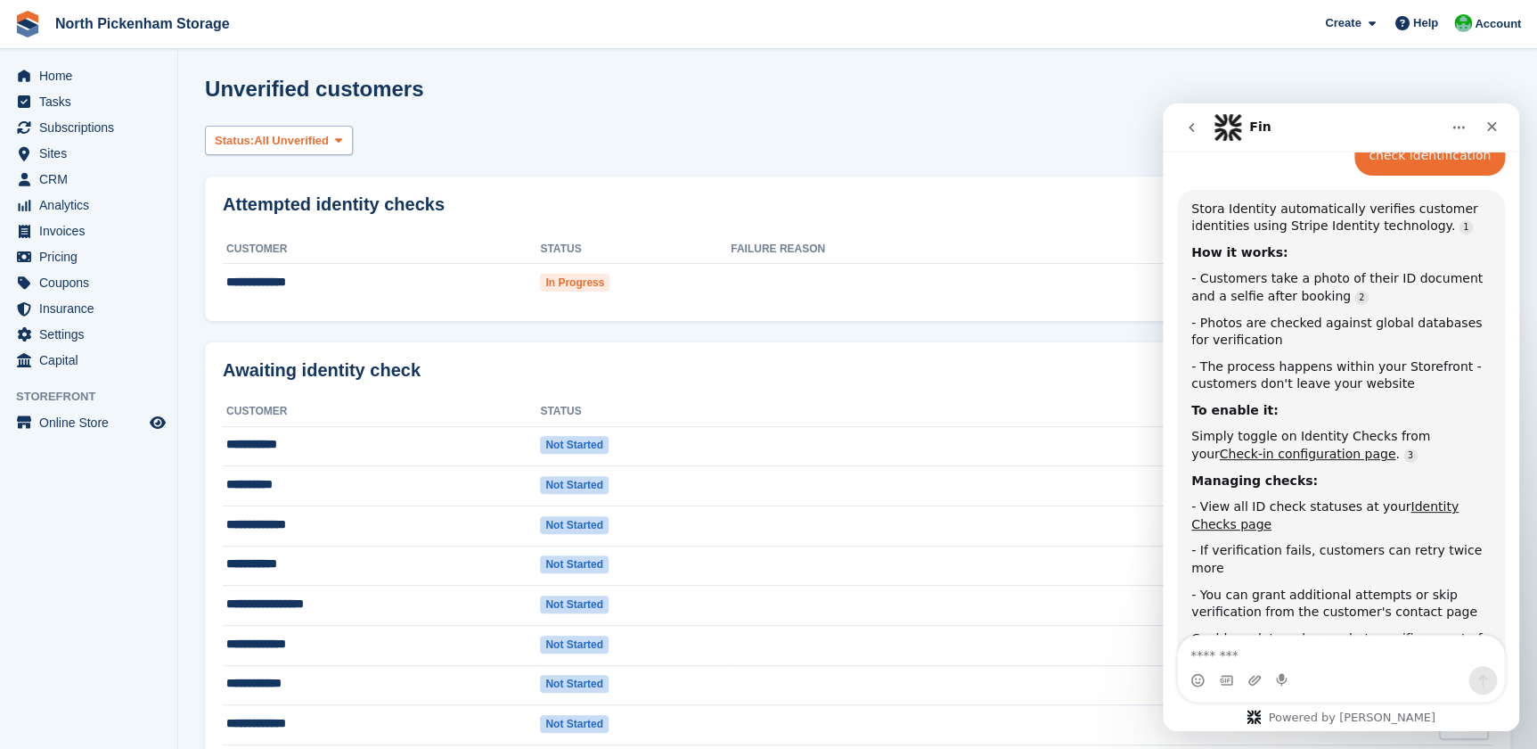
scroll to position [393, 0]
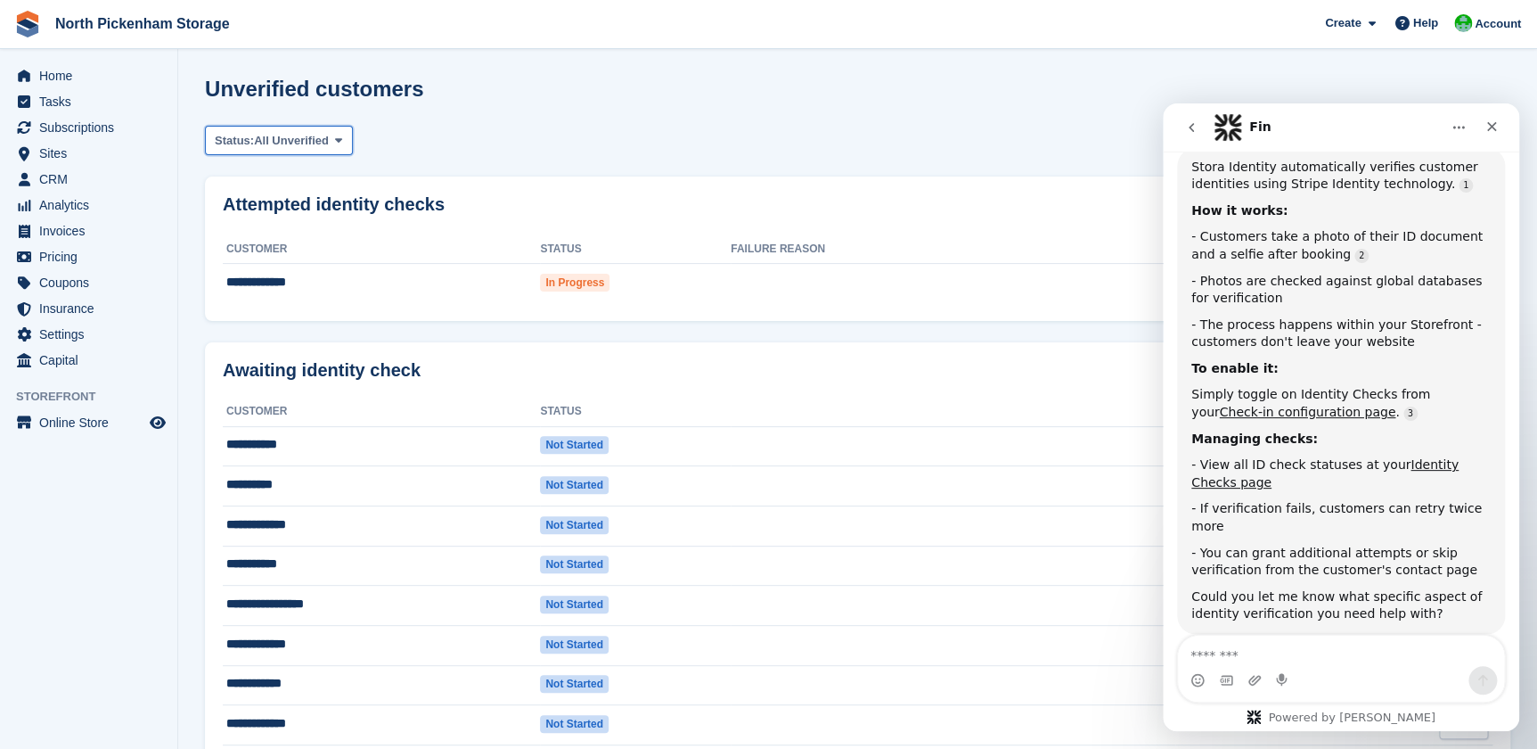
click at [335, 138] on icon at bounding box center [338, 141] width 7 height 12
click at [436, 314] on div "**********" at bounding box center [858, 248] width 1306 height 144
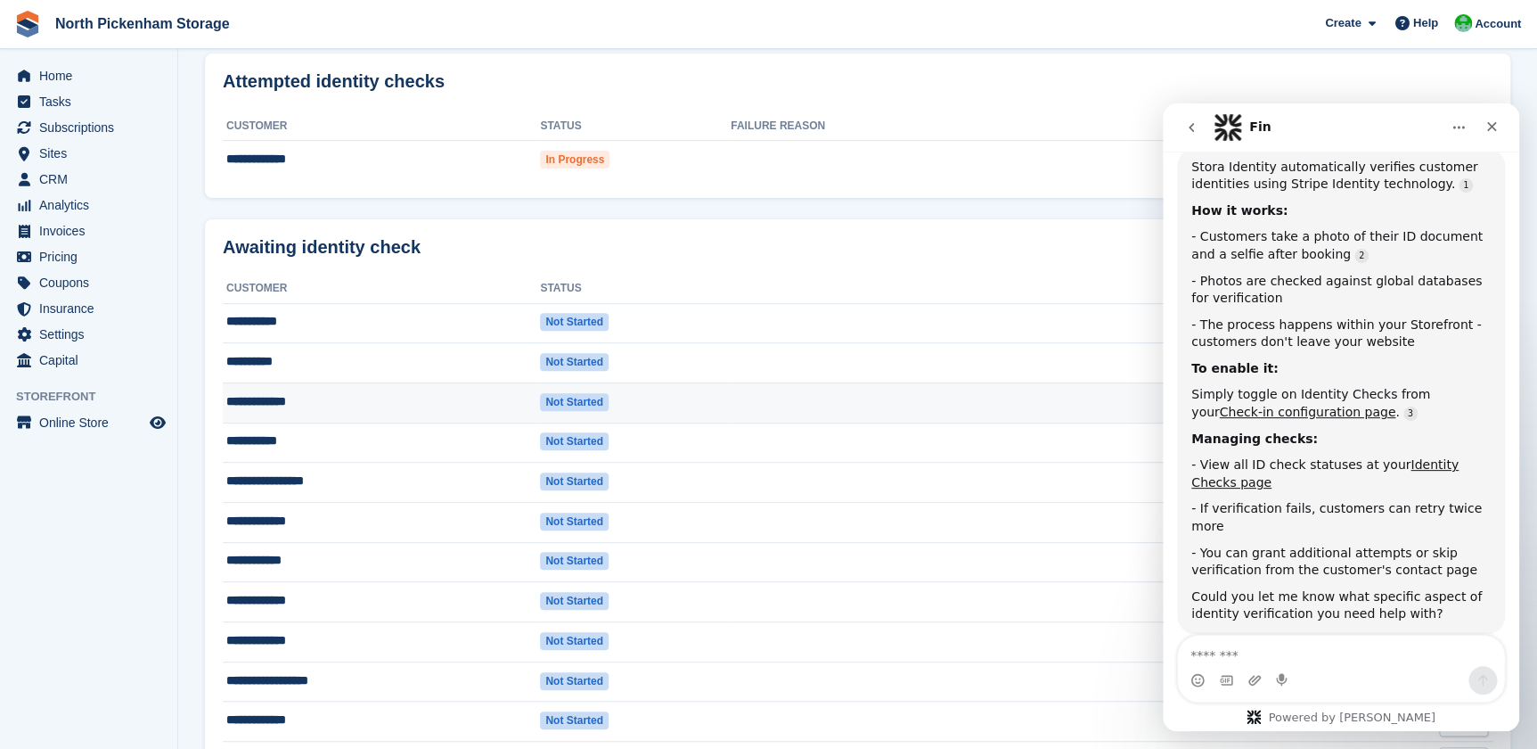
scroll to position [0, 0]
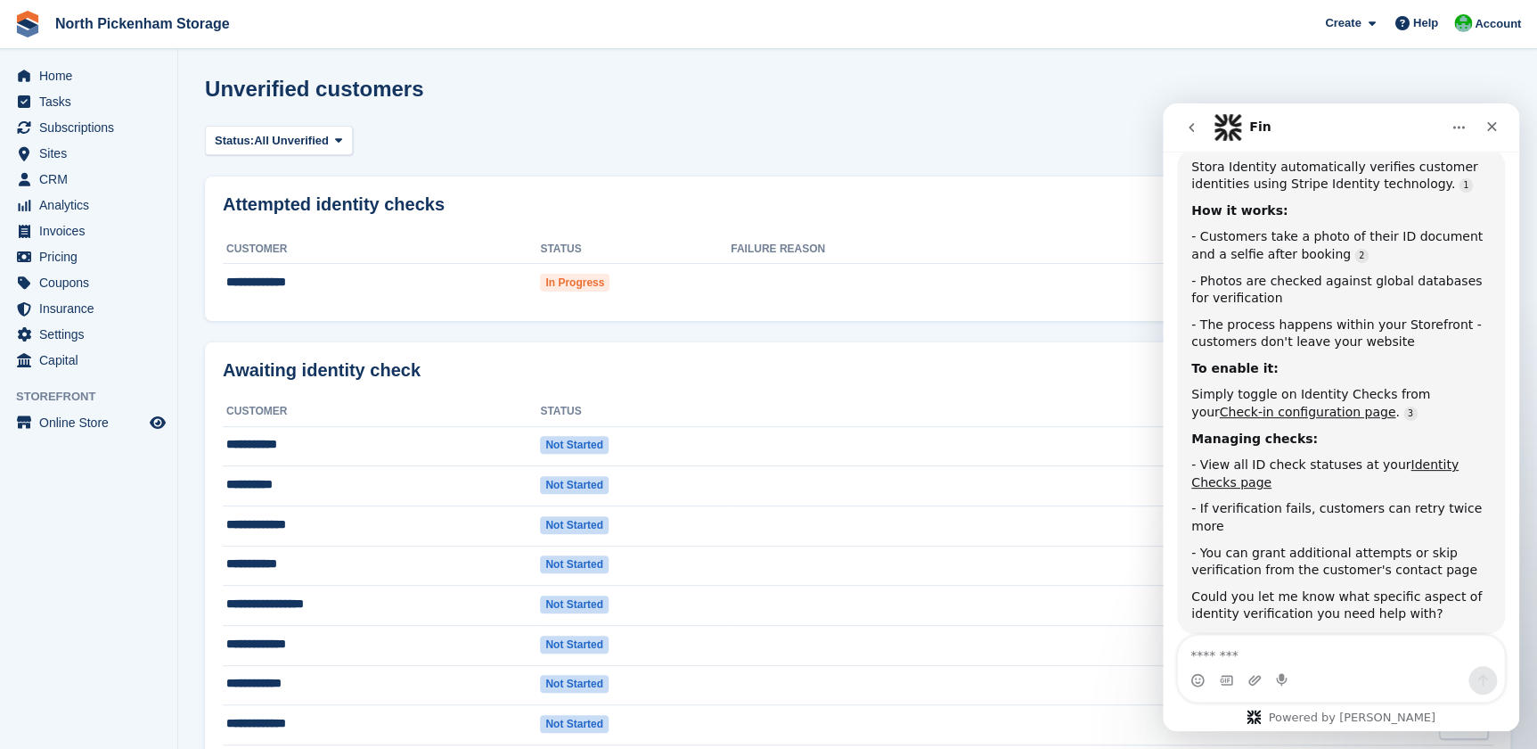
click at [1187, 129] on icon "go back" at bounding box center [1191, 127] width 14 height 14
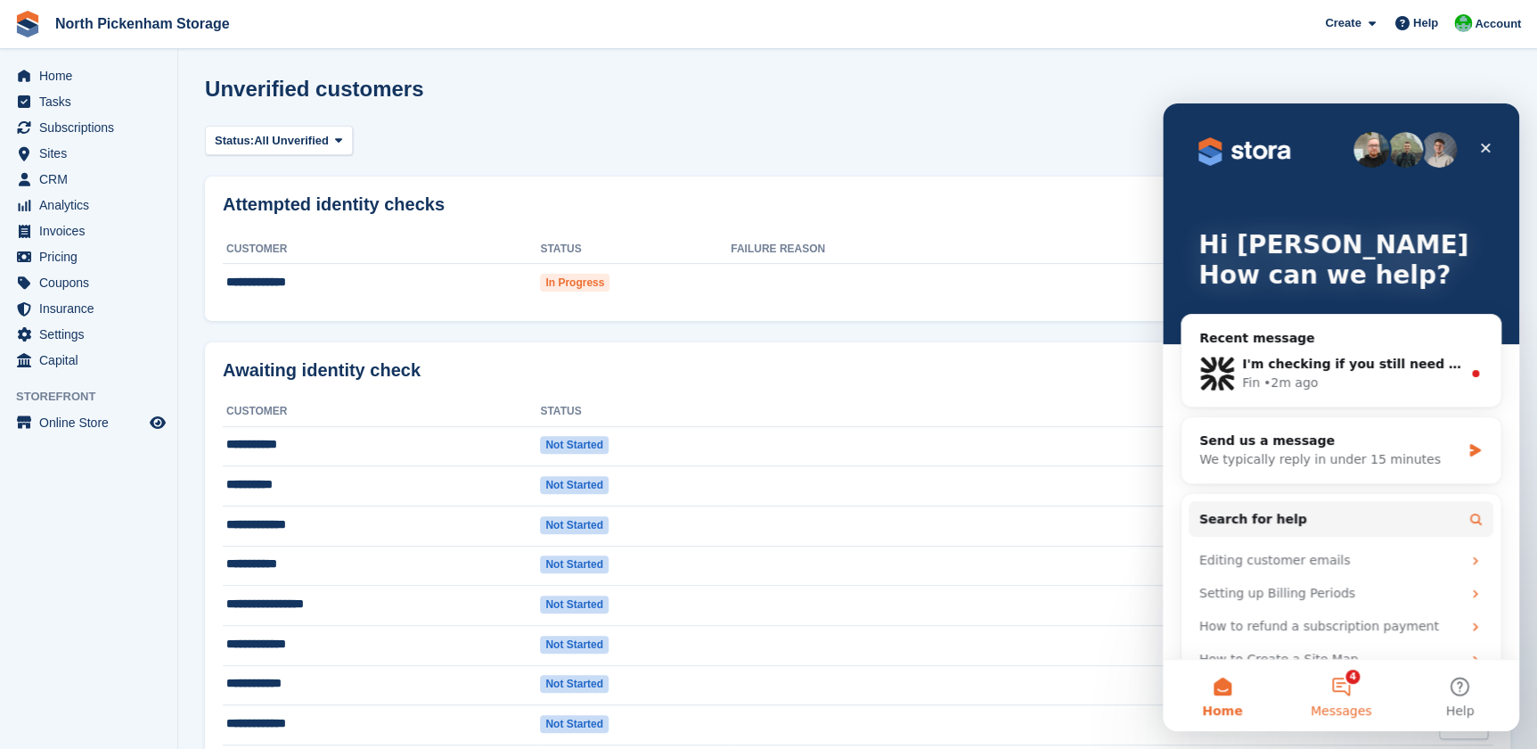
click at [1356, 684] on button "4 Messages" at bounding box center [1341, 695] width 119 height 71
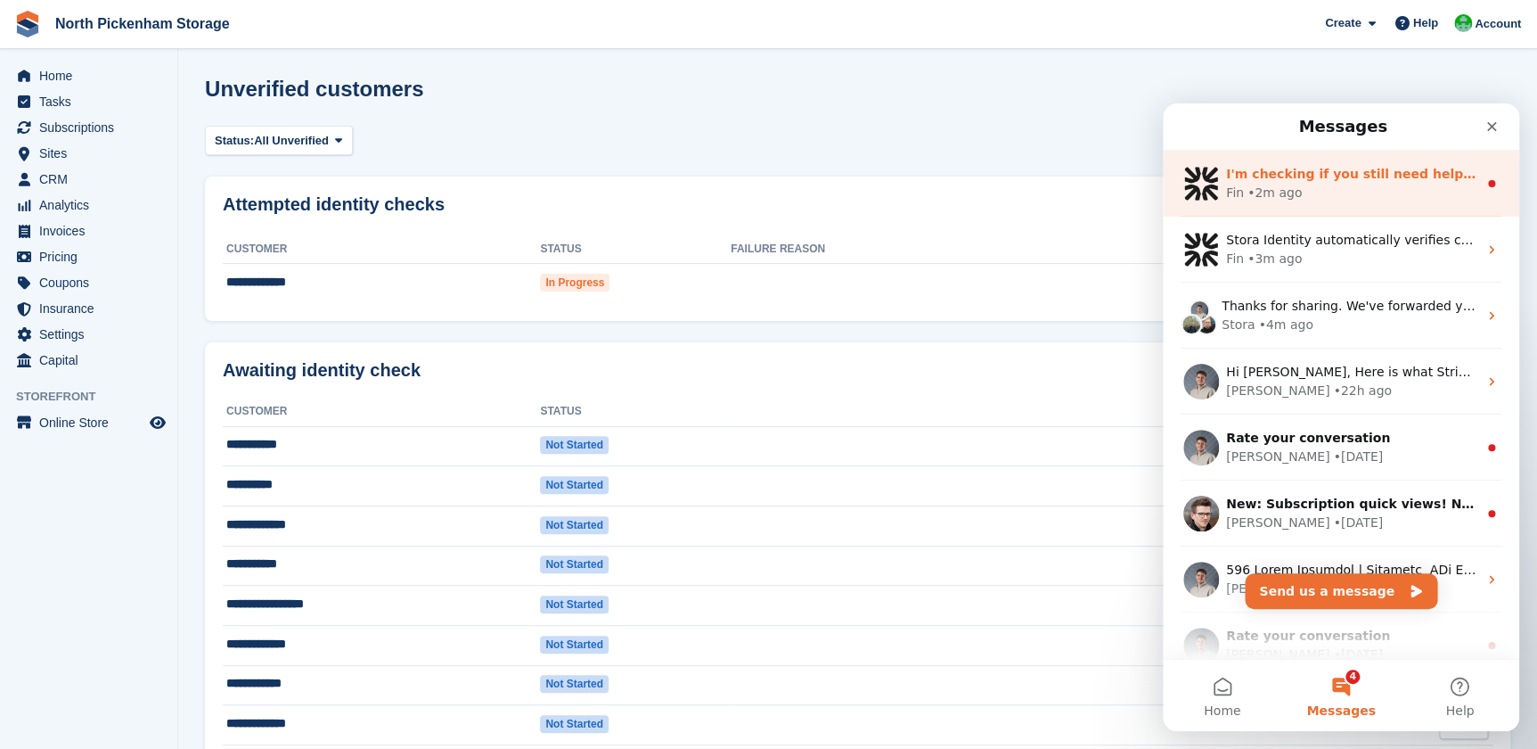
click at [1334, 196] on div "Fin • 2m ago" at bounding box center [1351, 193] width 251 height 19
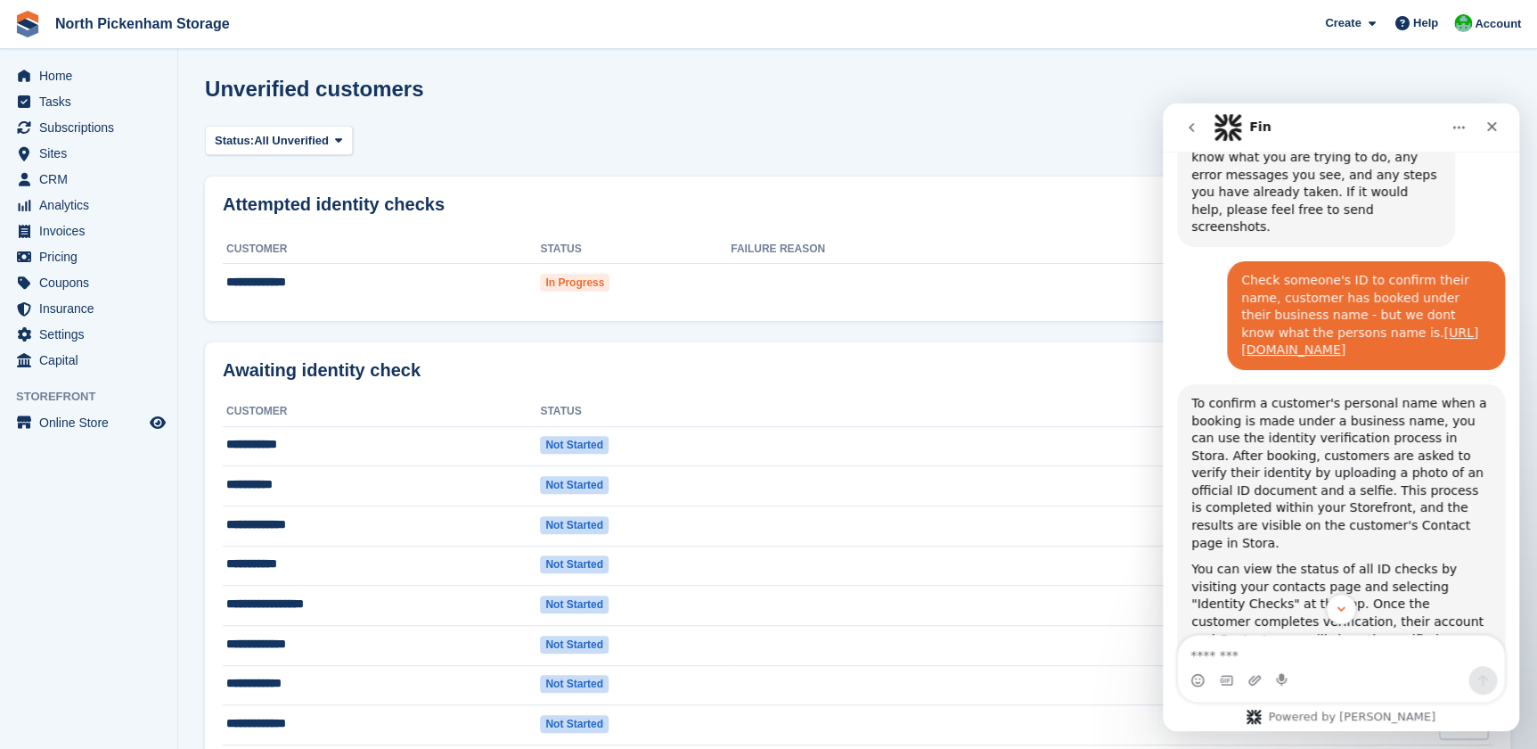
scroll to position [227, 0]
drag, startPoint x: 1455, startPoint y: 332, endPoint x: 1234, endPoint y: 260, distance: 231.7
click at [1242, 269] on div "Check someone's ID to confirm their name, customer has booked under their busin…" at bounding box center [1367, 312] width 250 height 87
drag, startPoint x: 1234, startPoint y: 260, endPoint x: 1285, endPoint y: 275, distance: 52.8
copy div "Check someone's ID to confirm their name, customer has booked under their busin…"
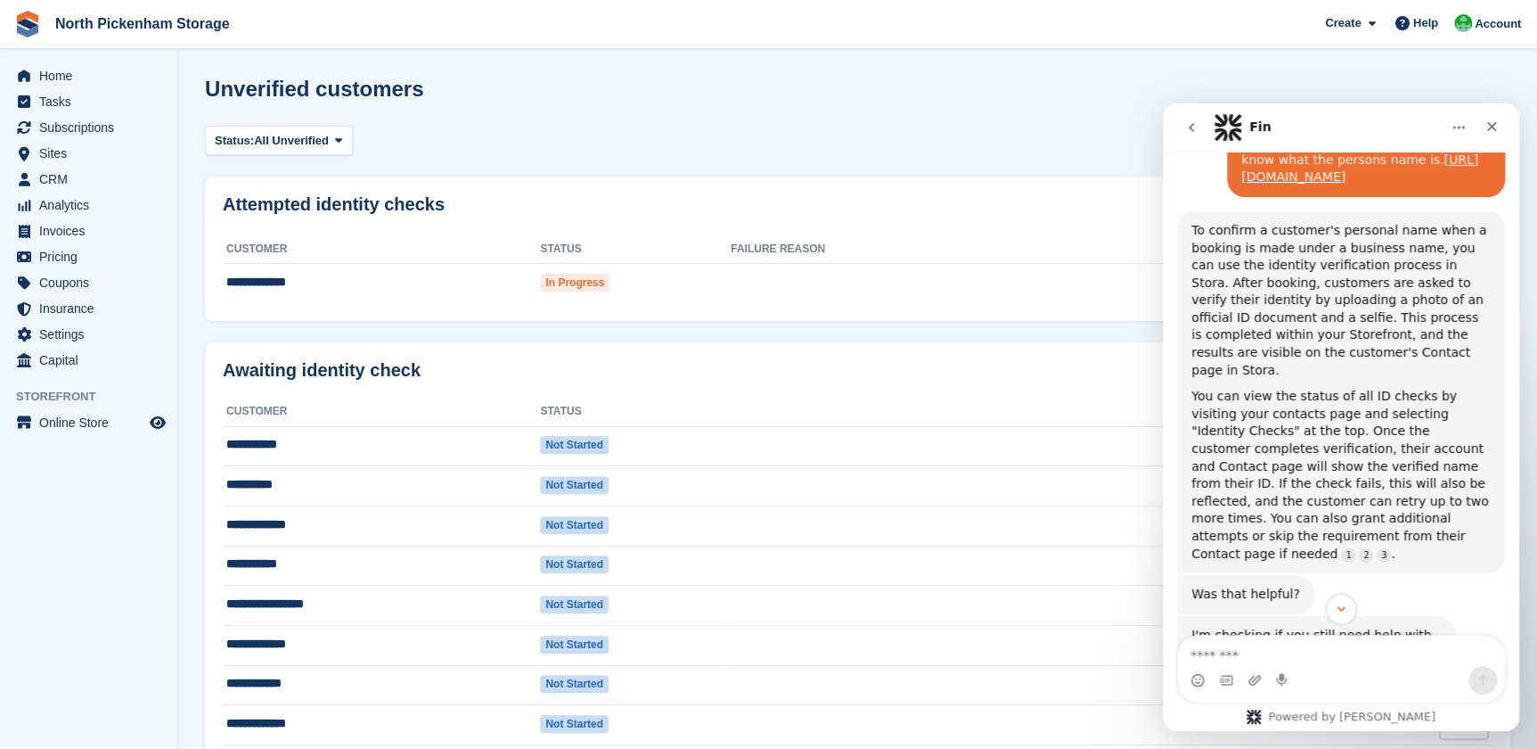
scroll to position [508, 0]
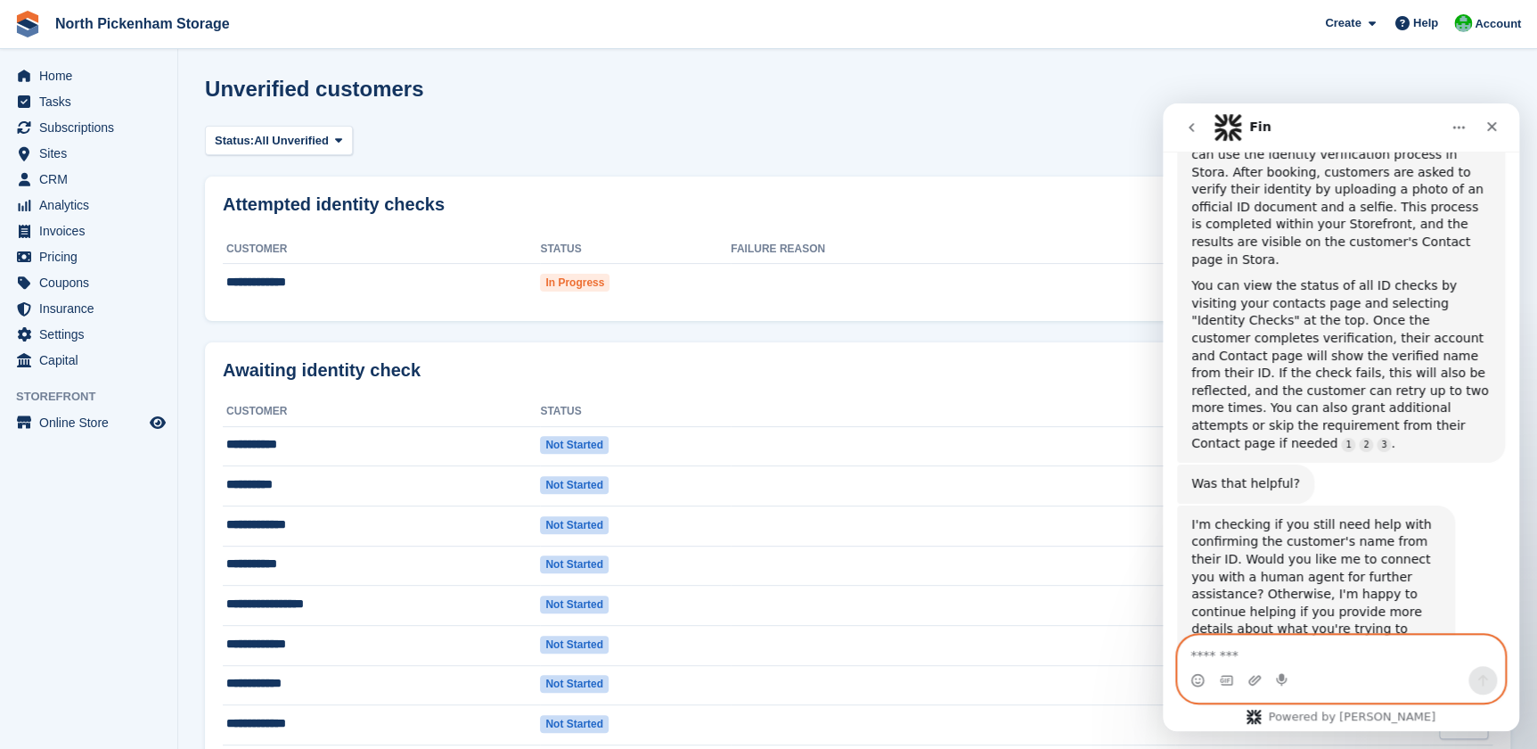
click at [1279, 648] on textarea "Message…" at bounding box center [1341, 650] width 326 height 30
type textarea "**********"
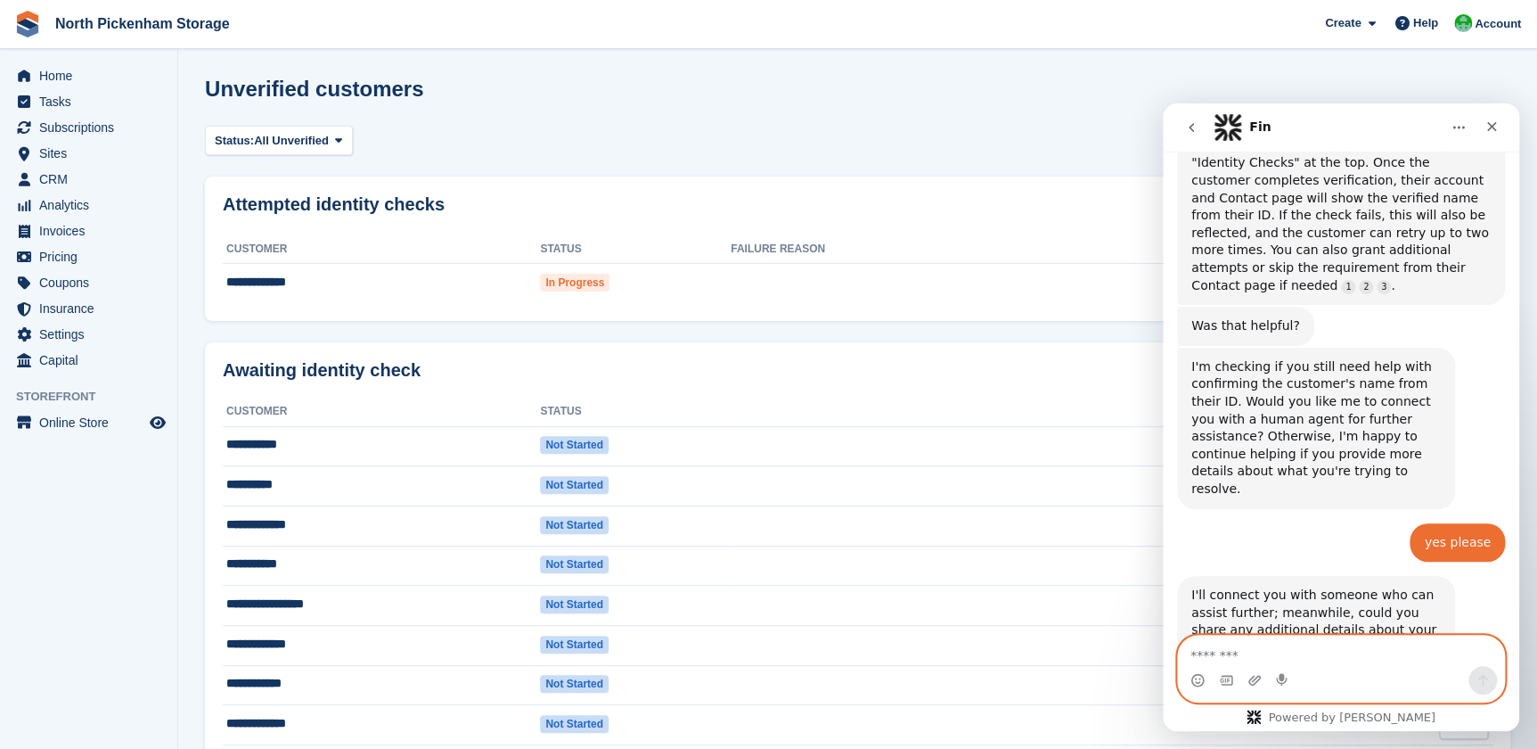
scroll to position [667, 0]
click at [1276, 640] on textarea "Message…" at bounding box center [1341, 650] width 326 height 30
paste textarea "**********"
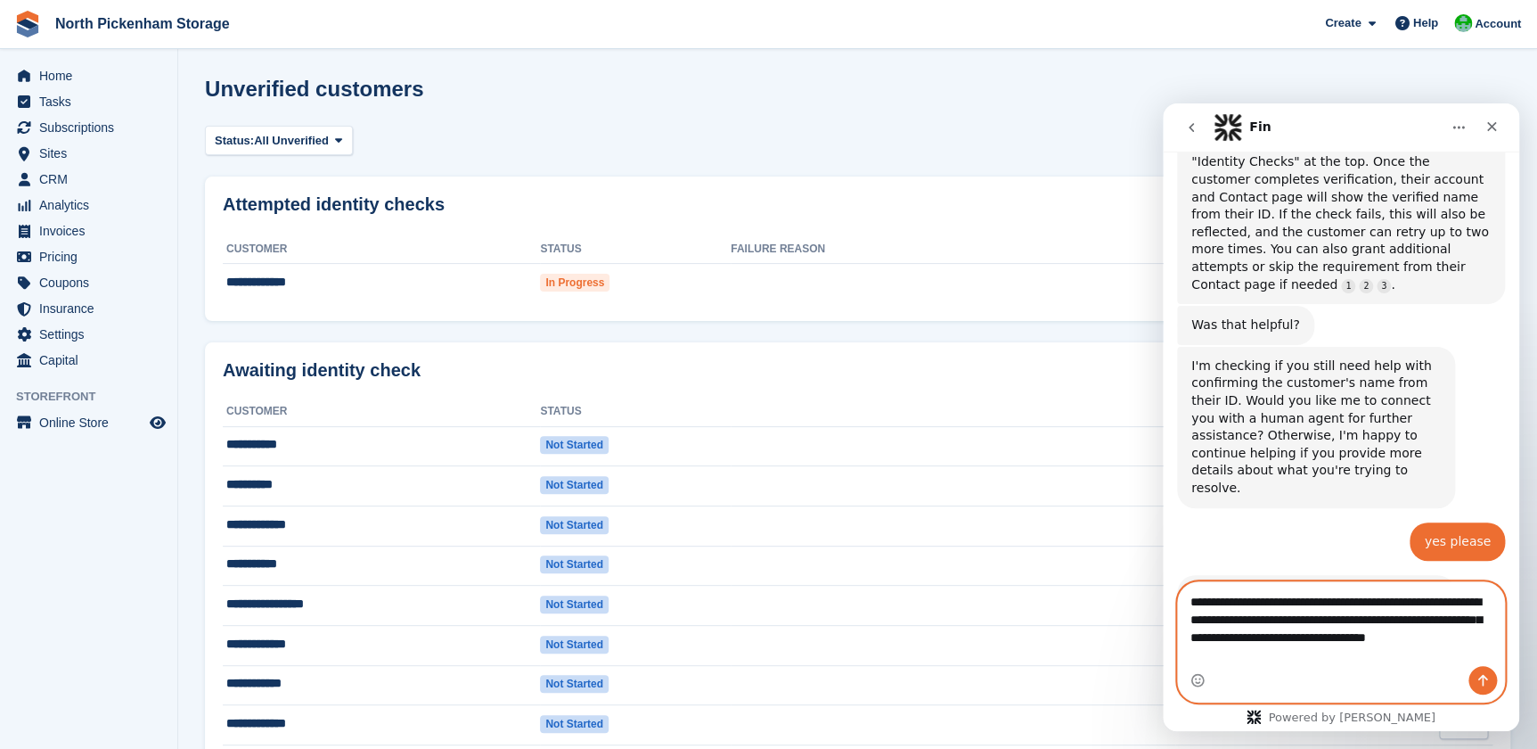
scroll to position [720, 0]
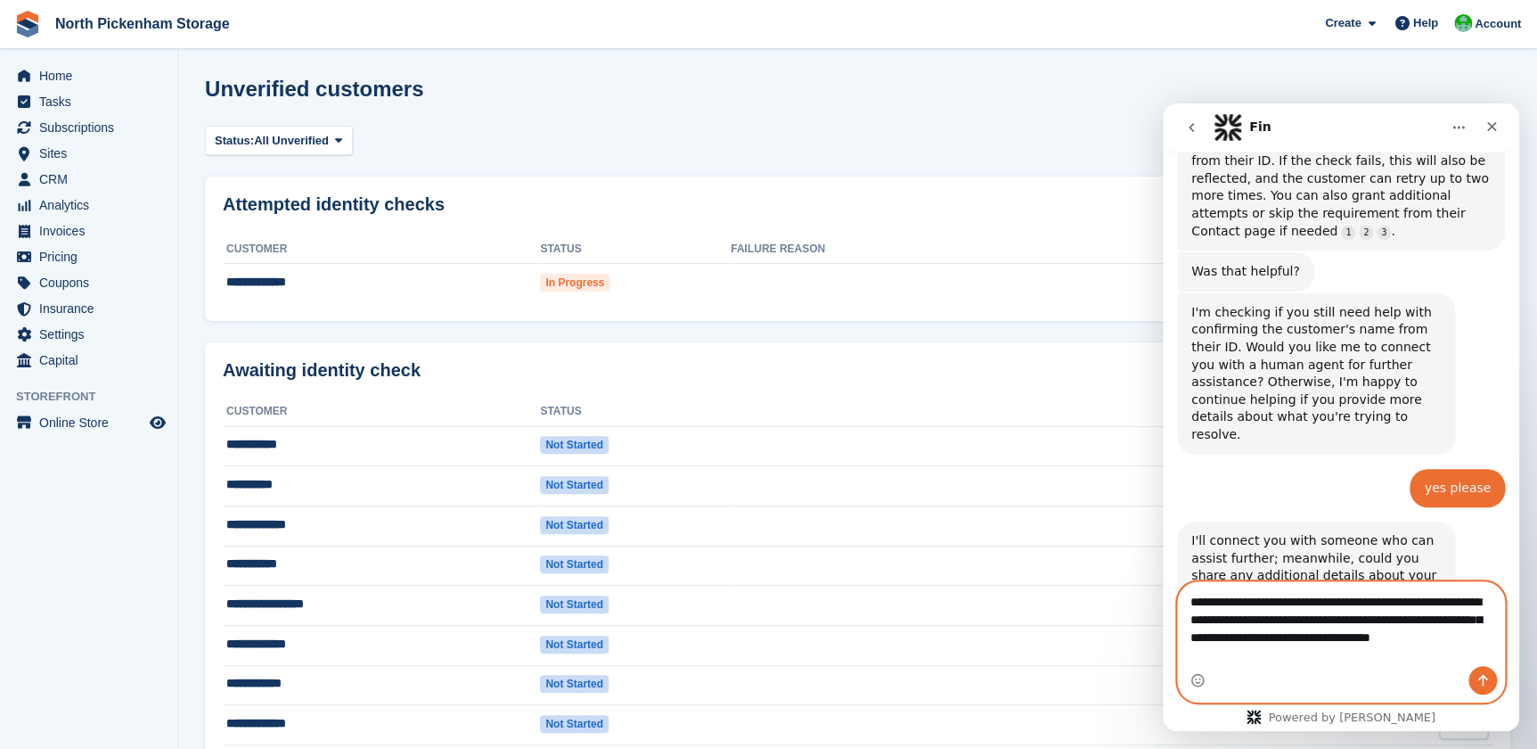
type textarea "**********"
click at [1481, 676] on icon "Send a message…" at bounding box center [1484, 681] width 10 height 12
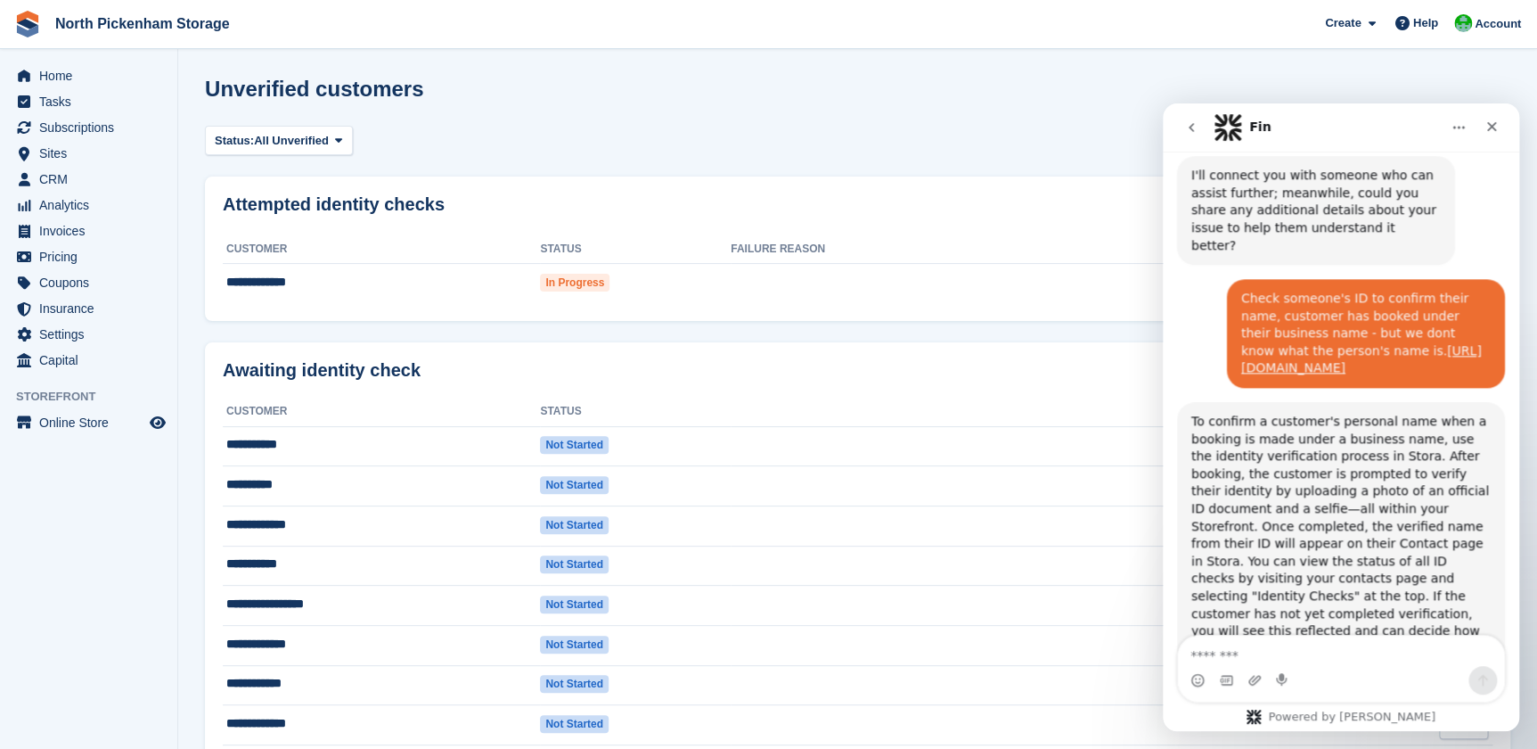
scroll to position [1191, 0]
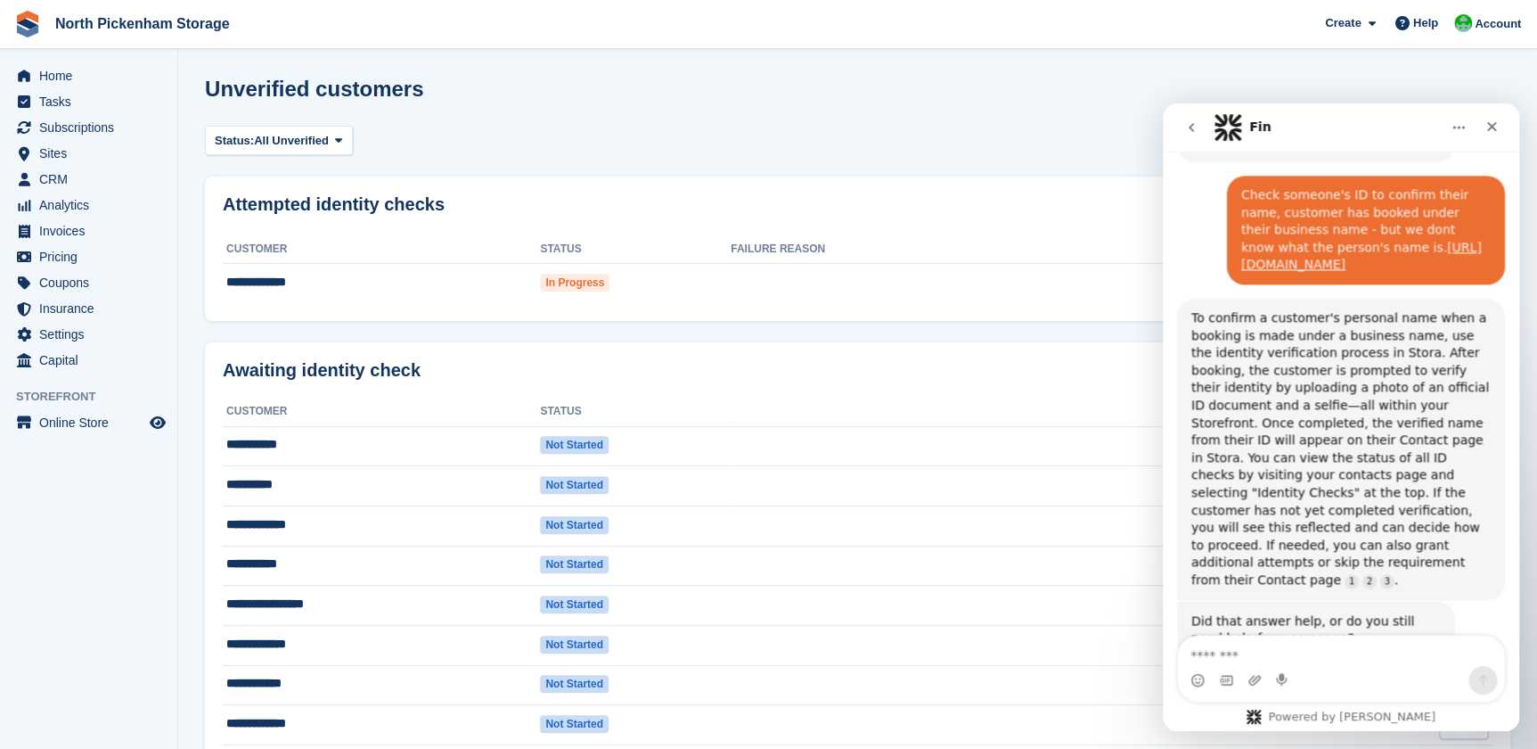
click at [1373, 691] on button "No, I still need help 👤" at bounding box center [1413, 709] width 167 height 36
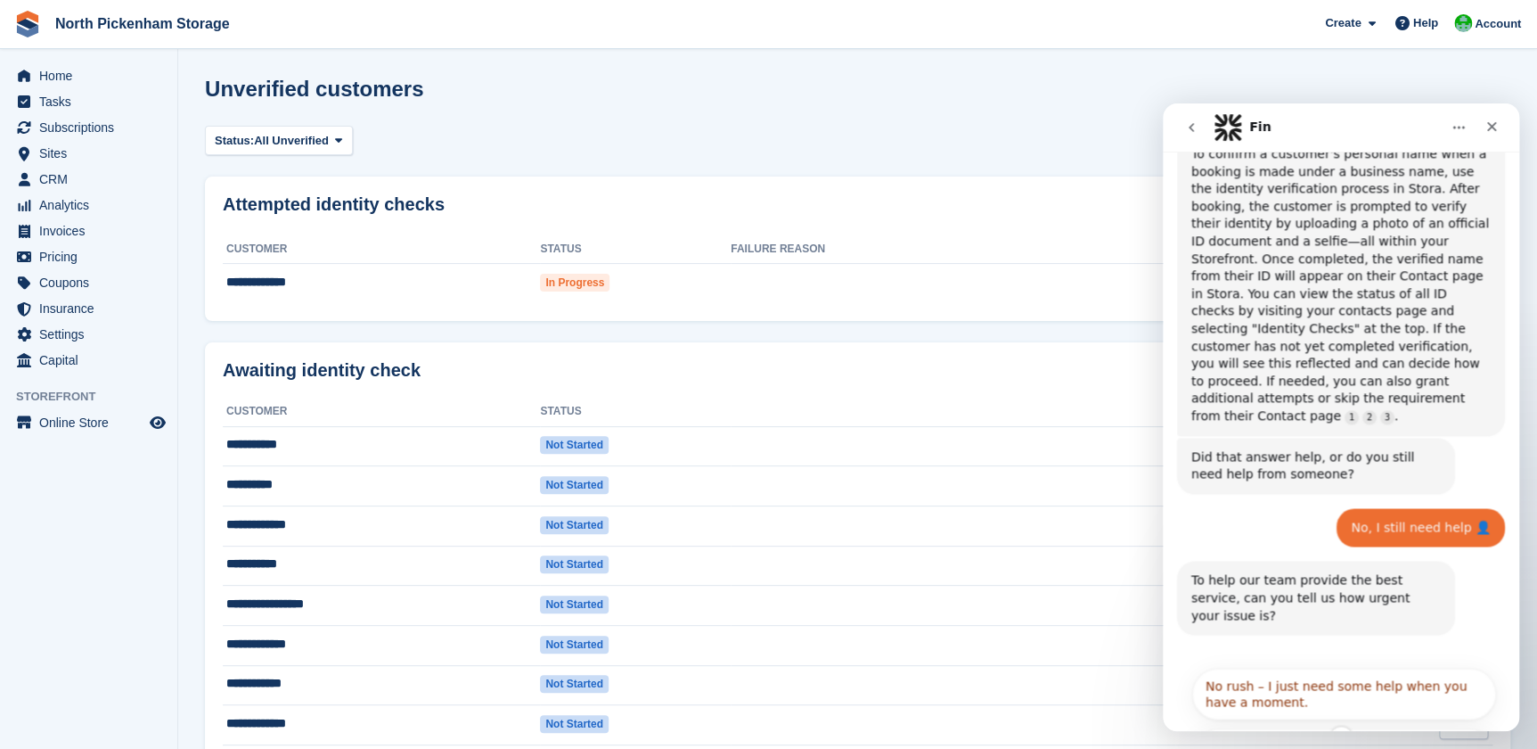
scroll to position [1355, 0]
click at [1283, 728] on button "It’s causing a bit of trouble, but I can manage for now." at bounding box center [1345, 754] width 304 height 52
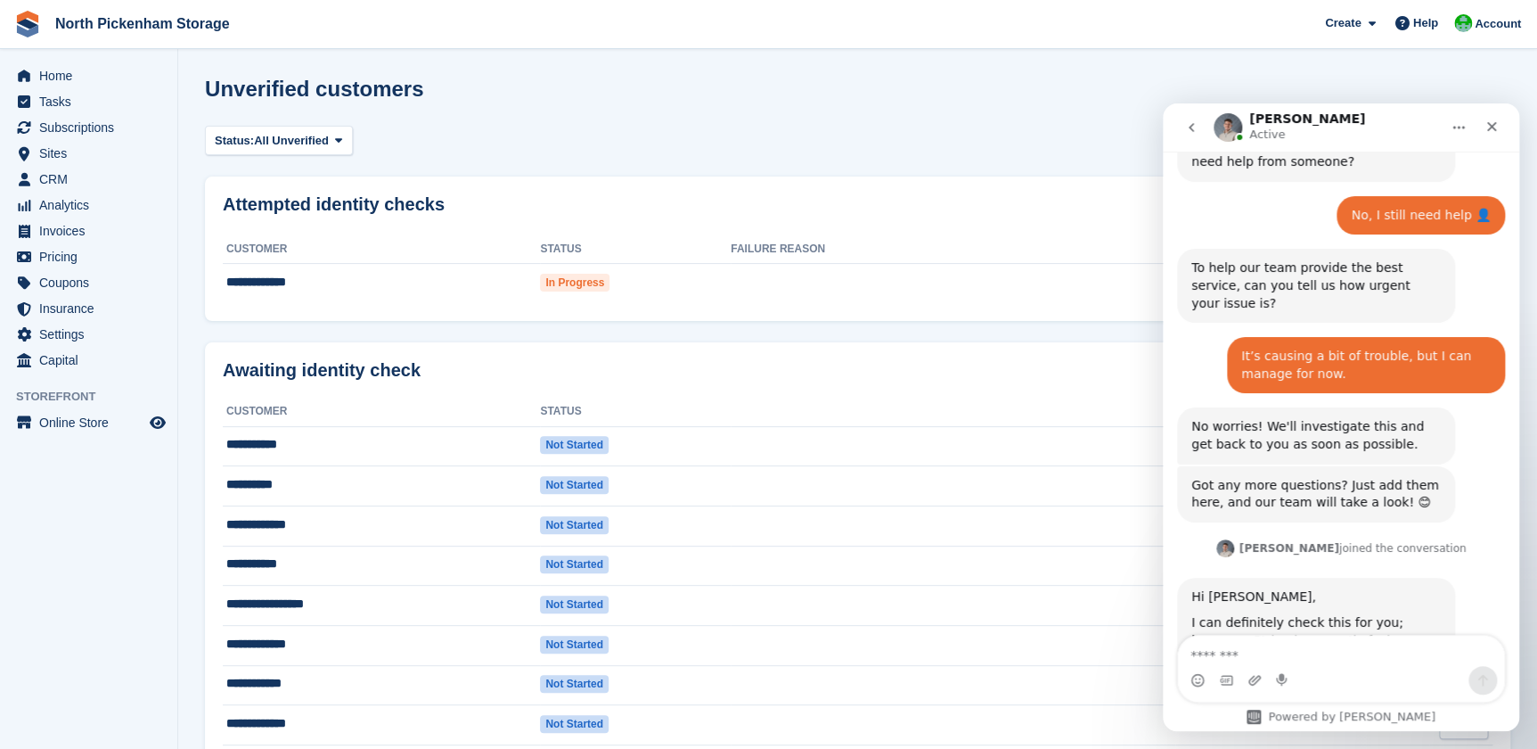
scroll to position [1668, 0]
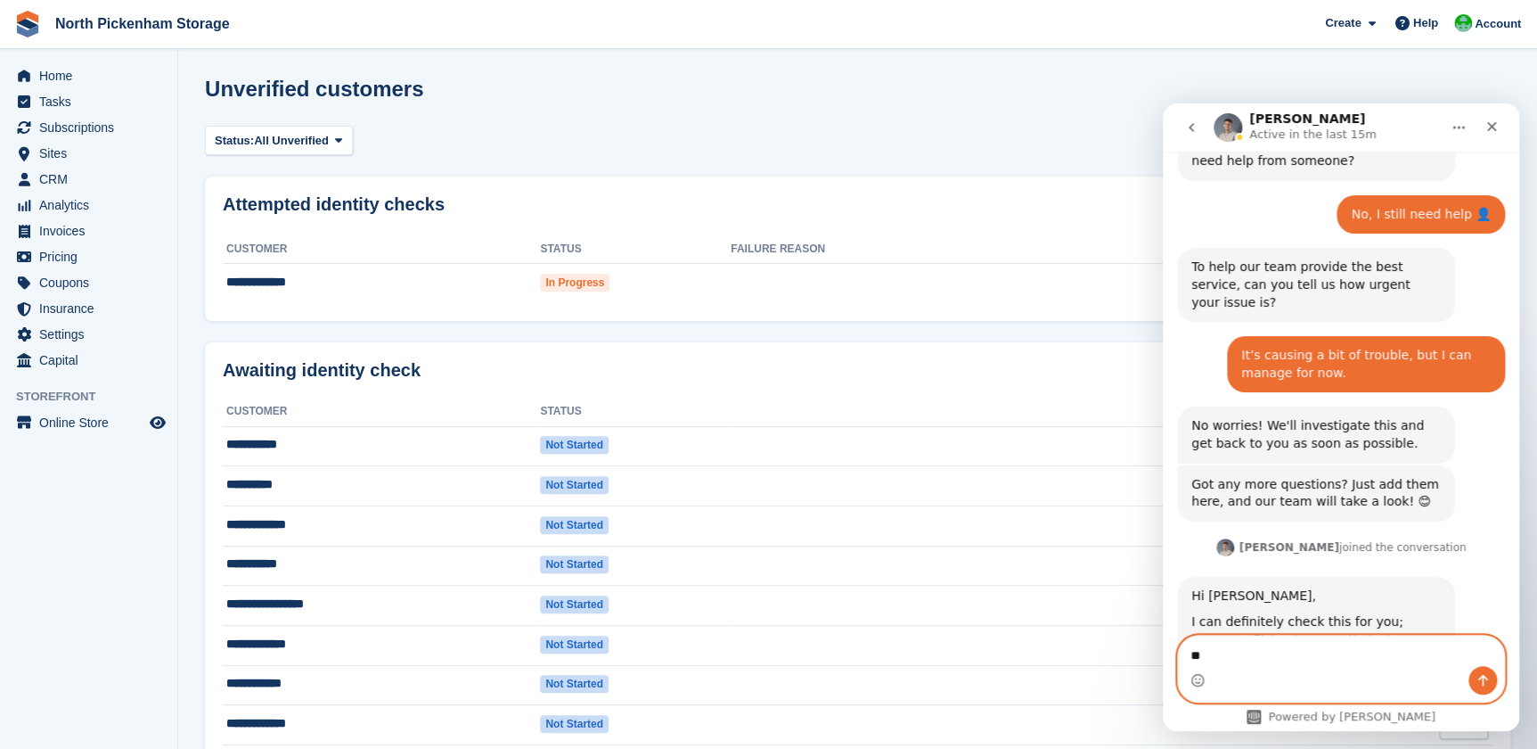
type textarea "*"
click at [1409, 659] on textarea "**********" at bounding box center [1341, 650] width 326 height 30
drag, startPoint x: 1411, startPoint y: 654, endPoint x: 1358, endPoint y: 650, distance: 52.8
click at [1356, 646] on textarea "**********" at bounding box center [1341, 650] width 326 height 30
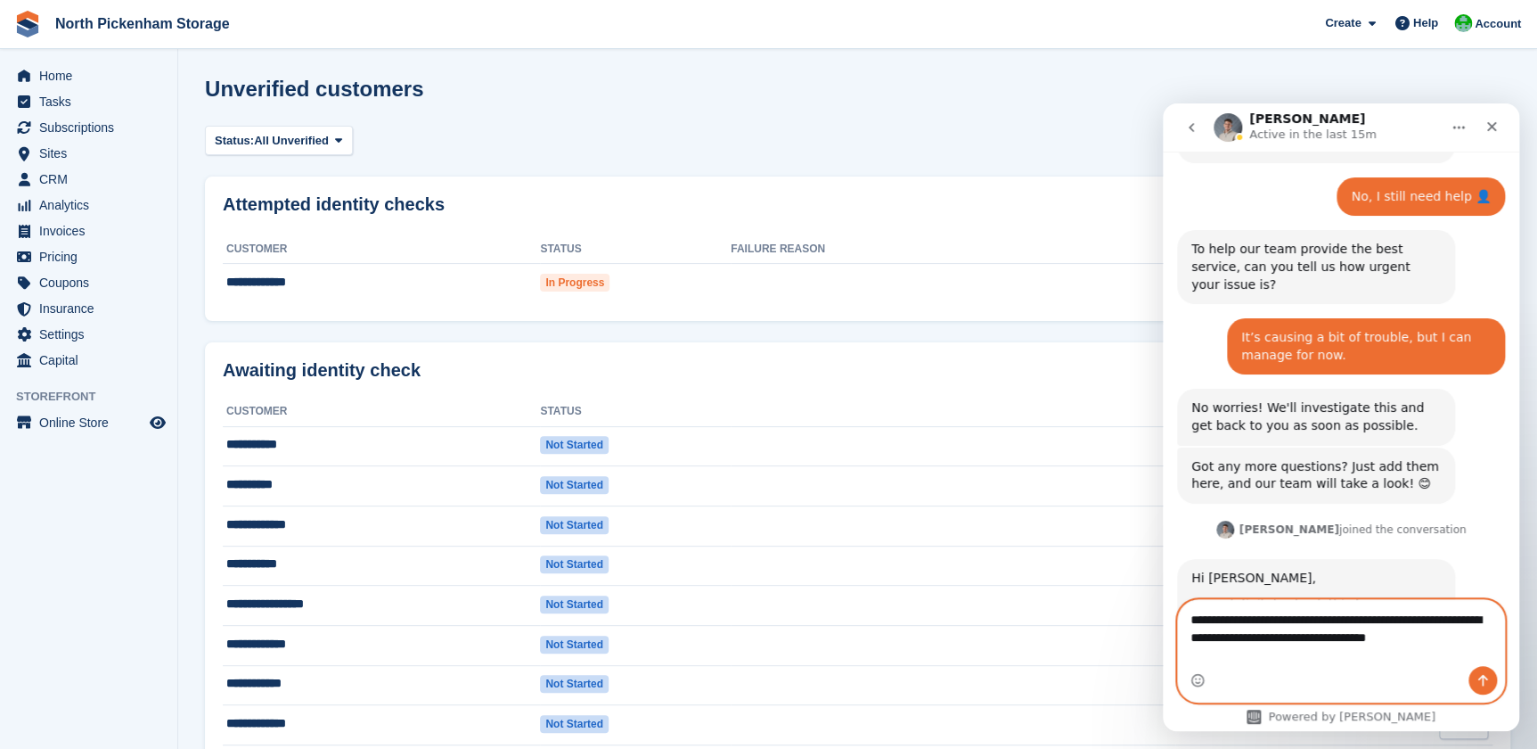
type textarea "**********"
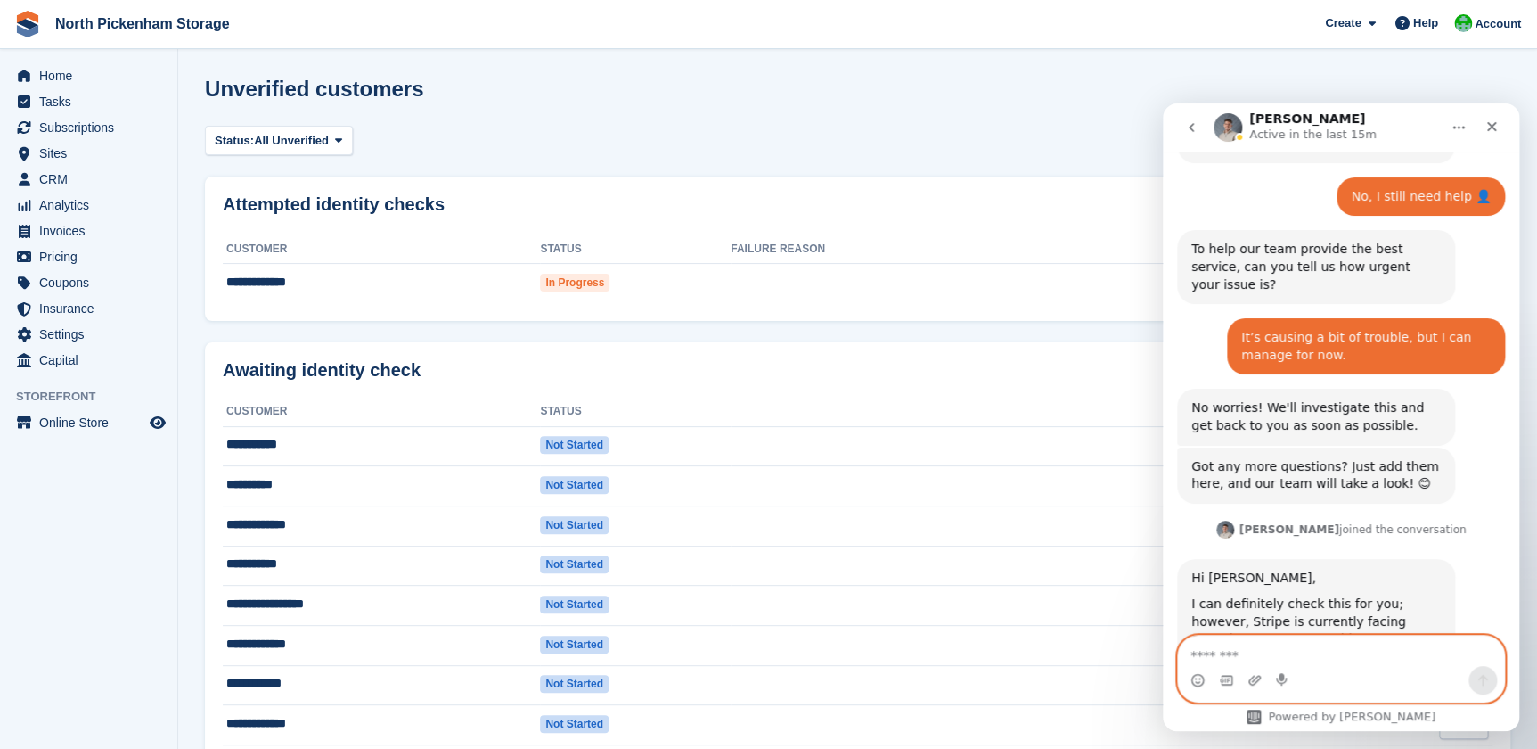
scroll to position [1756, 0]
